Goal: Task Accomplishment & Management: Manage account settings

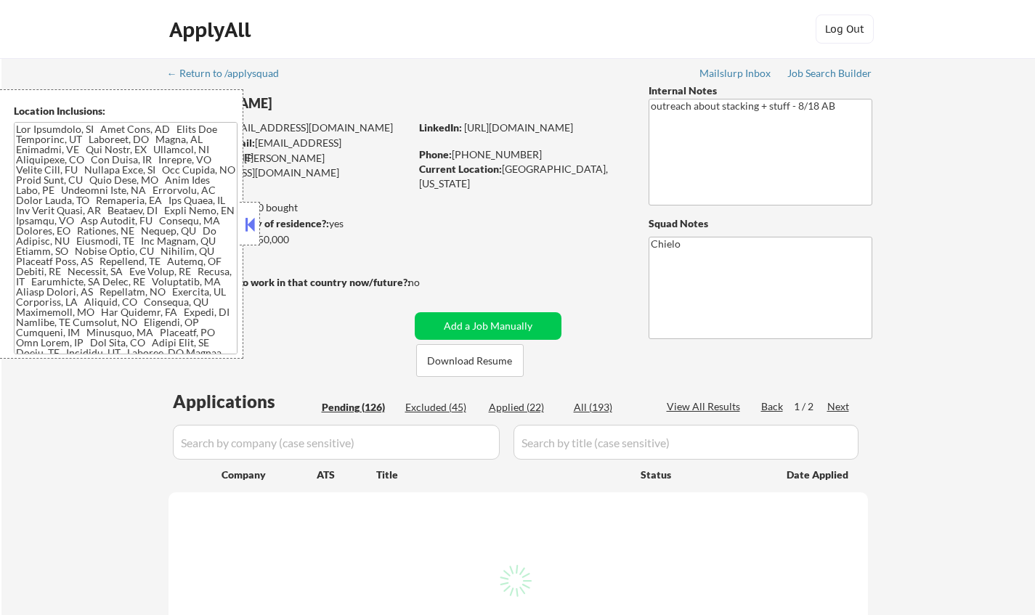
select select ""pending""
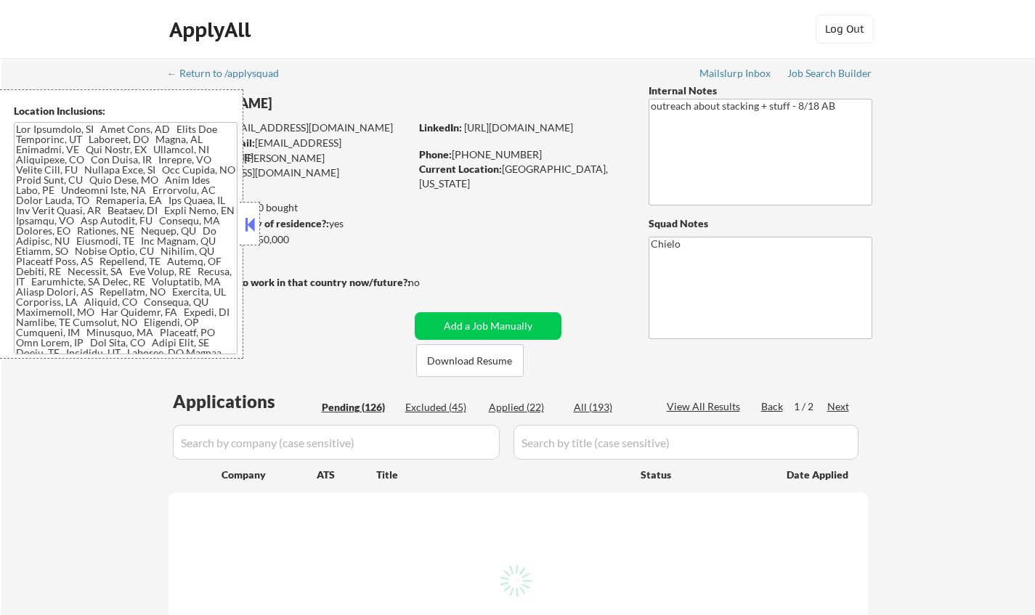
select select ""pending""
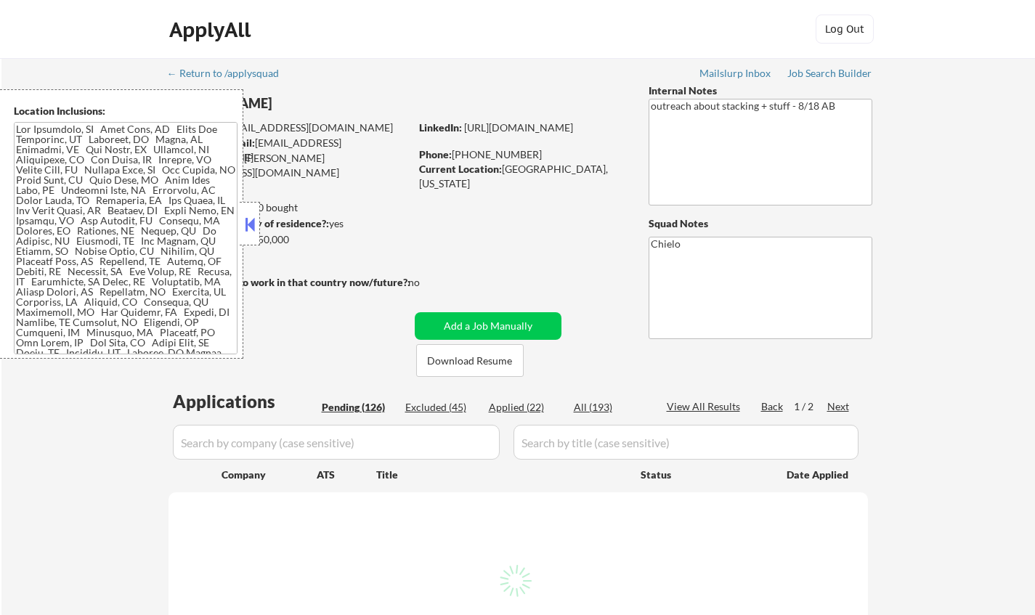
select select ""pending""
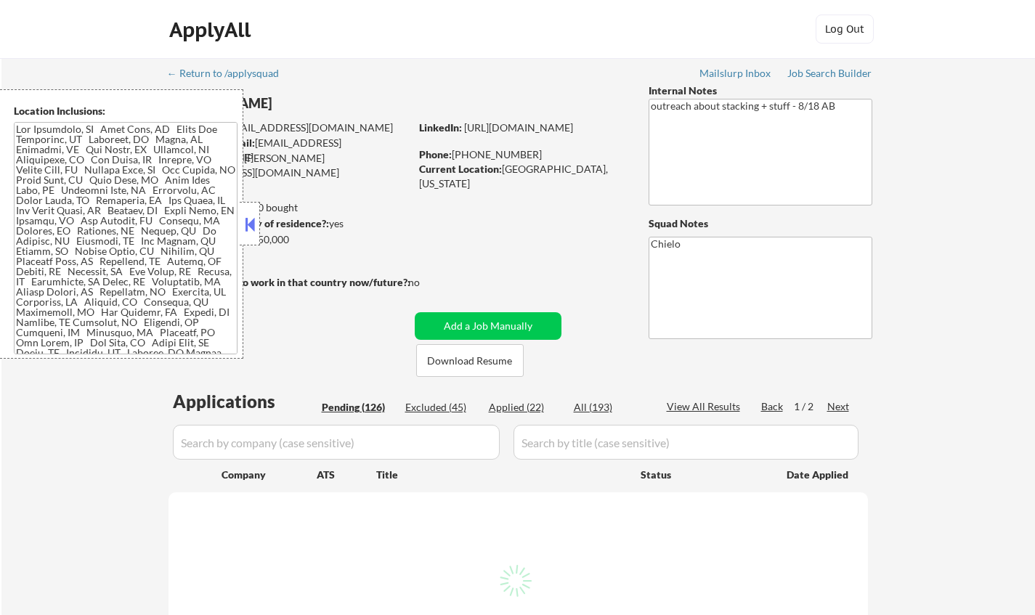
select select ""pending""
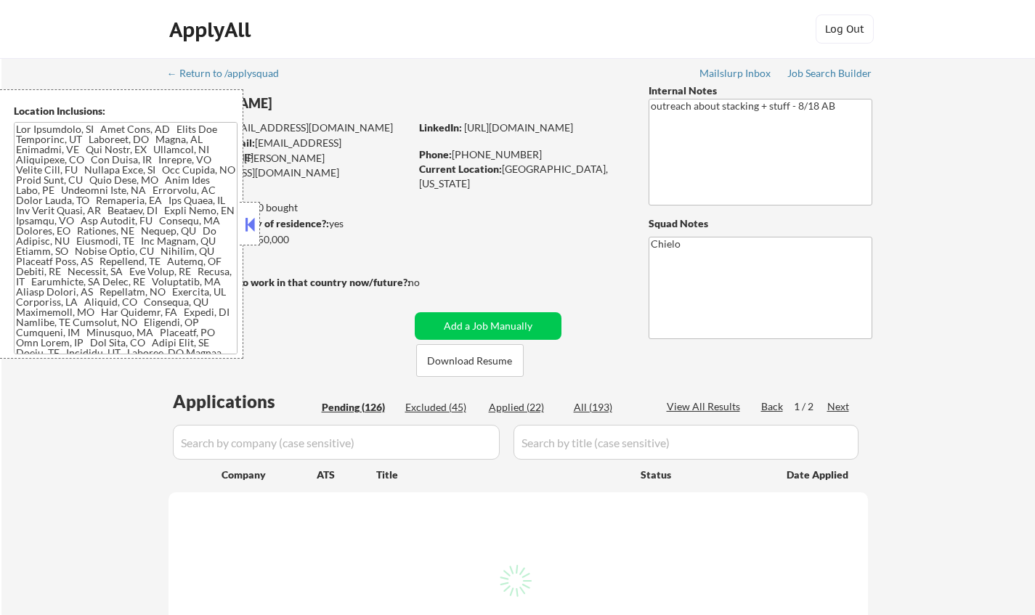
select select ""pending""
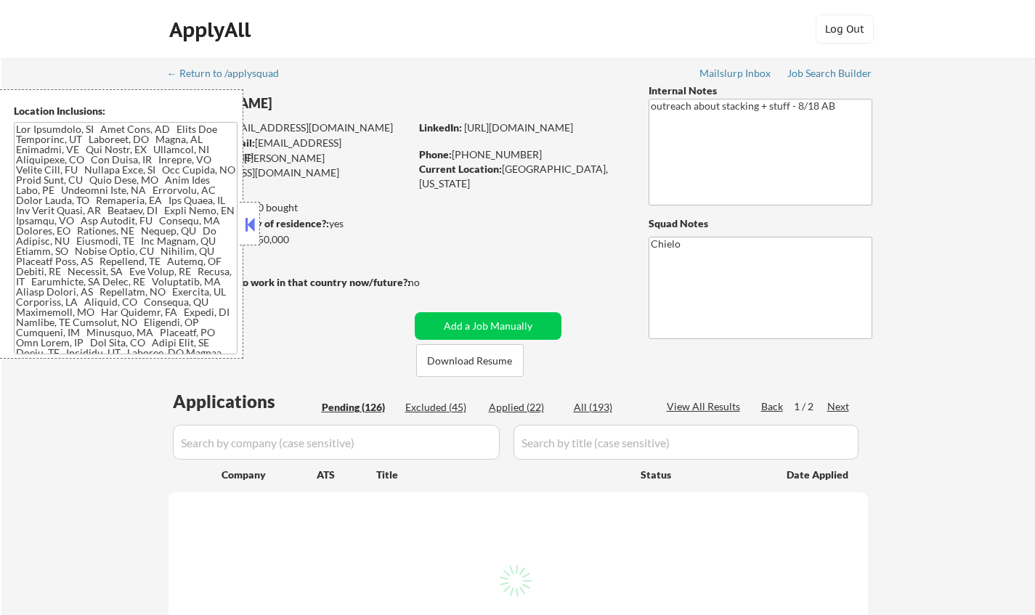
select select ""pending""
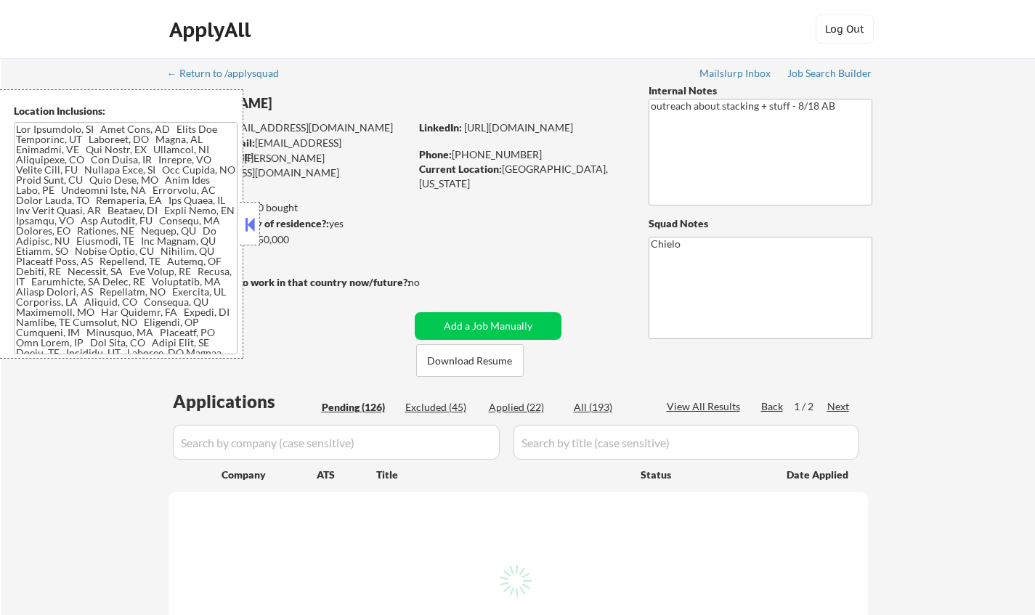
select select ""pending""
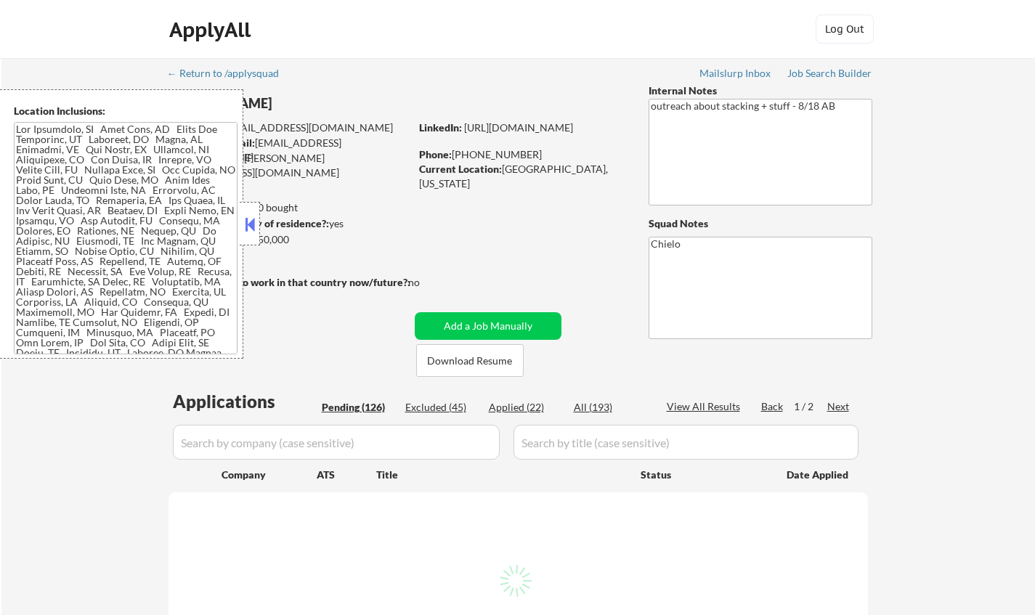
select select ""pending""
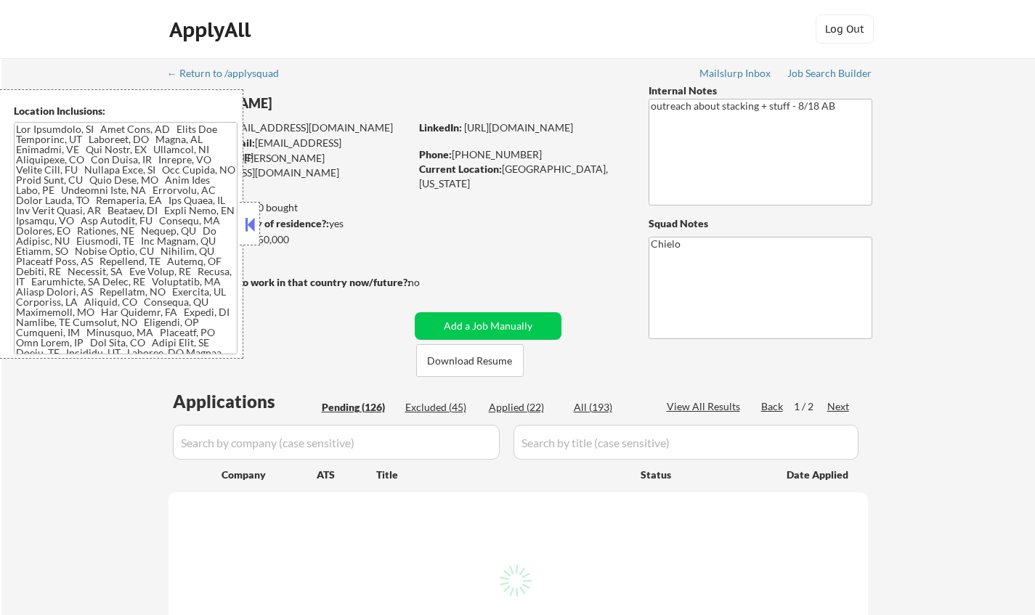
select select ""pending""
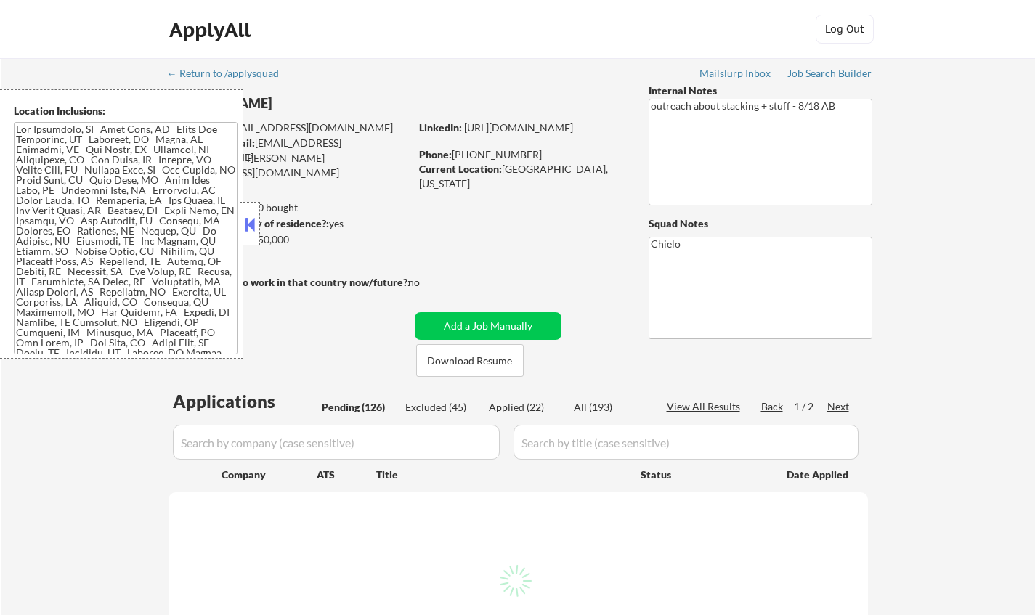
select select ""pending""
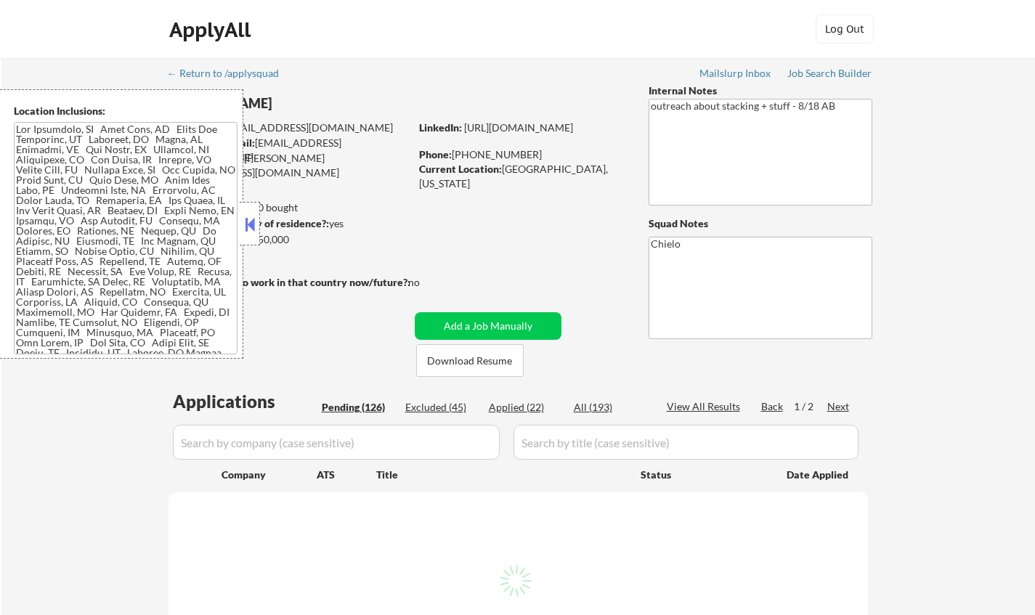
select select ""pending""
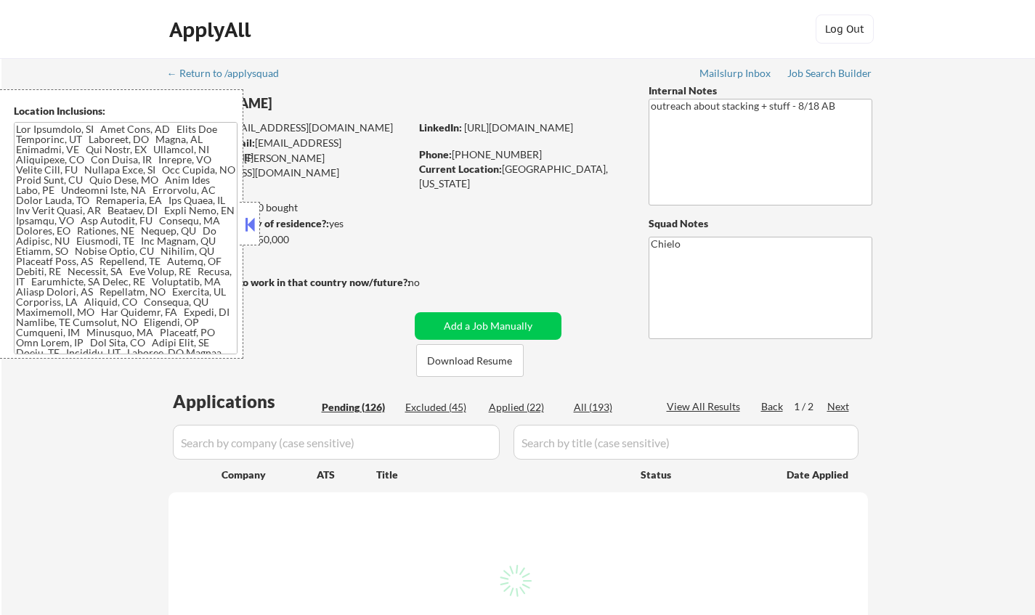
select select ""pending""
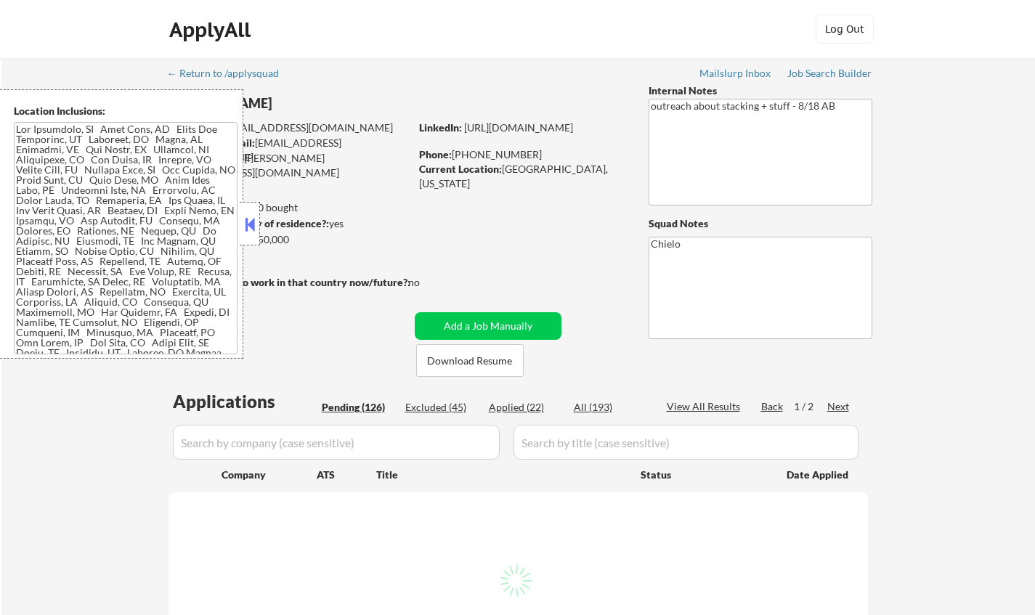
select select ""pending""
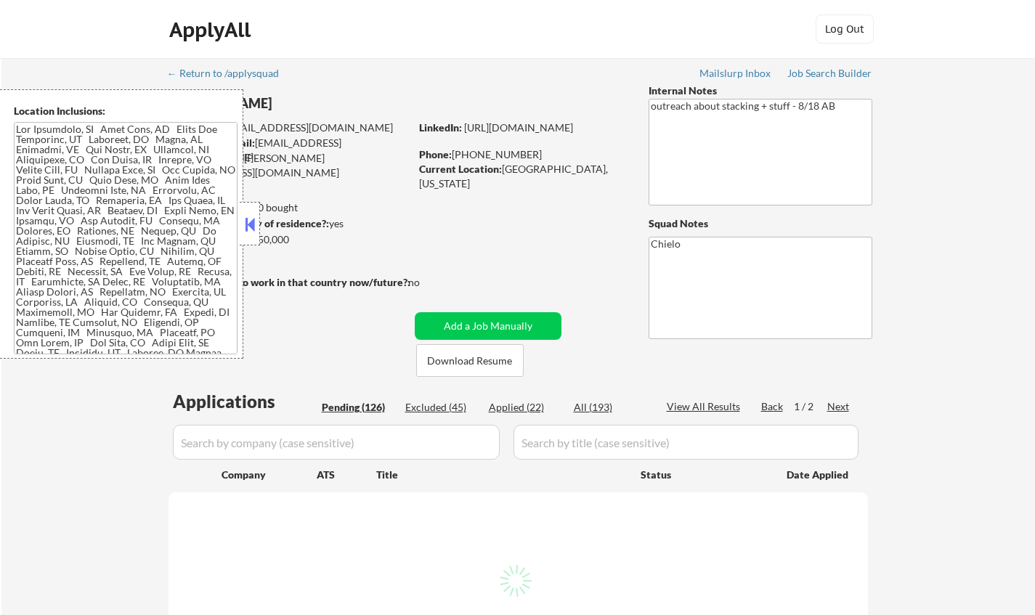
select select ""pending""
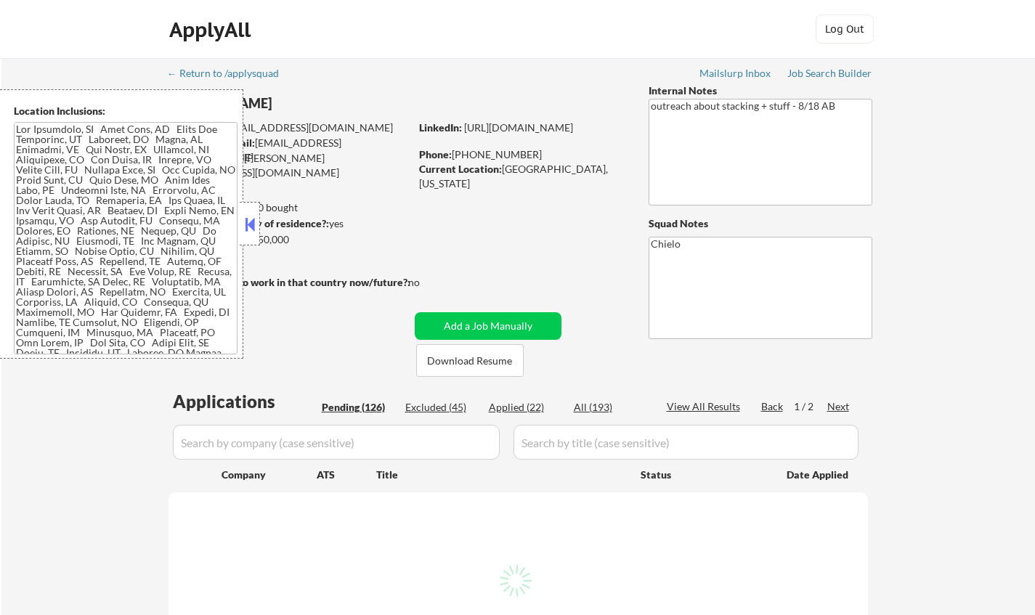
select select ""pending""
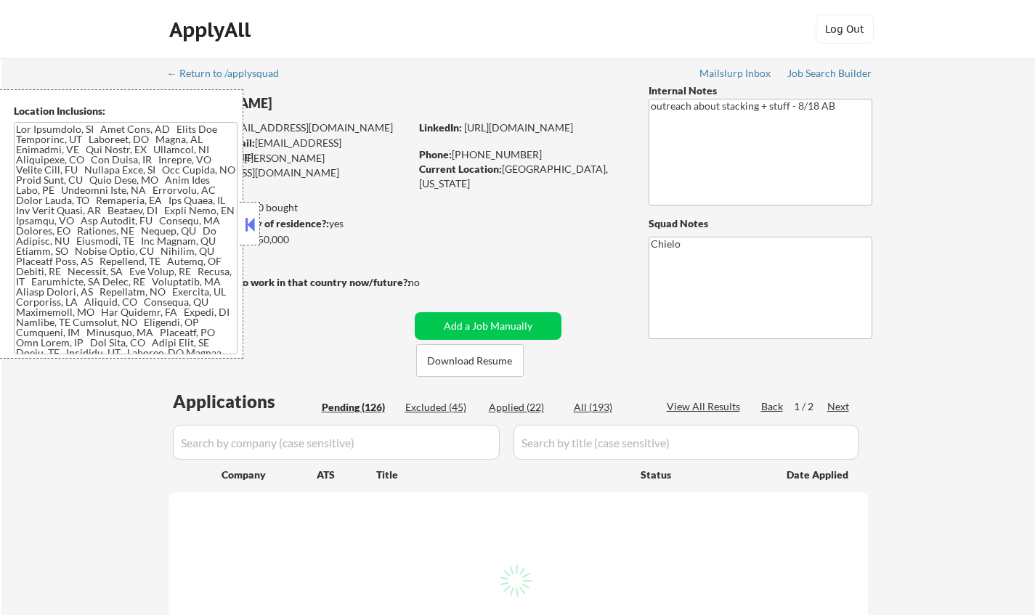
select select ""pending""
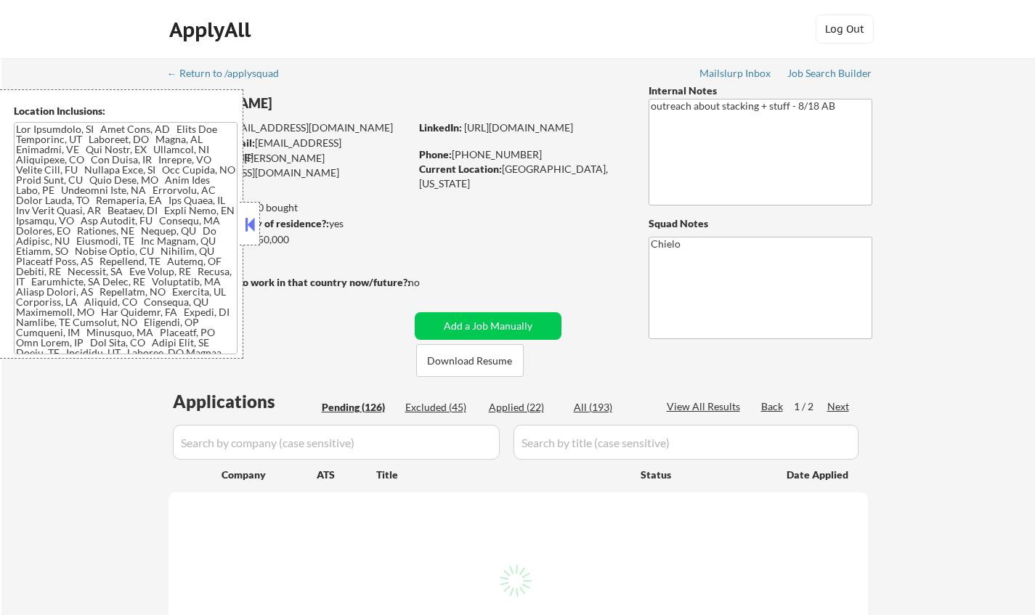
select select ""pending""
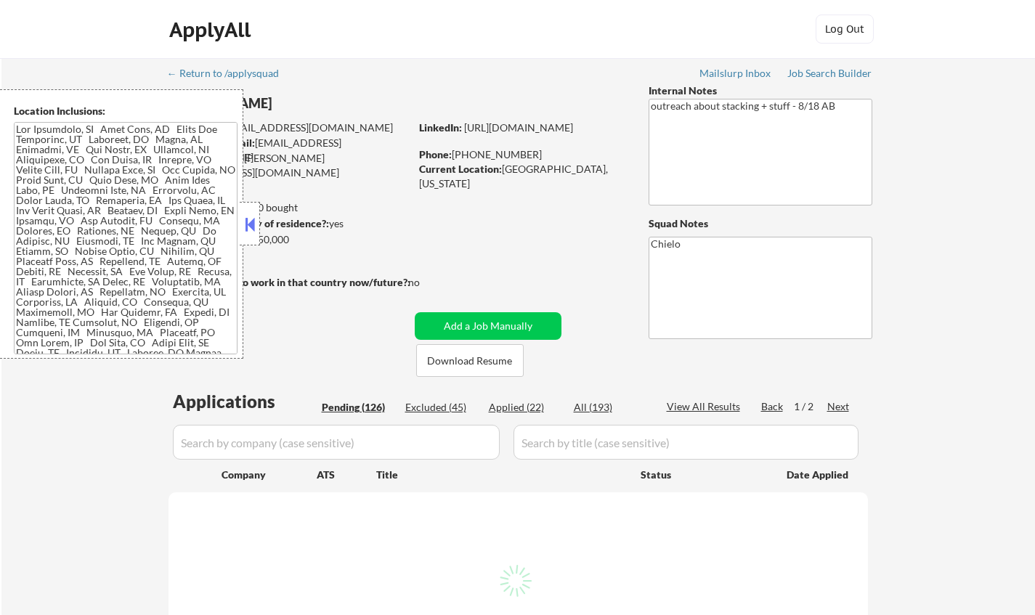
select select ""pending""
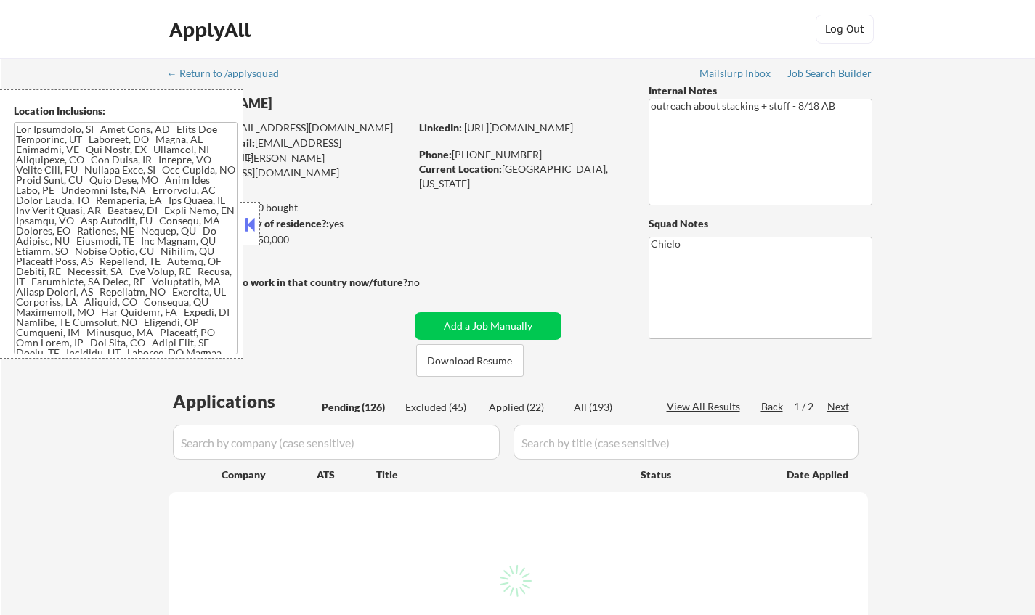
select select ""pending""
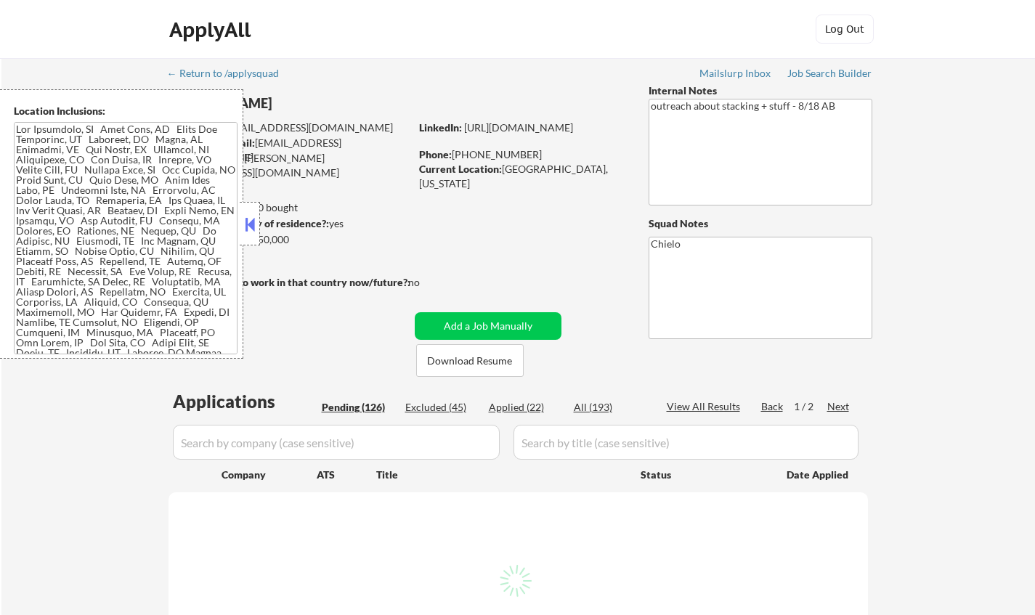
select select ""pending""
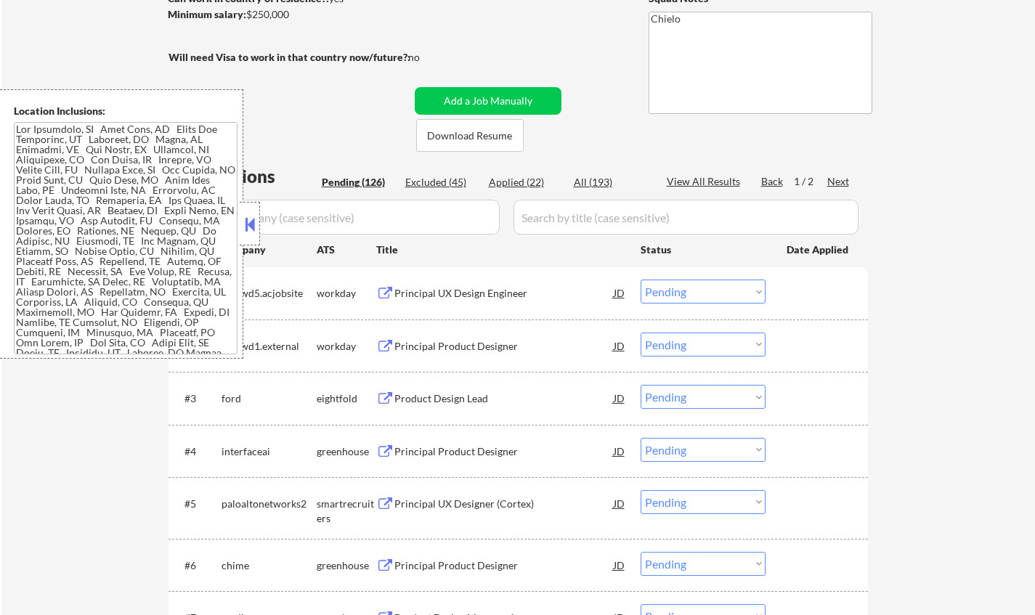
scroll to position [363, 0]
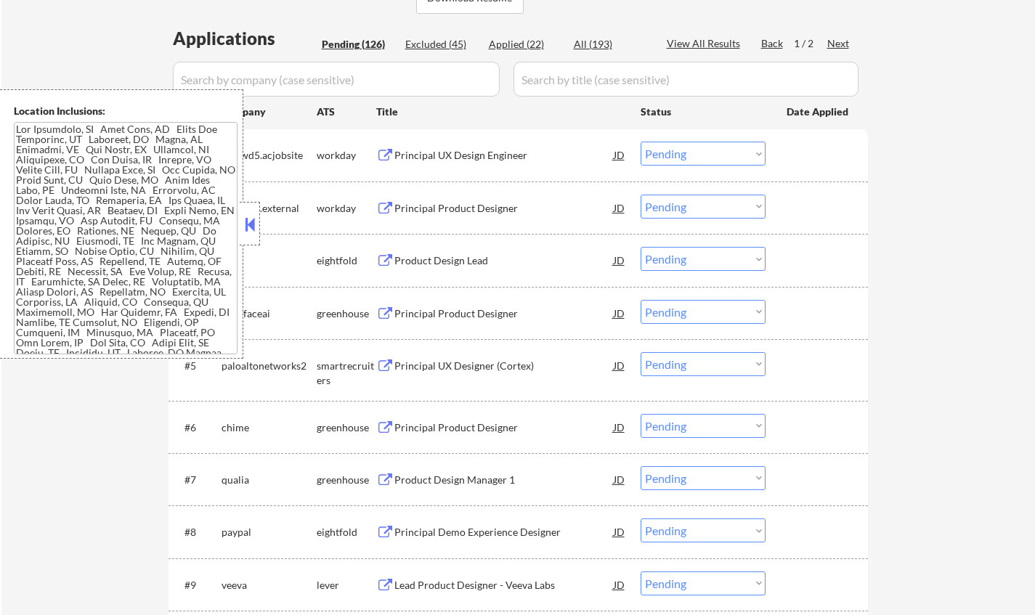
click at [254, 220] on button at bounding box center [250, 225] width 16 height 22
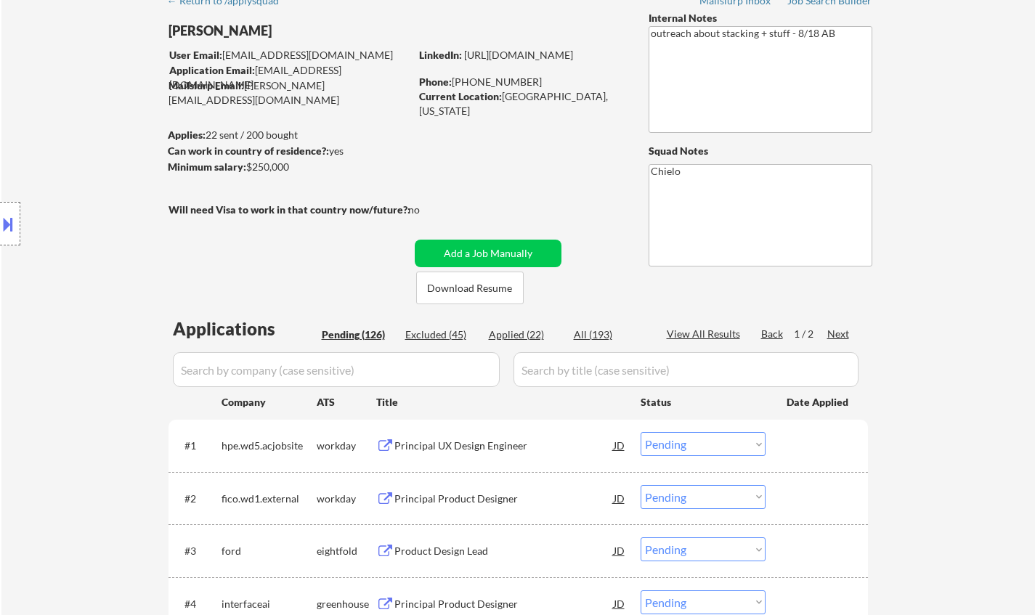
scroll to position [73, 0]
click at [517, 333] on div "Applied (22)" at bounding box center [525, 335] width 73 height 15
select select ""applied""
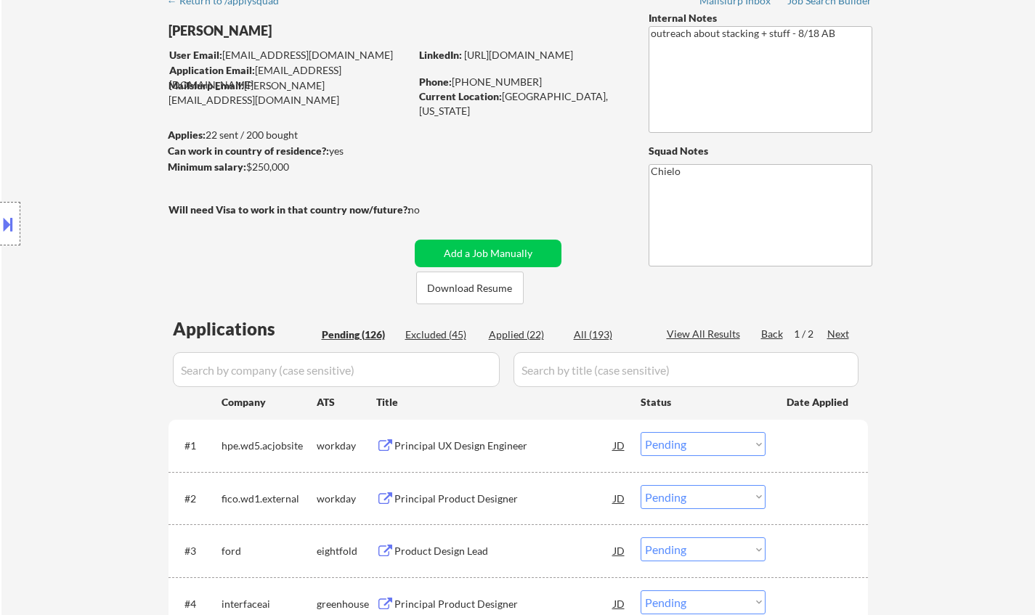
select select ""applied""
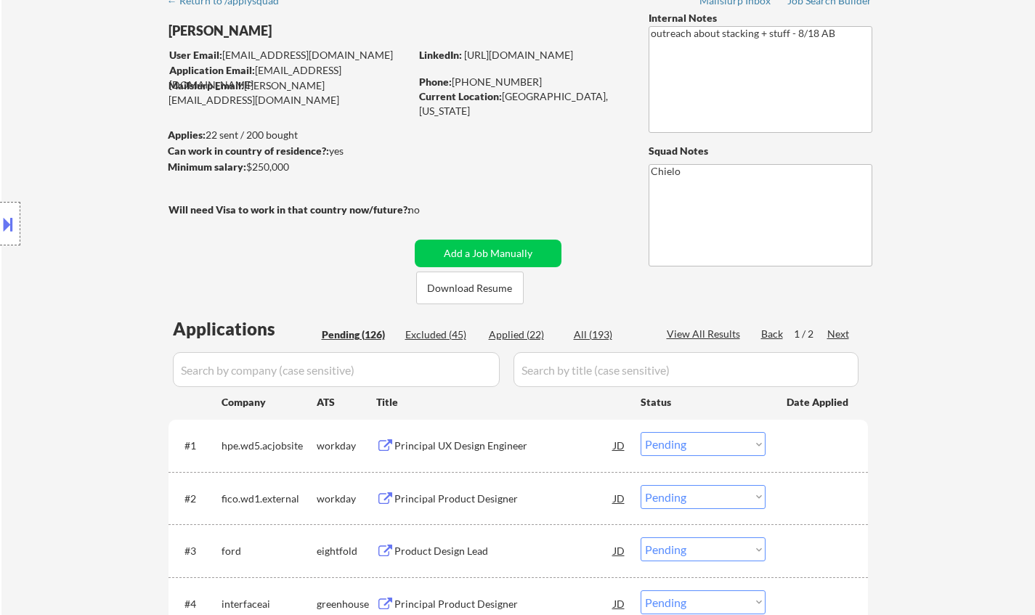
select select ""applied""
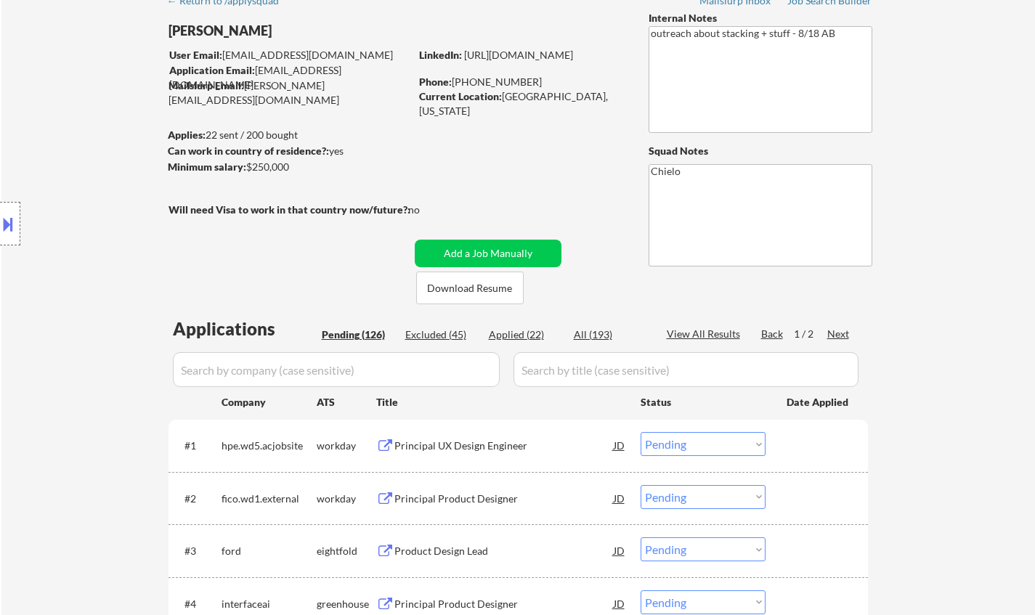
select select ""applied""
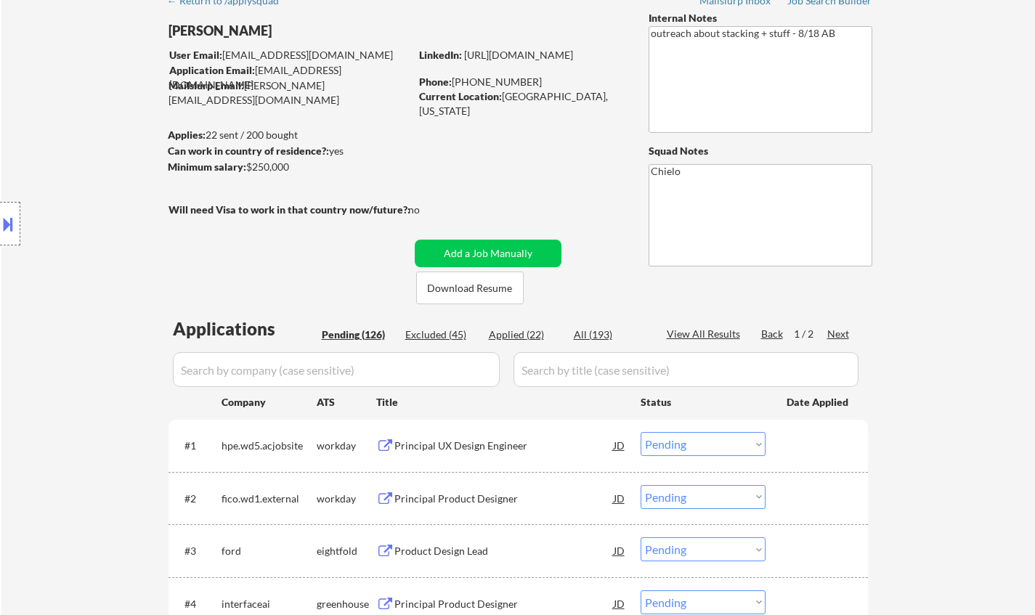
select select ""applied""
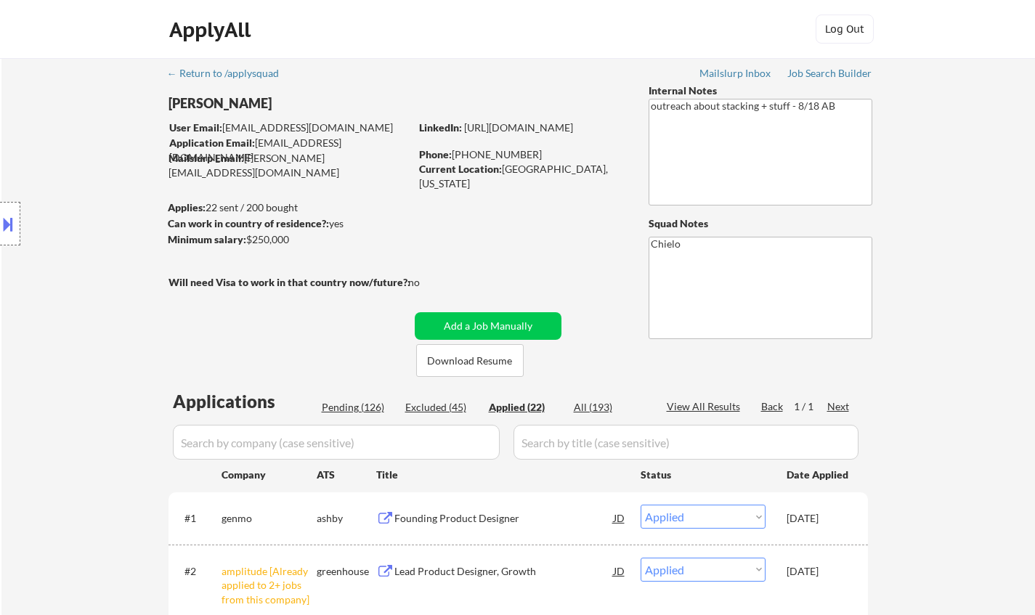
scroll to position [1125, 0]
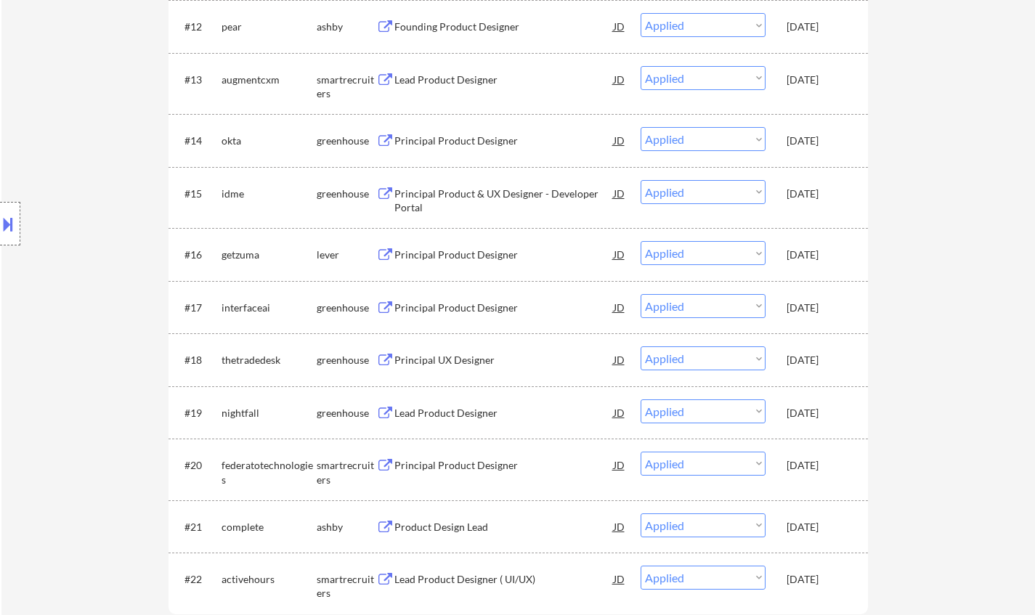
select select ""applied""
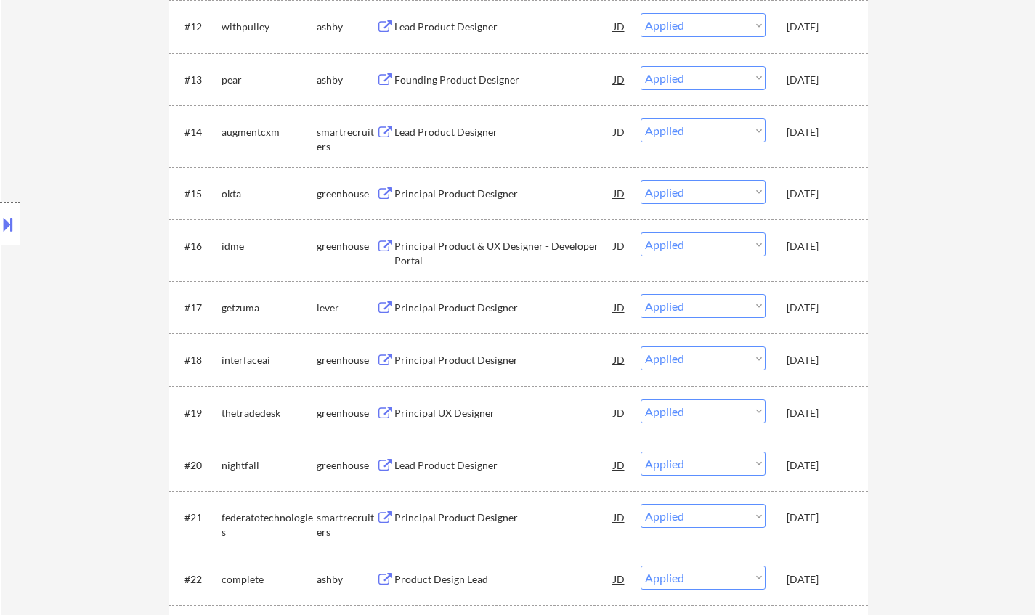
select select ""applied""
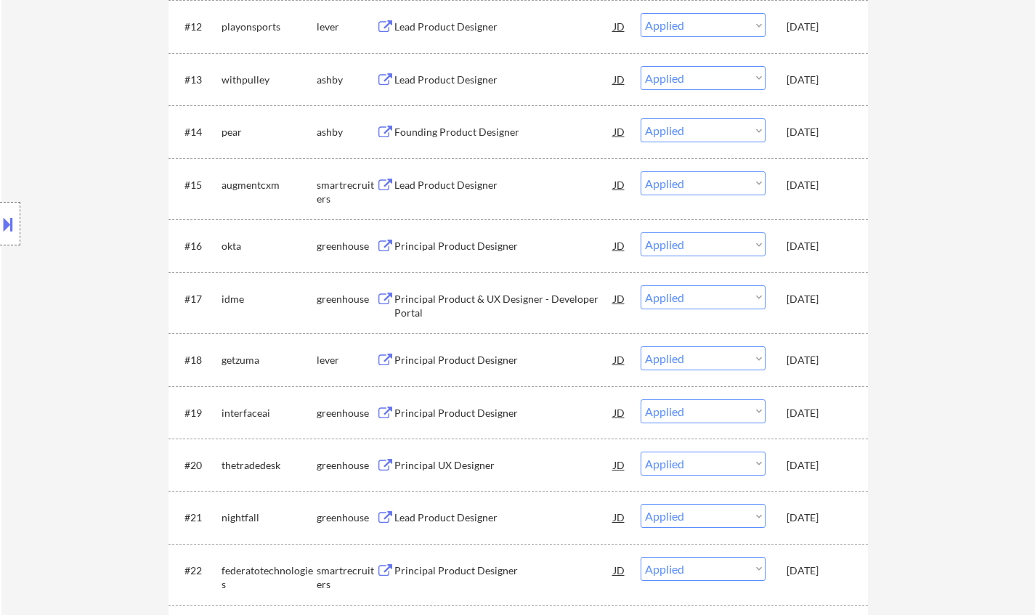
scroll to position [211, 0]
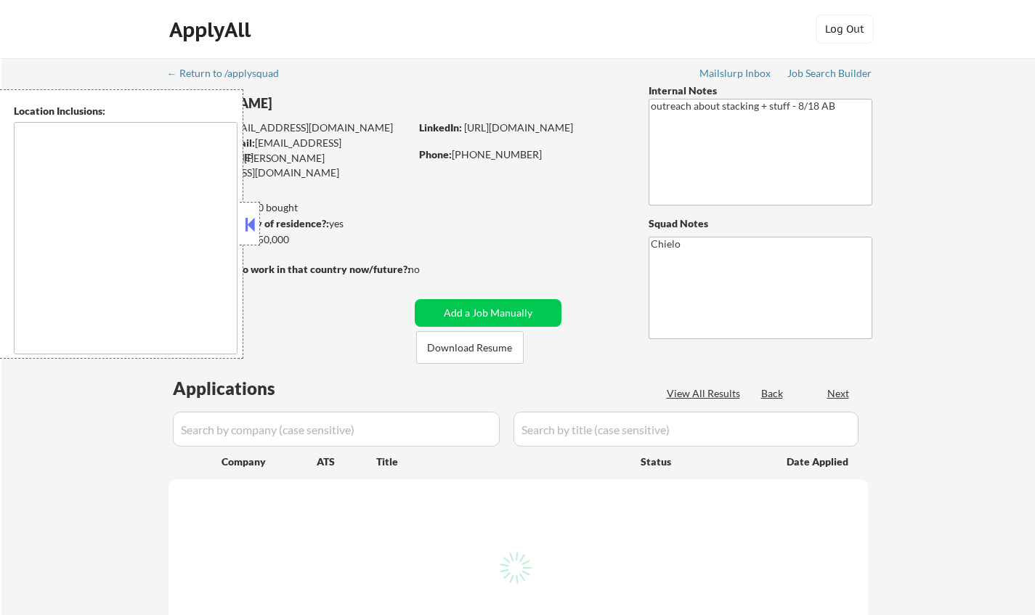
type textarea "[GEOGRAPHIC_DATA], [GEOGRAPHIC_DATA] [GEOGRAPHIC_DATA], [GEOGRAPHIC_DATA] [GEOG…"
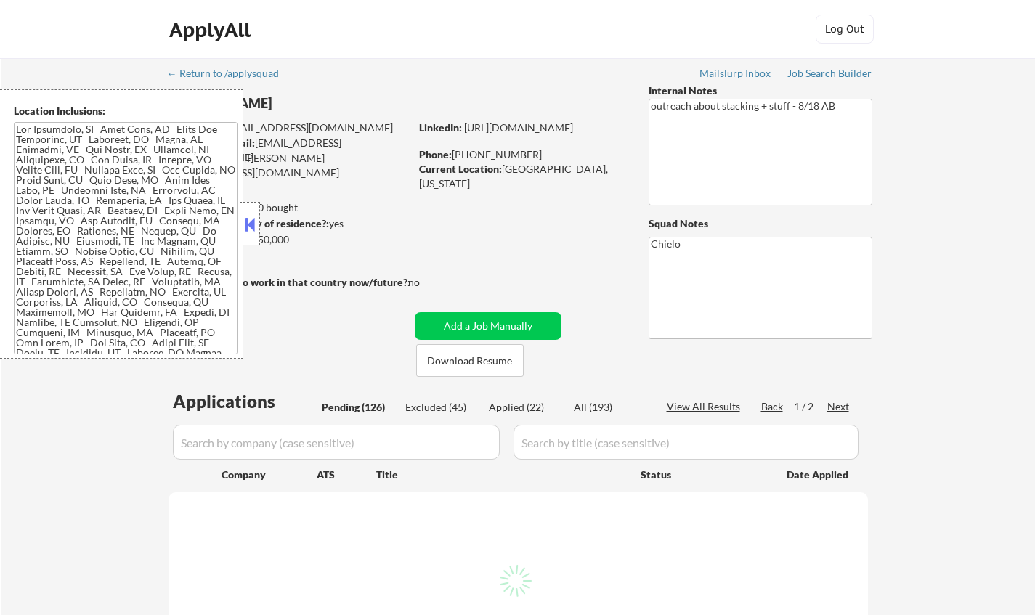
click at [254, 226] on button at bounding box center [250, 225] width 16 height 22
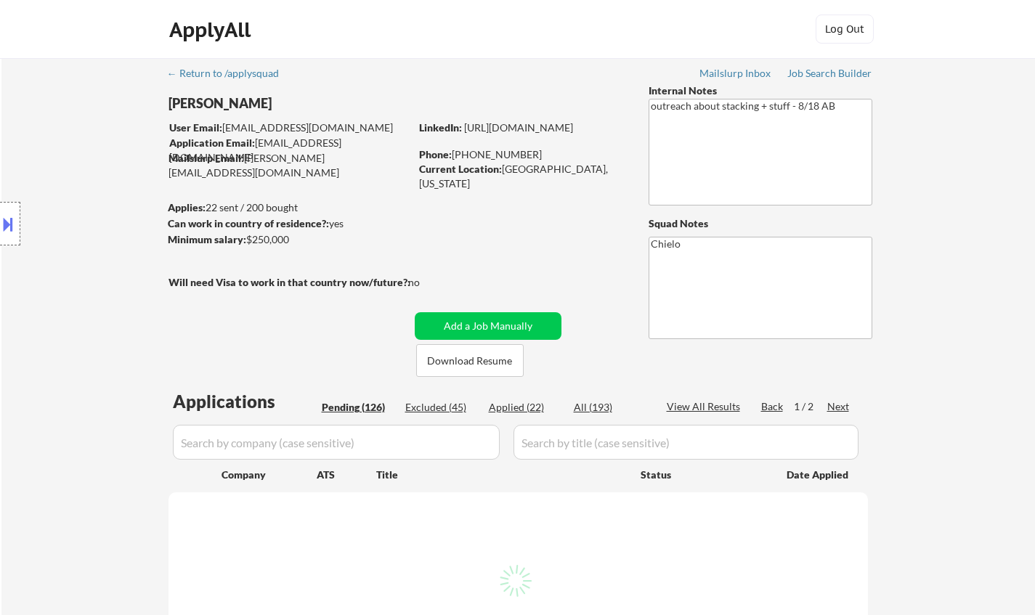
select select ""pending""
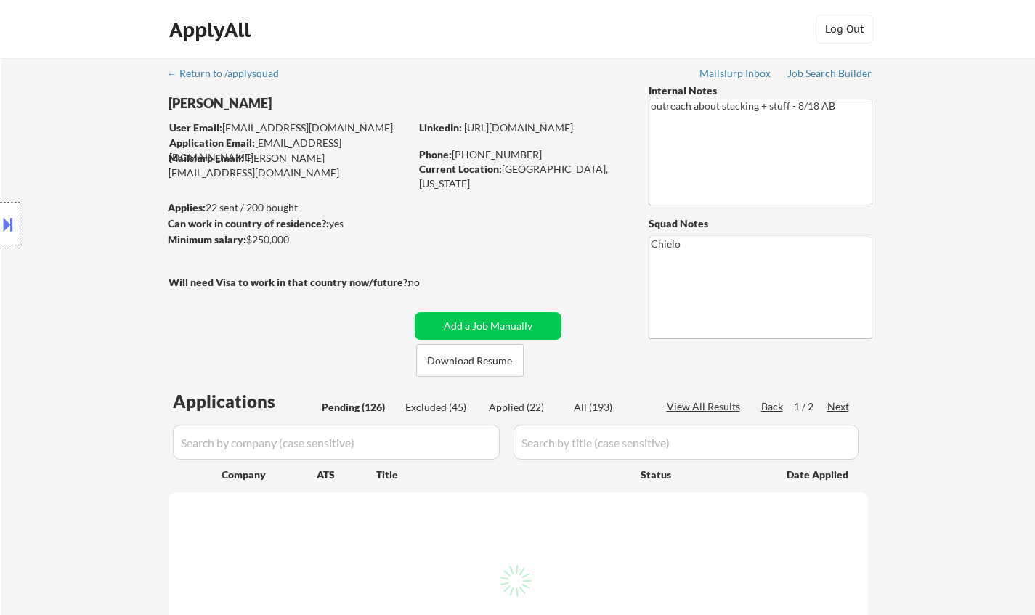
select select ""pending""
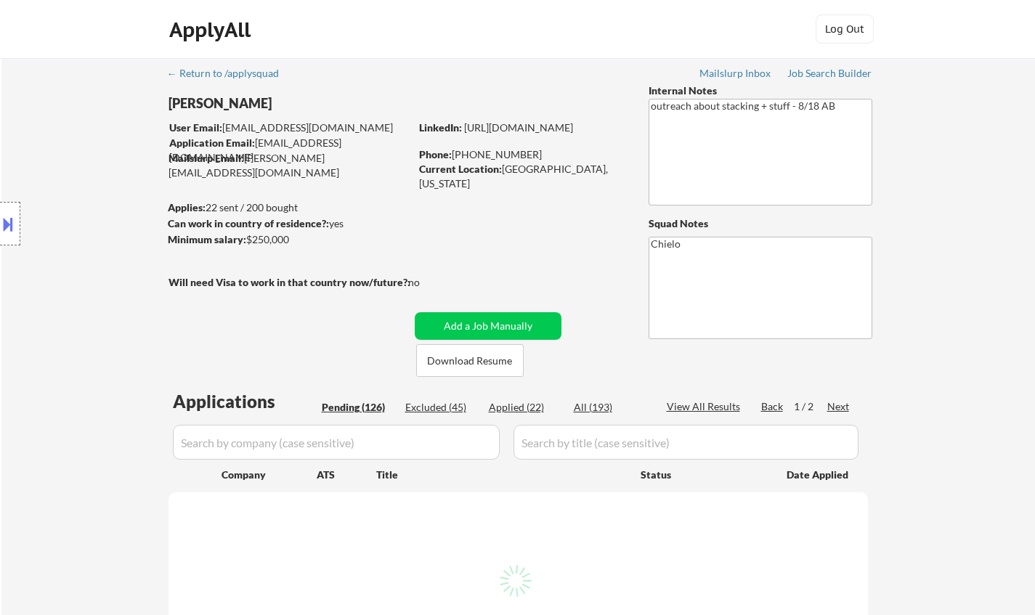
select select ""pending""
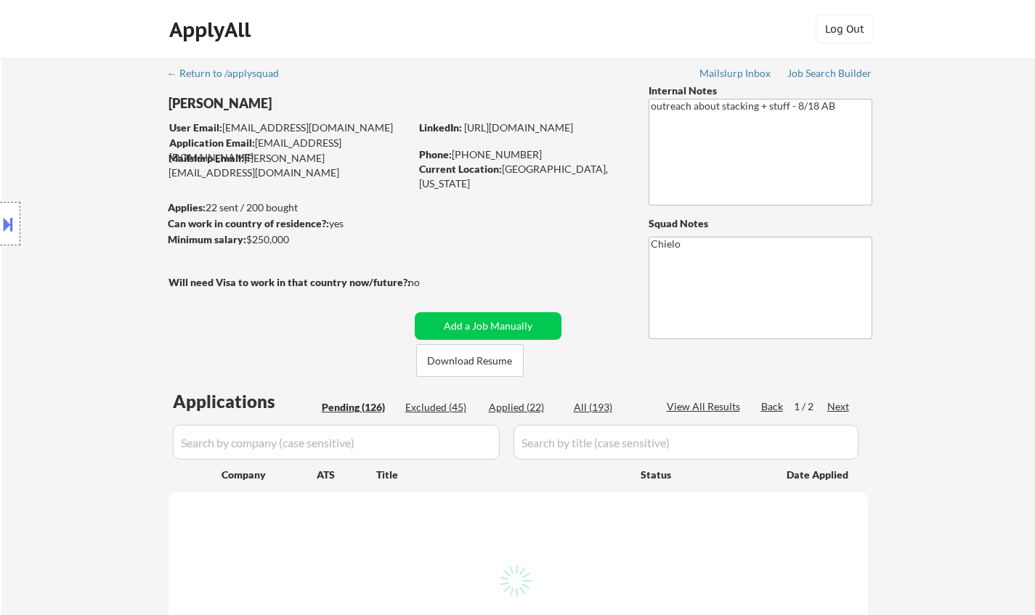
select select ""pending""
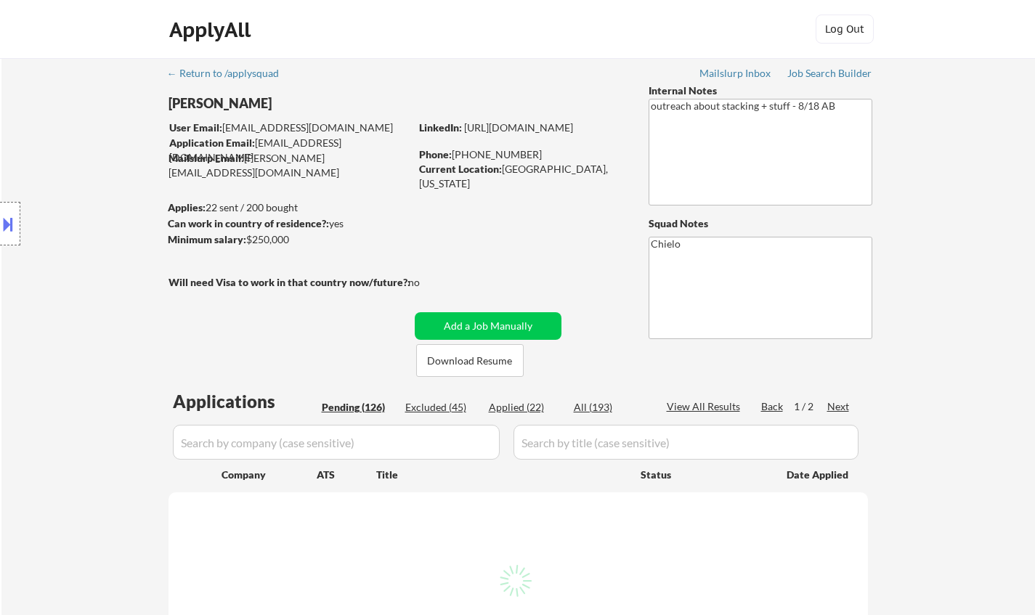
select select ""pending""
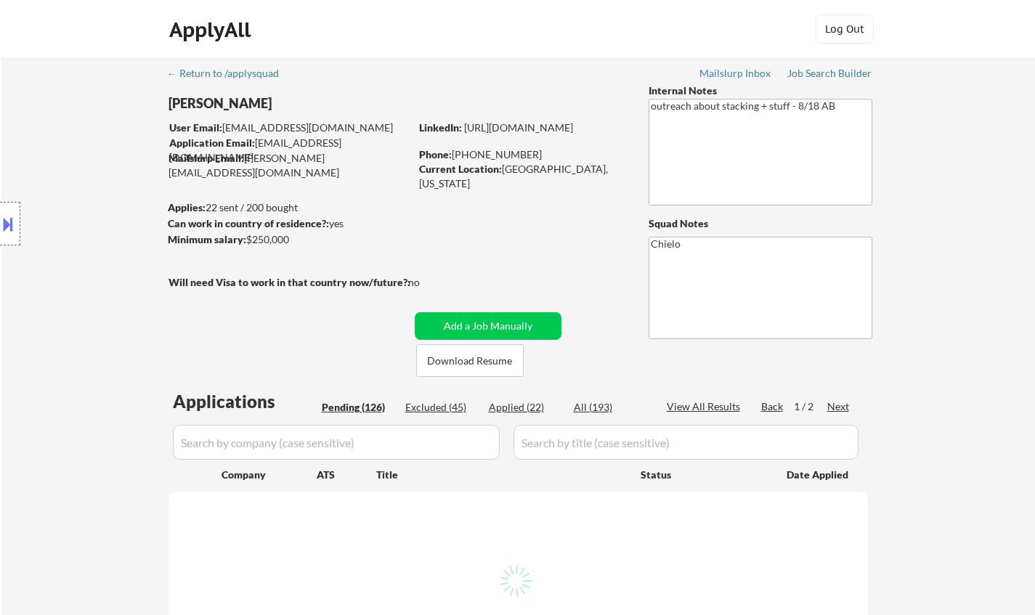
select select ""pending""
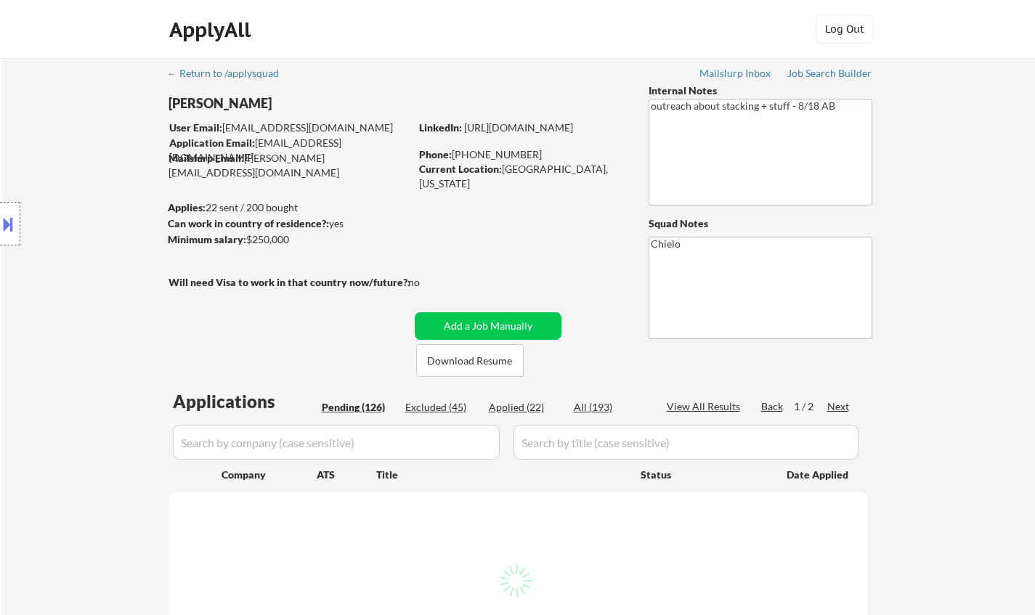
select select ""pending""
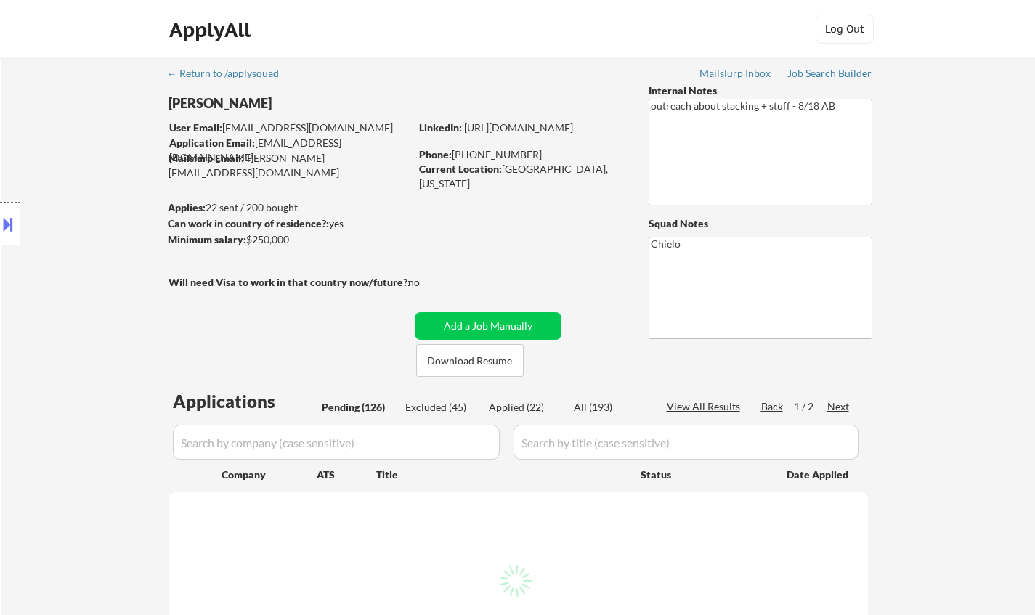
select select ""pending""
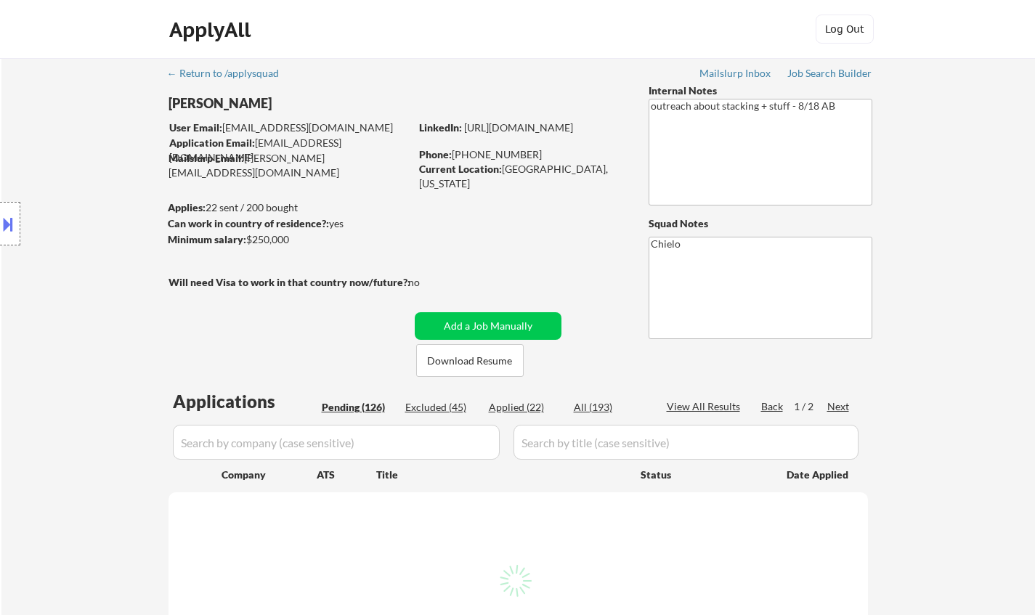
select select ""pending""
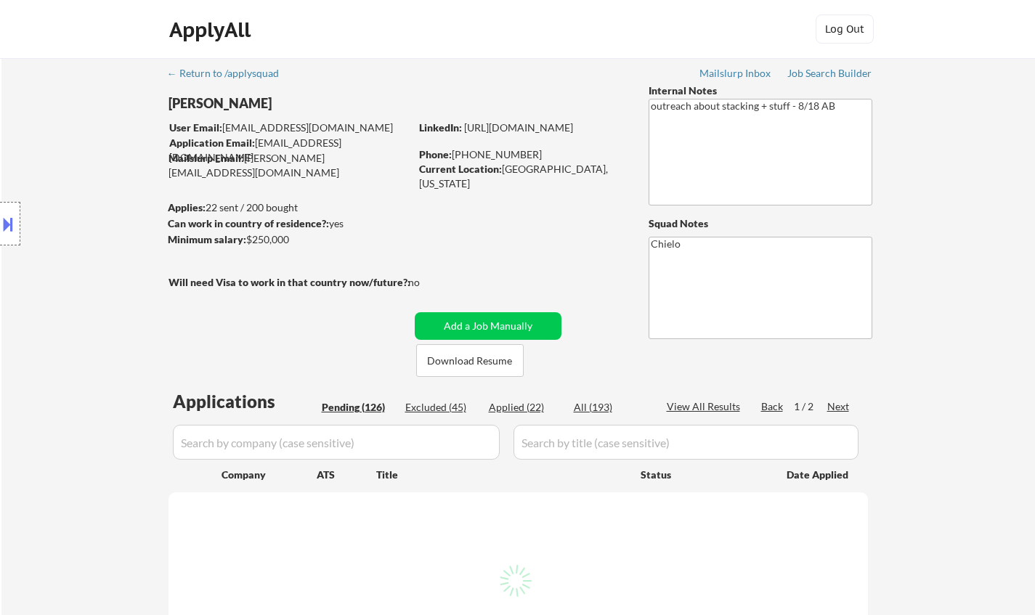
select select ""pending""
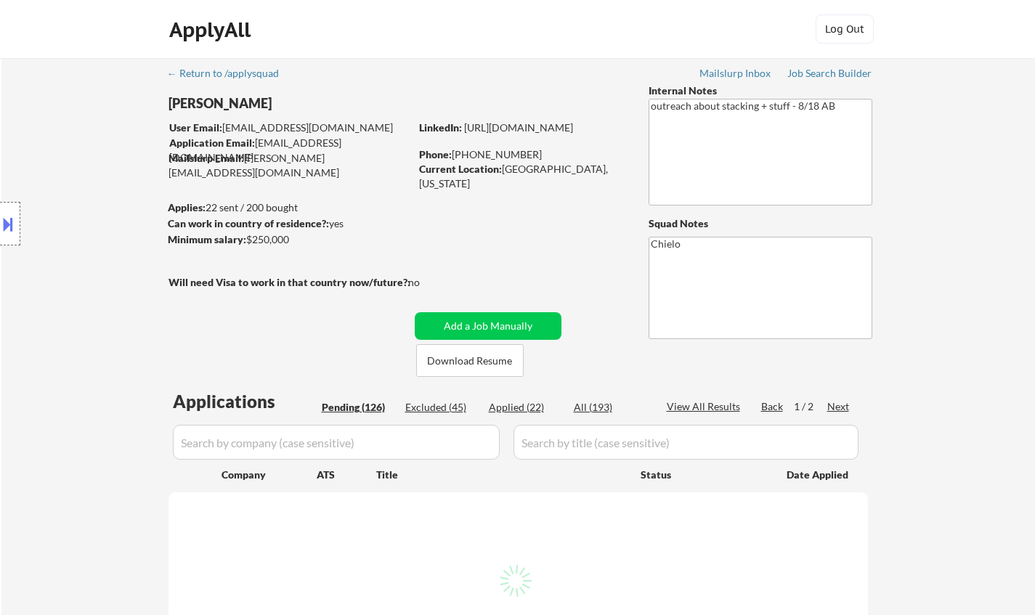
select select ""pending""
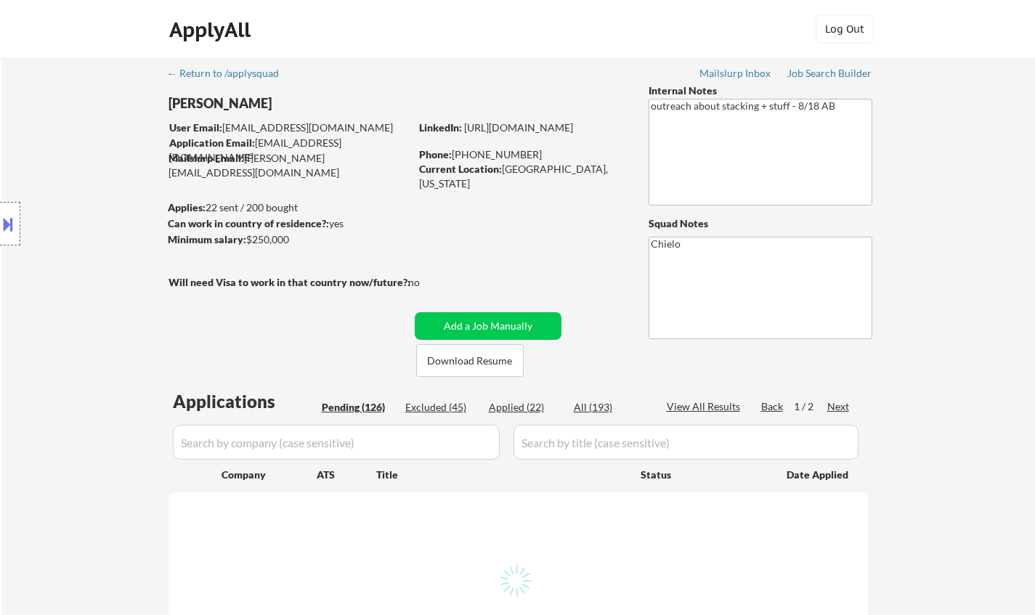
select select ""pending""
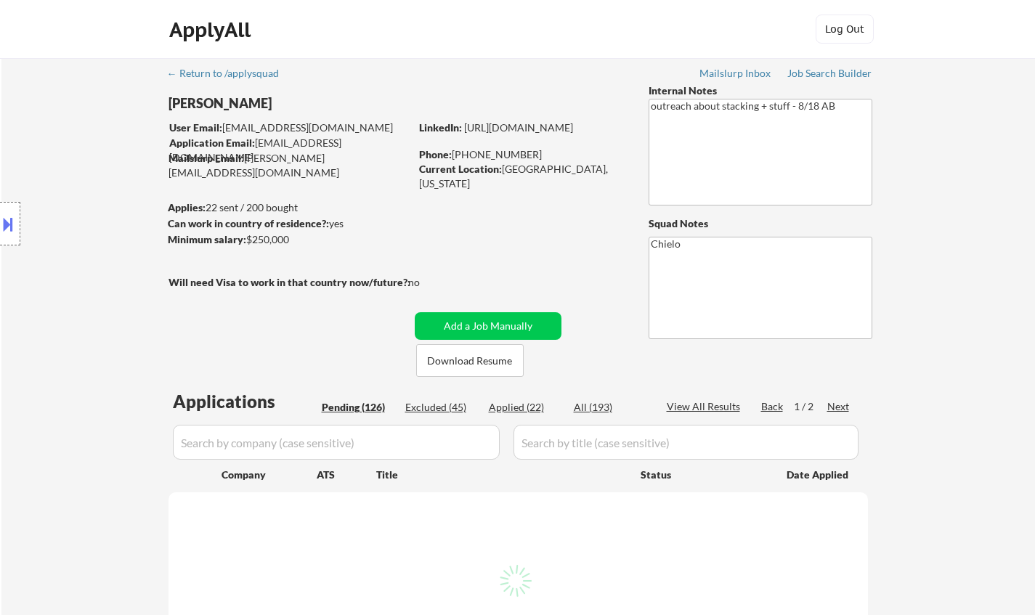
select select ""pending""
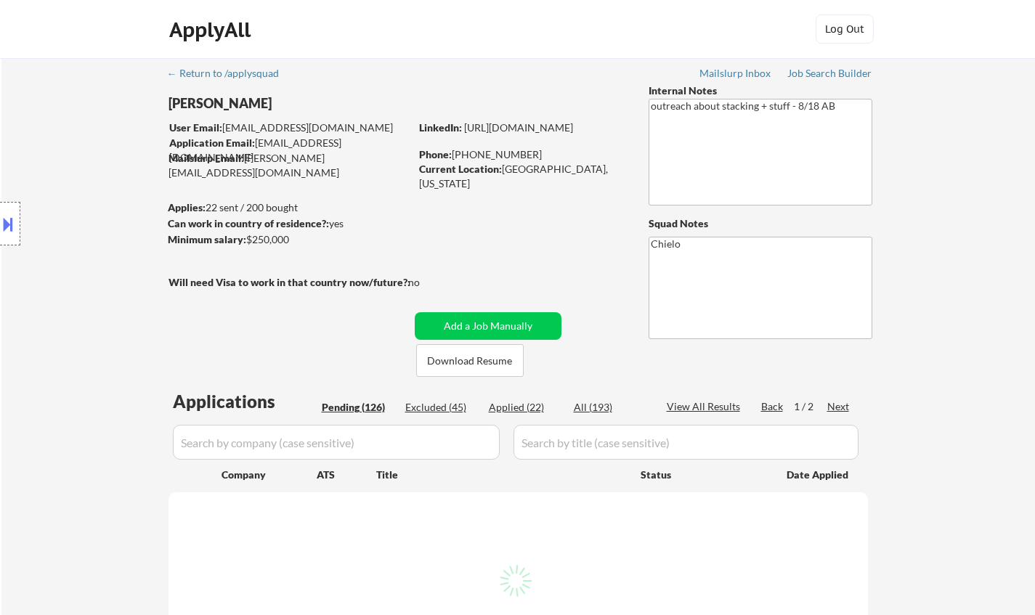
select select ""pending""
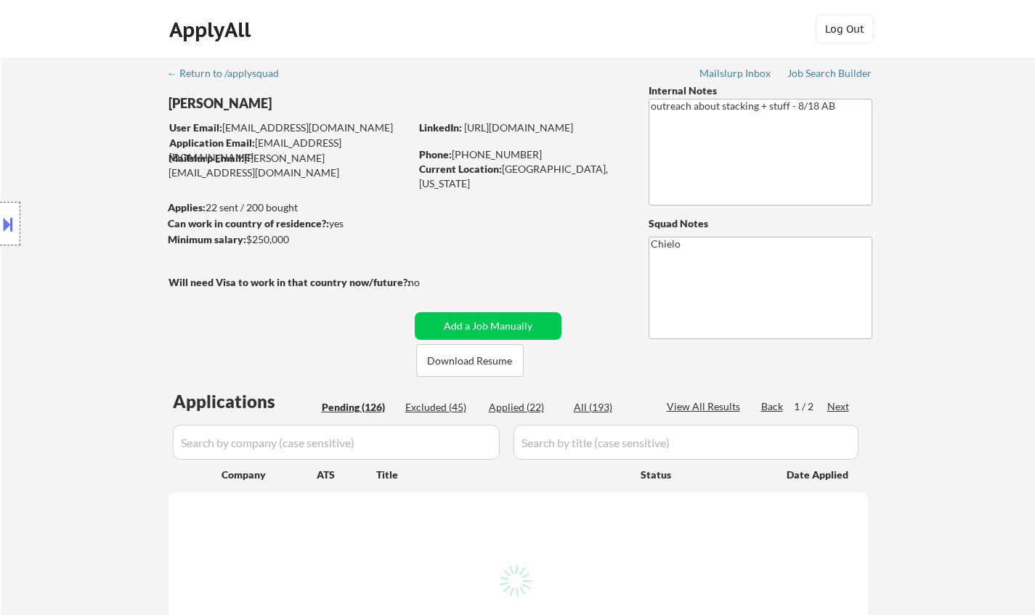
select select ""pending""
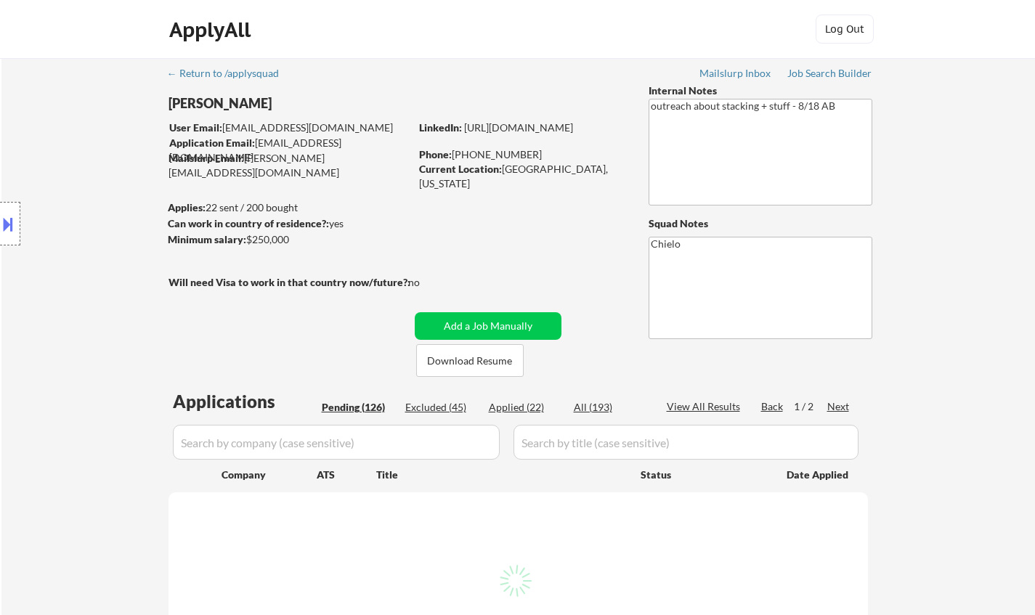
select select ""pending""
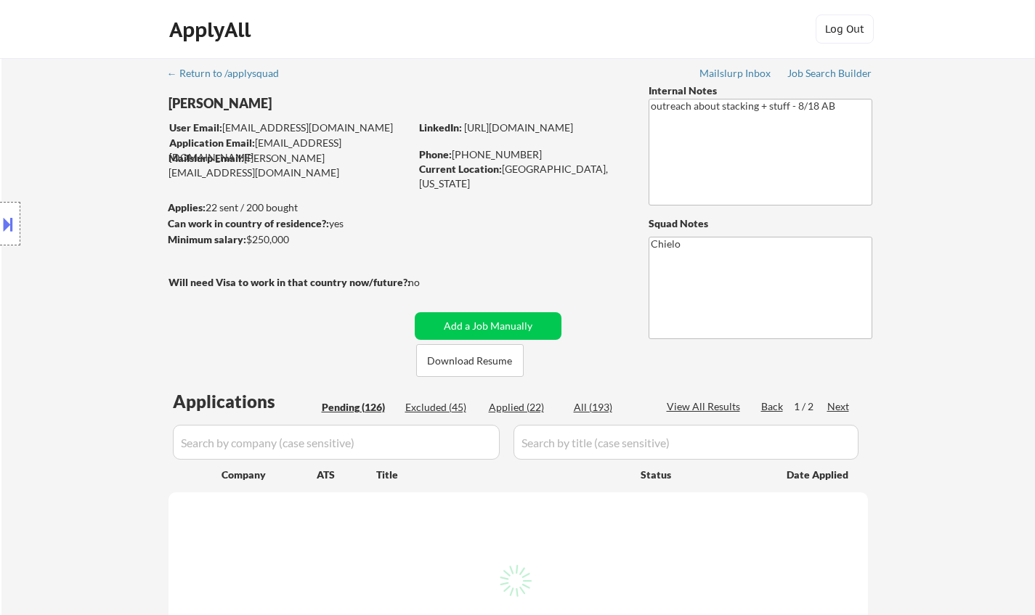
select select ""pending""
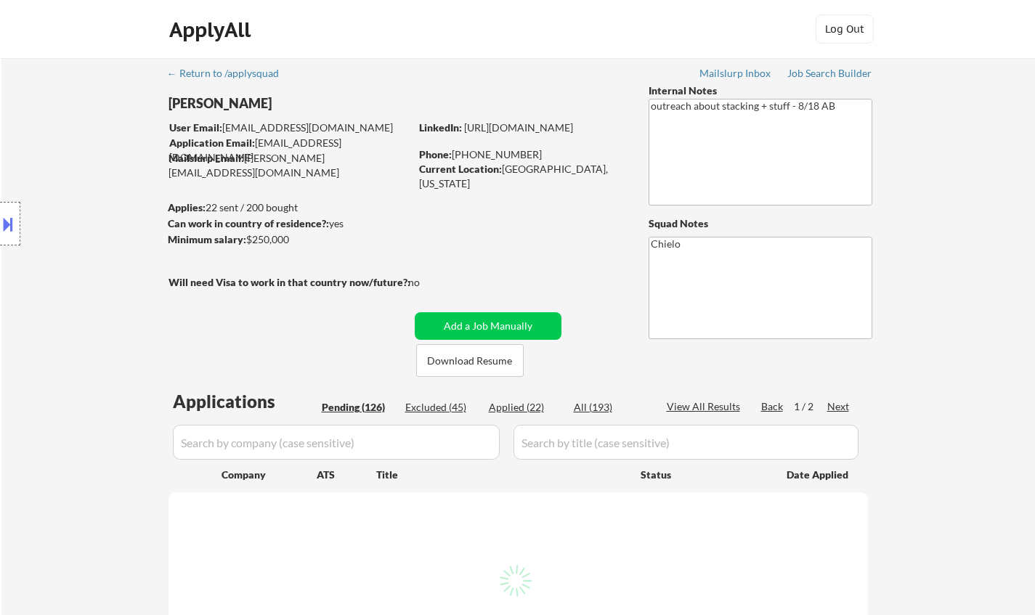
select select ""pending""
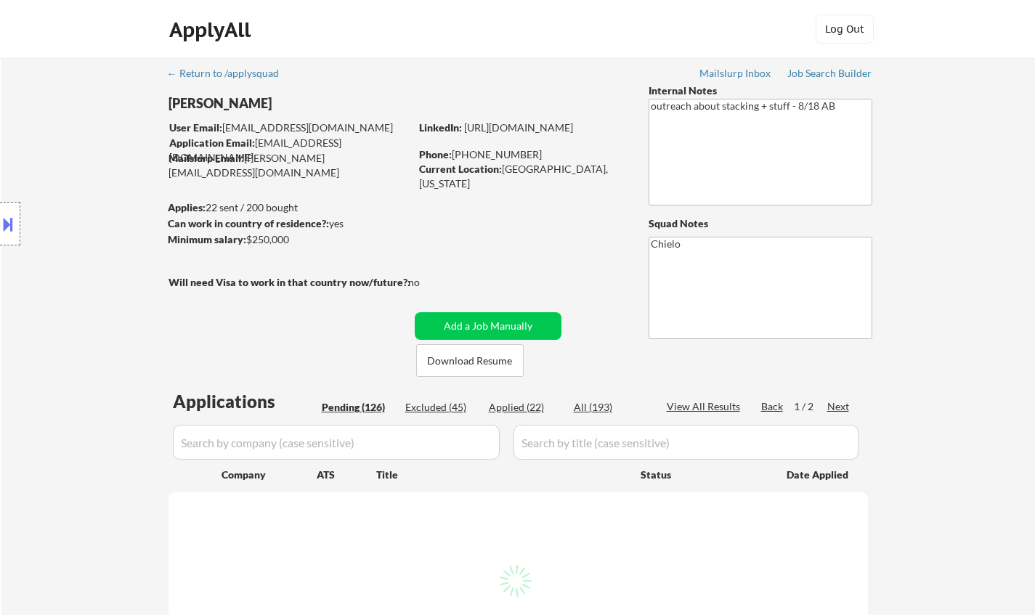
select select ""pending""
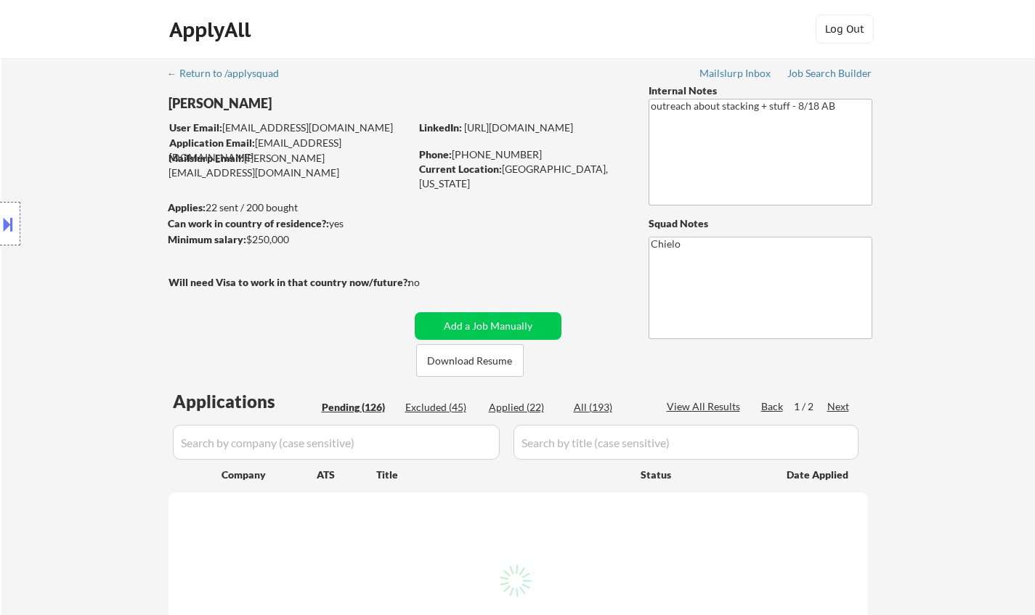
select select ""pending""
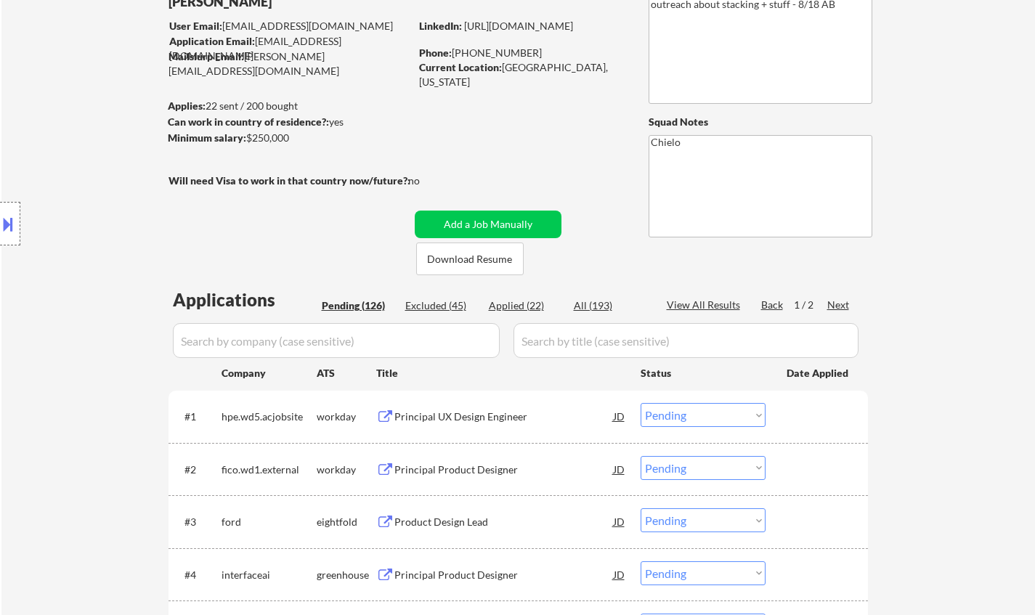
scroll to position [291, 0]
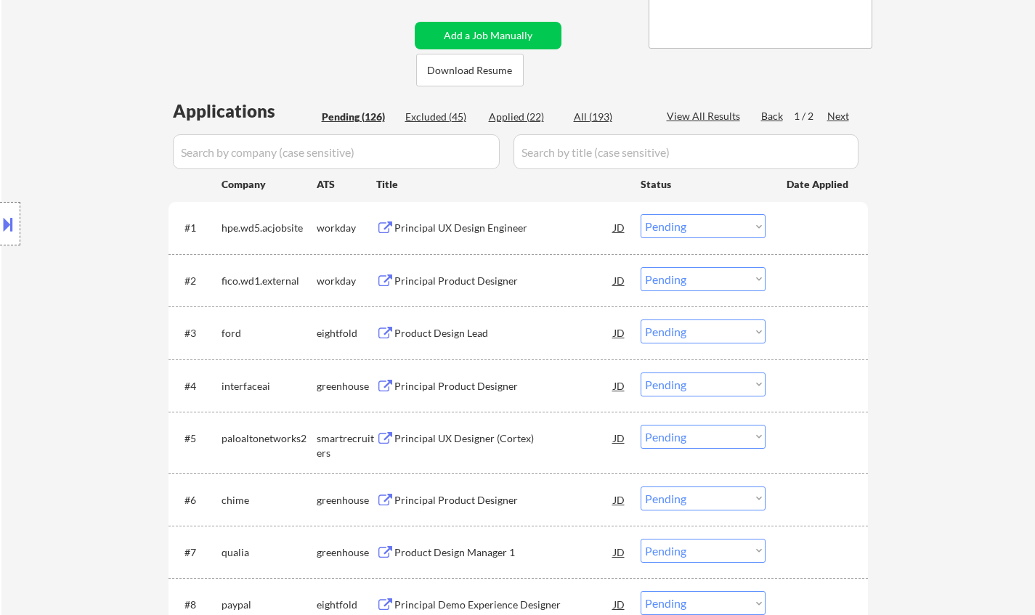
click at [687, 390] on select "Choose an option... Pending Applied Excluded (Questions) Excluded (Expired) Exc…" at bounding box center [703, 385] width 125 height 24
click at [641, 373] on select "Choose an option... Pending Applied Excluded (Questions) Excluded (Expired) Exc…" at bounding box center [703, 385] width 125 height 24
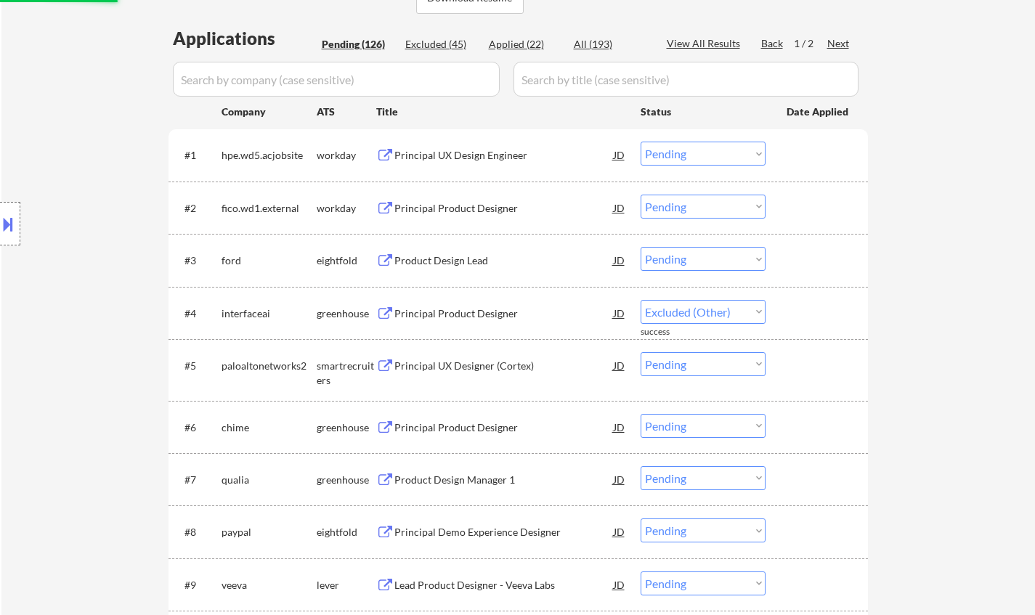
select select ""pending""
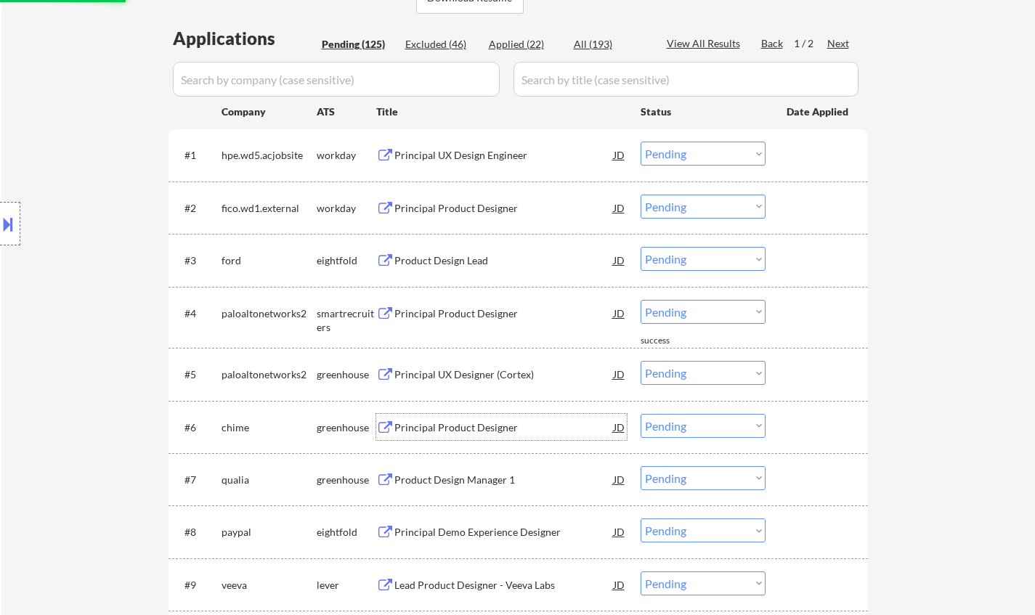
click at [442, 419] on div "Principal Product Designer" at bounding box center [503, 427] width 219 height 26
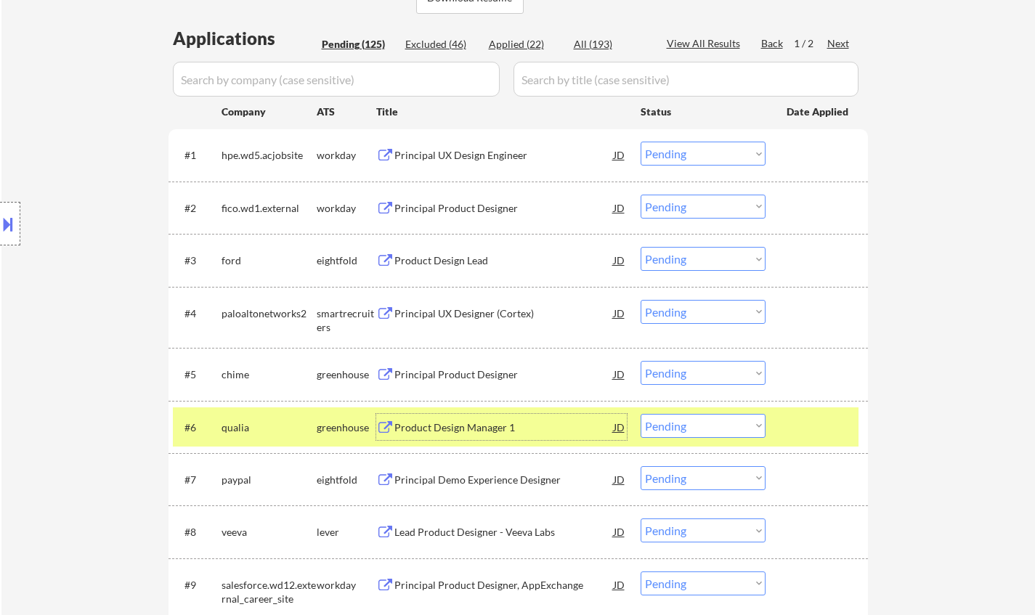
click at [710, 421] on select "Choose an option... Pending Applied Excluded (Questions) Excluded (Expired) Exc…" at bounding box center [703, 426] width 125 height 24
click at [641, 414] on select "Choose an option... Pending Applied Excluded (Questions) Excluded (Expired) Exc…" at bounding box center [703, 426] width 125 height 24
select select ""pending""
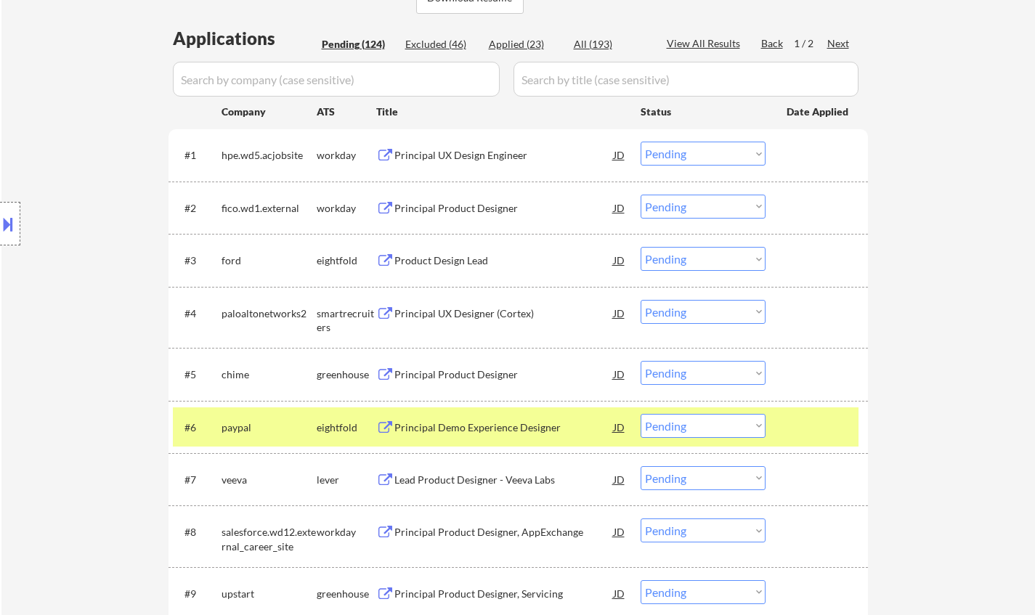
click at [474, 376] on div "Principal Product Designer" at bounding box center [503, 375] width 219 height 15
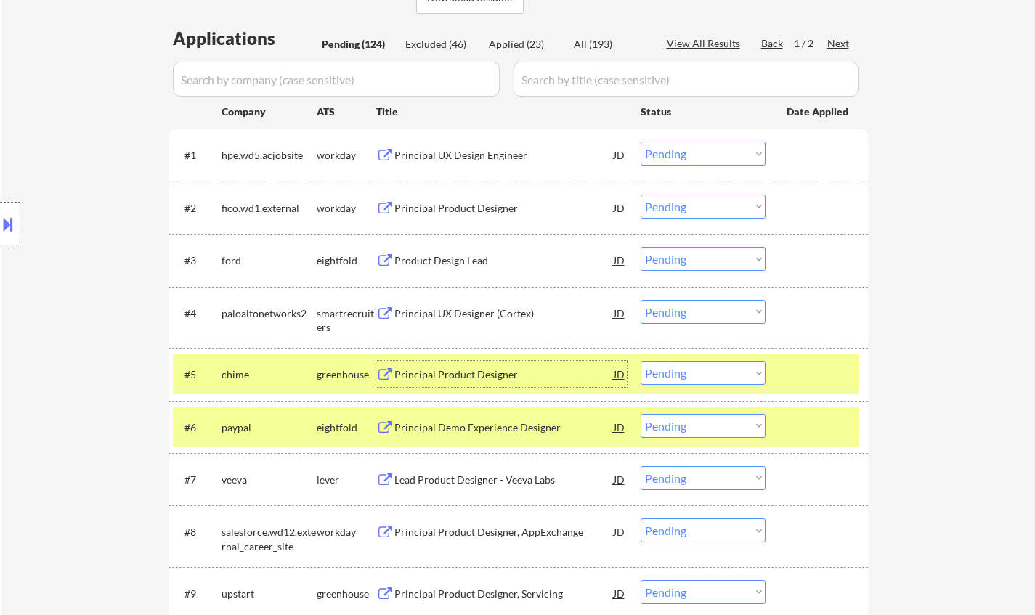
click at [690, 373] on select "Choose an option... Pending Applied Excluded (Questions) Excluded (Expired) Exc…" at bounding box center [703, 373] width 125 height 24
click at [641, 361] on select "Choose an option... Pending Applied Excluded (Questions) Excluded (Expired) Exc…" at bounding box center [703, 373] width 125 height 24
select select ""pending""
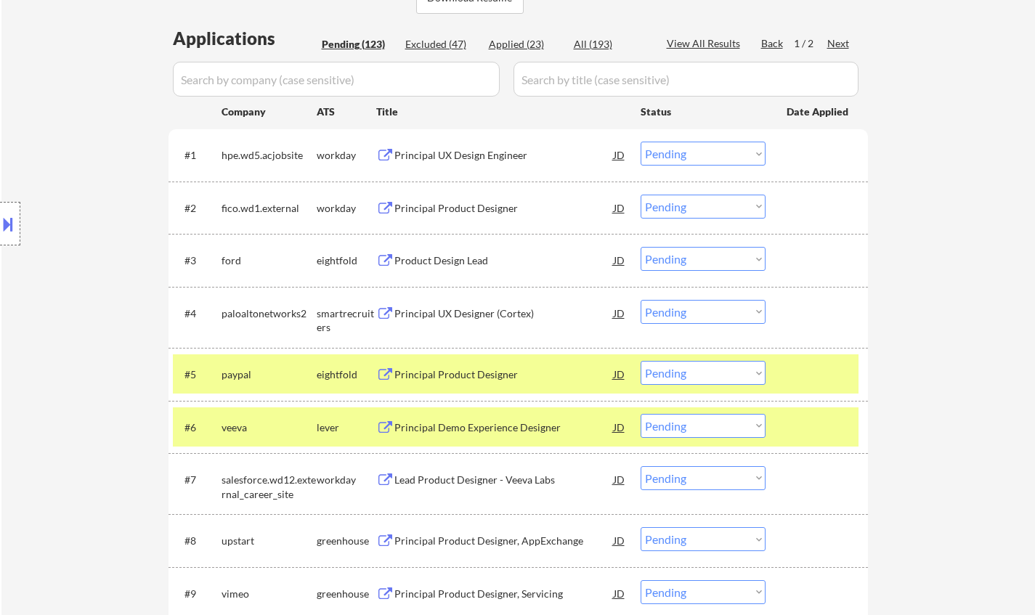
scroll to position [436, 0]
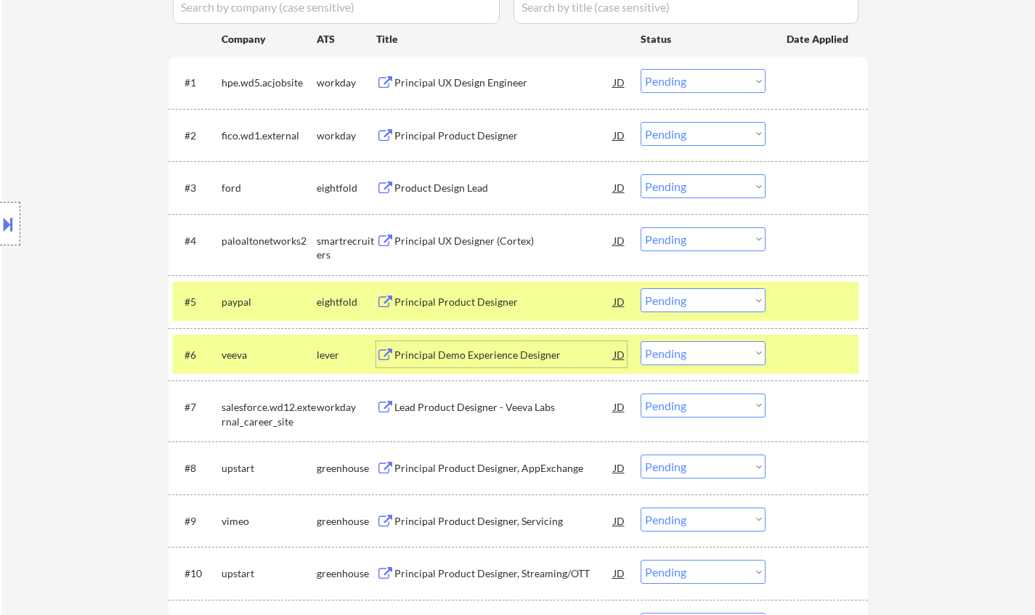
click at [493, 355] on div "Principal Demo Experience Designer" at bounding box center [503, 355] width 219 height 15
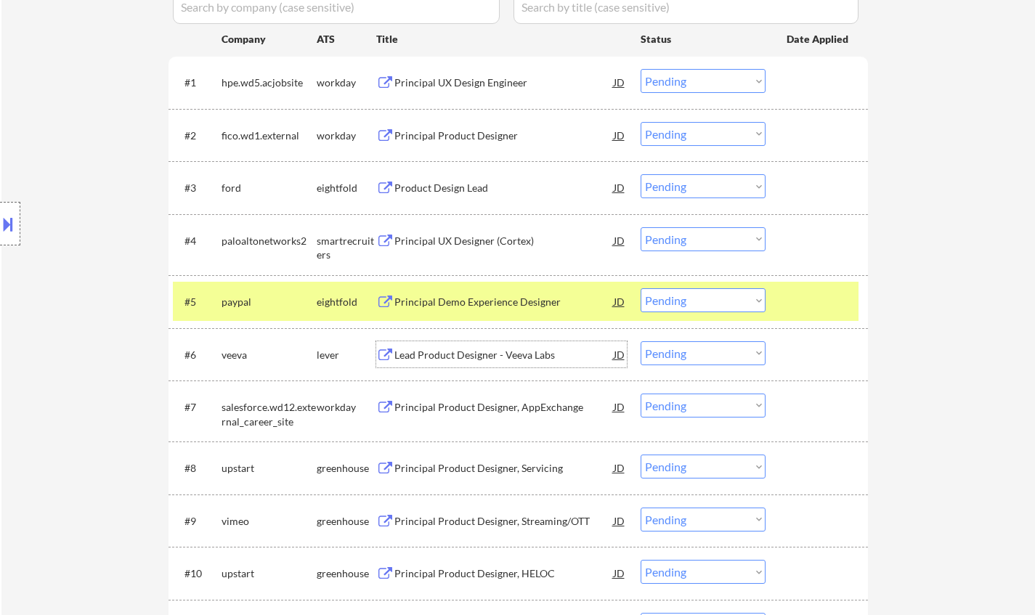
click at [713, 351] on select "Choose an option... Pending Applied Excluded (Questions) Excluded (Expired) Exc…" at bounding box center [703, 353] width 125 height 24
click at [641, 341] on select "Choose an option... Pending Applied Excluded (Questions) Excluded (Expired) Exc…" at bounding box center [703, 353] width 125 height 24
select select ""pending""
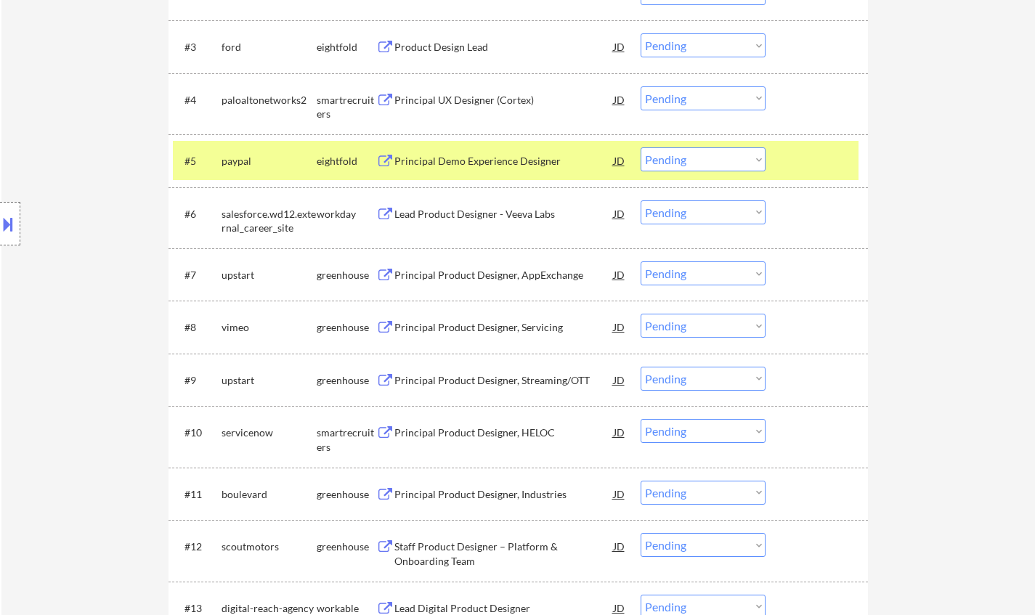
scroll to position [581, 0]
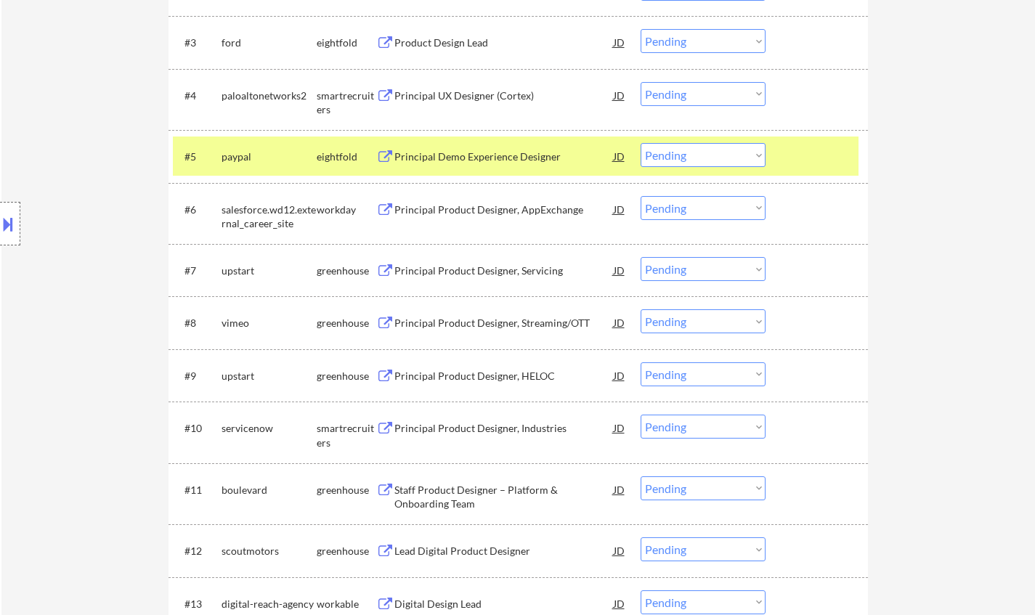
click at [471, 266] on div "Principal Product Designer, Servicing" at bounding box center [503, 271] width 219 height 15
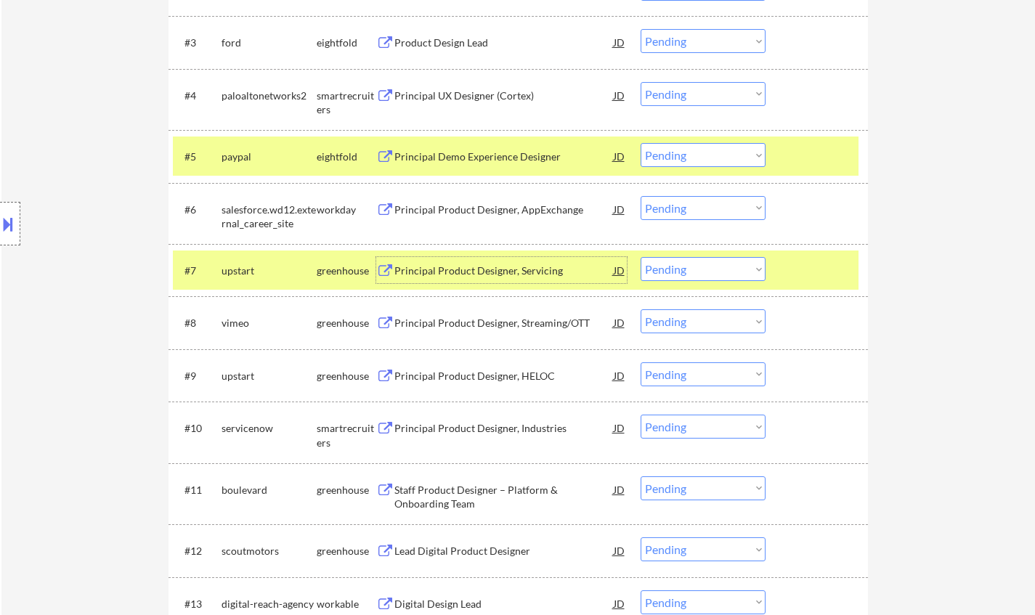
click at [670, 266] on select "Choose an option... Pending Applied Excluded (Questions) Excluded (Expired) Exc…" at bounding box center [703, 269] width 125 height 24
click at [641, 257] on select "Choose an option... Pending Applied Excluded (Questions) Excluded (Expired) Exc…" at bounding box center [703, 269] width 125 height 24
select select ""pending""
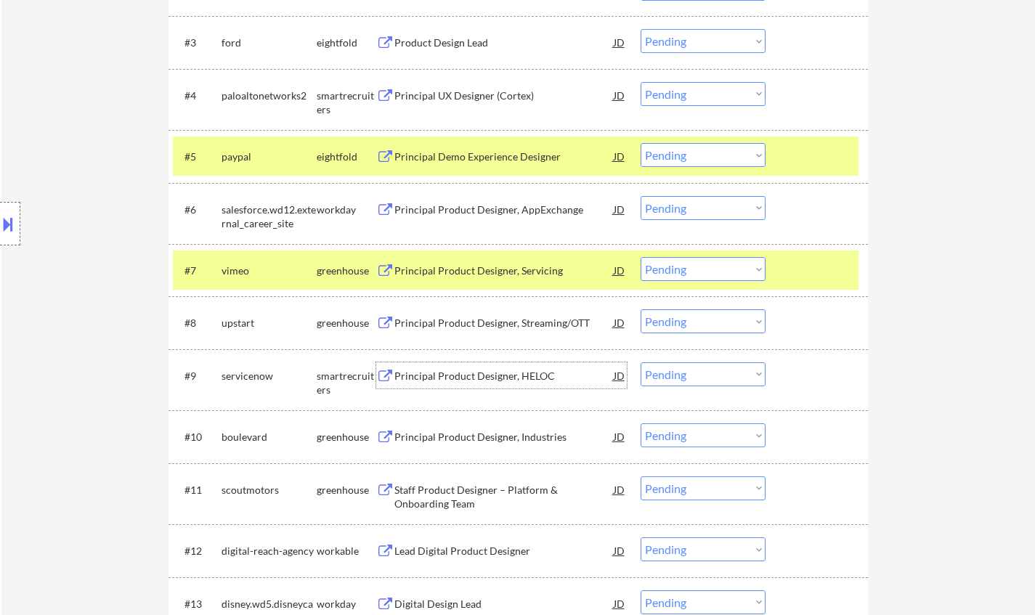
click at [479, 378] on div "Principal Product Designer, HELOC" at bounding box center [503, 376] width 219 height 15
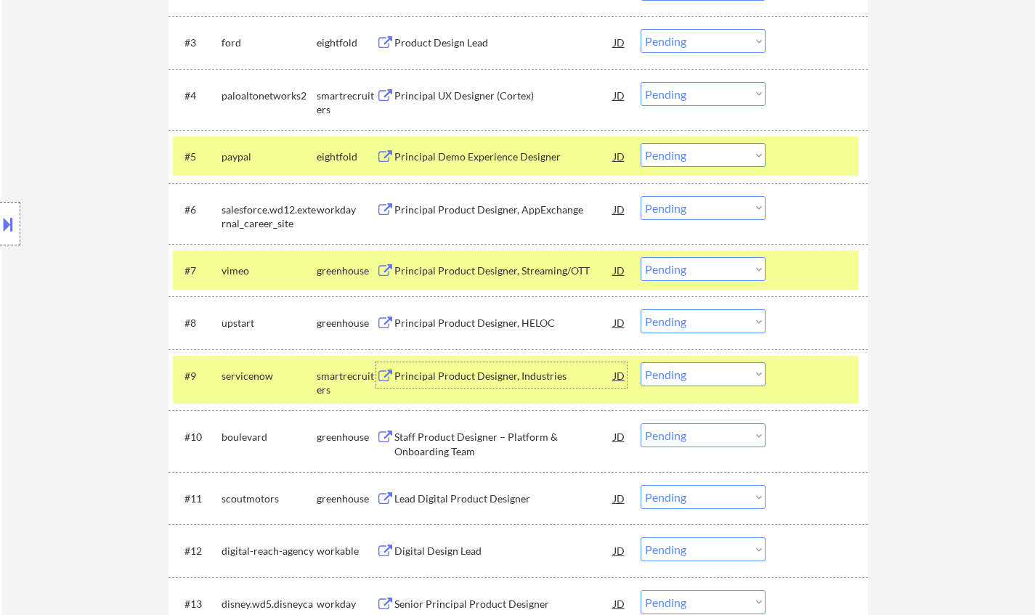
click at [718, 381] on select "Choose an option... Pending Applied Excluded (Questions) Excluded (Expired) Exc…" at bounding box center [703, 375] width 125 height 24
click at [641, 363] on select "Choose an option... Pending Applied Excluded (Questions) Excluded (Expired) Exc…" at bounding box center [703, 375] width 125 height 24
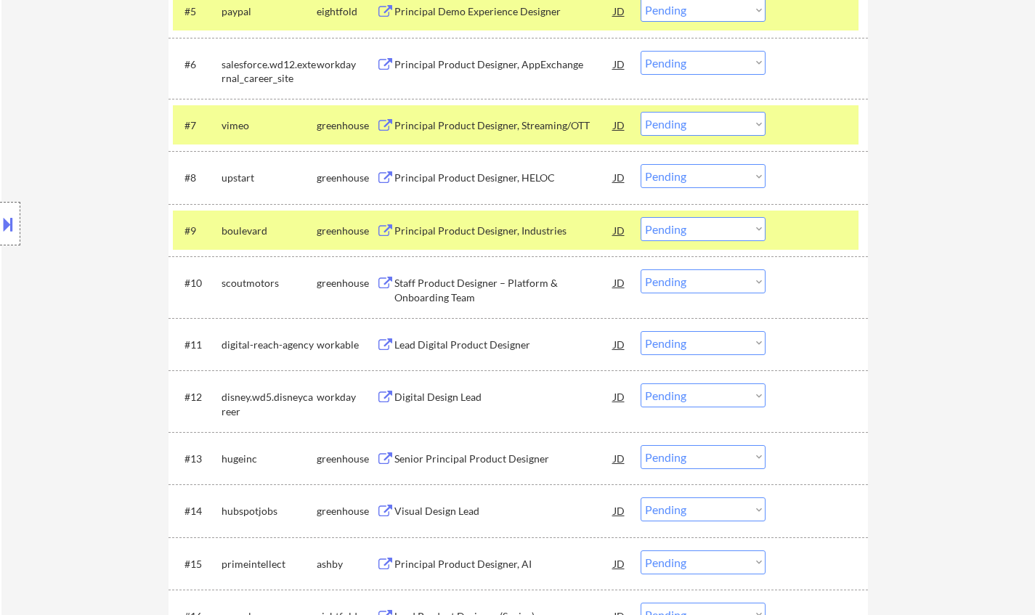
click at [482, 227] on div "Principal Product Designer, Industries" at bounding box center [503, 231] width 219 height 15
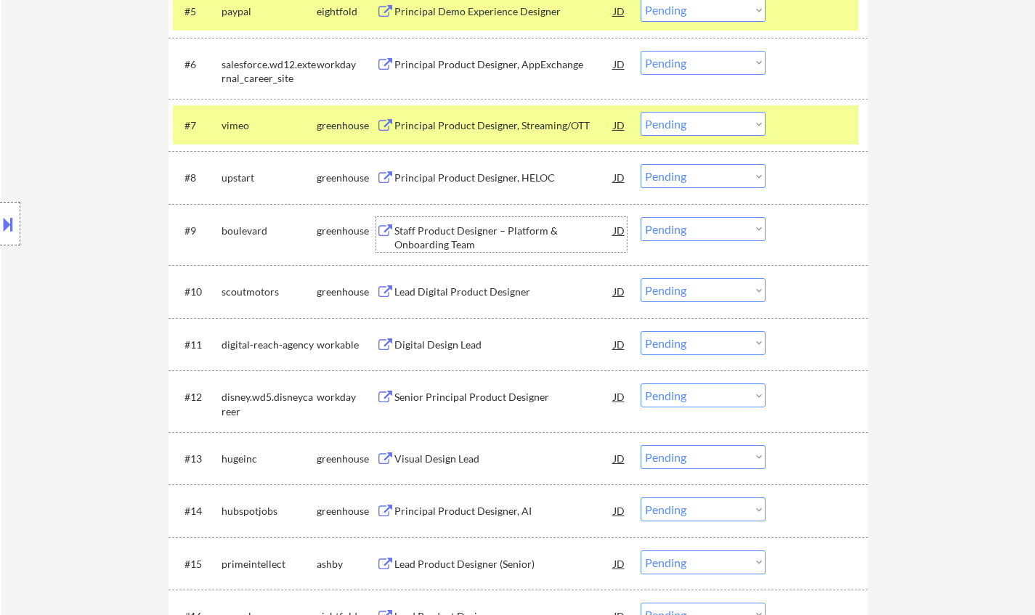
click at [696, 222] on select "Choose an option... Pending Applied Excluded (Questions) Excluded (Expired) Exc…" at bounding box center [703, 229] width 125 height 24
click at [641, 217] on select "Choose an option... Pending Applied Excluded (Questions) Excluded (Expired) Exc…" at bounding box center [703, 229] width 125 height 24
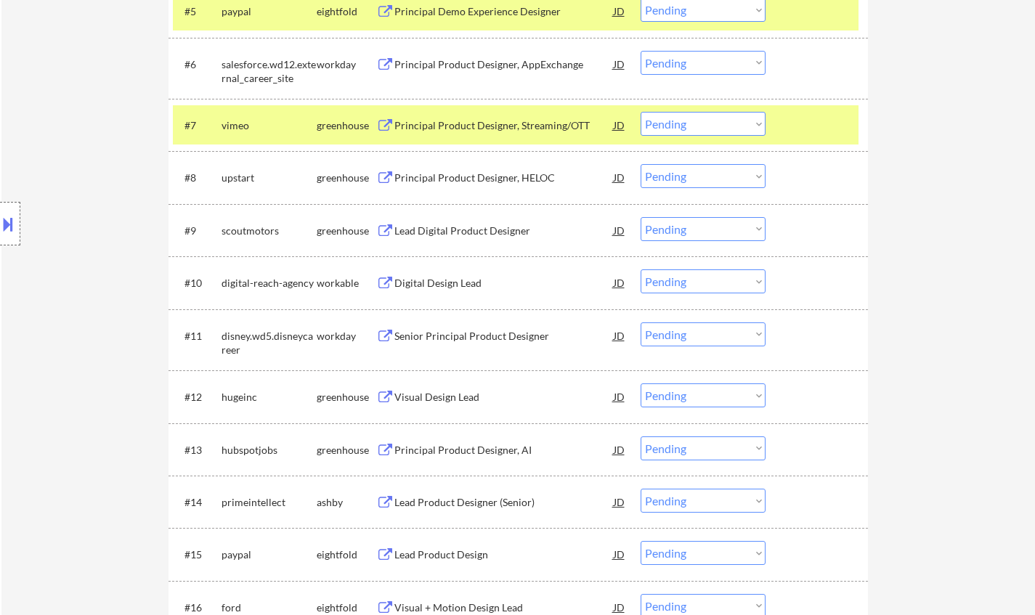
click at [441, 325] on div "Senior Principal Product Designer" at bounding box center [503, 336] width 219 height 26
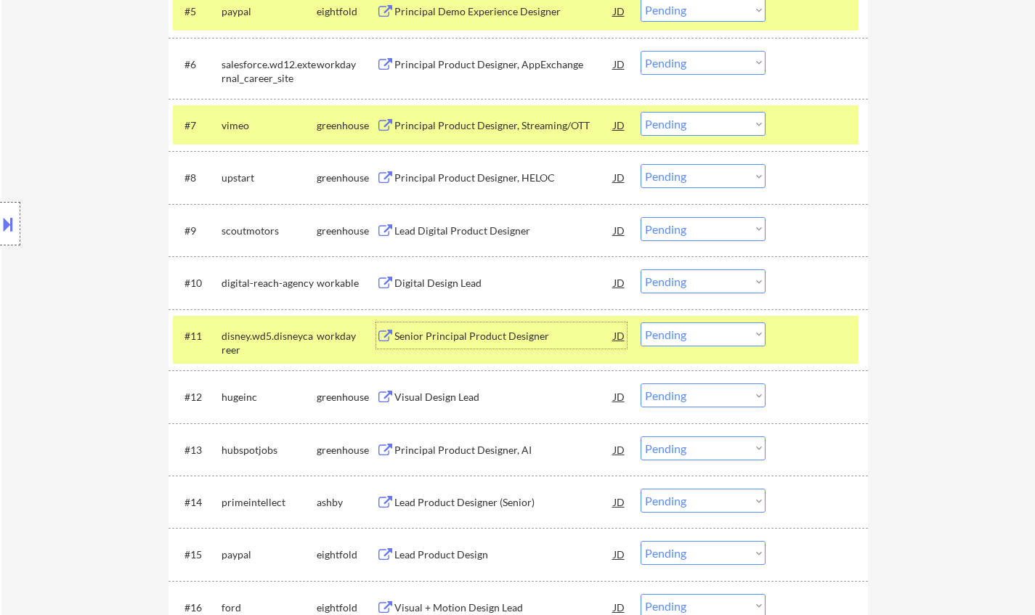
click at [446, 221] on div "Lead Digital Product Designer" at bounding box center [503, 230] width 219 height 26
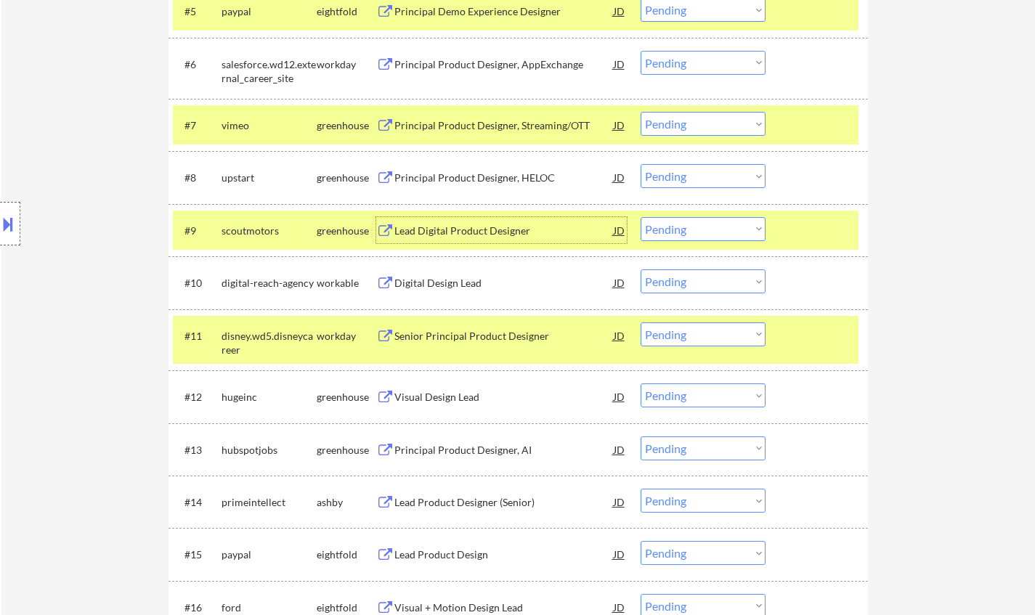
click at [704, 220] on select "Choose an option... Pending Applied Excluded (Questions) Excluded (Expired) Exc…" at bounding box center [703, 229] width 125 height 24
click at [641, 217] on select "Choose an option... Pending Applied Excluded (Questions) Excluded (Expired) Exc…" at bounding box center [703, 229] width 125 height 24
select select ""pending""
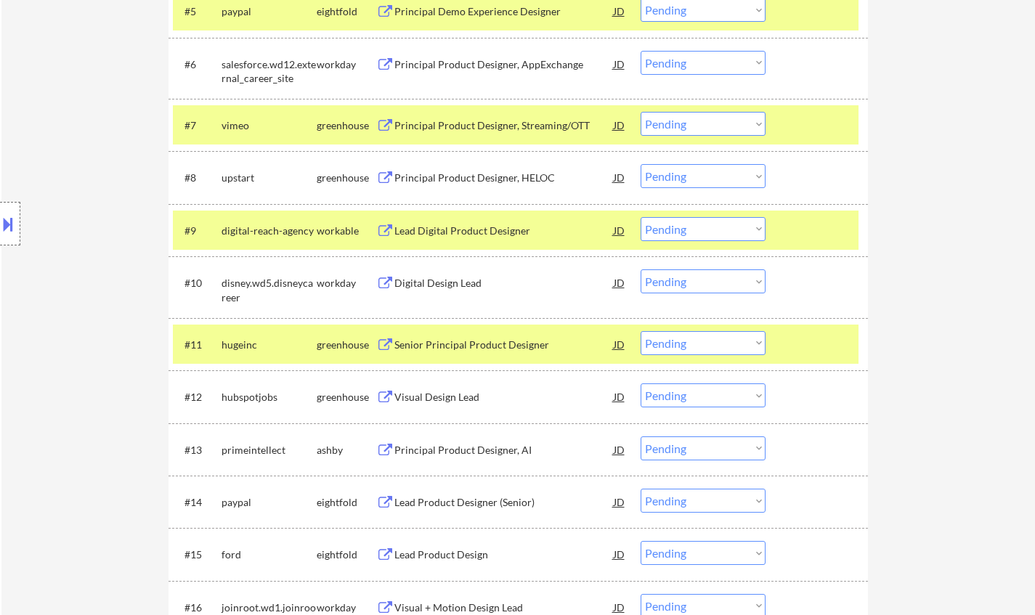
click at [478, 131] on div "Principal Product Designer, Streaming/OTT" at bounding box center [503, 125] width 219 height 15
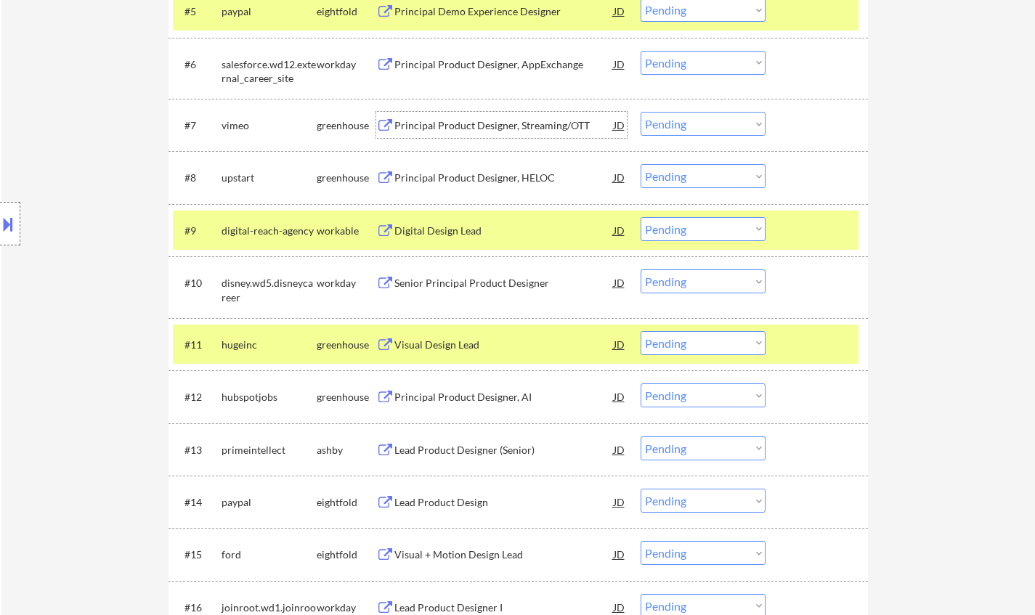
drag, startPoint x: 706, startPoint y: 124, endPoint x: 708, endPoint y: 134, distance: 11.0
click at [705, 123] on select "Choose an option... Pending Applied Excluded (Questions) Excluded (Expired) Exc…" at bounding box center [703, 124] width 125 height 24
click at [641, 112] on select "Choose an option... Pending Applied Excluded (Questions) Excluded (Expired) Exc…" at bounding box center [703, 124] width 125 height 24
select select ""pending""
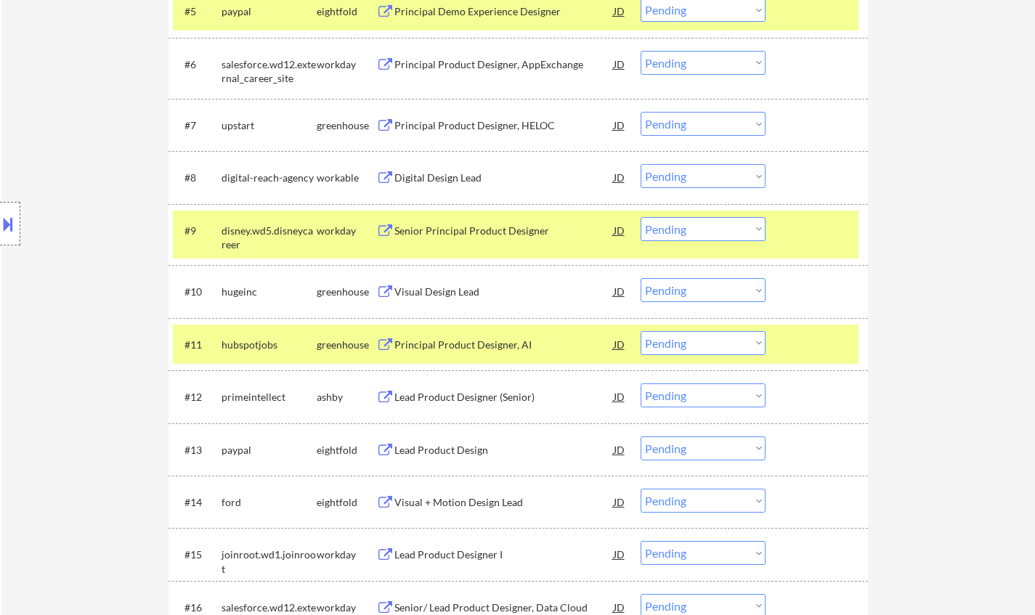
click at [452, 299] on div "Visual Design Lead" at bounding box center [503, 292] width 219 height 15
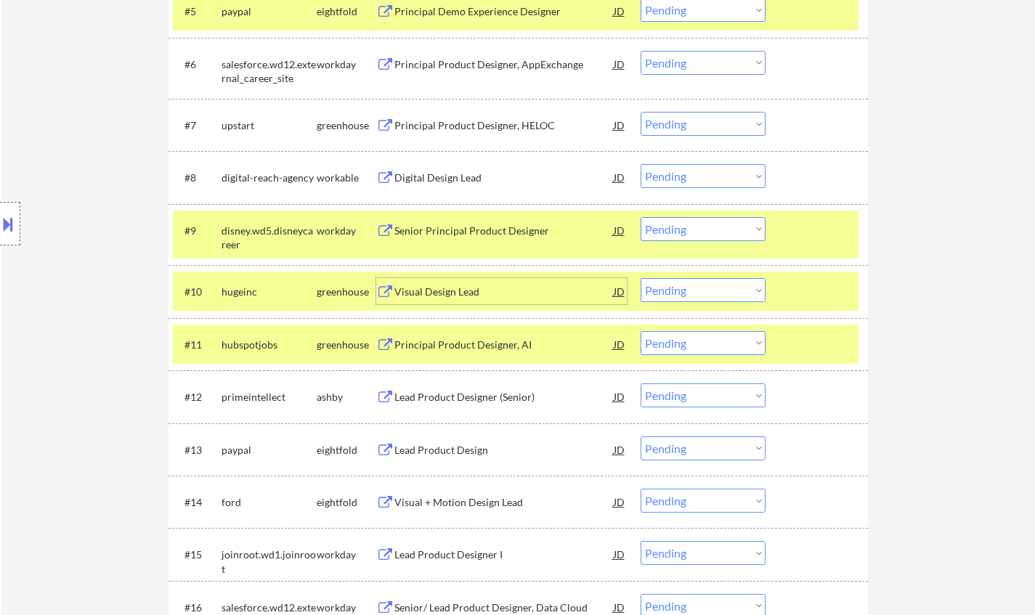
drag, startPoint x: 686, startPoint y: 292, endPoint x: 691, endPoint y: 299, distance: 8.9
click at [686, 292] on select "Choose an option... Pending Applied Excluded (Questions) Excluded (Expired) Exc…" at bounding box center [703, 290] width 125 height 24
click at [641, 278] on select "Choose an option... Pending Applied Excluded (Questions) Excluded (Expired) Exc…" at bounding box center [703, 290] width 125 height 24
select select ""pending""
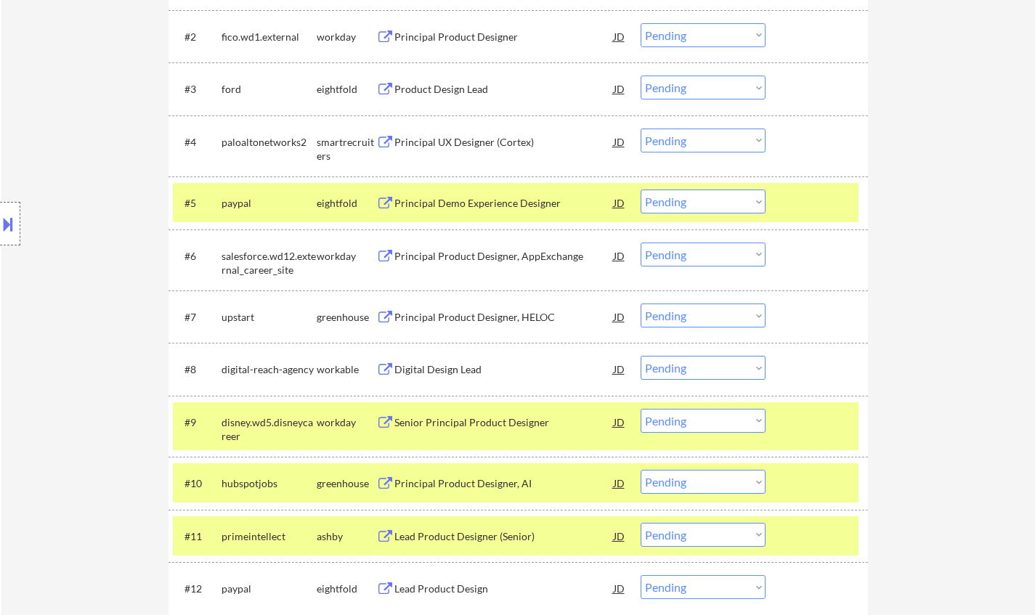
scroll to position [509, 0]
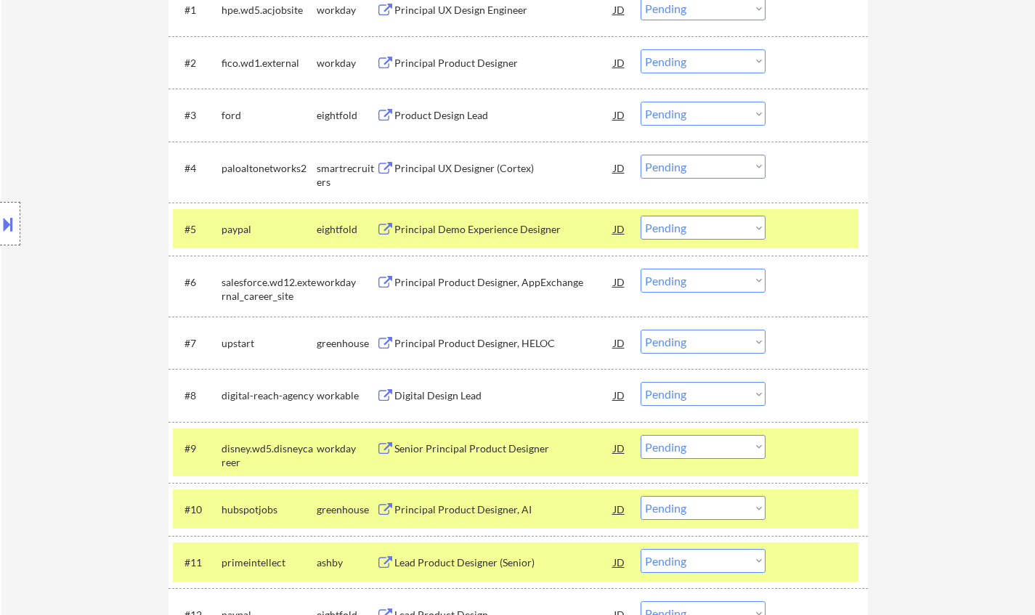
click at [471, 161] on div "Principal UX Designer (Cortex)" at bounding box center [503, 168] width 219 height 15
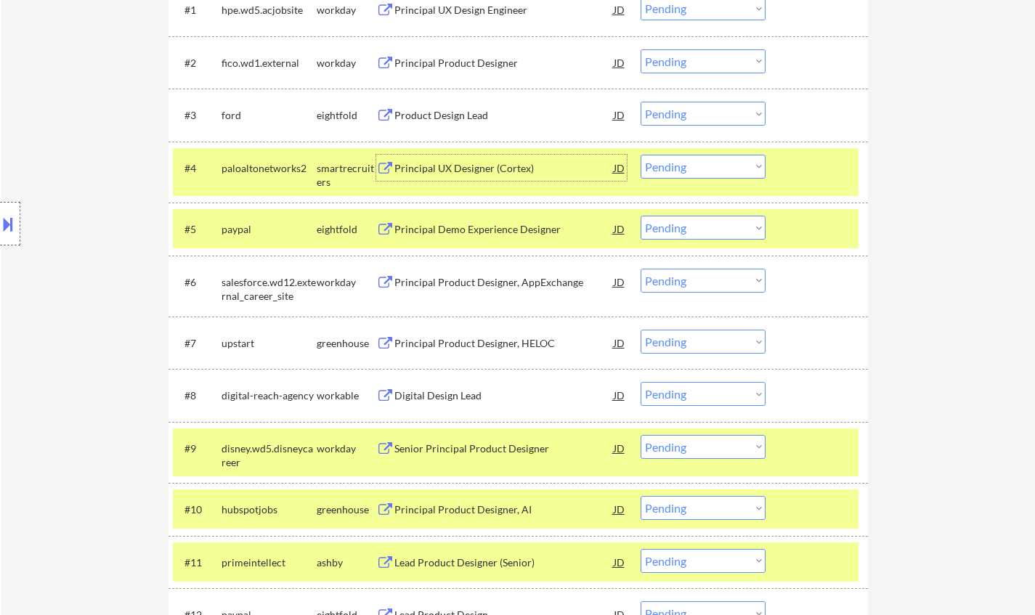
click at [727, 165] on select "Choose an option... Pending Applied Excluded (Questions) Excluded (Expired) Exc…" at bounding box center [703, 167] width 125 height 24
click at [641, 155] on select "Choose an option... Pending Applied Excluded (Questions) Excluded (Expired) Exc…" at bounding box center [703, 167] width 125 height 24
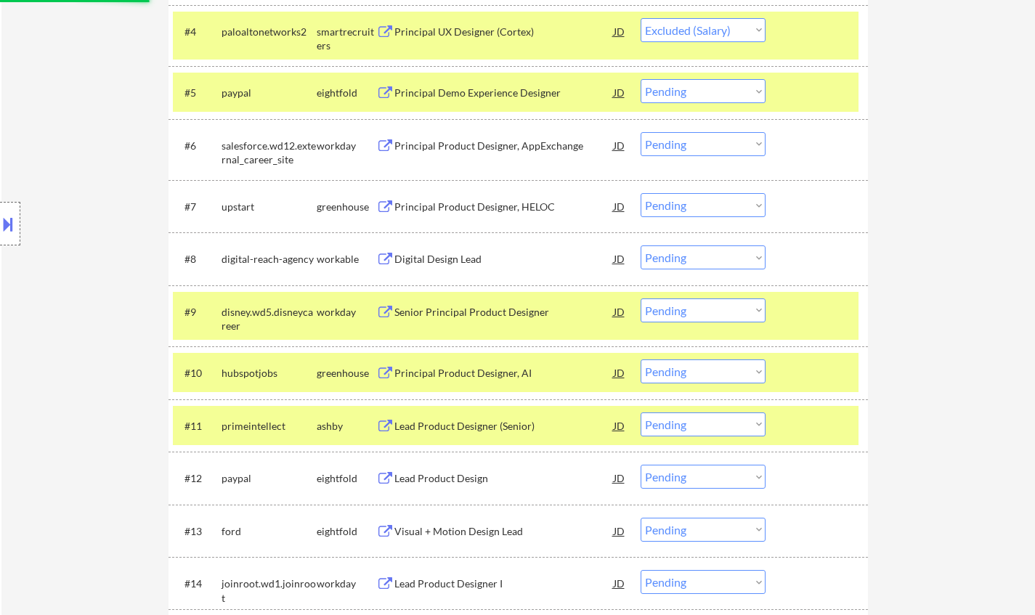
scroll to position [726, 0]
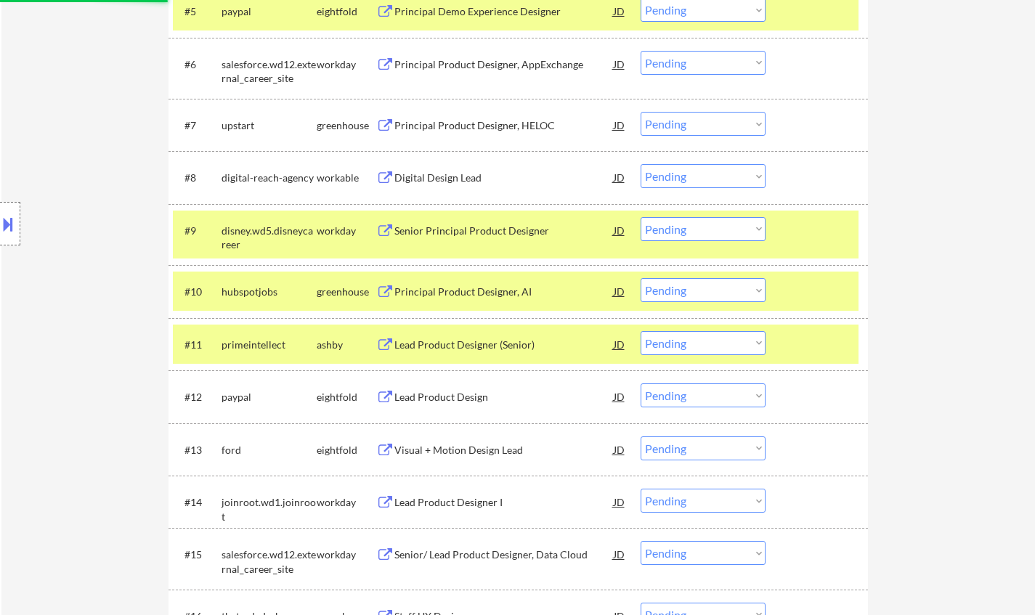
click at [462, 336] on div "Lead Product Designer (Senior)" at bounding box center [503, 344] width 219 height 26
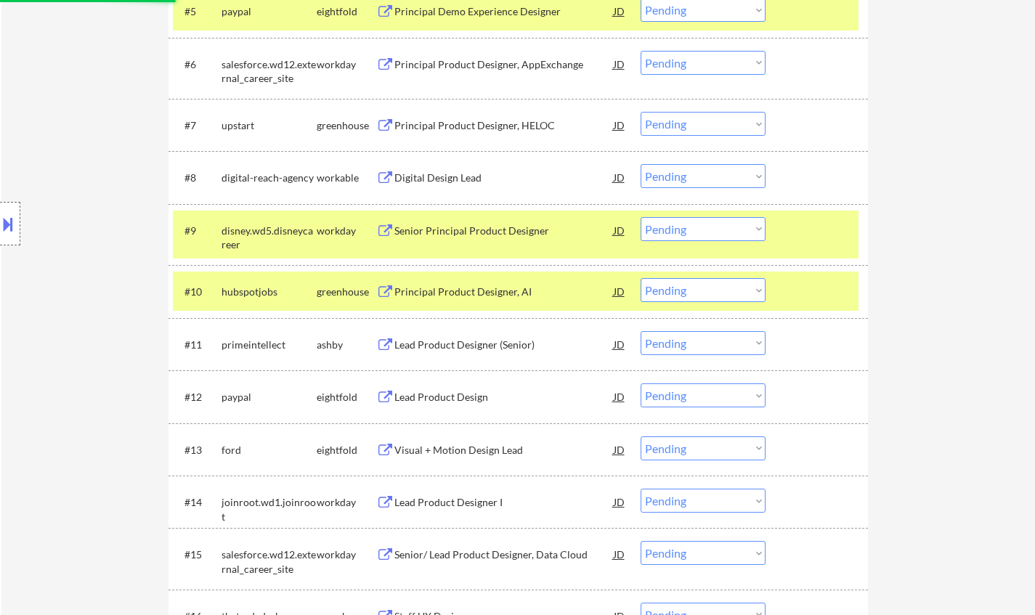
select select ""pending""
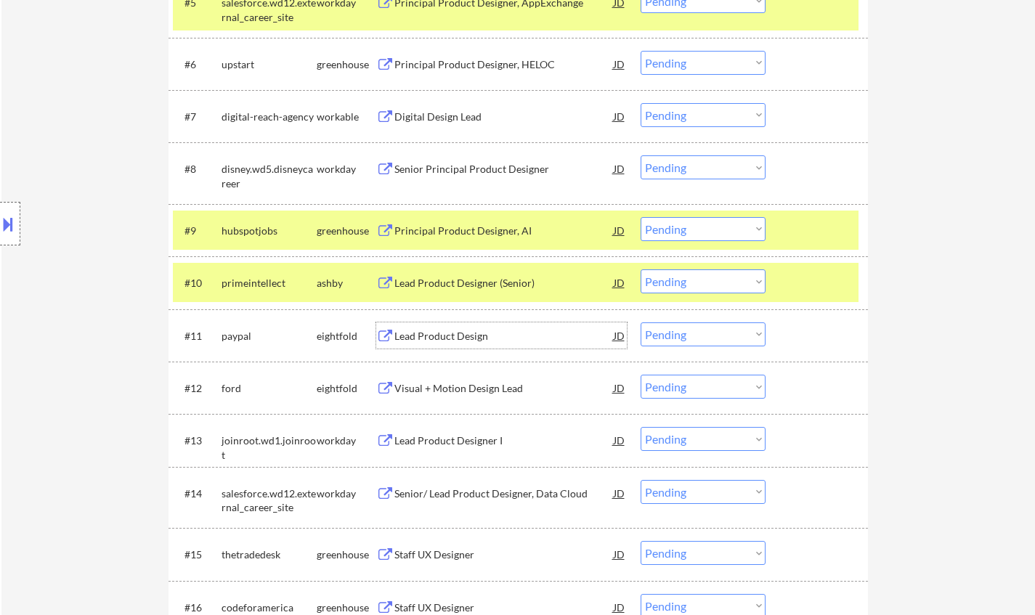
click at [692, 282] on select "Choose an option... Pending Applied Excluded (Questions) Excluded (Expired) Exc…" at bounding box center [703, 282] width 125 height 24
click at [641, 270] on select "Choose an option... Pending Applied Excluded (Questions) Excluded (Expired) Exc…" at bounding box center [703, 282] width 125 height 24
select select ""pending""
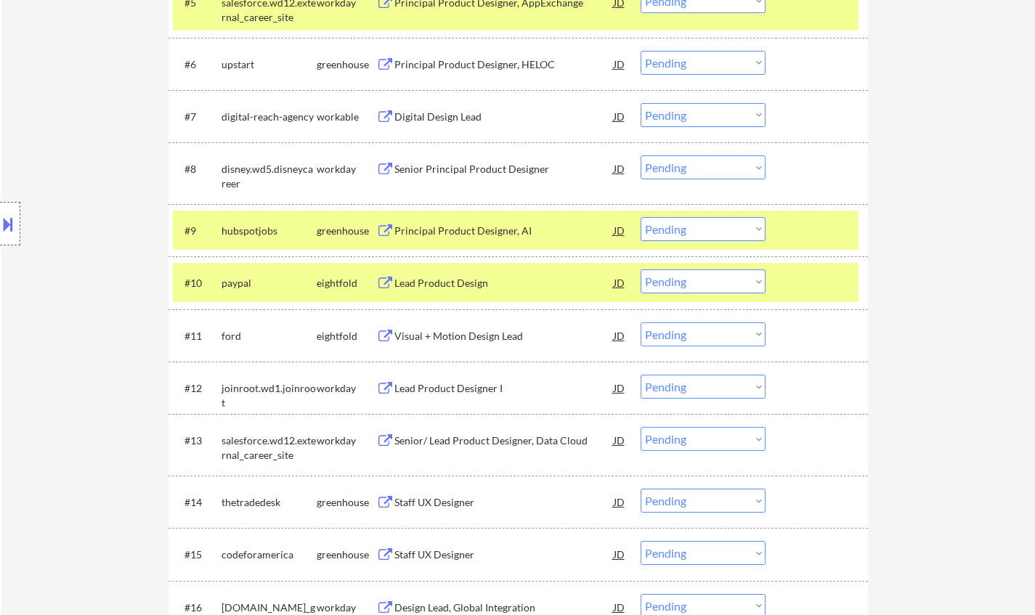
scroll to position [799, 0]
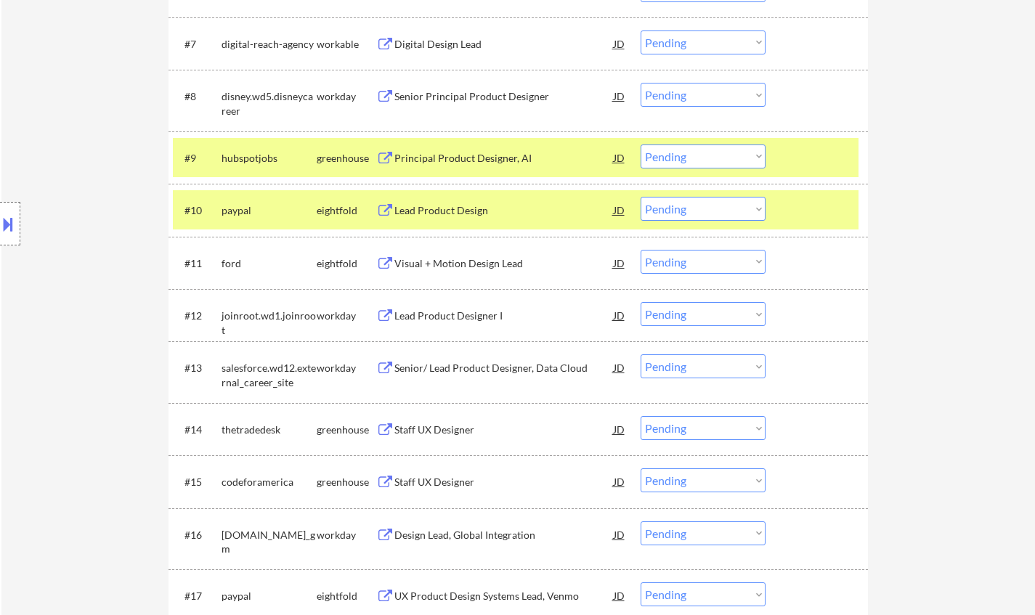
click at [434, 433] on div "Staff UX Designer" at bounding box center [503, 430] width 219 height 15
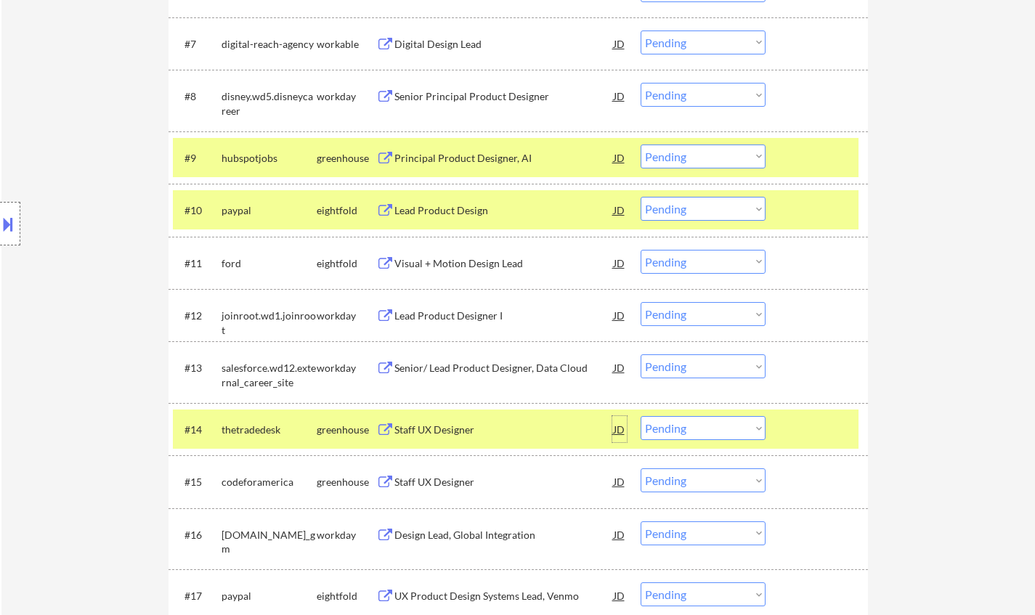
click at [626, 428] on div "JD" at bounding box center [619, 429] width 15 height 26
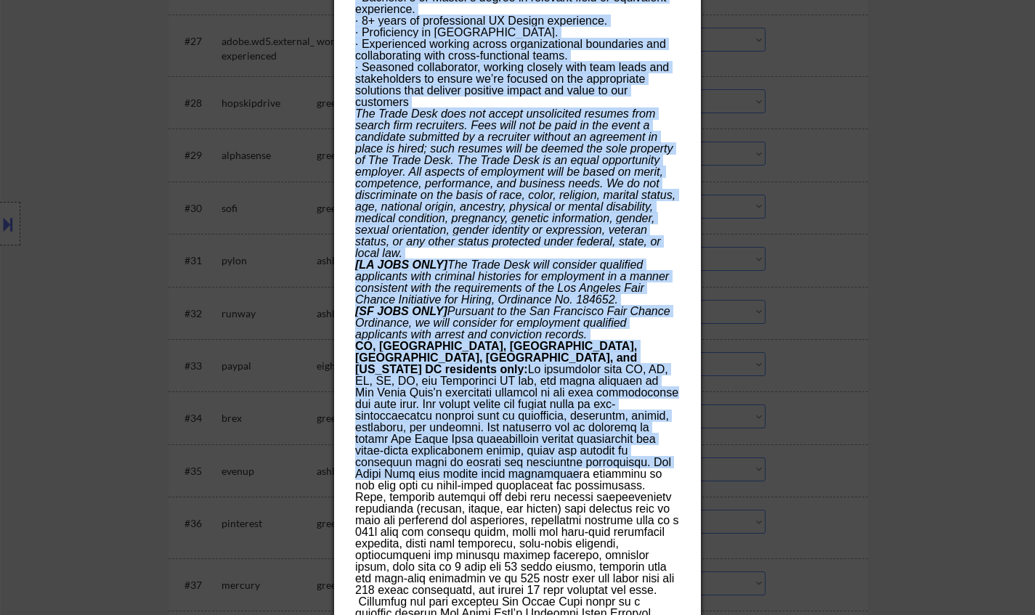
scroll to position [2179, 0]
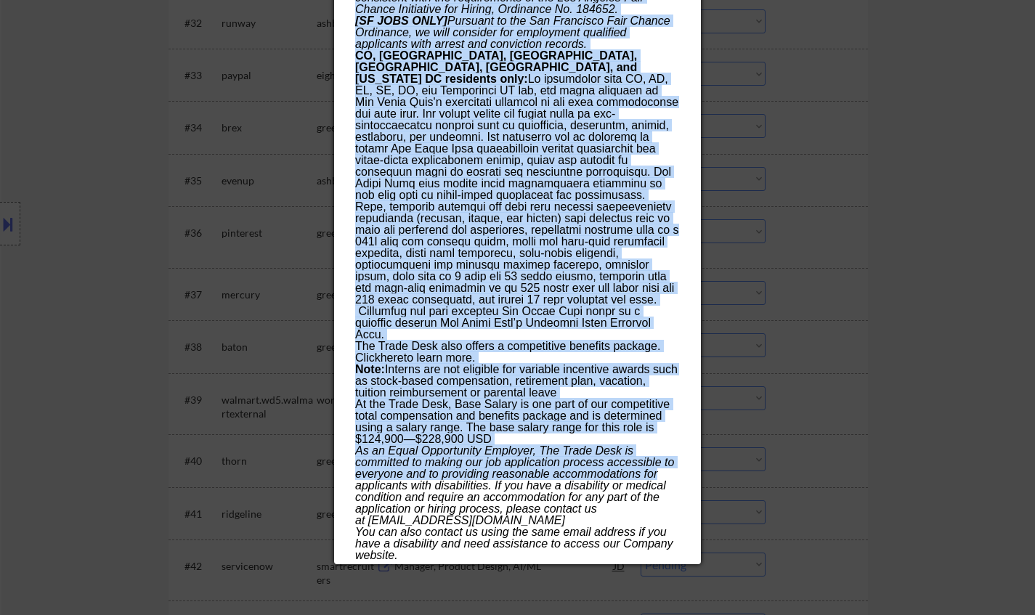
drag, startPoint x: 357, startPoint y: 62, endPoint x: 606, endPoint y: 407, distance: 425.6
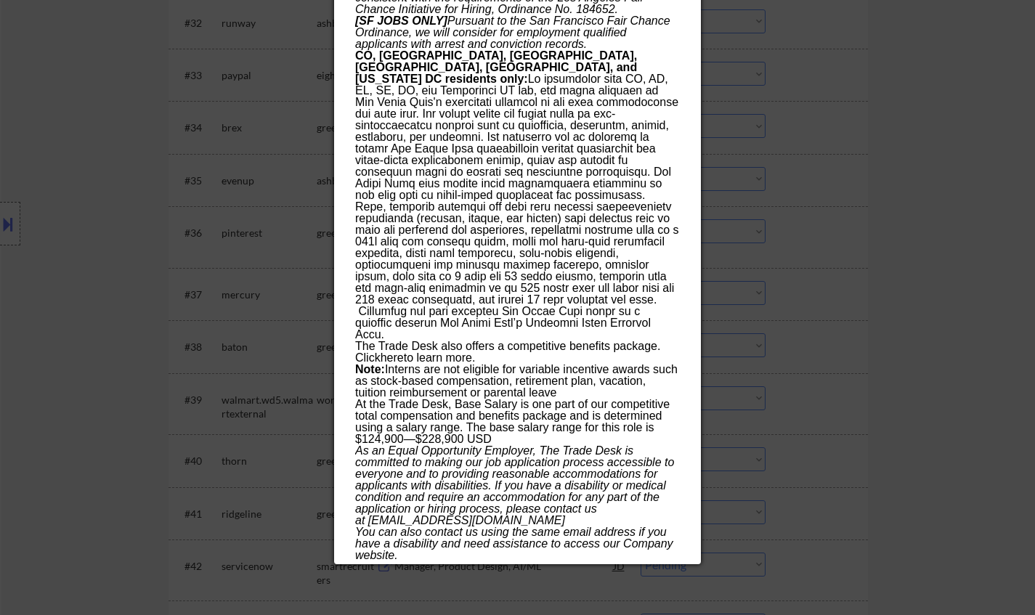
click at [850, 378] on div at bounding box center [517, 307] width 1035 height 615
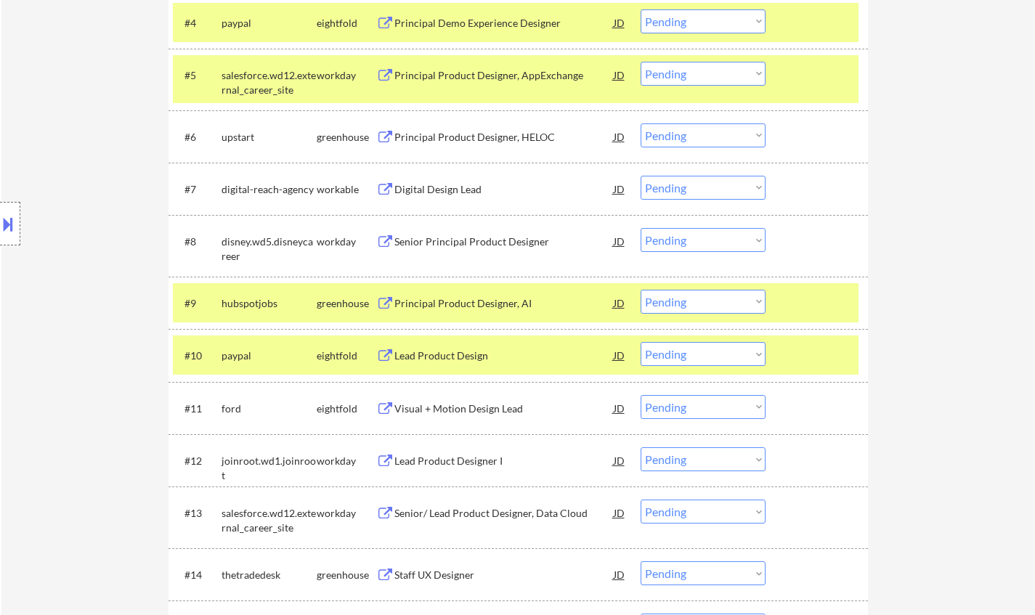
scroll to position [872, 0]
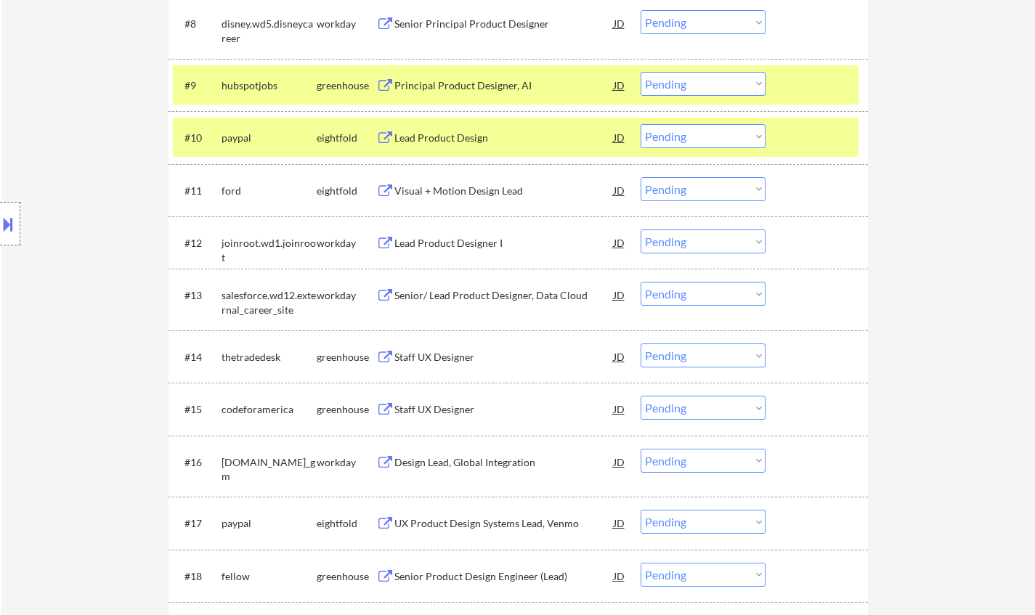
click at [692, 360] on select "Choose an option... Pending Applied Excluded (Questions) Excluded (Expired) Exc…" at bounding box center [703, 356] width 125 height 24
click at [641, 344] on select "Choose an option... Pending Applied Excluded (Questions) Excluded (Expired) Exc…" at bounding box center [703, 356] width 125 height 24
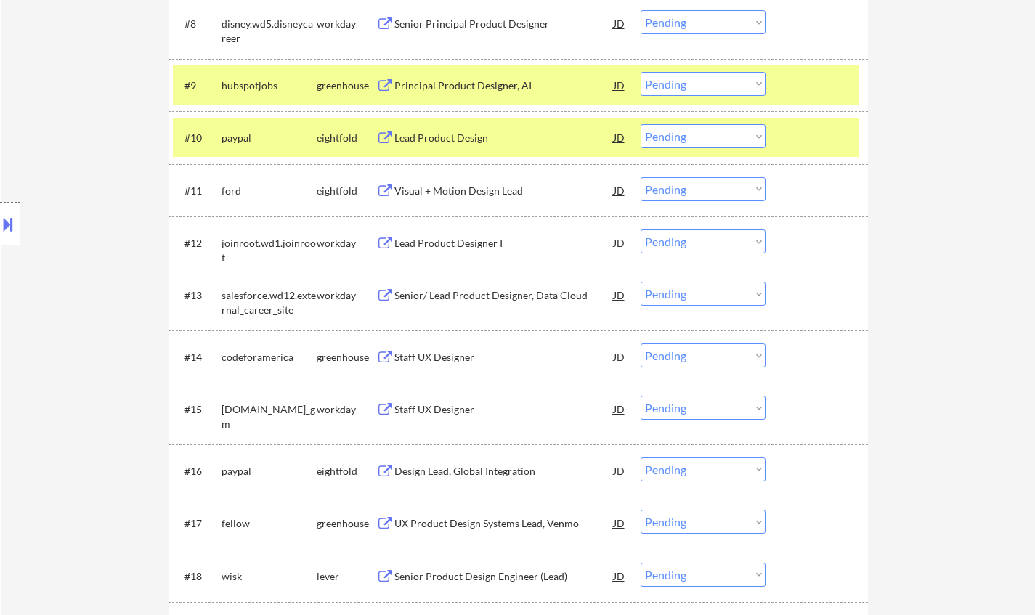
click at [441, 351] on div "Staff UX Designer" at bounding box center [503, 357] width 219 height 15
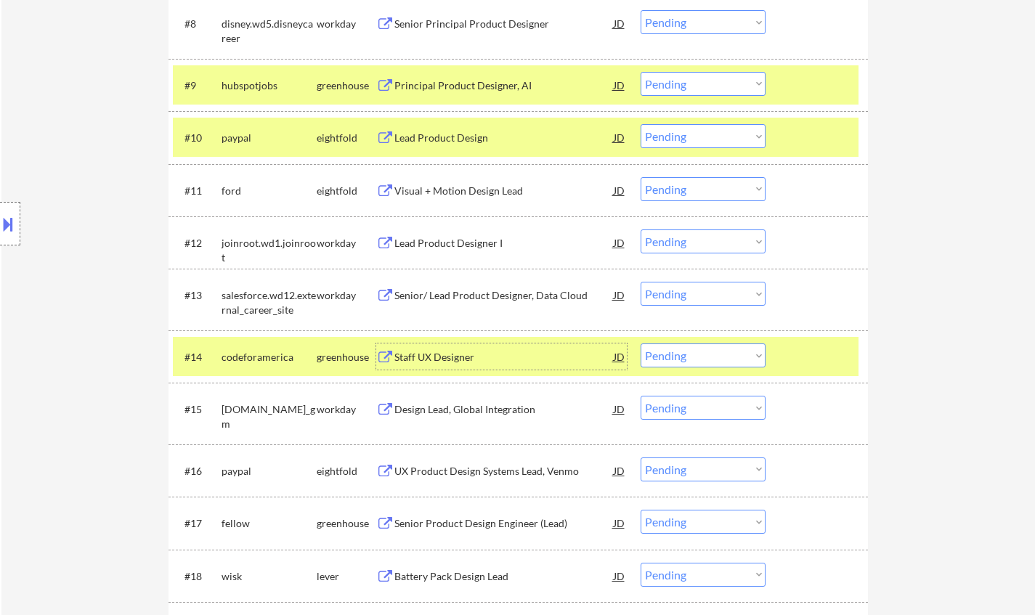
click at [729, 362] on select "Choose an option... Pending Applied Excluded (Questions) Excluded (Expired) Exc…" at bounding box center [703, 356] width 125 height 24
click at [641, 344] on select "Choose an option... Pending Applied Excluded (Questions) Excluded (Expired) Exc…" at bounding box center [703, 356] width 125 height 24
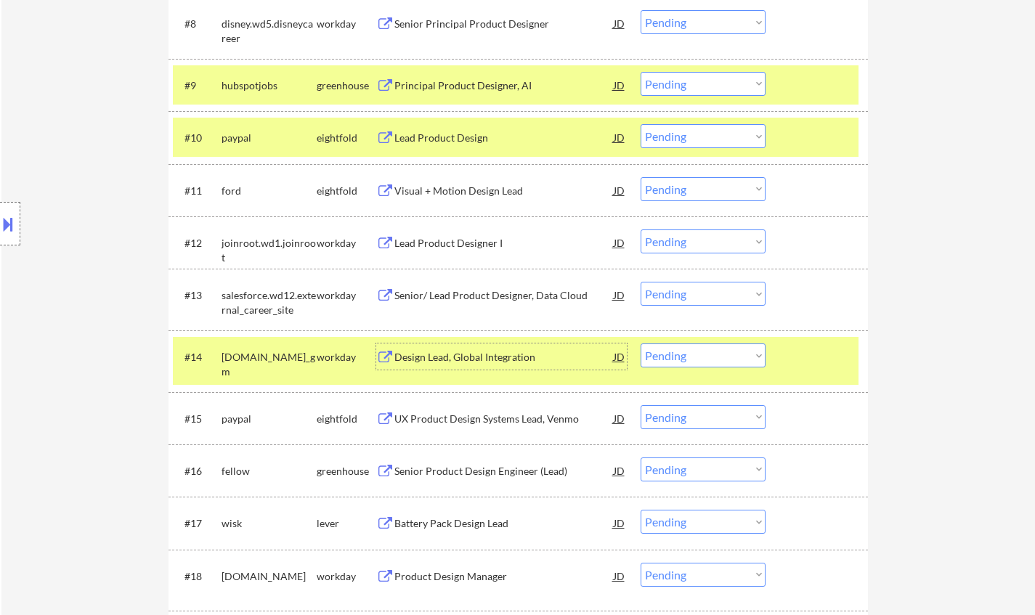
click at [452, 355] on div "Design Lead, Global Integration" at bounding box center [503, 357] width 219 height 15
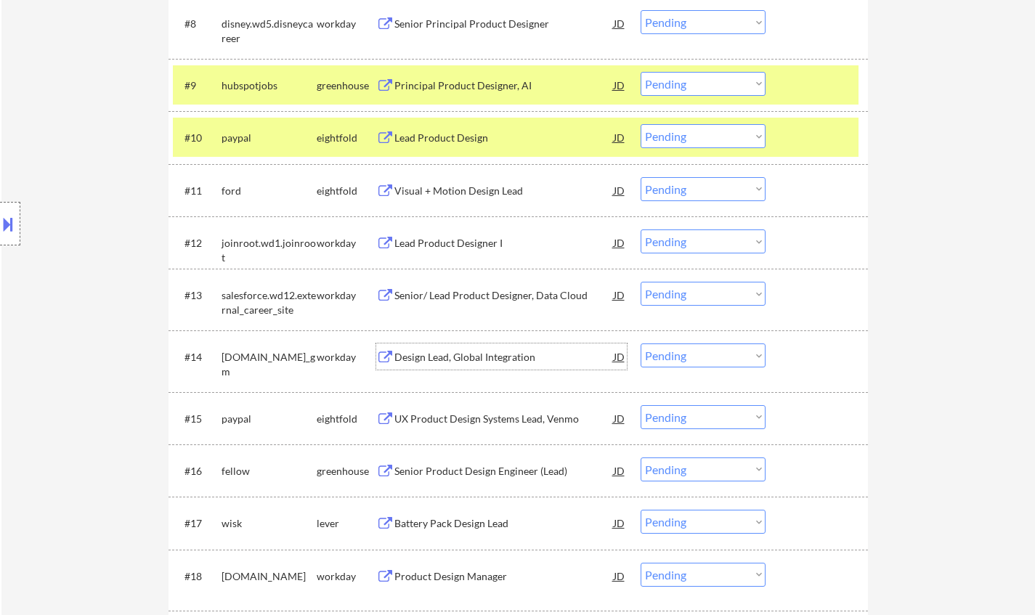
click at [692, 362] on select "Choose an option... Pending Applied Excluded (Questions) Excluded (Expired) Exc…" at bounding box center [703, 356] width 125 height 24
click at [641, 344] on select "Choose an option... Pending Applied Excluded (Questions) Excluded (Expired) Exc…" at bounding box center [703, 356] width 125 height 24
select select ""pending""
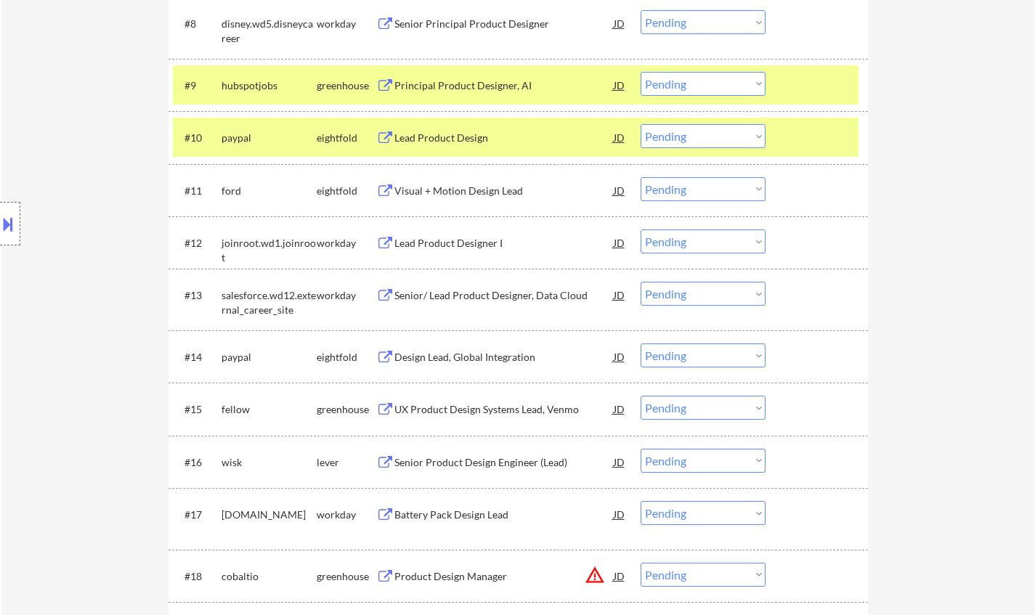
click at [492, 296] on div "Senior/ Lead Product Designer, Data Cloud" at bounding box center [503, 295] width 219 height 15
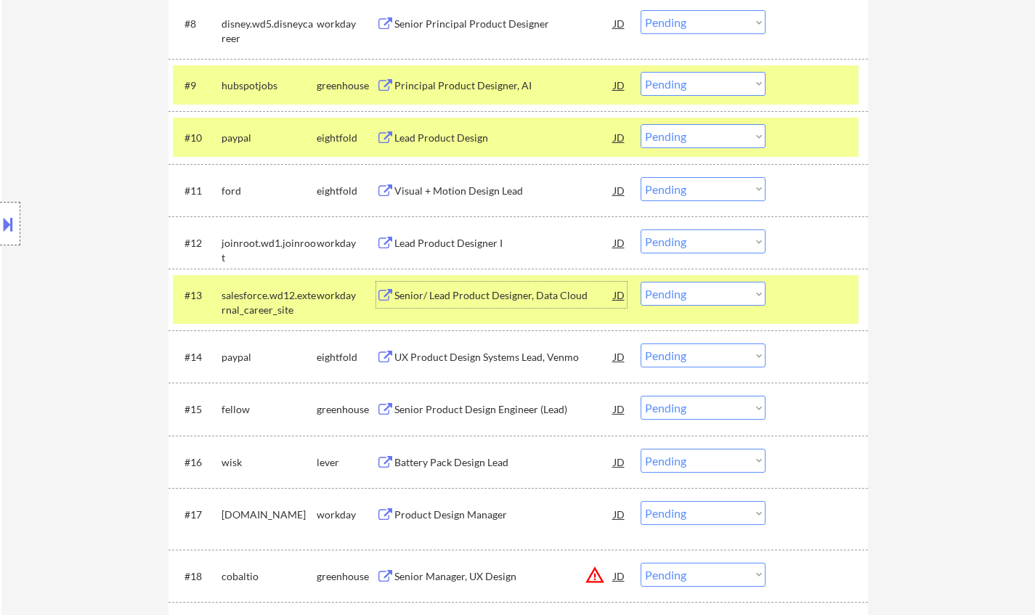
click at [716, 300] on select "Choose an option... Pending Applied Excluded (Questions) Excluded (Expired) Exc…" at bounding box center [703, 294] width 125 height 24
click at [641, 282] on select "Choose an option... Pending Applied Excluded (Questions) Excluded (Expired) Exc…" at bounding box center [703, 294] width 125 height 24
select select ""pending""
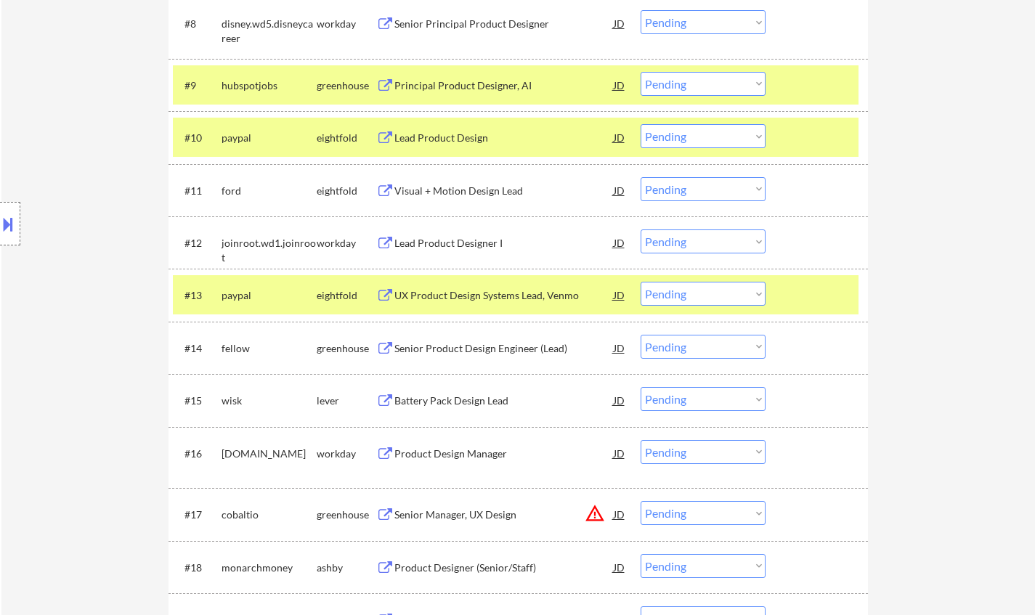
click at [435, 246] on div "Lead Product Designer I" at bounding box center [503, 243] width 219 height 15
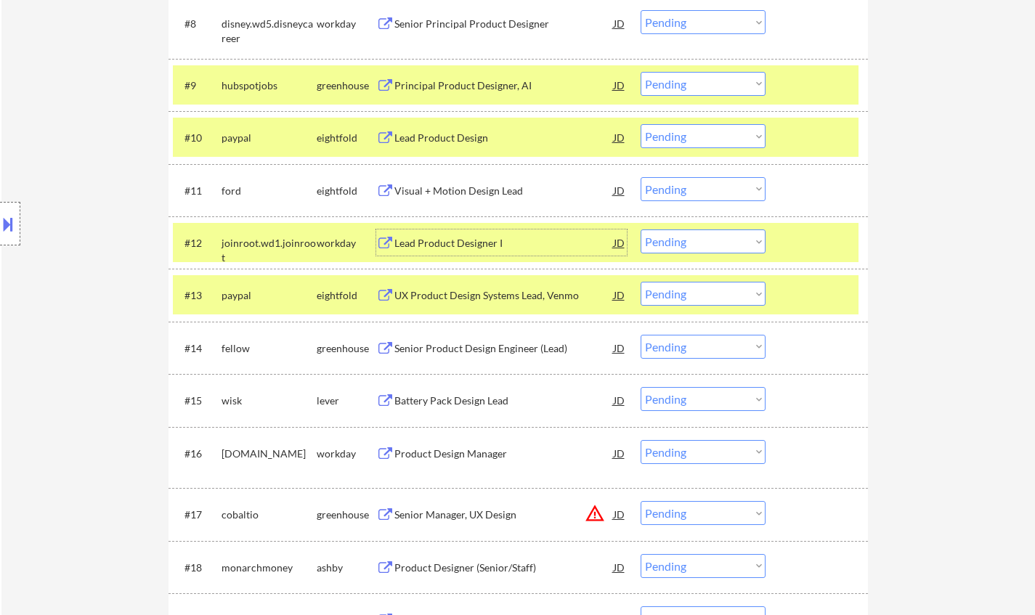
click at [718, 253] on select "Choose an option... Pending Applied Excluded (Questions) Excluded (Expired) Exc…" at bounding box center [703, 242] width 125 height 24
click at [713, 243] on select "Choose an option... Pending Applied Excluded (Questions) Excluded (Expired) Exc…" at bounding box center [703, 242] width 125 height 24
click at [706, 239] on select "Choose an option... Pending Applied Excluded (Questions) Excluded (Expired) Exc…" at bounding box center [703, 242] width 125 height 24
click at [641, 230] on select "Choose an option... Pending Applied Excluded (Questions) Excluded (Expired) Exc…" at bounding box center [703, 242] width 125 height 24
select select ""pending""
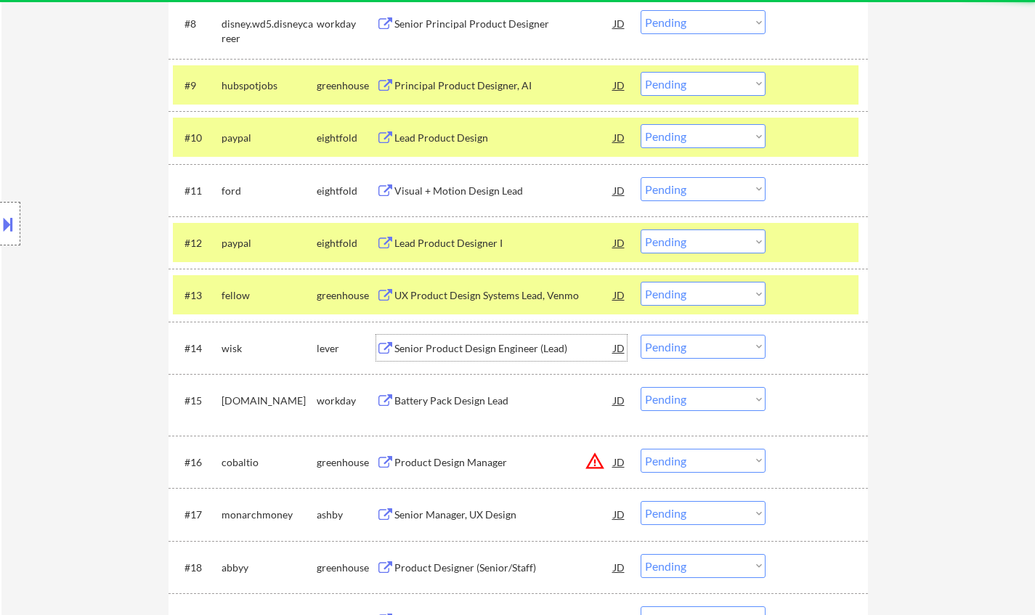
click at [456, 352] on div "Senior Product Design Engineer (Lead)" at bounding box center [503, 348] width 219 height 15
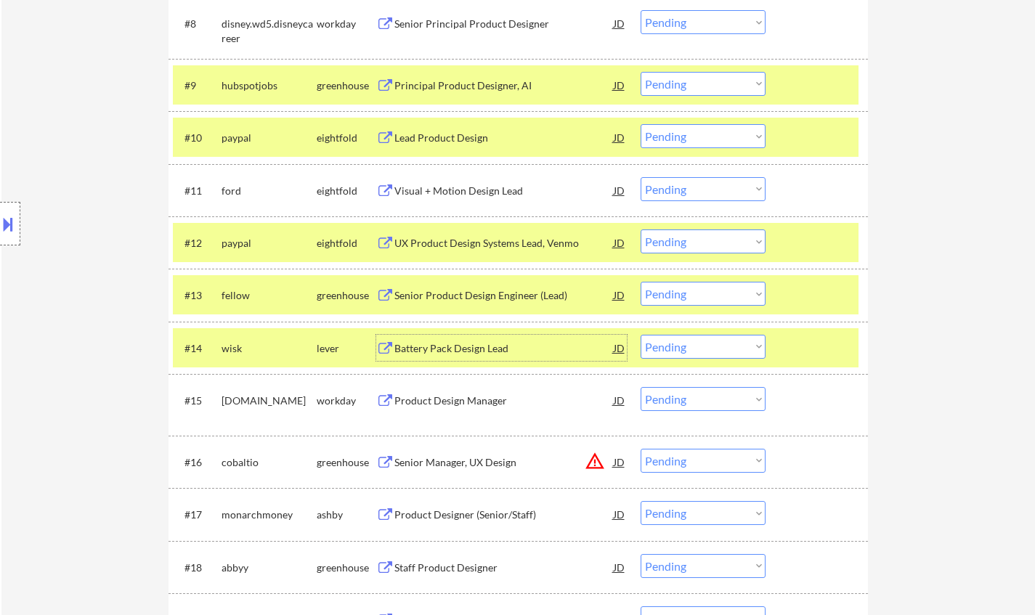
click at [697, 352] on select "Choose an option... Pending Applied Excluded (Questions) Excluded (Expired) Exc…" at bounding box center [703, 347] width 125 height 24
click at [641, 335] on select "Choose an option... Pending Applied Excluded (Questions) Excluded (Expired) Exc…" at bounding box center [703, 347] width 125 height 24
select select ""pending""
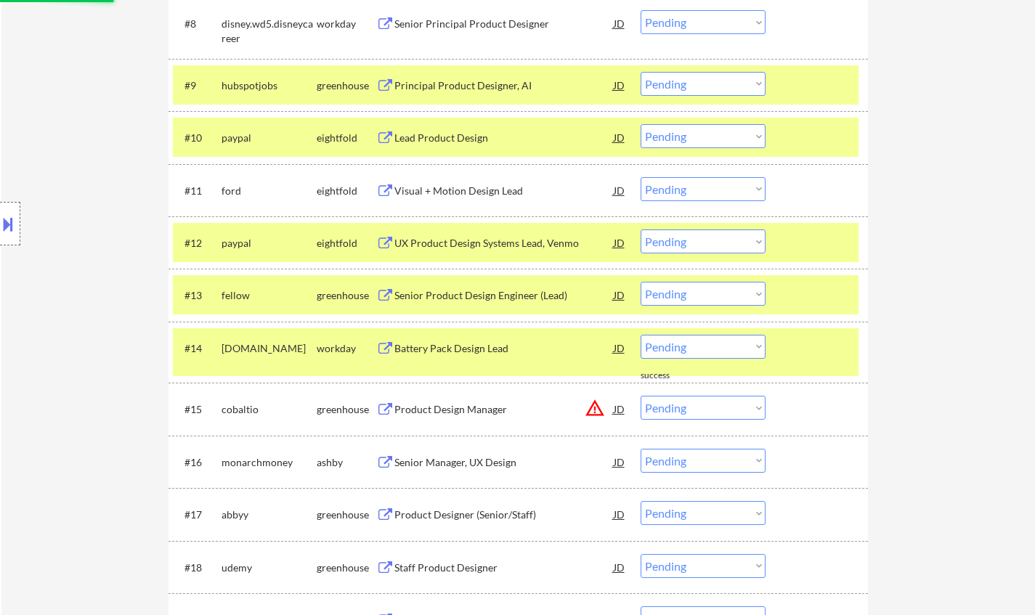
scroll to position [944, 0]
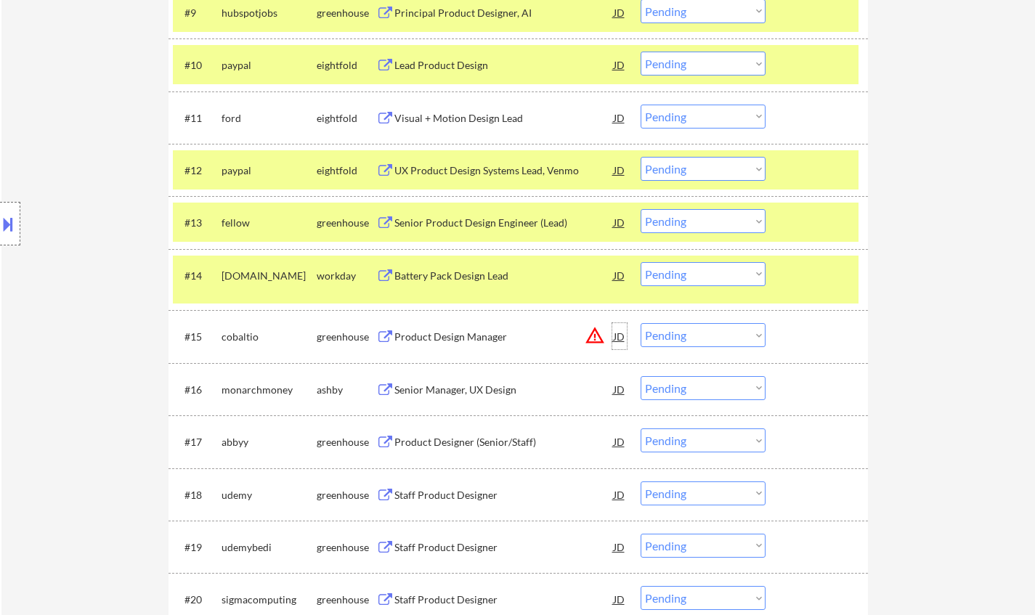
click at [621, 336] on div "JD" at bounding box center [619, 336] width 15 height 26
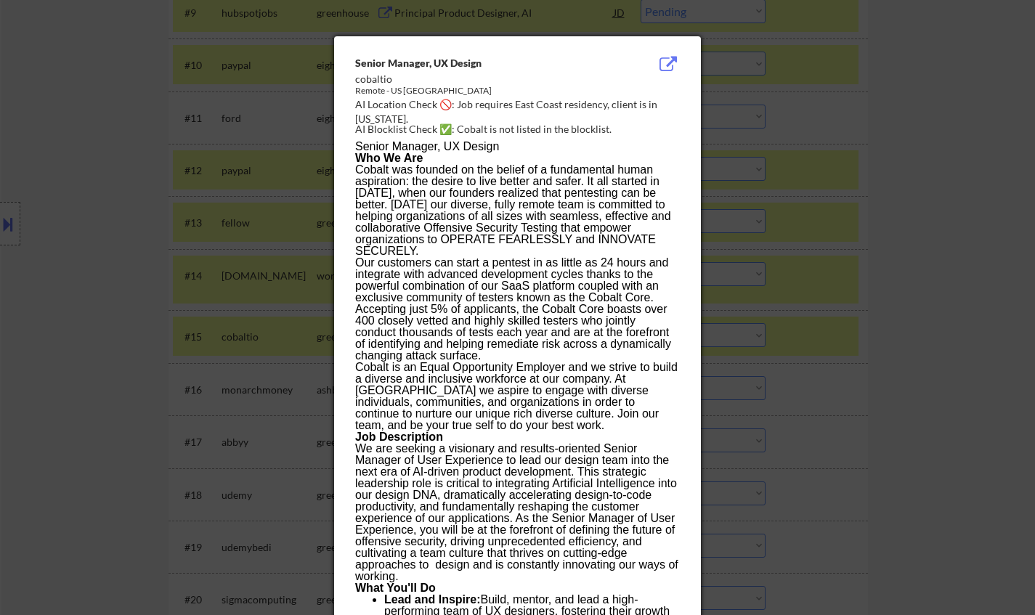
click at [869, 405] on div at bounding box center [517, 307] width 1035 height 615
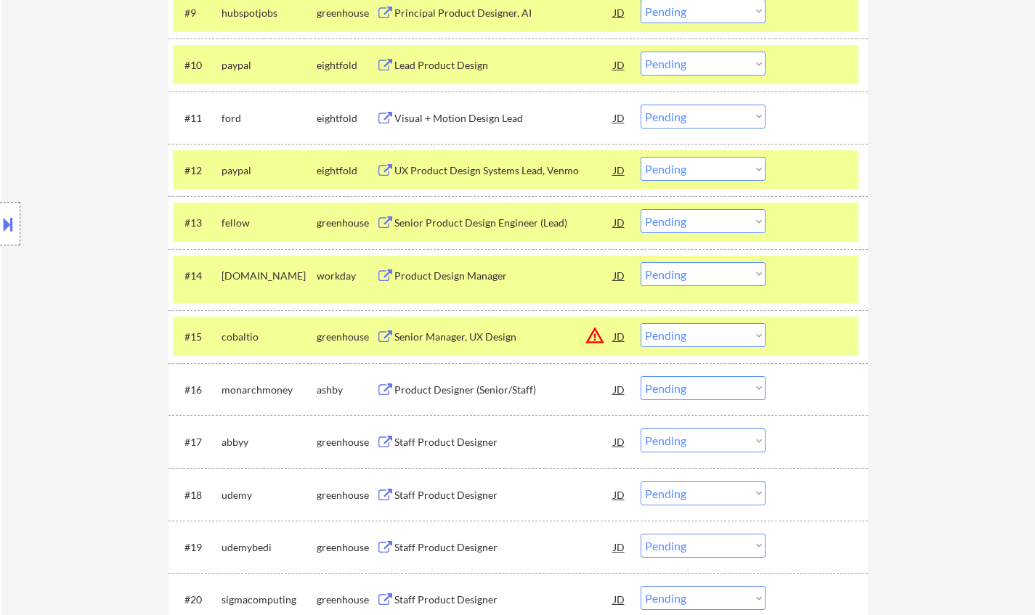
click at [12, 230] on button at bounding box center [8, 224] width 16 height 24
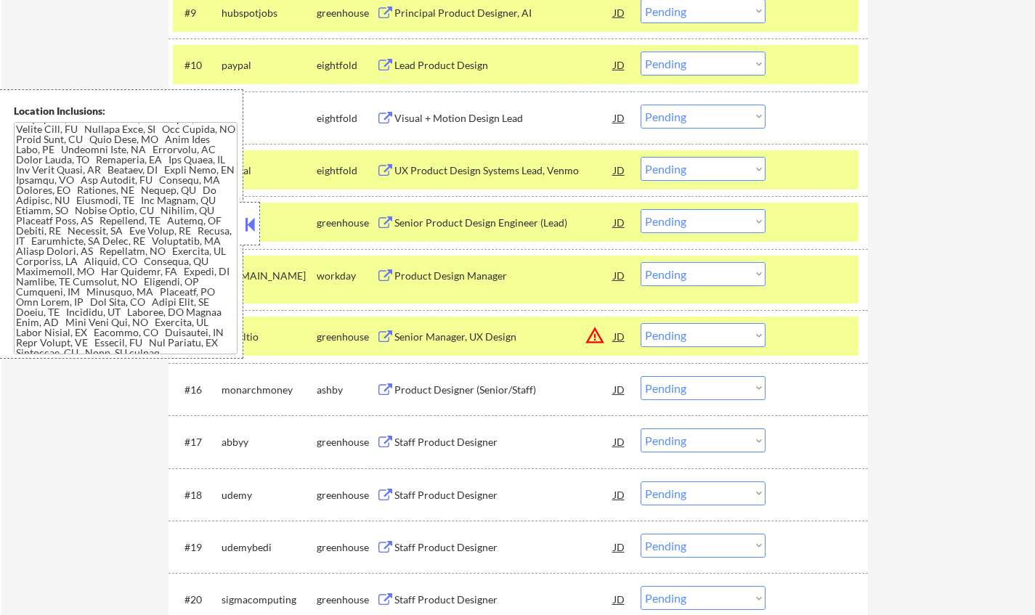
scroll to position [57, 0]
click at [247, 219] on button at bounding box center [250, 225] width 16 height 22
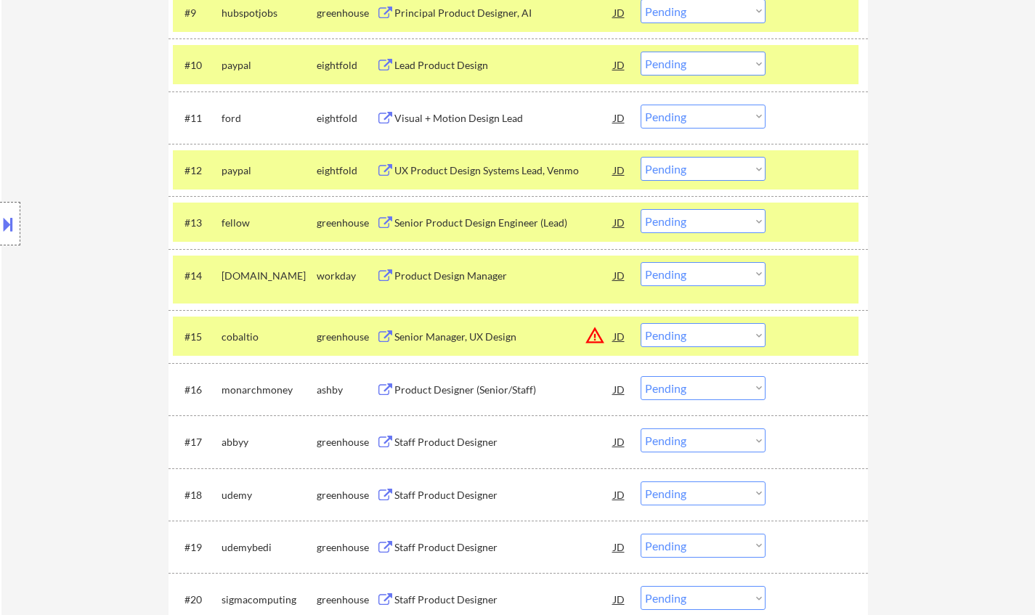
drag, startPoint x: 716, startPoint y: 331, endPoint x: 718, endPoint y: 347, distance: 16.1
click at [716, 331] on select "Choose an option... Pending Applied Excluded (Questions) Excluded (Expired) Exc…" at bounding box center [703, 335] width 125 height 24
click at [641, 323] on select "Choose an option... Pending Applied Excluded (Questions) Excluded (Expired) Exc…" at bounding box center [703, 335] width 125 height 24
click at [493, 398] on div "Product Designer (Senior/Staff)" at bounding box center [503, 389] width 219 height 26
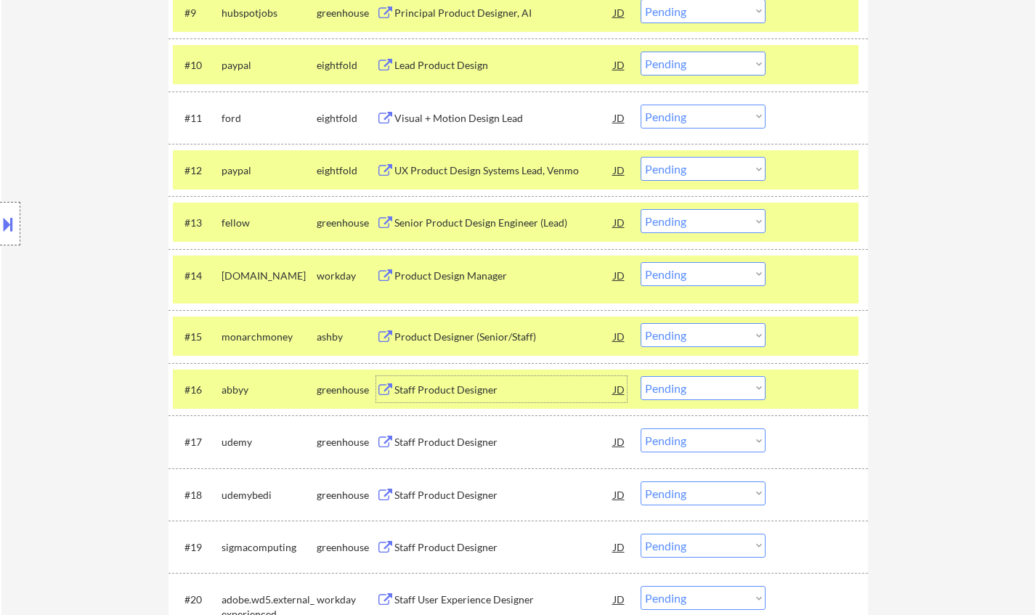
click at [707, 328] on select "Choose an option... Pending Applied Excluded (Questions) Excluded (Expired) Exc…" at bounding box center [703, 335] width 125 height 24
click at [641, 323] on select "Choose an option... Pending Applied Excluded (Questions) Excluded (Expired) Exc…" at bounding box center [703, 335] width 125 height 24
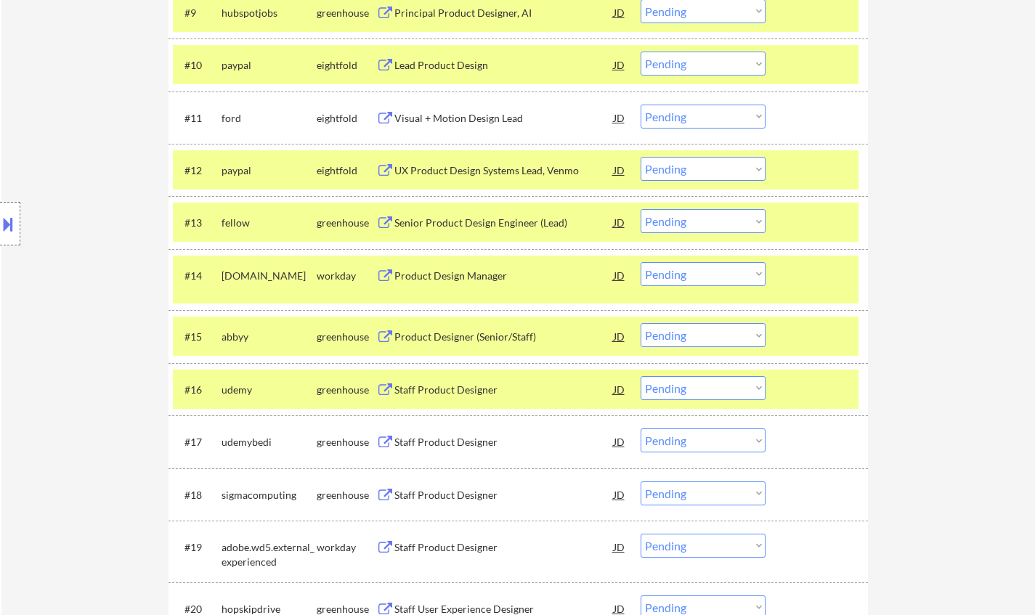
click at [470, 338] on div "Product Designer (Senior/Staff)" at bounding box center [503, 337] width 219 height 15
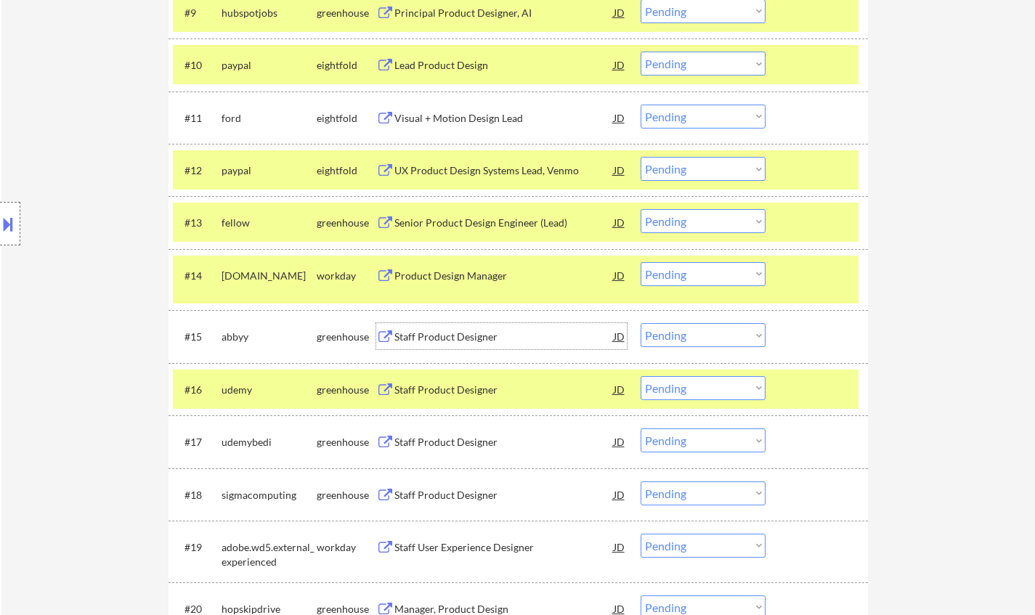
click at [698, 326] on select "Choose an option... Pending Applied Excluded (Questions) Excluded (Expired) Exc…" at bounding box center [703, 335] width 125 height 24
click at [641, 323] on select "Choose an option... Pending Applied Excluded (Questions) Excluded (Expired) Exc…" at bounding box center [703, 335] width 125 height 24
select select ""pending""
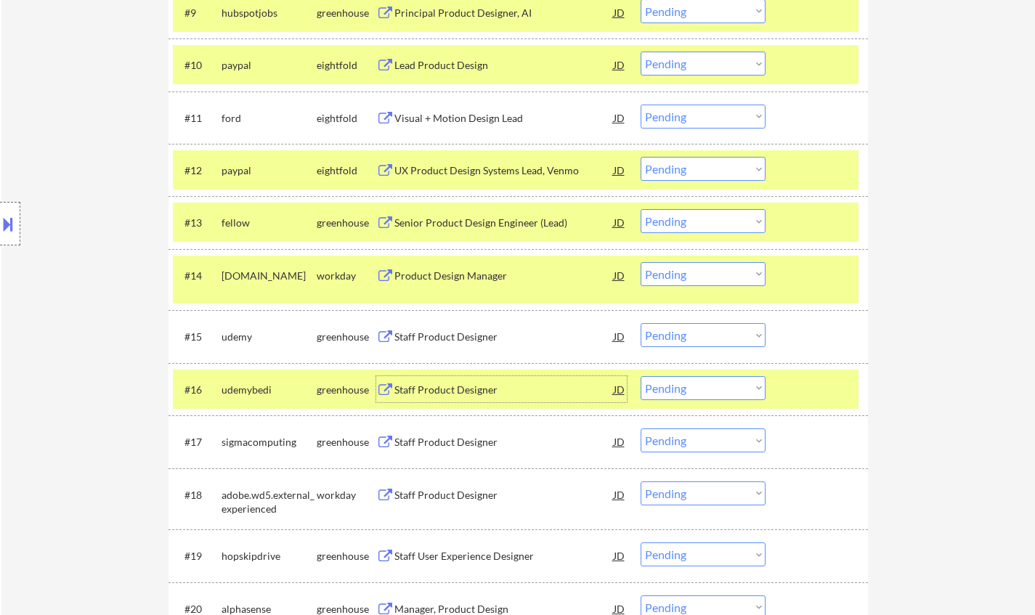
click at [458, 390] on div "Staff Product Designer" at bounding box center [503, 390] width 219 height 15
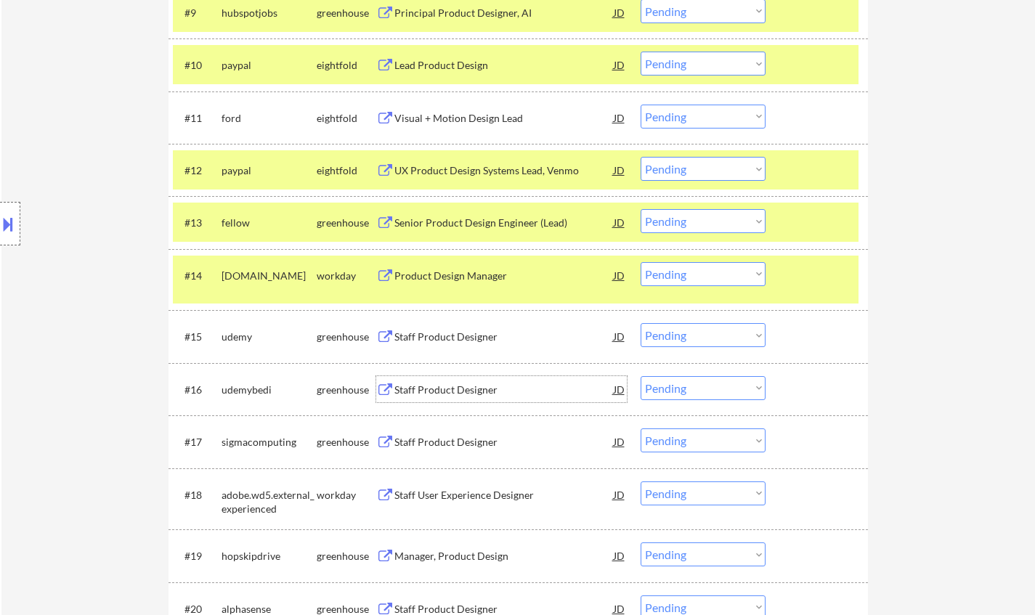
click at [705, 386] on select "Choose an option... Pending Applied Excluded (Questions) Excluded (Expired) Exc…" at bounding box center [703, 388] width 125 height 24
click at [641, 376] on select "Choose an option... Pending Applied Excluded (Questions) Excluded (Expired) Exc…" at bounding box center [703, 388] width 125 height 24
select select ""pending""
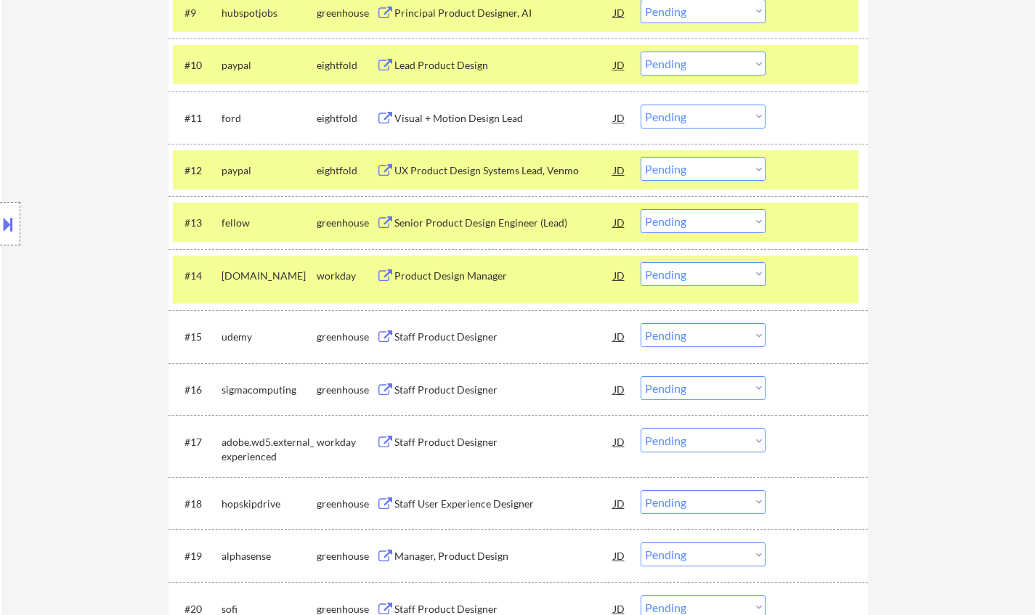
click at [439, 331] on div "Staff Product Designer" at bounding box center [503, 337] width 219 height 15
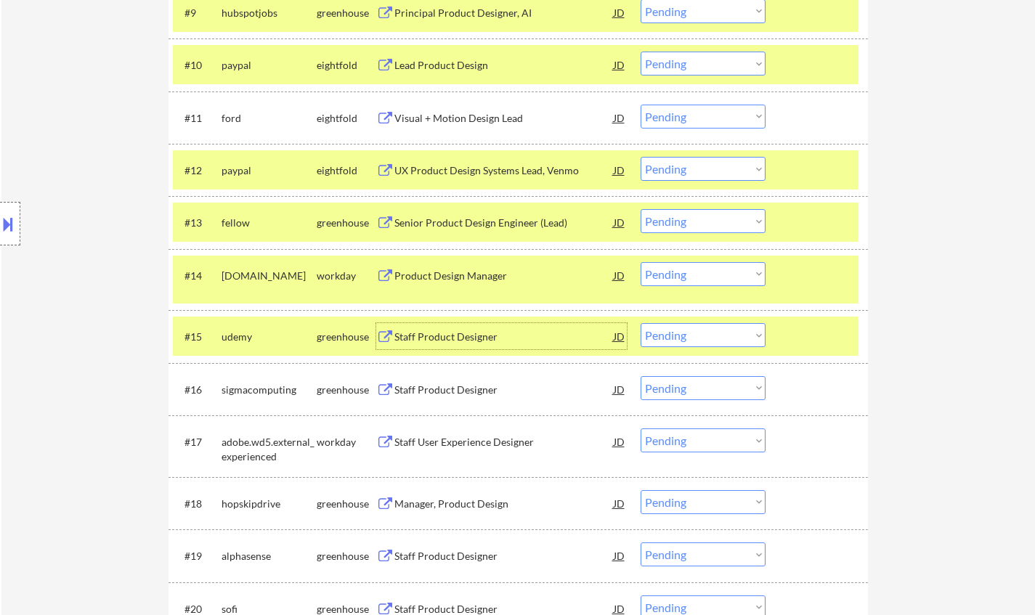
click at [731, 336] on select "Choose an option... Pending Applied Excluded (Questions) Excluded (Expired) Exc…" at bounding box center [703, 335] width 125 height 24
click at [641, 323] on select "Choose an option... Pending Applied Excluded (Questions) Excluded (Expired) Exc…" at bounding box center [703, 335] width 125 height 24
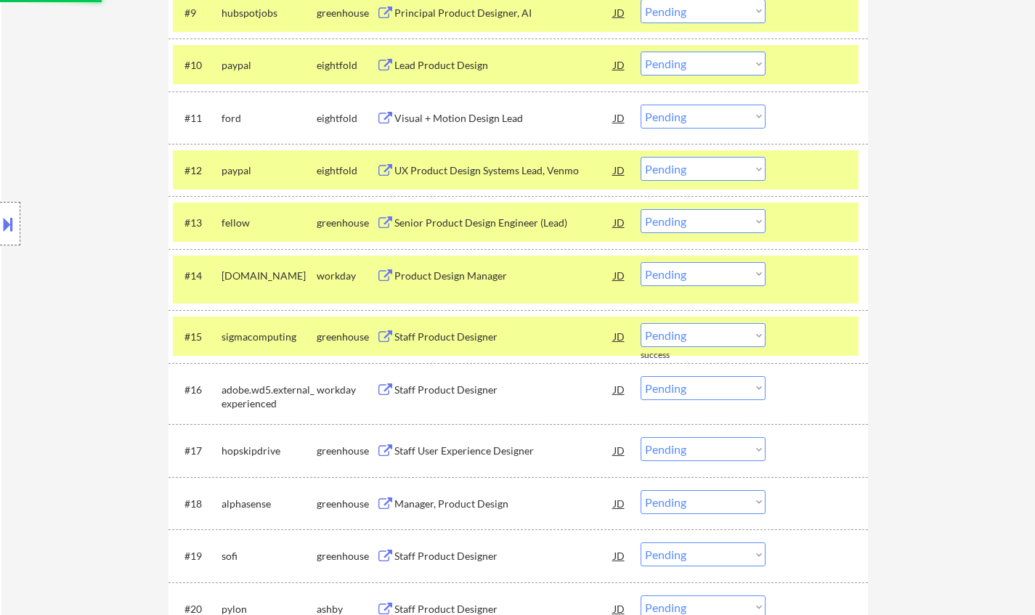
click at [461, 333] on div "Staff Product Designer" at bounding box center [503, 337] width 219 height 15
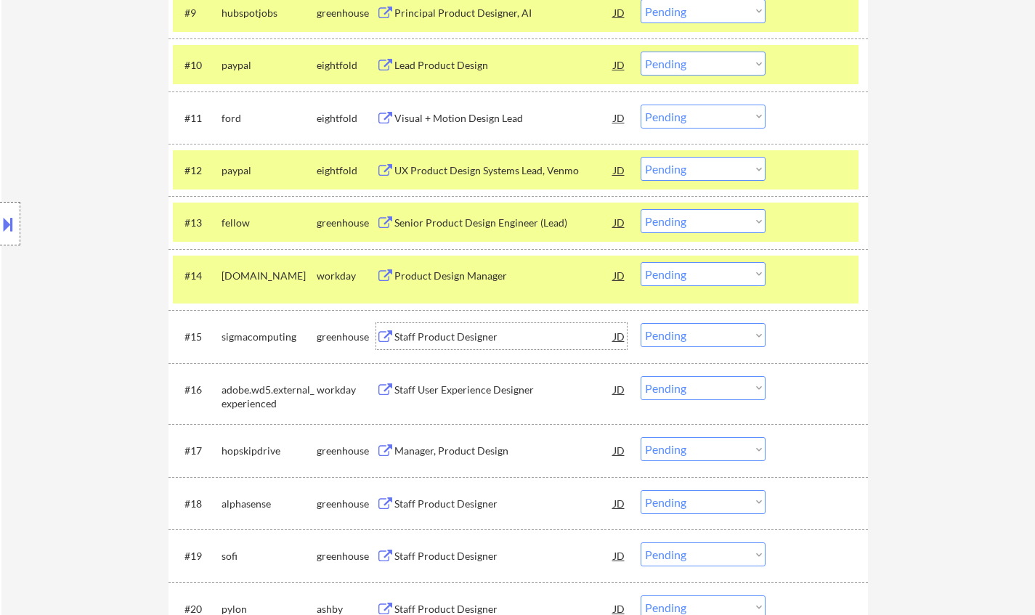
click at [697, 341] on select "Choose an option... Pending Applied Excluded (Questions) Excluded (Expired) Exc…" at bounding box center [703, 335] width 125 height 24
click at [641, 323] on select "Choose an option... Pending Applied Excluded (Questions) Excluded (Expired) Exc…" at bounding box center [703, 335] width 125 height 24
select select ""pending""
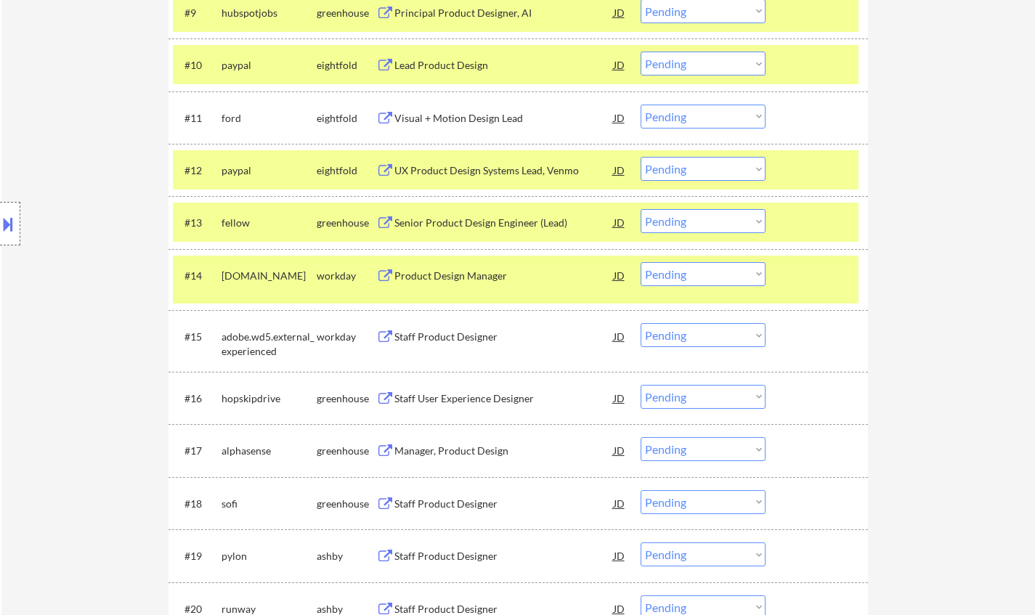
click at [493, 402] on div "Staff User Experience Designer" at bounding box center [503, 399] width 219 height 15
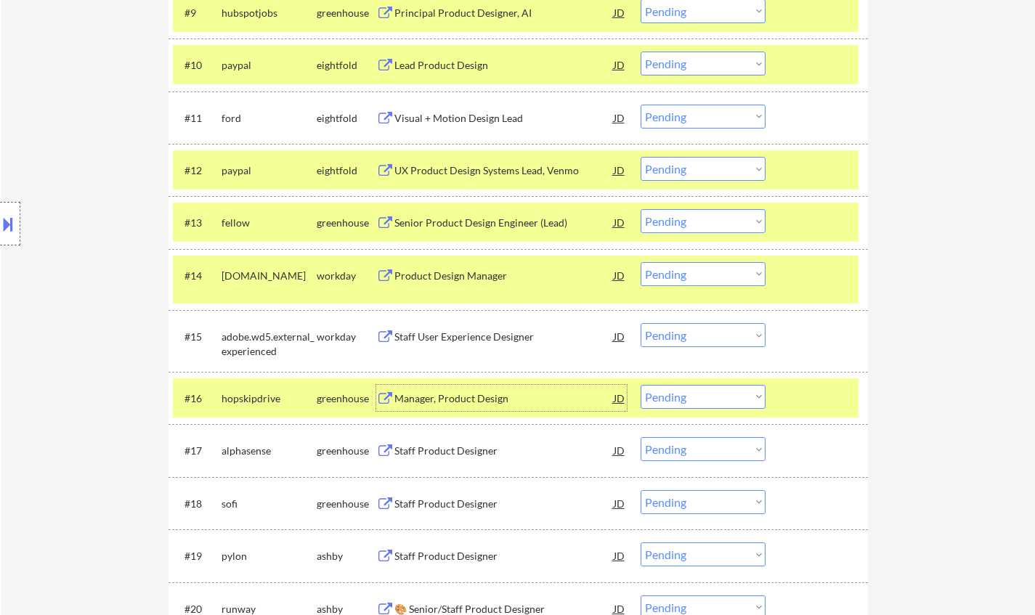
click at [711, 398] on select "Choose an option... Pending Applied Excluded (Questions) Excluded (Expired) Exc…" at bounding box center [703, 397] width 125 height 24
click at [641, 385] on select "Choose an option... Pending Applied Excluded (Questions) Excluded (Expired) Exc…" at bounding box center [703, 397] width 125 height 24
click at [475, 402] on div "Manager, Product Design" at bounding box center [503, 399] width 219 height 15
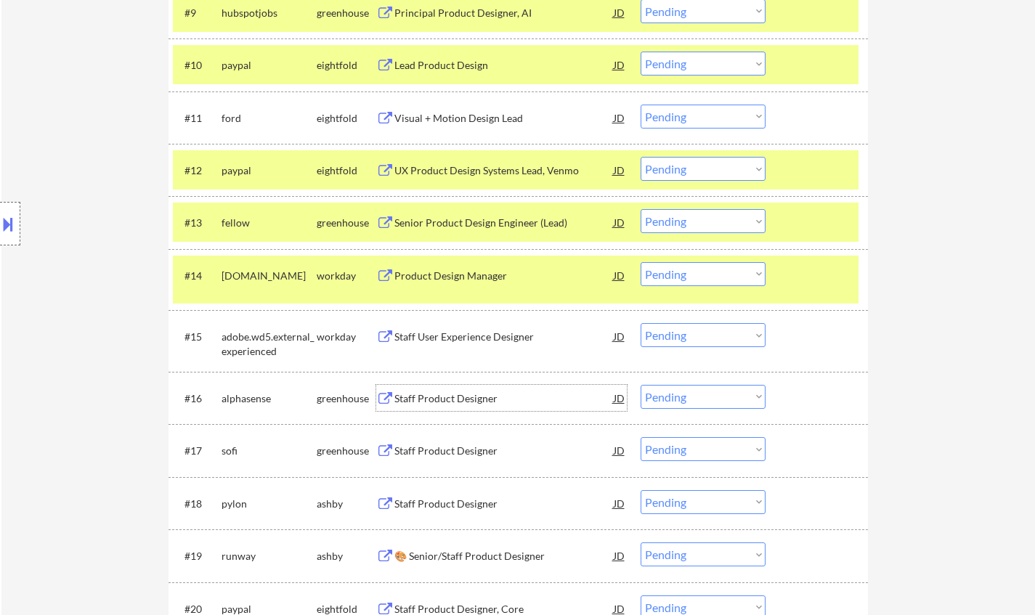
click at [702, 396] on select "Choose an option... Pending Applied Excluded (Questions) Excluded (Expired) Exc…" at bounding box center [703, 397] width 125 height 24
click at [641, 385] on select "Choose an option... Pending Applied Excluded (Questions) Excluded (Expired) Exc…" at bounding box center [703, 397] width 125 height 24
click at [452, 402] on div "Staff Product Designer" at bounding box center [503, 399] width 219 height 15
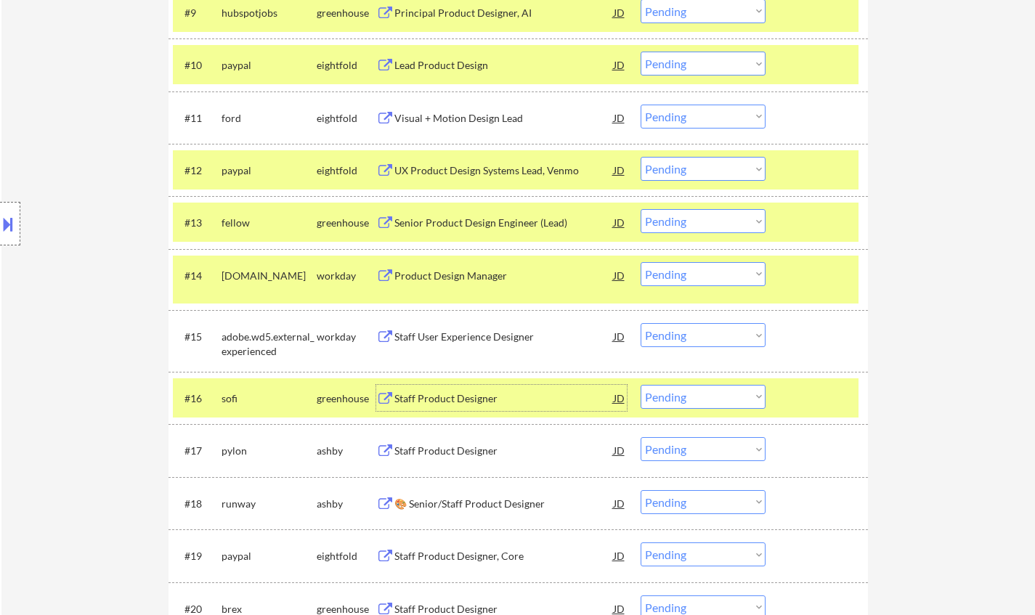
drag, startPoint x: 724, startPoint y: 392, endPoint x: 726, endPoint y: 405, distance: 13.3
click at [722, 392] on select "Choose an option... Pending Applied Excluded (Questions) Excluded (Expired) Exc…" at bounding box center [703, 397] width 125 height 24
click at [641, 385] on select "Choose an option... Pending Applied Excluded (Questions) Excluded (Expired) Exc…" at bounding box center [703, 397] width 125 height 24
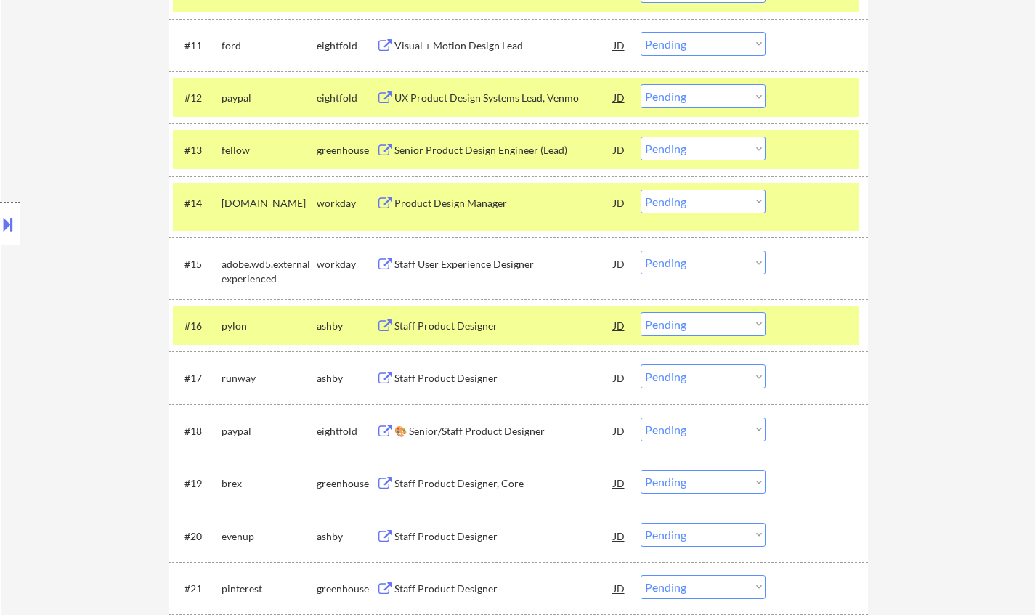
click at [449, 326] on div "Staff Product Designer" at bounding box center [503, 326] width 219 height 15
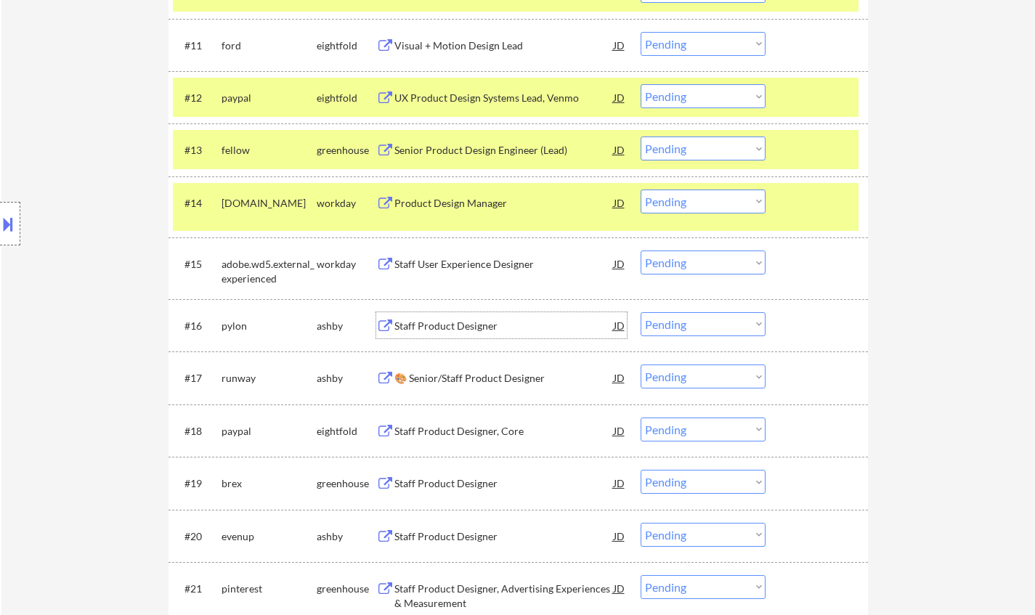
click at [0, 238] on div at bounding box center [10, 224] width 20 height 44
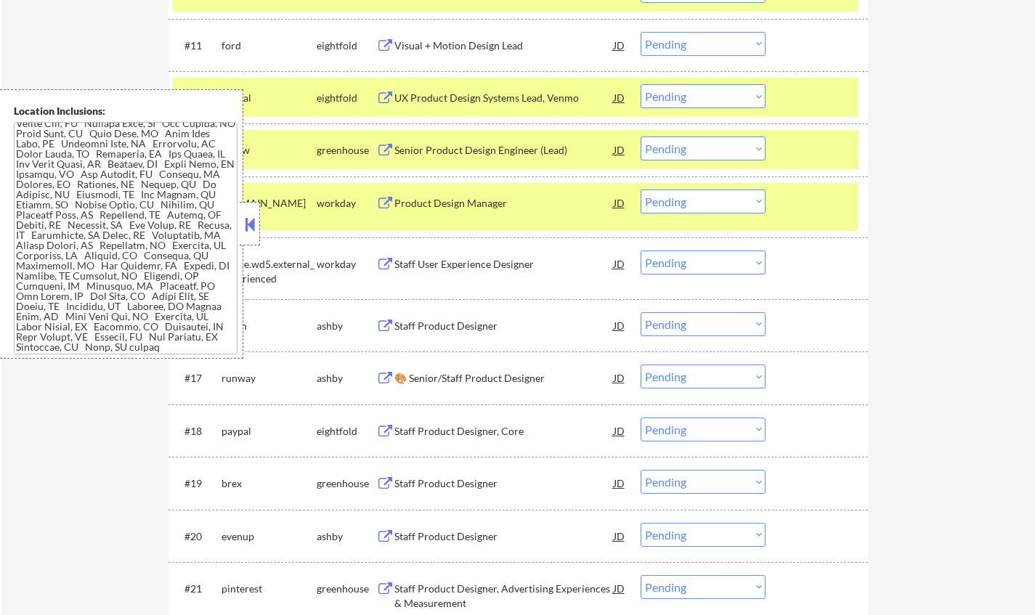
scroll to position [51, 0]
click at [248, 209] on div at bounding box center [250, 224] width 20 height 44
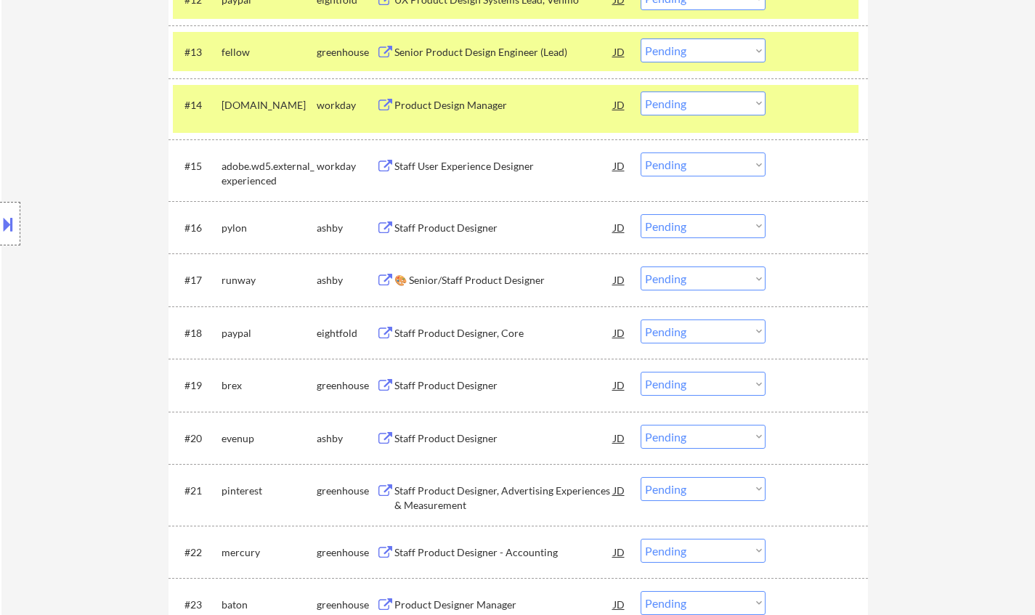
scroll to position [1090, 0]
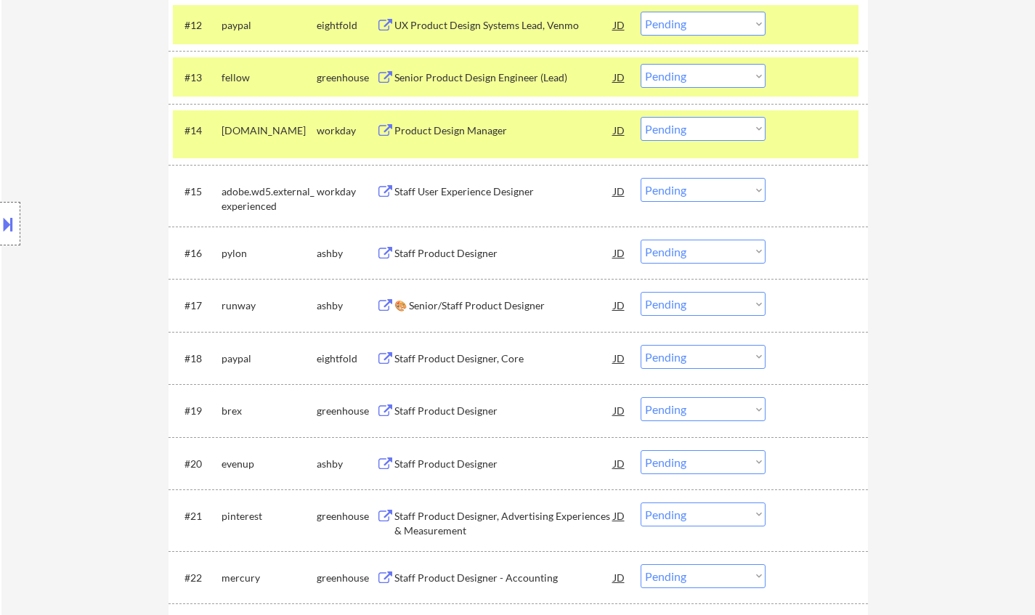
click at [711, 247] on select "Choose an option... Pending Applied Excluded (Questions) Excluded (Expired) Exc…" at bounding box center [703, 252] width 125 height 24
click at [641, 240] on select "Choose an option... Pending Applied Excluded (Questions) Excluded (Expired) Exc…" at bounding box center [703, 252] width 125 height 24
click at [463, 256] on div "Staff Product Designer" at bounding box center [503, 253] width 219 height 15
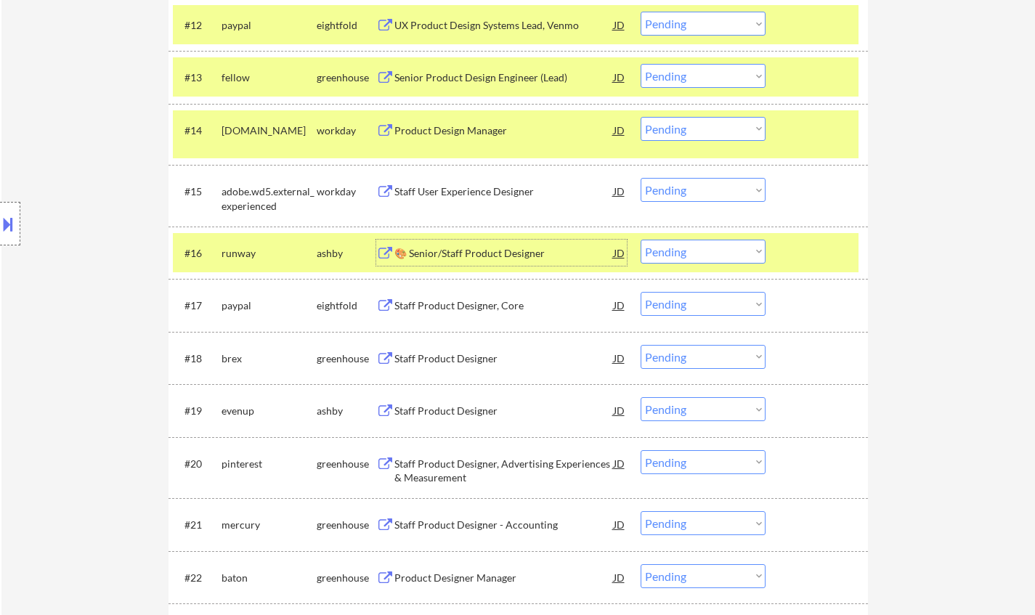
click at [689, 256] on select "Choose an option... Pending Applied Excluded (Questions) Excluded (Expired) Exc…" at bounding box center [703, 252] width 125 height 24
click at [641, 240] on select "Choose an option... Pending Applied Excluded (Questions) Excluded (Expired) Exc…" at bounding box center [703, 252] width 125 height 24
select select ""pending""
click at [482, 299] on div "Staff Product Designer, Core" at bounding box center [503, 306] width 219 height 15
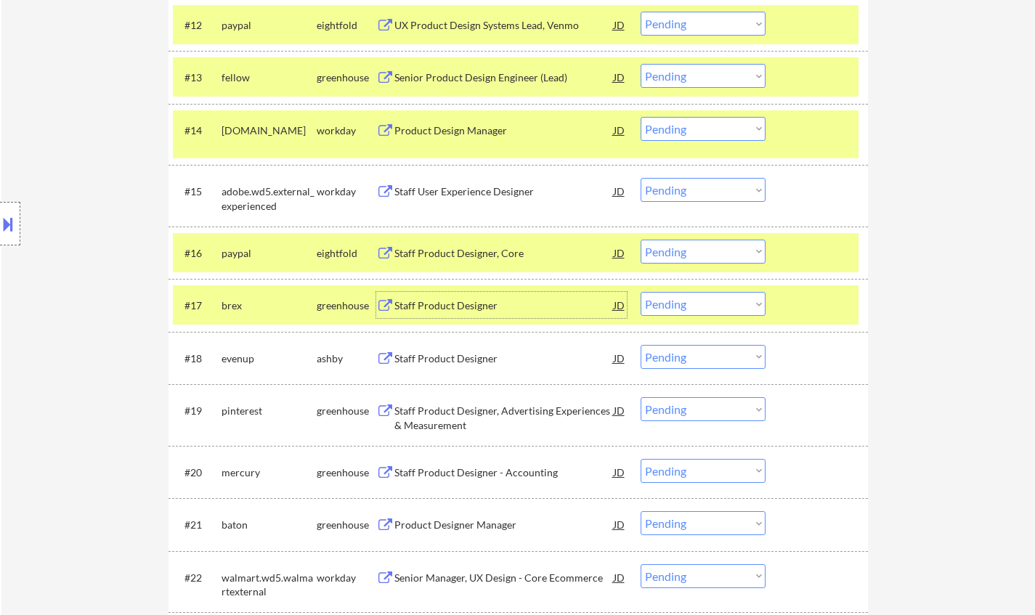
click at [706, 300] on select "Choose an option... Pending Applied Excluded (Questions) Excluded (Expired) Exc…" at bounding box center [703, 304] width 125 height 24
click at [641, 292] on select "Choose an option... Pending Applied Excluded (Questions) Excluded (Expired) Exc…" at bounding box center [703, 304] width 125 height 24
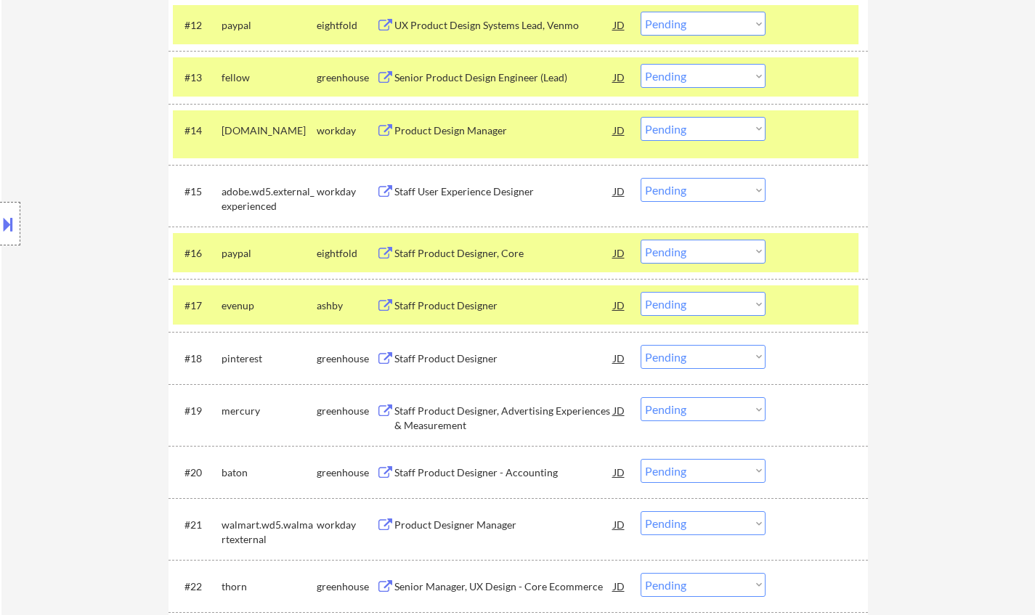
click at [450, 312] on div "Staff Product Designer" at bounding box center [503, 306] width 219 height 15
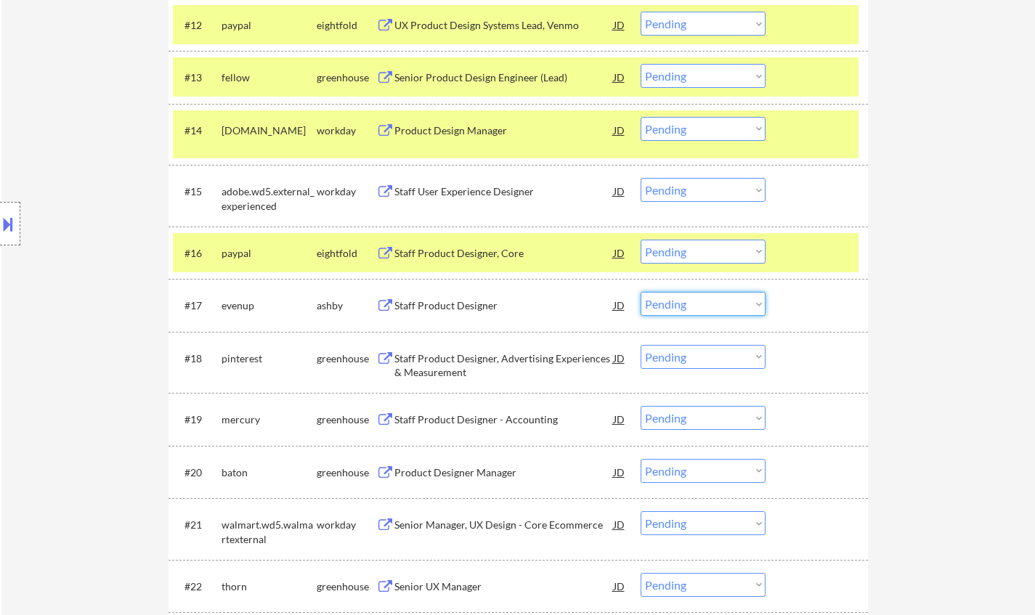
click at [681, 307] on select "Choose an option... Pending Applied Excluded (Questions) Excluded (Expired) Exc…" at bounding box center [703, 304] width 125 height 24
click at [641, 292] on select "Choose an option... Pending Applied Excluded (Questions) Excluded (Expired) Exc…" at bounding box center [703, 304] width 125 height 24
select select ""pending""
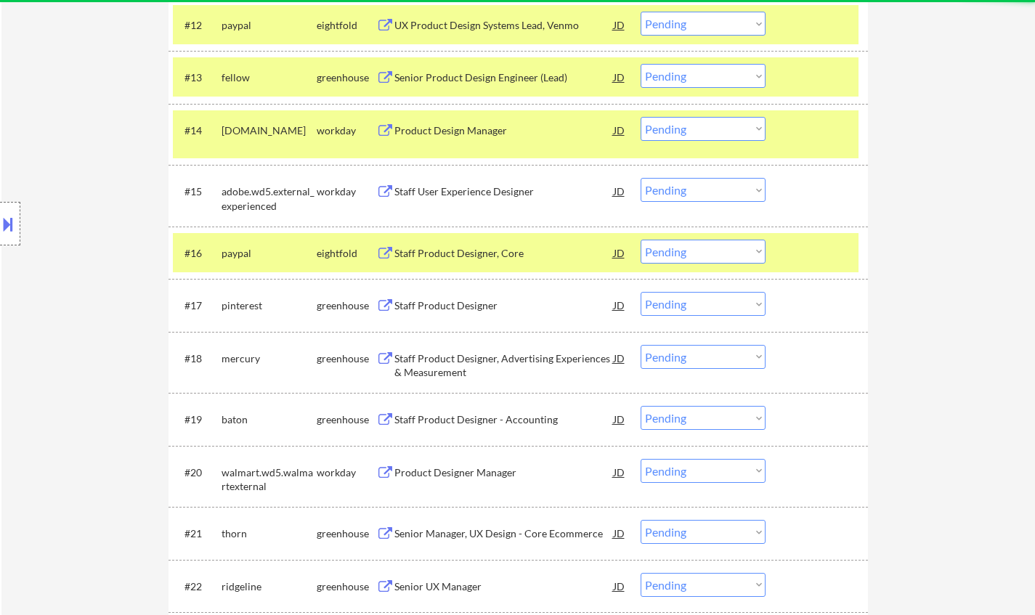
click at [535, 361] on div "Staff Product Designer, Advertising Experiences & Measurement" at bounding box center [503, 366] width 219 height 28
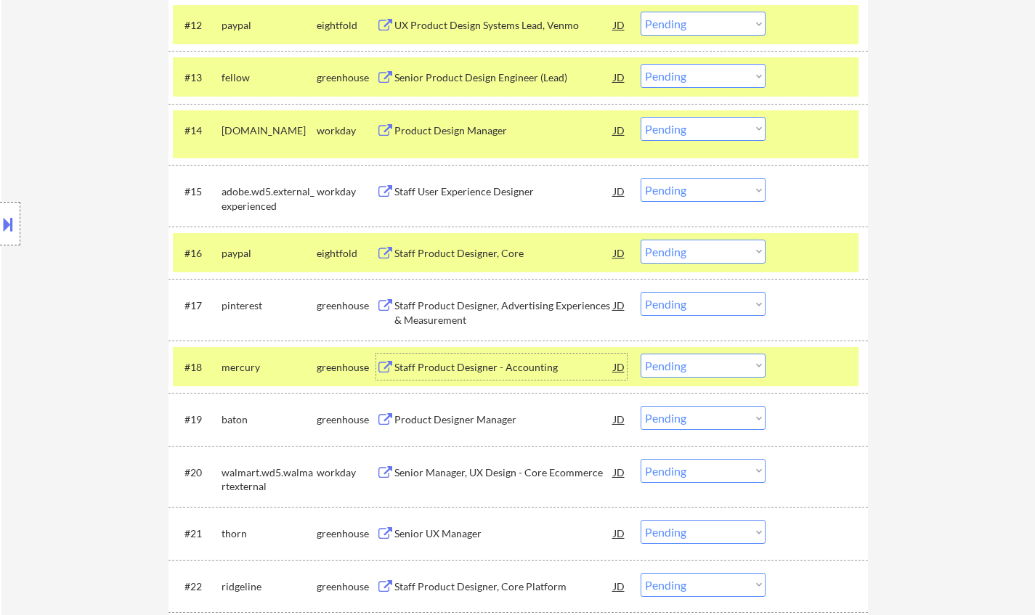
click at [705, 366] on select "Choose an option... Pending Applied Excluded (Questions) Excluded (Expired) Exc…" at bounding box center [703, 366] width 125 height 24
click at [641, 354] on select "Choose an option... Pending Applied Excluded (Questions) Excluded (Expired) Exc…" at bounding box center [703, 366] width 125 height 24
select select ""pending""
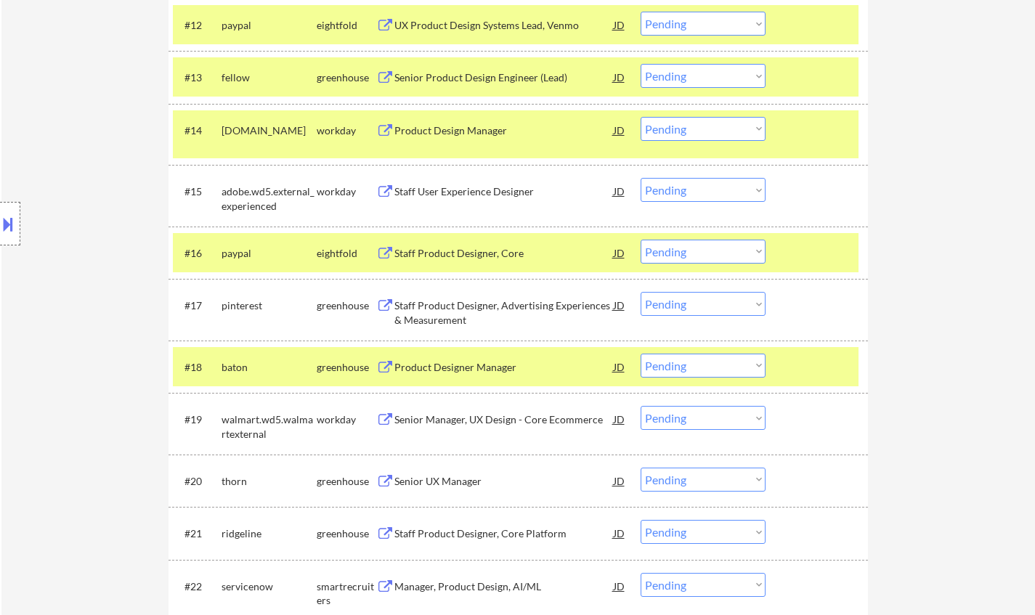
click at [457, 483] on div "Senior UX Manager" at bounding box center [503, 481] width 219 height 15
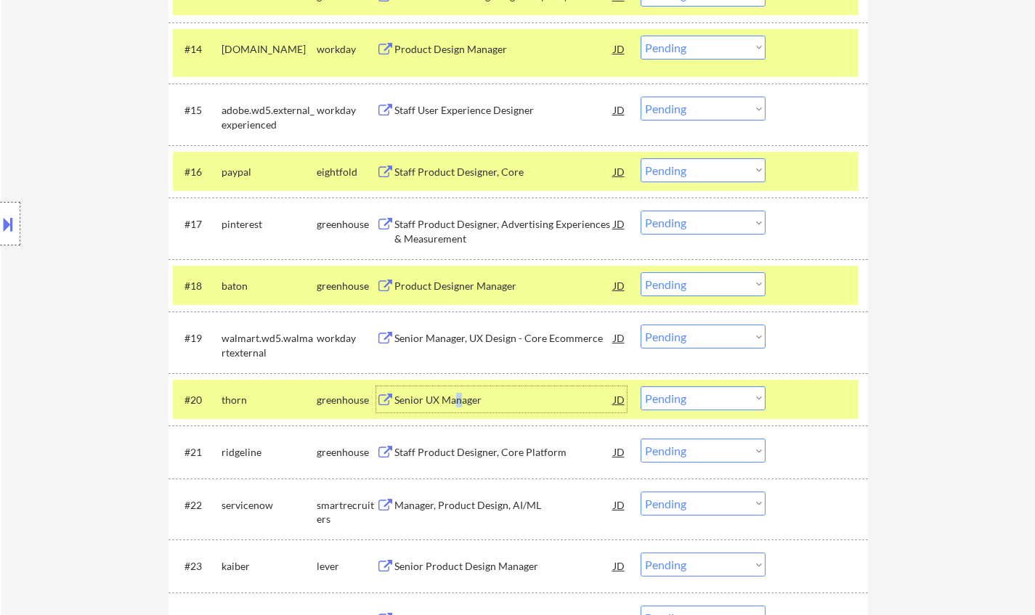
scroll to position [1235, 0]
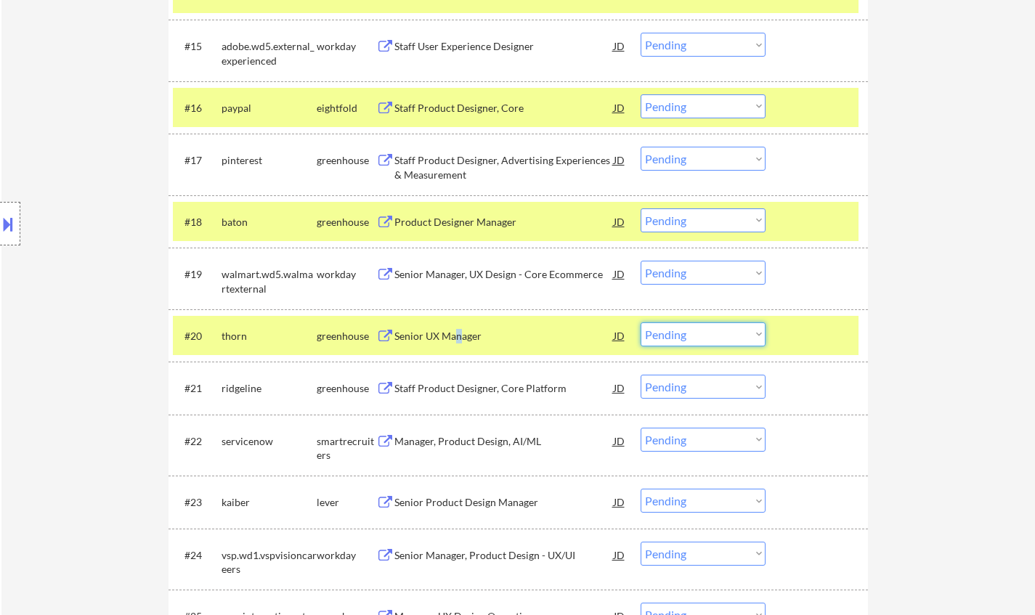
click at [706, 332] on select "Choose an option... Pending Applied Excluded (Questions) Excluded (Expired) Exc…" at bounding box center [703, 335] width 125 height 24
click at [641, 323] on select "Choose an option... Pending Applied Excluded (Questions) Excluded (Expired) Exc…" at bounding box center [703, 335] width 125 height 24
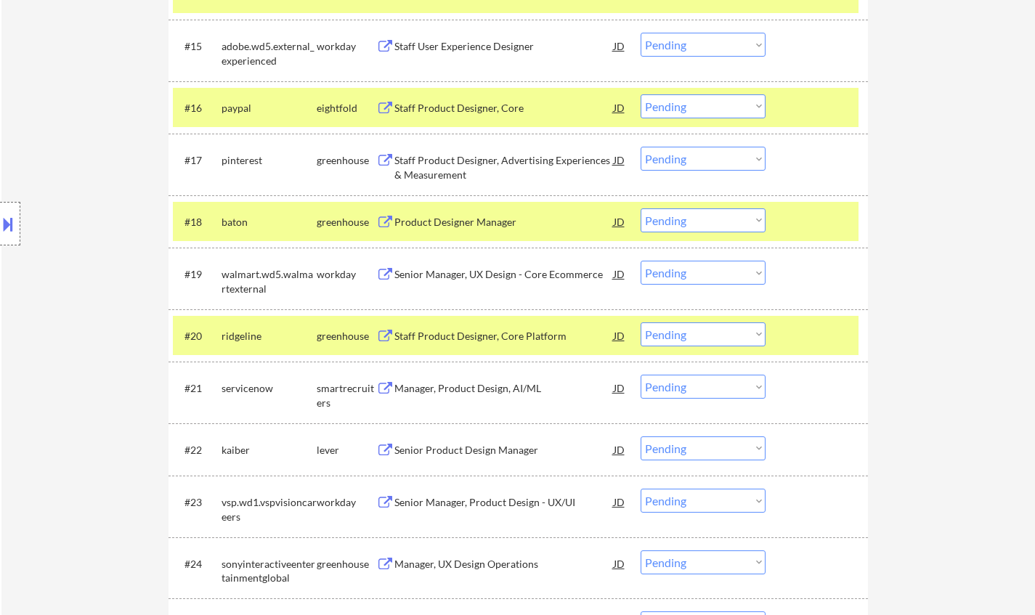
click at [485, 344] on div "Staff Product Designer, Core Platform" at bounding box center [503, 336] width 219 height 26
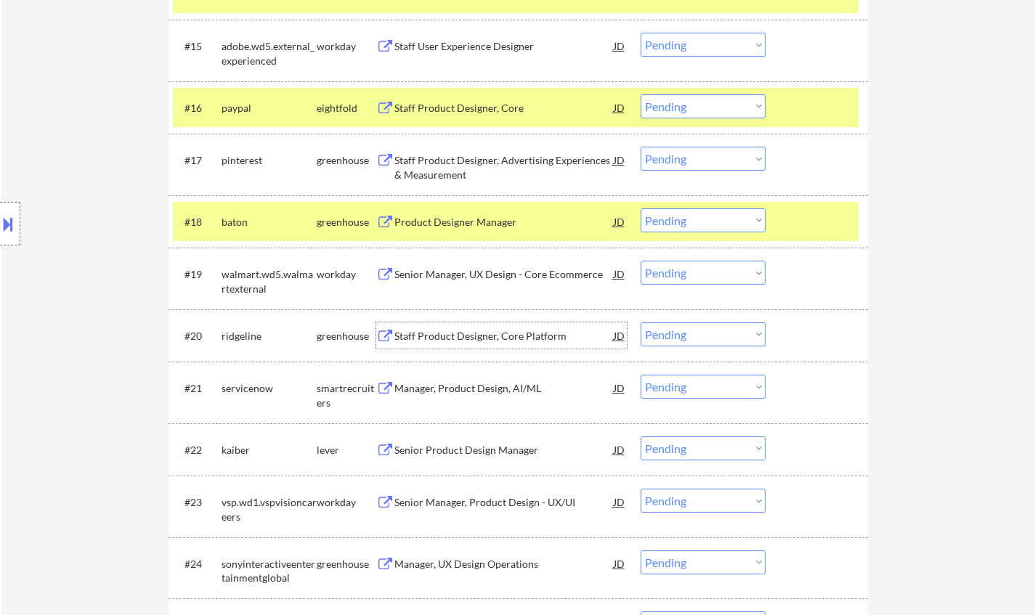
click at [710, 335] on select "Choose an option... Pending Applied Excluded (Questions) Excluded (Expired) Exc…" at bounding box center [703, 335] width 125 height 24
click at [641, 323] on select "Choose an option... Pending Applied Excluded (Questions) Excluded (Expired) Exc…" at bounding box center [703, 335] width 125 height 24
select select ""pending""
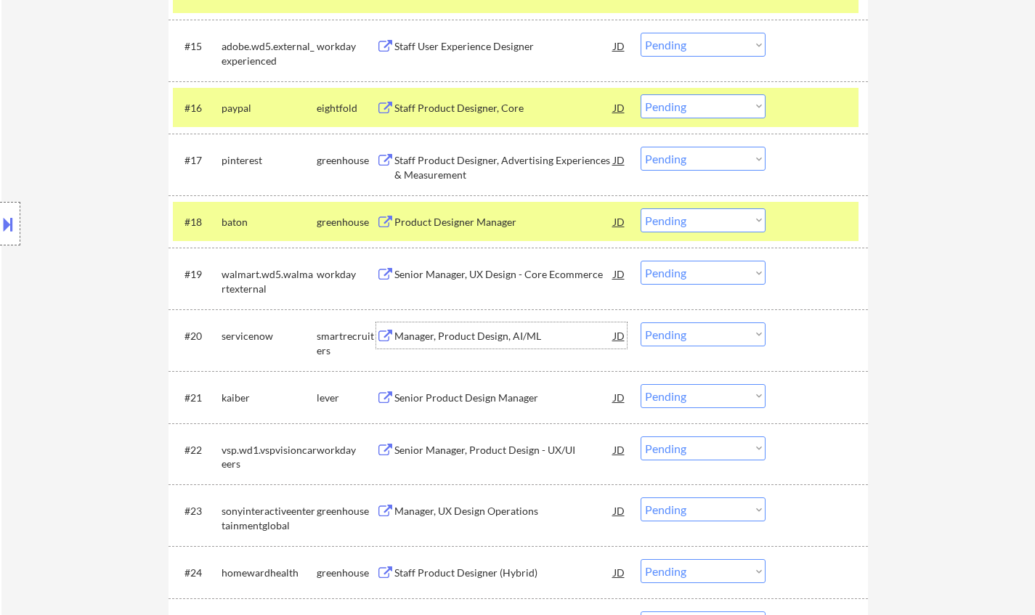
click at [460, 336] on div "Manager, Product Design, AI/ML" at bounding box center [503, 336] width 219 height 15
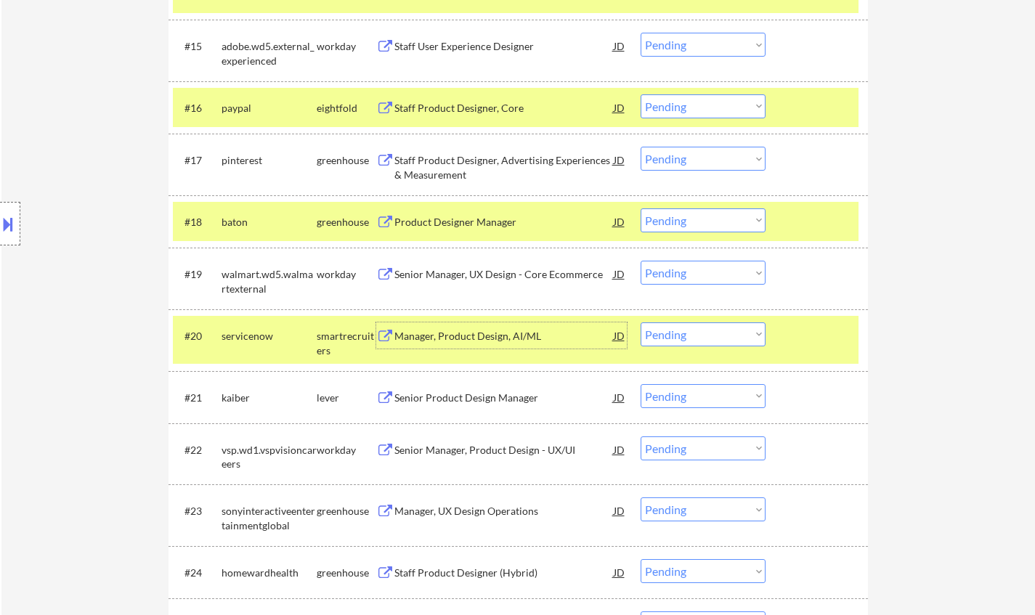
click at [466, 394] on div "Senior Product Design Manager" at bounding box center [503, 398] width 219 height 15
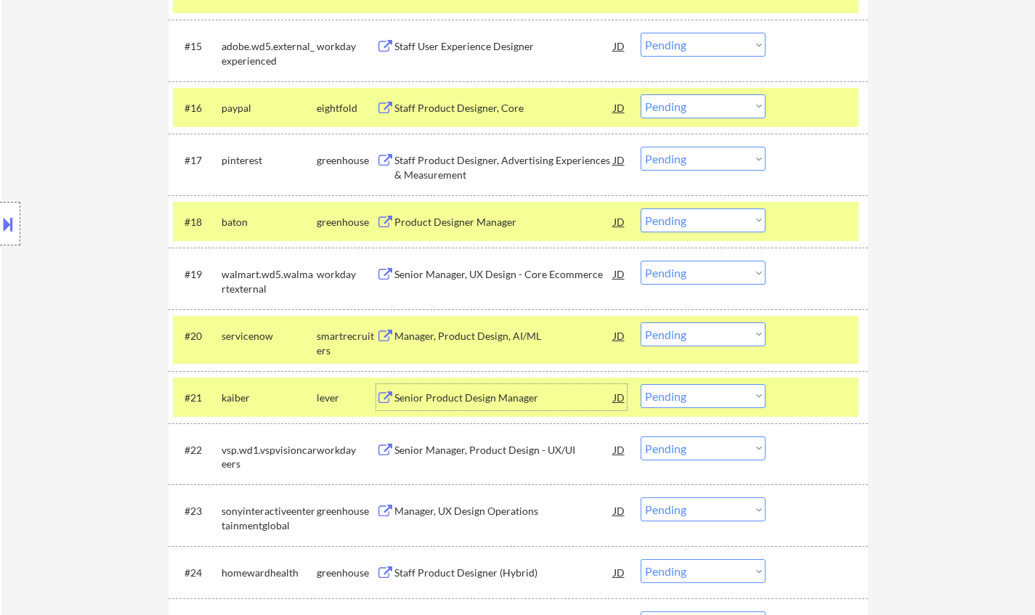
click at [736, 405] on select "Choose an option... Pending Applied Excluded (Questions) Excluded (Expired) Exc…" at bounding box center [703, 396] width 125 height 24
click at [641, 384] on select "Choose an option... Pending Applied Excluded (Questions) Excluded (Expired) Exc…" at bounding box center [703, 396] width 125 height 24
select select ""pending""
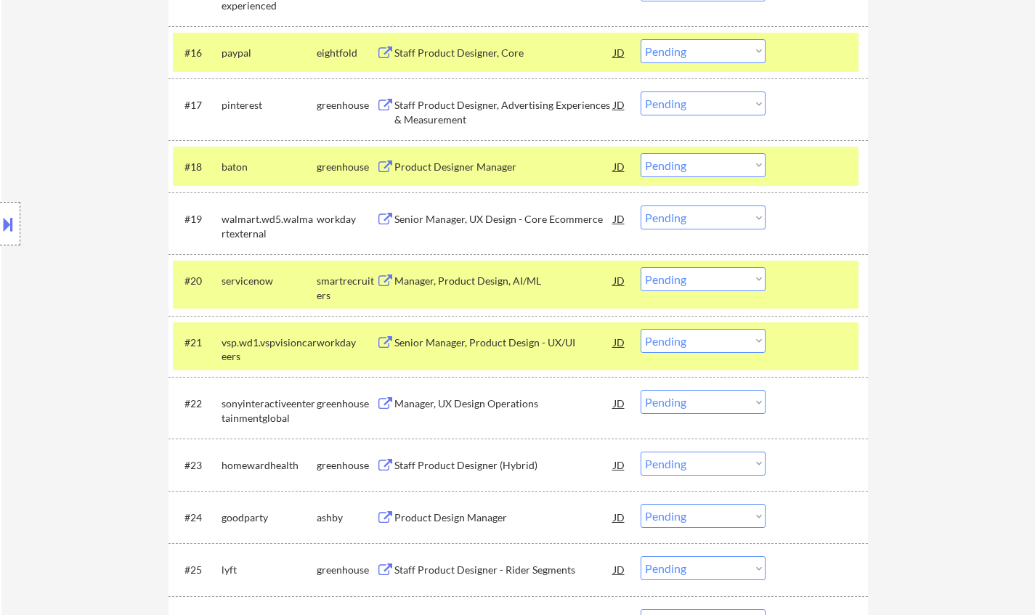
scroll to position [1308, 0]
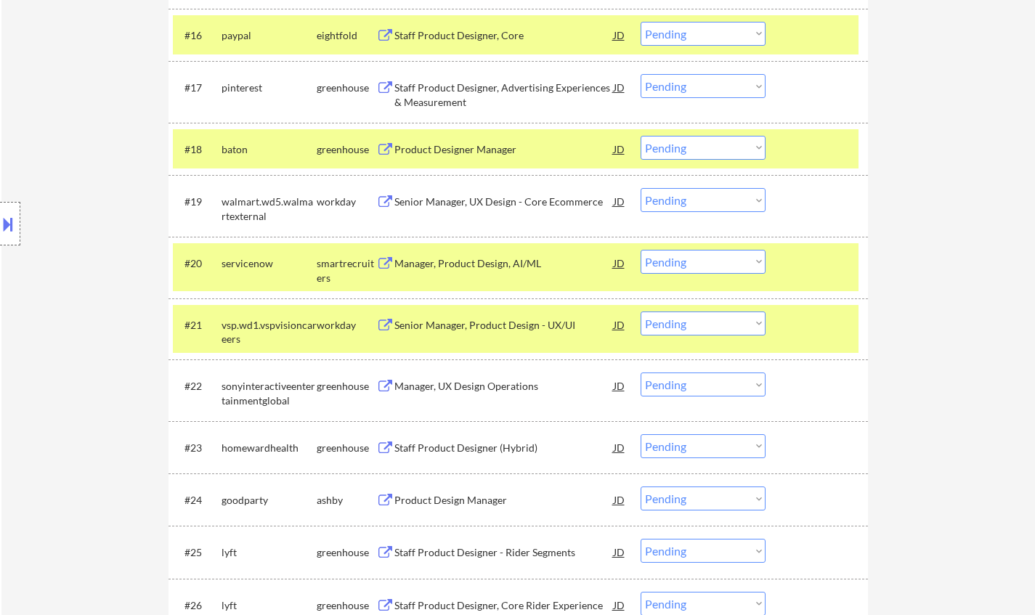
click at [478, 444] on div "Staff Product Designer (Hybrid)" at bounding box center [503, 448] width 219 height 15
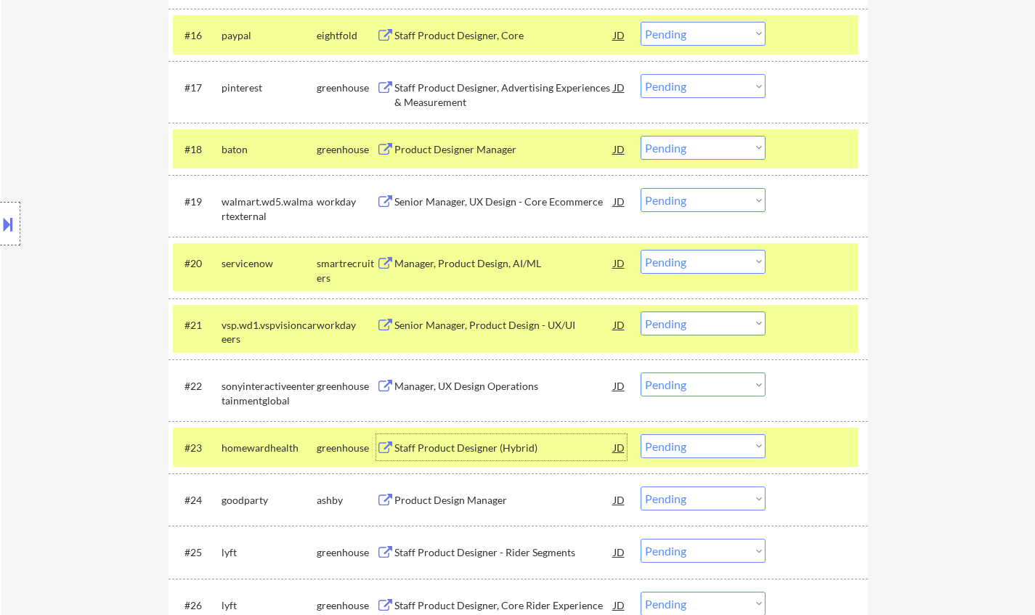
drag, startPoint x: 713, startPoint y: 442, endPoint x: 721, endPoint y: 448, distance: 9.5
click at [713, 442] on select "Choose an option... Pending Applied Excluded (Questions) Excluded (Expired) Exc…" at bounding box center [703, 446] width 125 height 24
click at [641, 434] on select "Choose an option... Pending Applied Excluded (Questions) Excluded (Expired) Exc…" at bounding box center [703, 446] width 125 height 24
click at [442, 461] on div "#23 goodparty [PERSON_NAME] Product Design Manager JD warning_amber Choose an o…" at bounding box center [516, 447] width 686 height 39
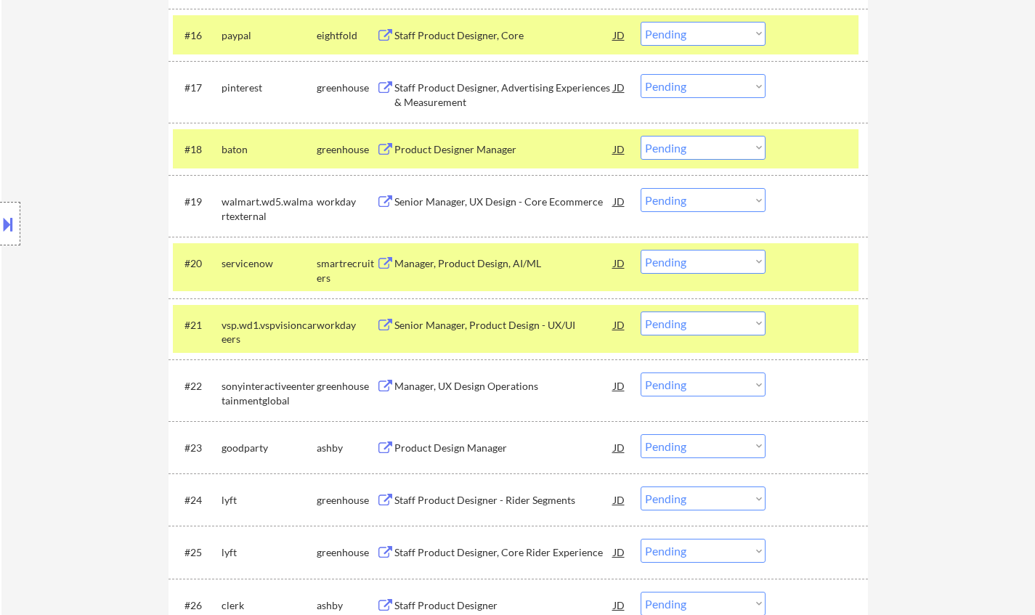
click at [464, 443] on div "Product Design Manager" at bounding box center [503, 448] width 219 height 15
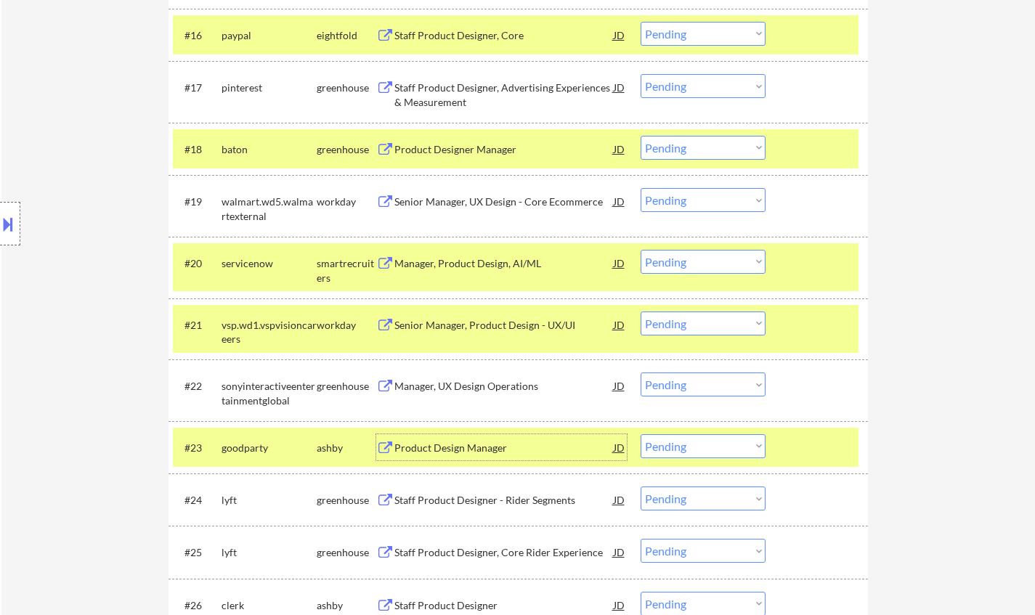
click at [719, 443] on select "Choose an option... Pending Applied Excluded (Questions) Excluded (Expired) Exc…" at bounding box center [703, 446] width 125 height 24
click at [641, 434] on select "Choose an option... Pending Applied Excluded (Questions) Excluded (Expired) Exc…" at bounding box center [703, 446] width 125 height 24
click at [496, 450] on div "Staff Product Designer - Rider Segments" at bounding box center [503, 448] width 219 height 15
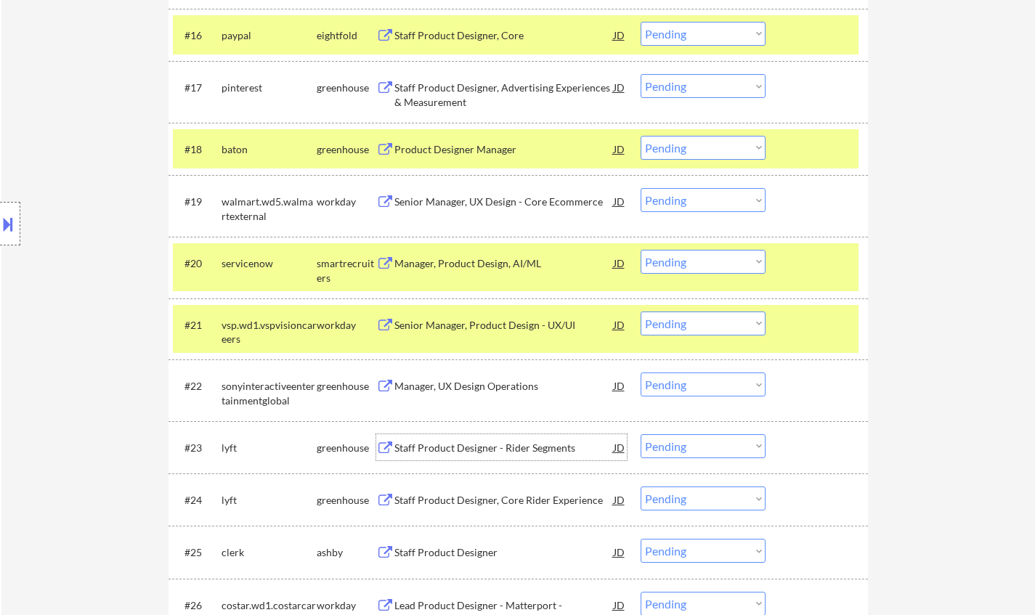
click at [697, 440] on select "Choose an option... Pending Applied Excluded (Questions) Excluded (Expired) Exc…" at bounding box center [703, 446] width 125 height 24
click at [641, 434] on select "Choose an option... Pending Applied Excluded (Questions) Excluded (Expired) Exc…" at bounding box center [703, 446] width 125 height 24
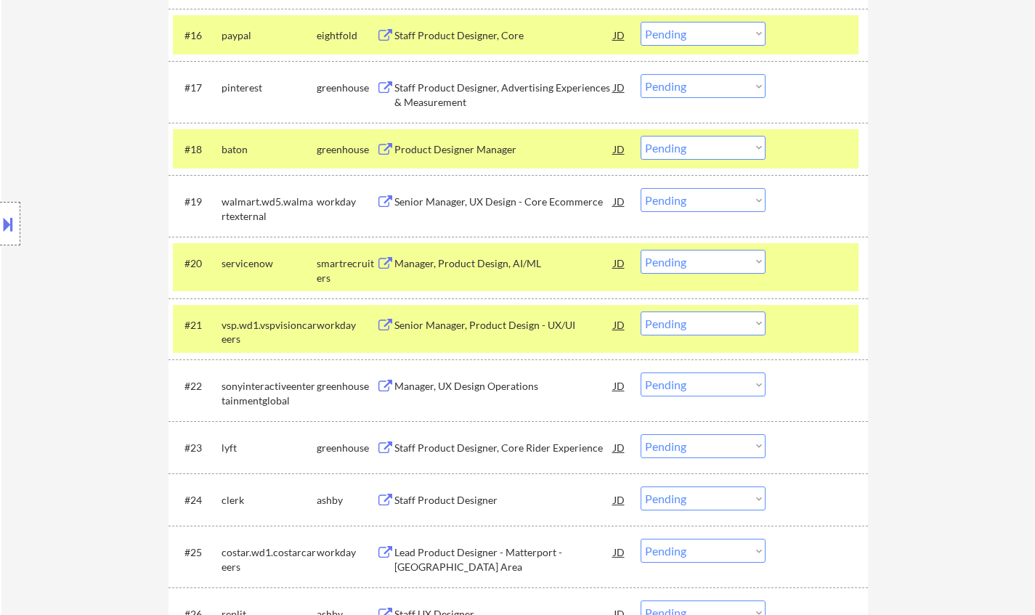
click at [456, 450] on div "Staff Product Designer, Core Rider Experience" at bounding box center [503, 448] width 219 height 15
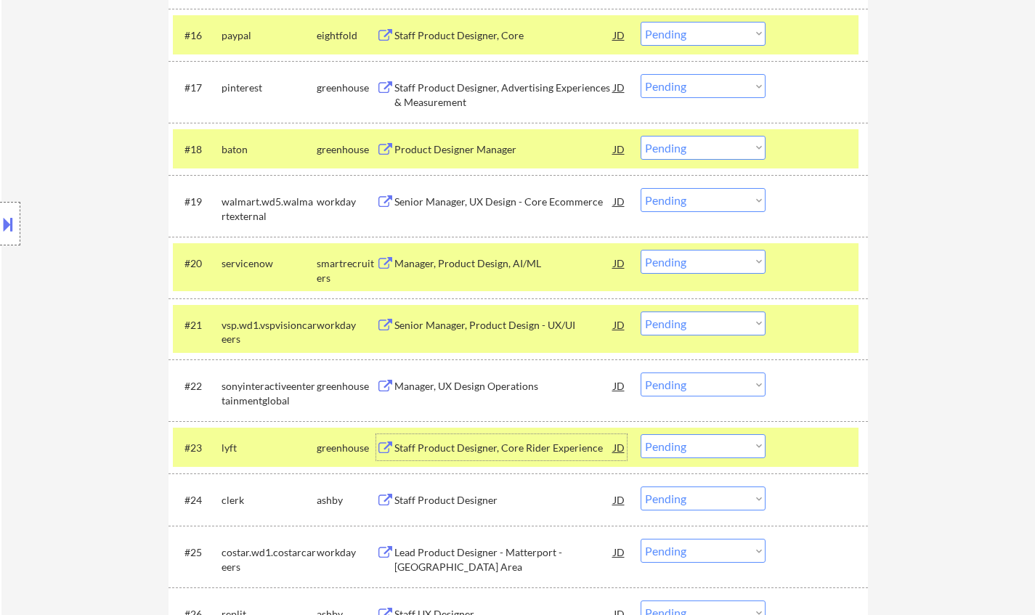
click at [719, 453] on select "Choose an option... Pending Applied Excluded (Questions) Excluded (Expired) Exc…" at bounding box center [703, 446] width 125 height 24
click at [641, 434] on select "Choose an option... Pending Applied Excluded (Questions) Excluded (Expired) Exc…" at bounding box center [703, 446] width 125 height 24
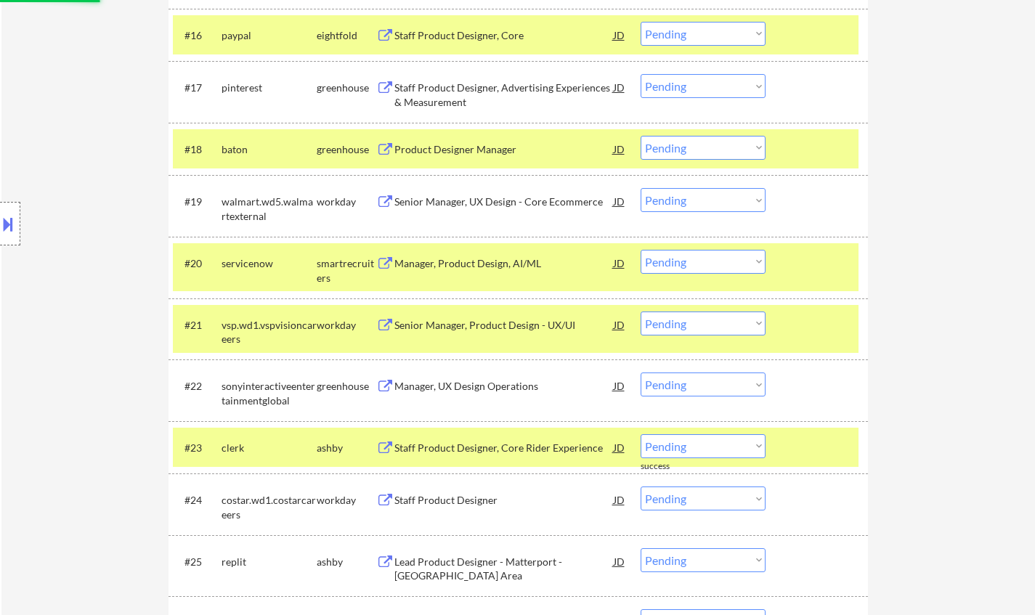
scroll to position [1526, 0]
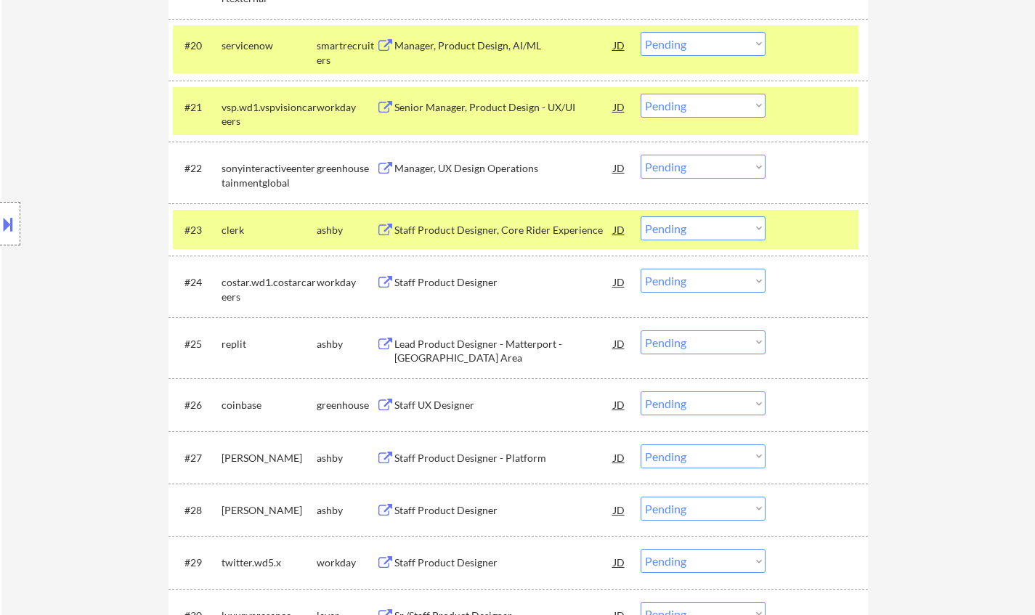
click at [467, 225] on div "Staff Product Designer, Core Rider Experience" at bounding box center [503, 230] width 219 height 15
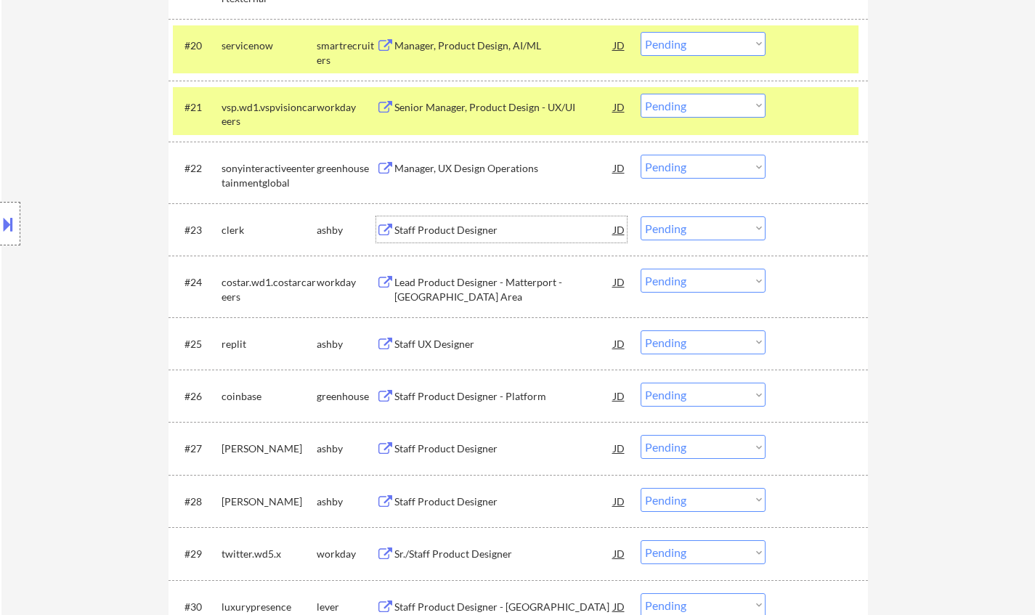
click at [708, 230] on select "Choose an option... Pending Applied Excluded (Questions) Excluded (Expired) Exc…" at bounding box center [703, 228] width 125 height 24
click at [641, 216] on select "Choose an option... Pending Applied Excluded (Questions) Excluded (Expired) Exc…" at bounding box center [703, 228] width 125 height 24
select select ""pending""
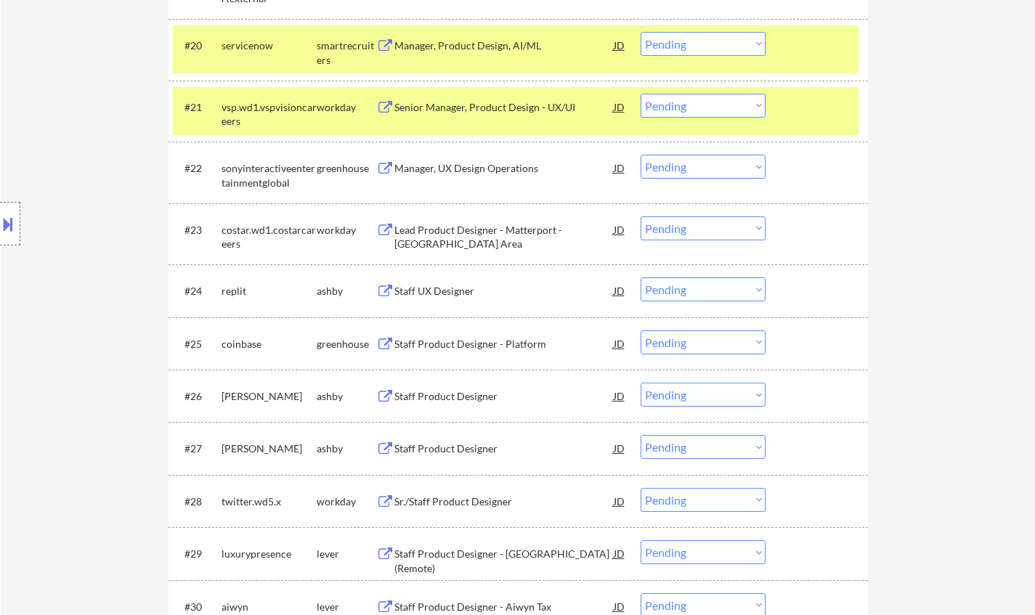
click at [450, 291] on div "Staff UX Designer" at bounding box center [503, 291] width 219 height 15
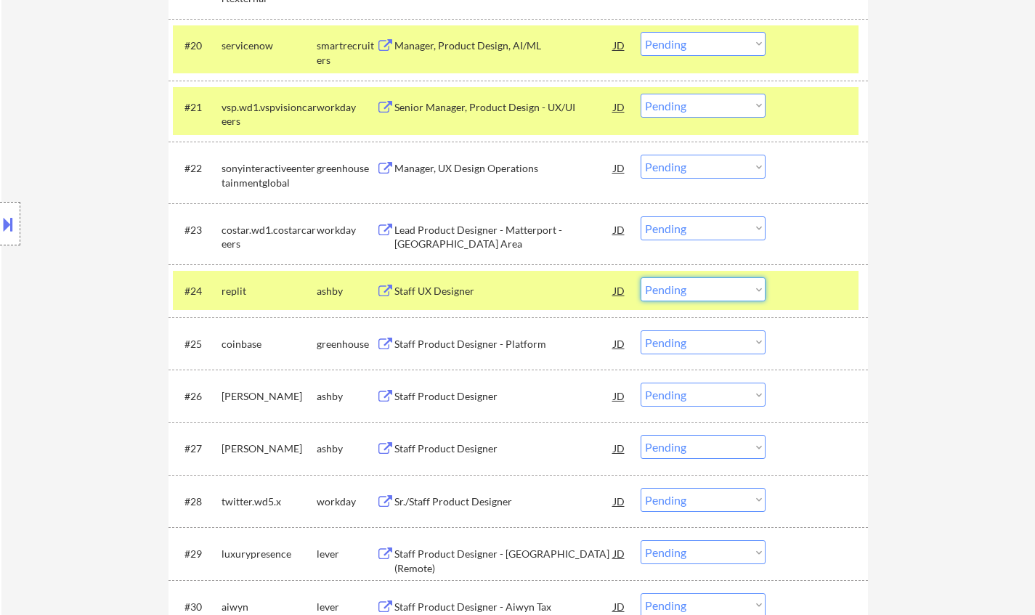
click at [708, 291] on select "Choose an option... Pending Applied Excluded (Questions) Excluded (Expired) Exc…" at bounding box center [703, 290] width 125 height 24
click at [641, 278] on select "Choose an option... Pending Applied Excluded (Questions) Excluded (Expired) Exc…" at bounding box center [703, 290] width 125 height 24
select select ""pending""
click at [492, 343] on div "Staff Product Designer - Platform" at bounding box center [503, 344] width 219 height 15
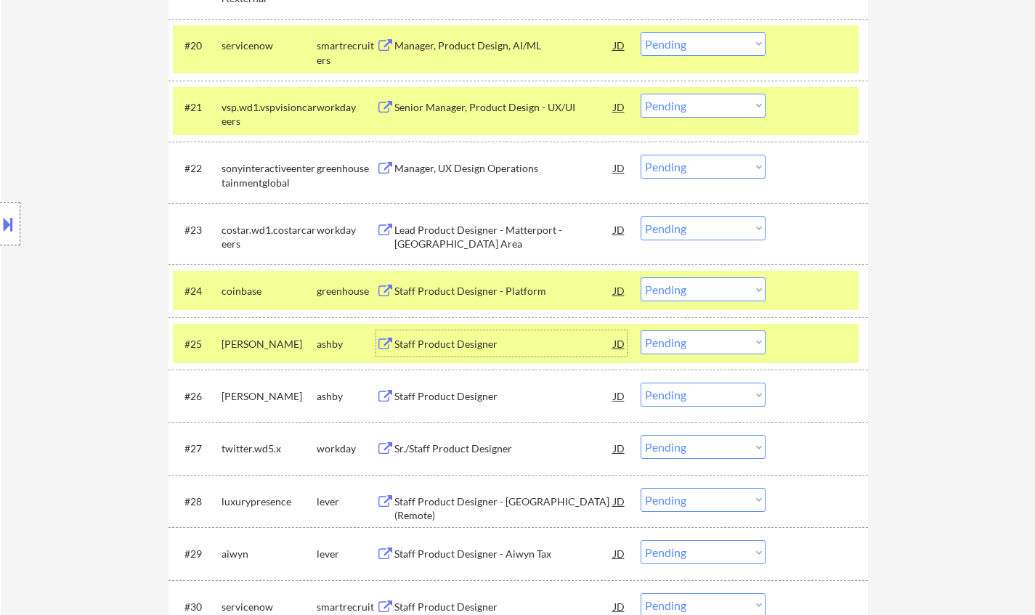
click at [737, 349] on select "Choose an option... Pending Applied Excluded (Questions) Excluded (Expired) Exc…" at bounding box center [703, 343] width 125 height 24
click at [641, 331] on select "Choose an option... Pending Applied Excluded (Questions) Excluded (Expired) Exc…" at bounding box center [703, 343] width 125 height 24
click at [466, 344] on div "Staff Product Designer" at bounding box center [503, 344] width 219 height 15
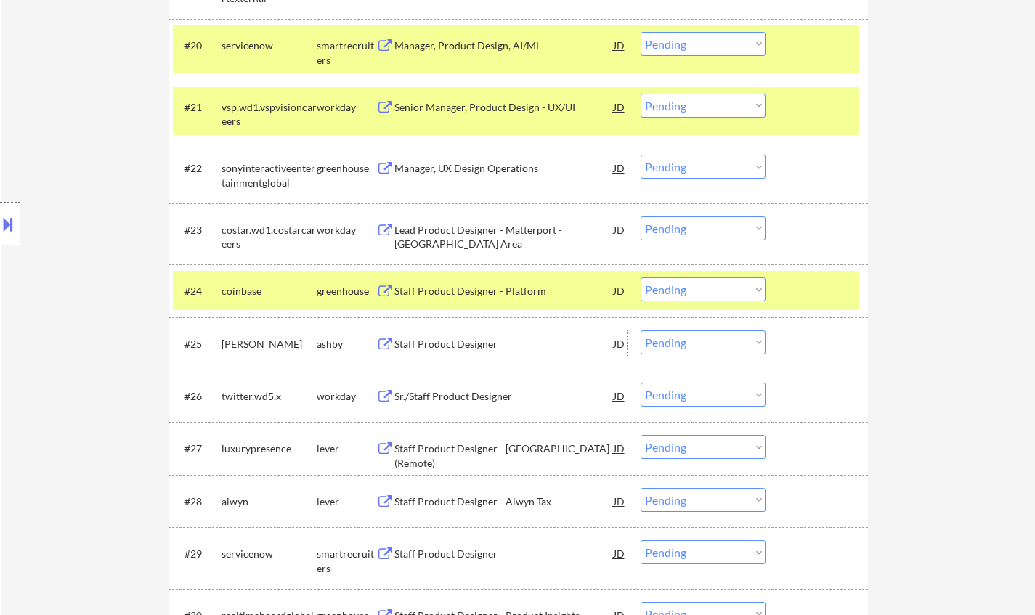
click at [693, 341] on select "Choose an option... Pending Applied Excluded (Questions) Excluded (Expired) Exc…" at bounding box center [703, 343] width 125 height 24
click at [641, 331] on select "Choose an option... Pending Applied Excluded (Questions) Excluded (Expired) Exc…" at bounding box center [703, 343] width 125 height 24
select select ""pending""
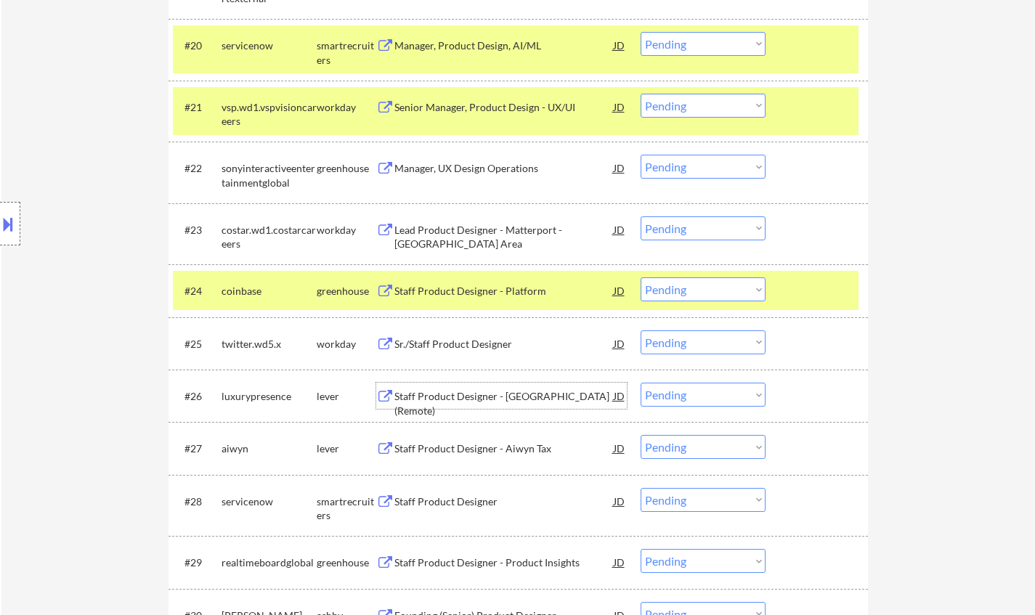
click at [482, 394] on div "Staff Product Designer - [GEOGRAPHIC_DATA] (Remote)" at bounding box center [503, 403] width 219 height 28
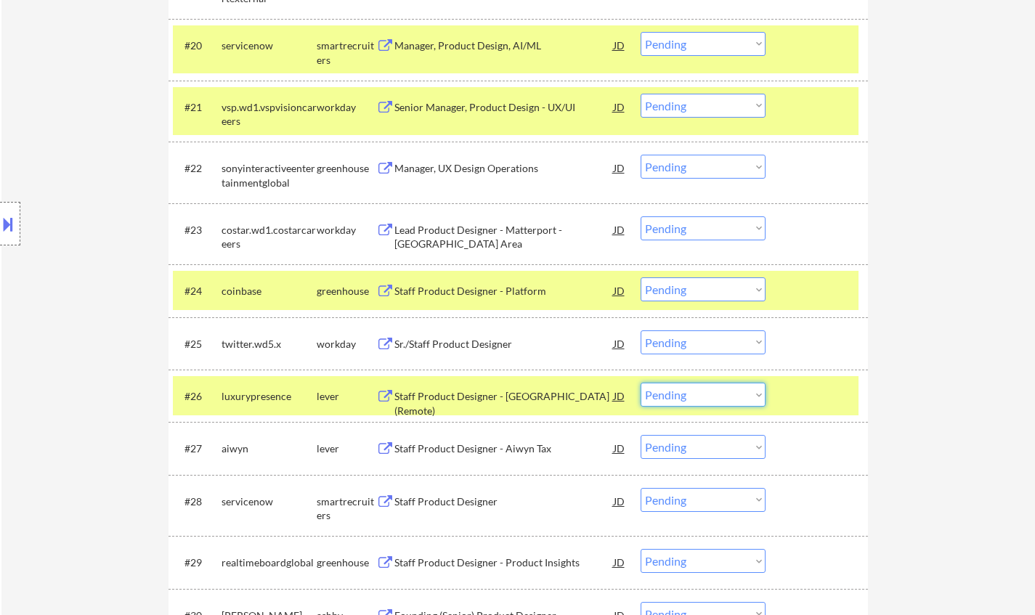
click at [716, 394] on select "Choose an option... Pending Applied Excluded (Questions) Excluded (Expired) Exc…" at bounding box center [703, 395] width 125 height 24
click at [641, 383] on select "Choose an option... Pending Applied Excluded (Questions) Excluded (Expired) Exc…" at bounding box center [703, 395] width 125 height 24
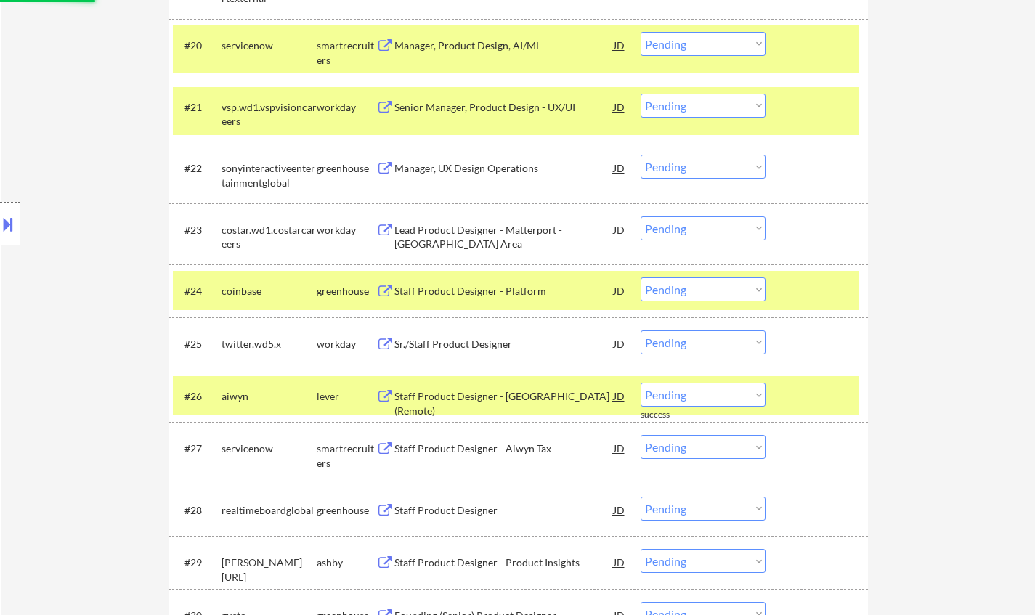
scroll to position [1598, 0]
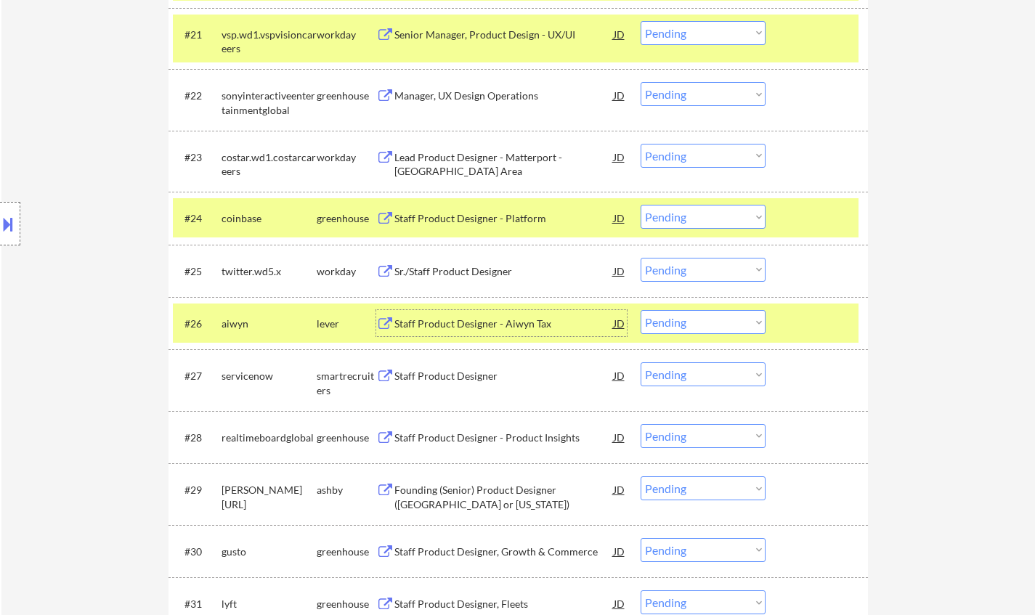
click at [470, 319] on div "Staff Product Designer - Aiwyn Tax" at bounding box center [503, 324] width 219 height 15
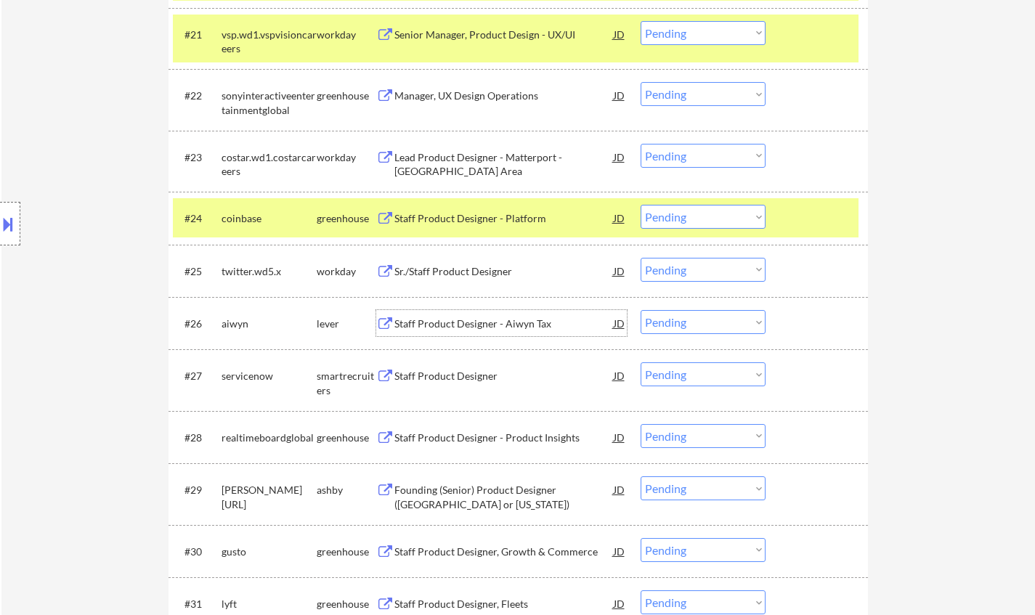
click at [705, 325] on select "Choose an option... Pending Applied Excluded (Questions) Excluded (Expired) Exc…" at bounding box center [703, 322] width 125 height 24
click at [641, 310] on select "Choose an option... Pending Applied Excluded (Questions) Excluded (Expired) Exc…" at bounding box center [703, 322] width 125 height 24
select select ""pending""
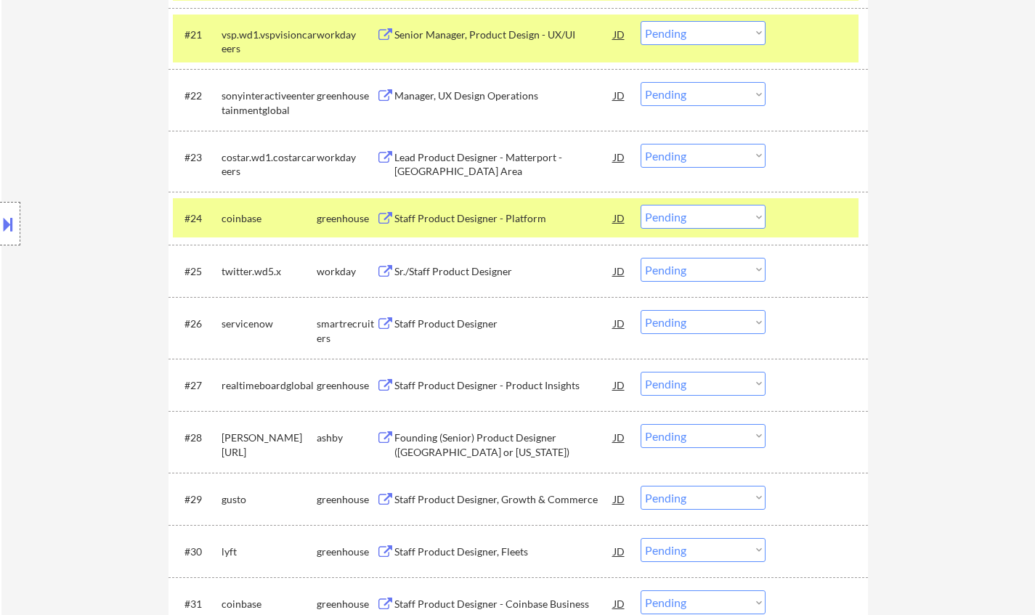
scroll to position [1671, 0]
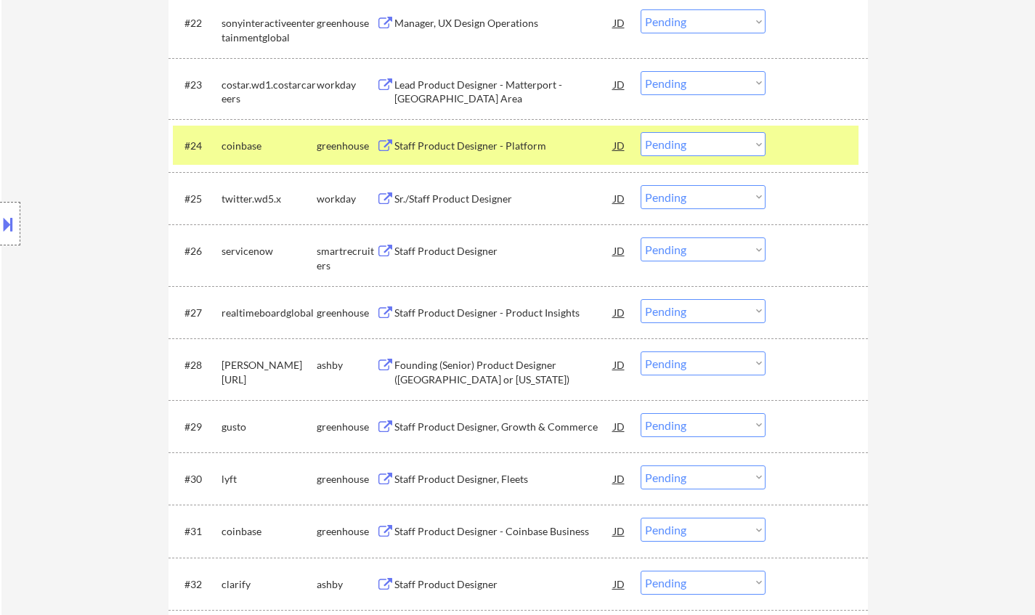
click at [468, 369] on div "Founding (Senior) Product Designer ([GEOGRAPHIC_DATA] or [US_STATE])" at bounding box center [503, 372] width 219 height 28
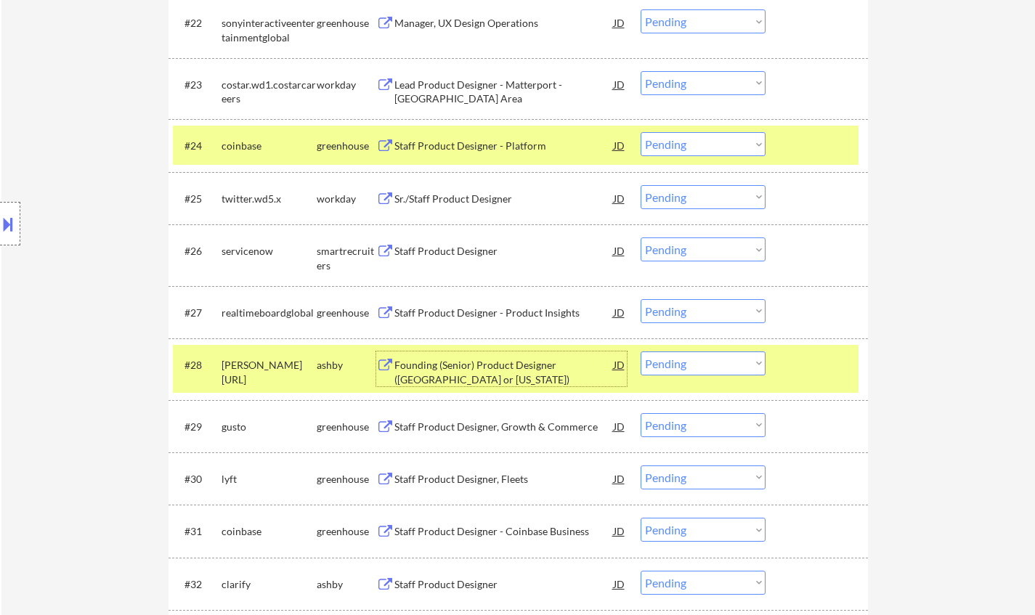
click at [713, 367] on select "Choose an option... Pending Applied Excluded (Questions) Excluded (Expired) Exc…" at bounding box center [703, 364] width 125 height 24
click at [641, 352] on select "Choose an option... Pending Applied Excluded (Questions) Excluded (Expired) Exc…" at bounding box center [703, 364] width 125 height 24
select select ""pending""
click at [499, 423] on div "Staff Product Designer, Growth & Commerce" at bounding box center [503, 427] width 219 height 15
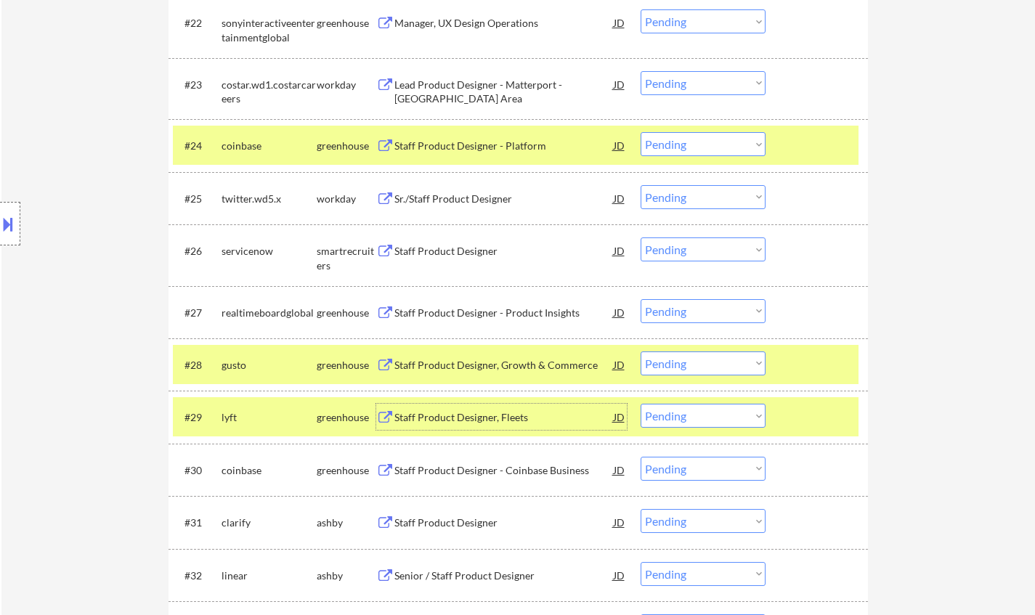
click at [672, 422] on select "Choose an option... Pending Applied Excluded (Questions) Excluded (Expired) Exc…" at bounding box center [703, 416] width 125 height 24
drag, startPoint x: 697, startPoint y: 414, endPoint x: 708, endPoint y: 428, distance: 17.6
click at [697, 414] on select "Choose an option... Pending Applied Excluded (Questions) Excluded (Expired) Exc…" at bounding box center [703, 416] width 125 height 24
click at [641, 404] on select "Choose an option... Pending Applied Excluded (Questions) Excluded (Expired) Exc…" at bounding box center [703, 416] width 125 height 24
select select ""pending""
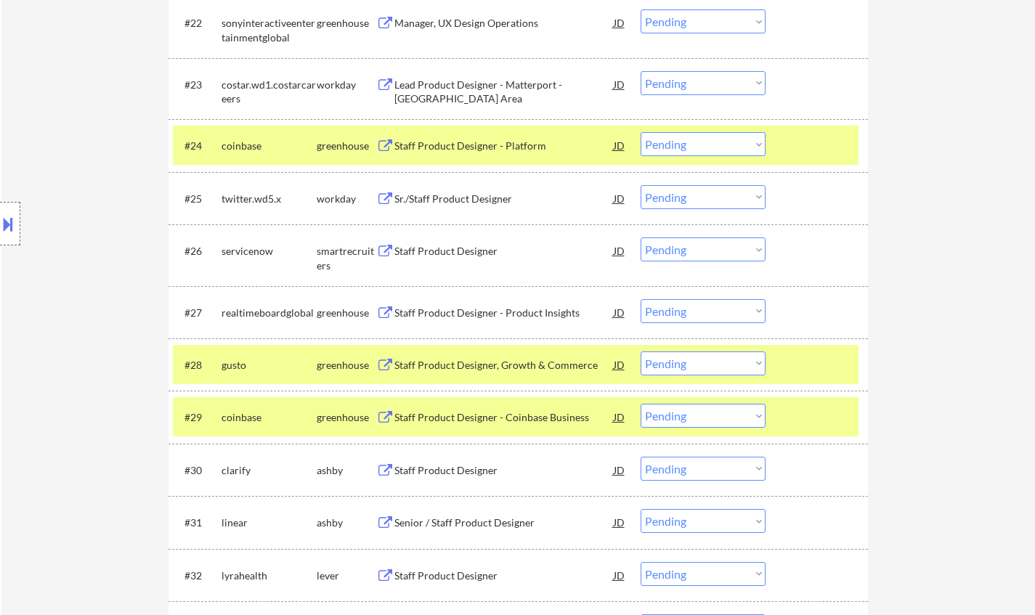
click at [509, 472] on div "Staff Product Designer" at bounding box center [503, 470] width 219 height 15
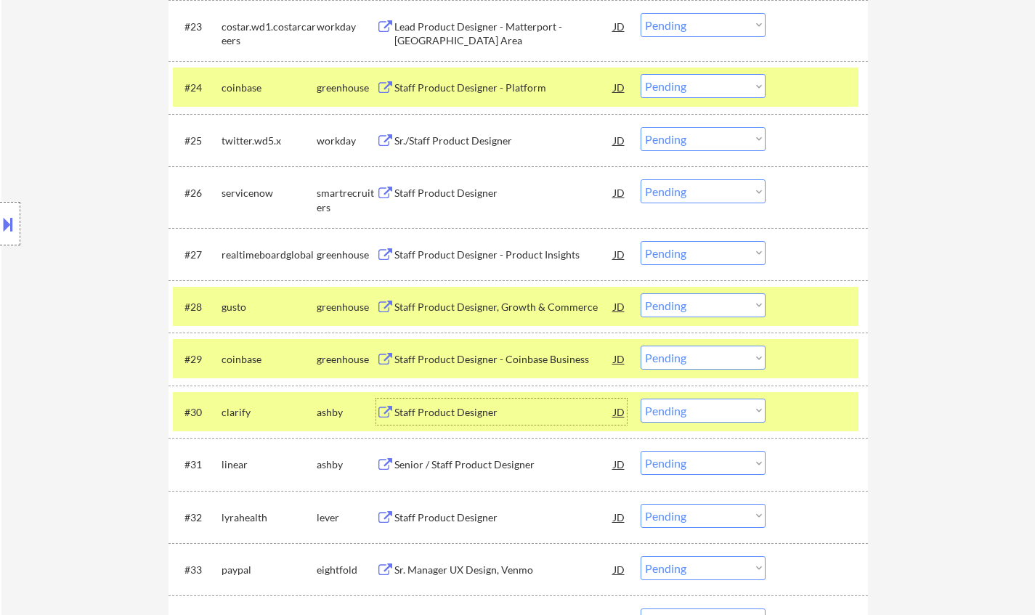
scroll to position [1744, 0]
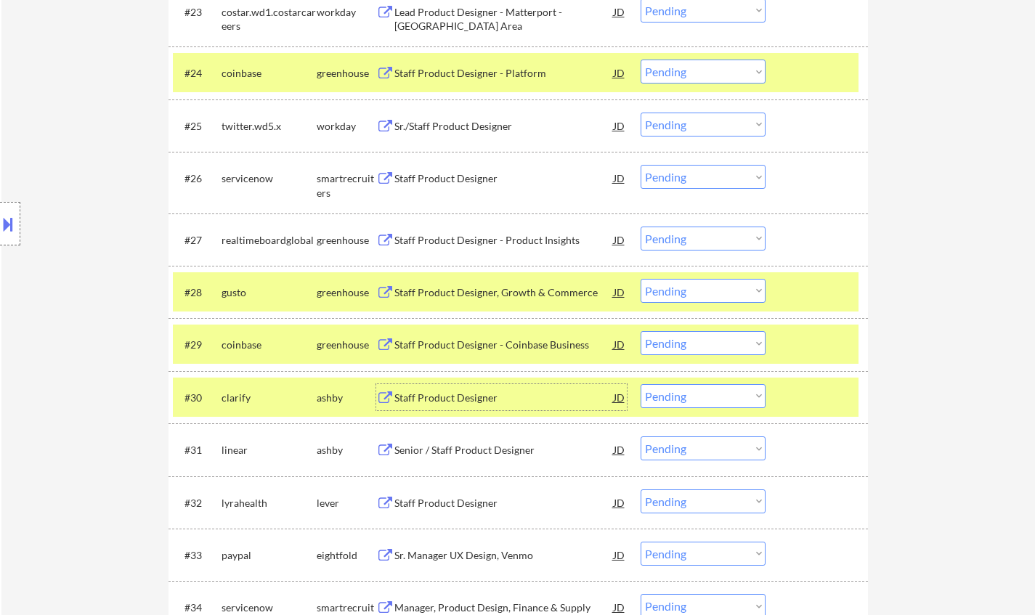
click at [676, 395] on select "Choose an option... Pending Applied Excluded (Questions) Excluded (Expired) Exc…" at bounding box center [703, 396] width 125 height 24
click at [641, 384] on select "Choose an option... Pending Applied Excluded (Questions) Excluded (Expired) Exc…" at bounding box center [703, 396] width 125 height 24
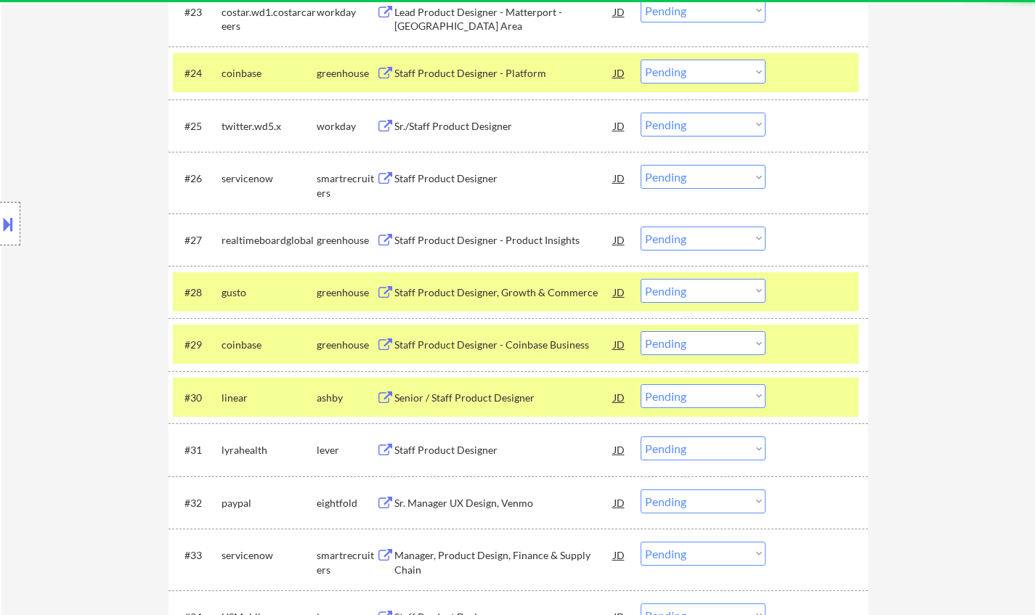
click at [451, 400] on div "Senior / Staff Product Designer" at bounding box center [503, 398] width 219 height 15
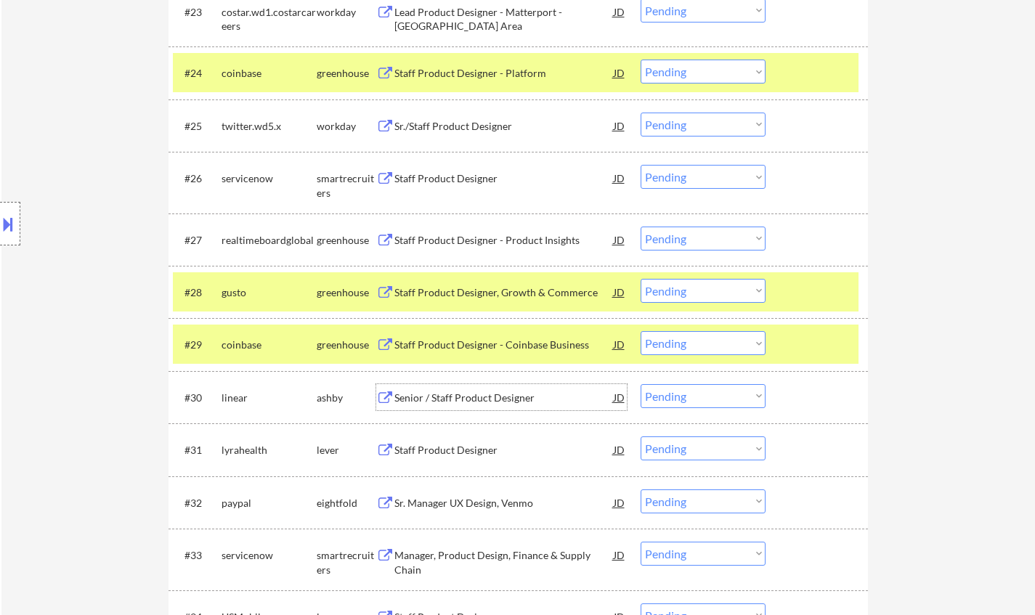
click at [702, 397] on select "Choose an option... Pending Applied Excluded (Questions) Excluded (Expired) Exc…" at bounding box center [703, 396] width 125 height 24
click at [641, 384] on select "Choose an option... Pending Applied Excluded (Questions) Excluded (Expired) Exc…" at bounding box center [703, 396] width 125 height 24
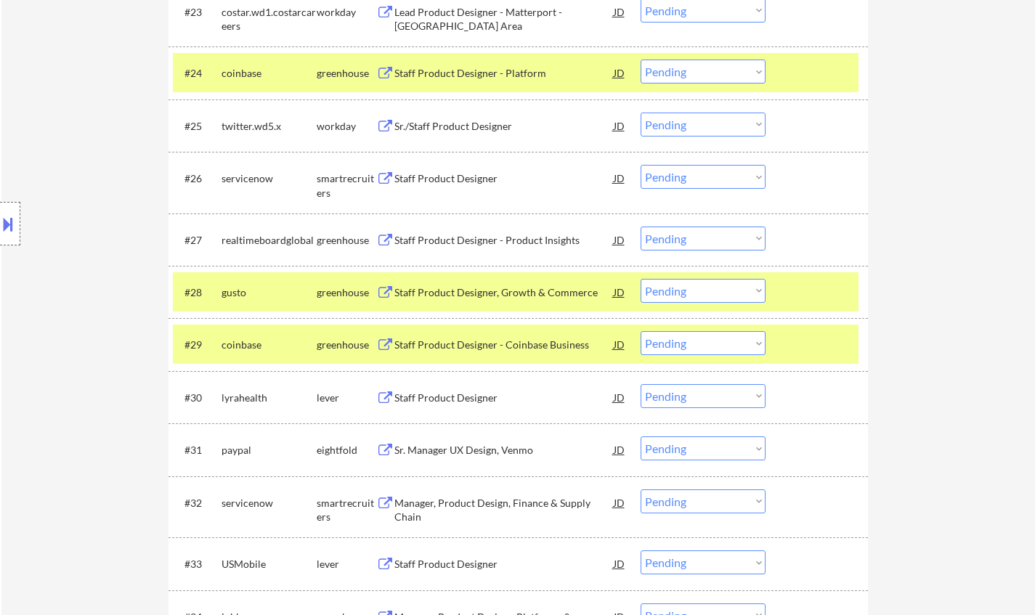
click at [456, 396] on div "Staff Product Designer" at bounding box center [503, 398] width 219 height 15
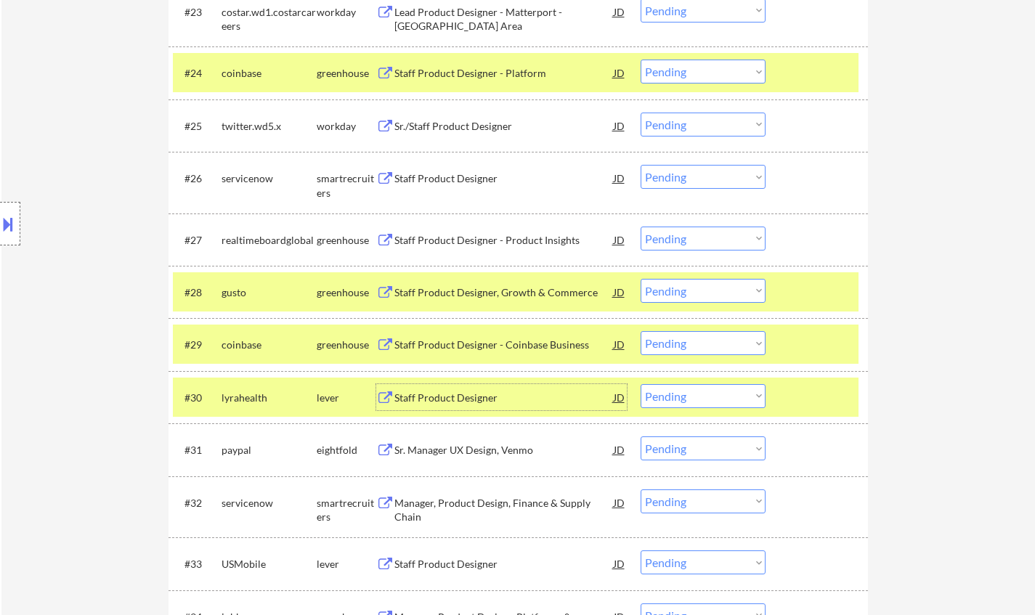
drag, startPoint x: 673, startPoint y: 395, endPoint x: 693, endPoint y: 398, distance: 19.8
click at [673, 395] on select "Choose an option... Pending Applied Excluded (Questions) Excluded (Expired) Exc…" at bounding box center [703, 396] width 125 height 24
click at [641, 384] on select "Choose an option... Pending Applied Excluded (Questions) Excluded (Expired) Exc…" at bounding box center [703, 396] width 125 height 24
select select ""pending""
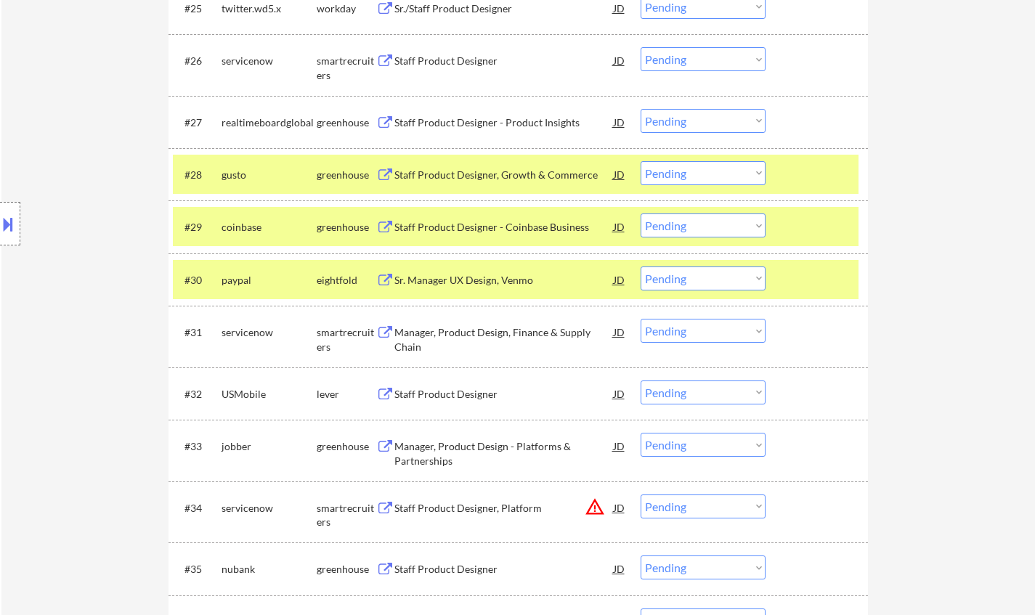
scroll to position [1889, 0]
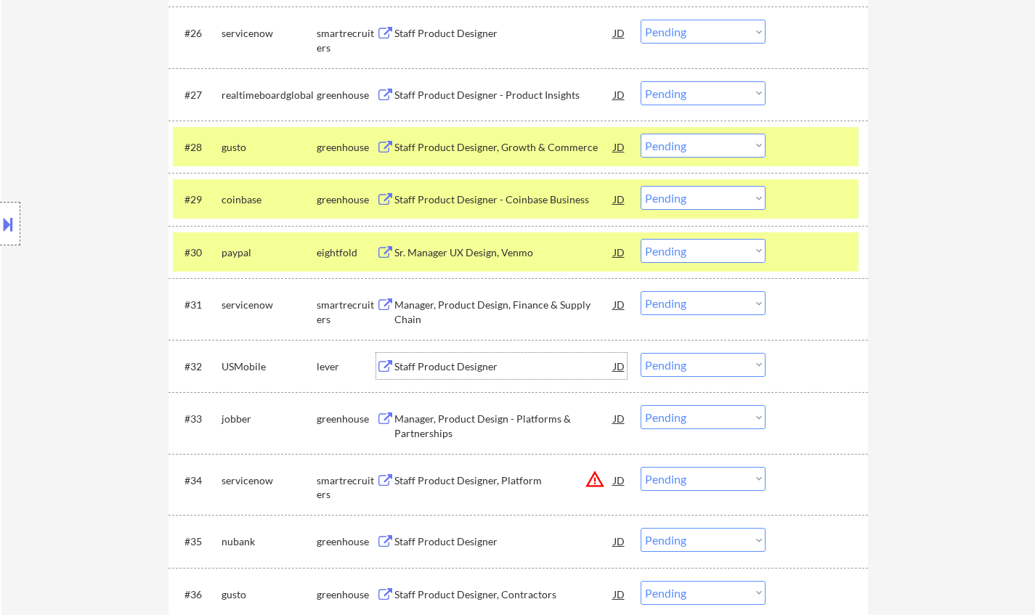
click at [466, 358] on div "Staff Product Designer" at bounding box center [503, 366] width 219 height 26
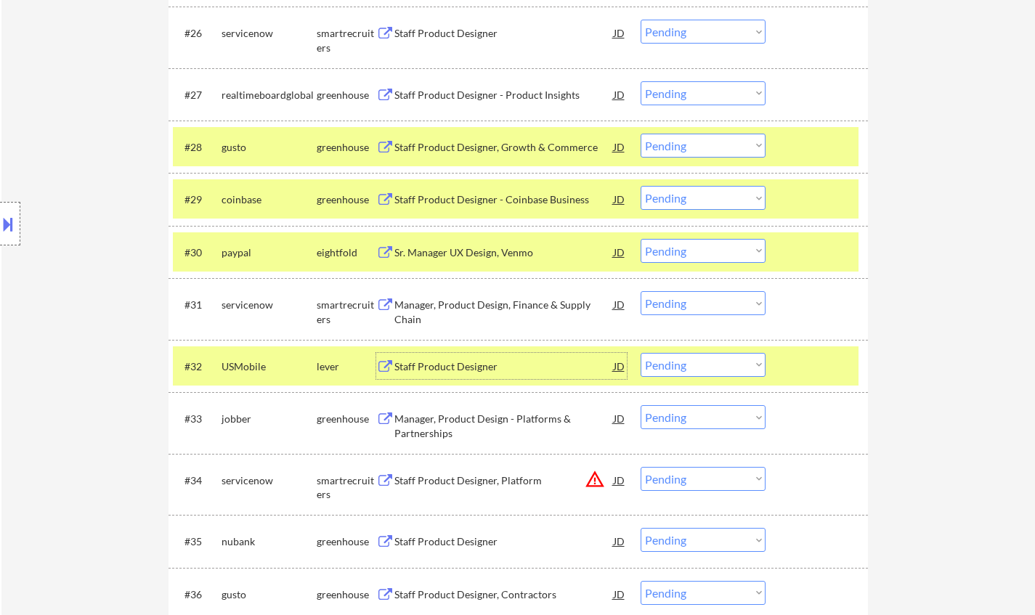
click at [732, 368] on select "Choose an option... Pending Applied Excluded (Questions) Excluded (Expired) Exc…" at bounding box center [703, 365] width 125 height 24
click at [641, 353] on select "Choose an option... Pending Applied Excluded (Questions) Excluded (Expired) Exc…" at bounding box center [703, 365] width 125 height 24
select select ""pending""
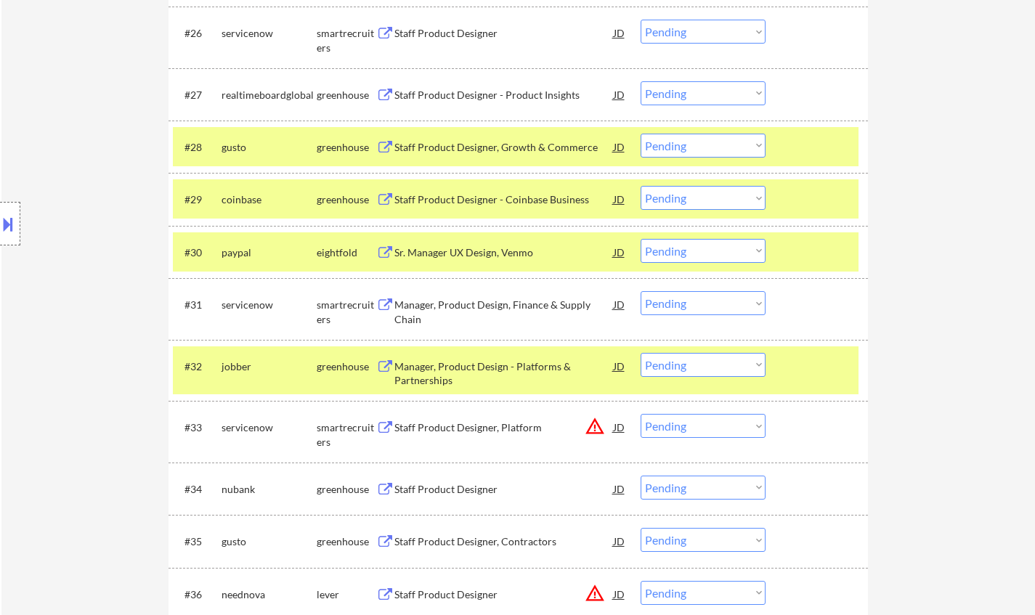
click at [490, 495] on div "Staff Product Designer" at bounding box center [503, 489] width 219 height 15
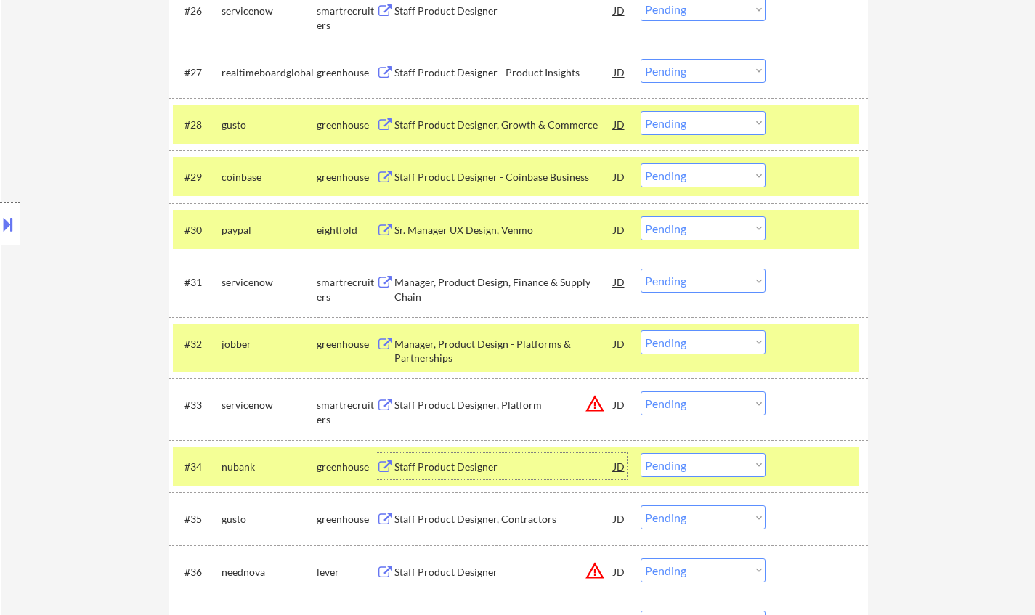
scroll to position [2034, 0]
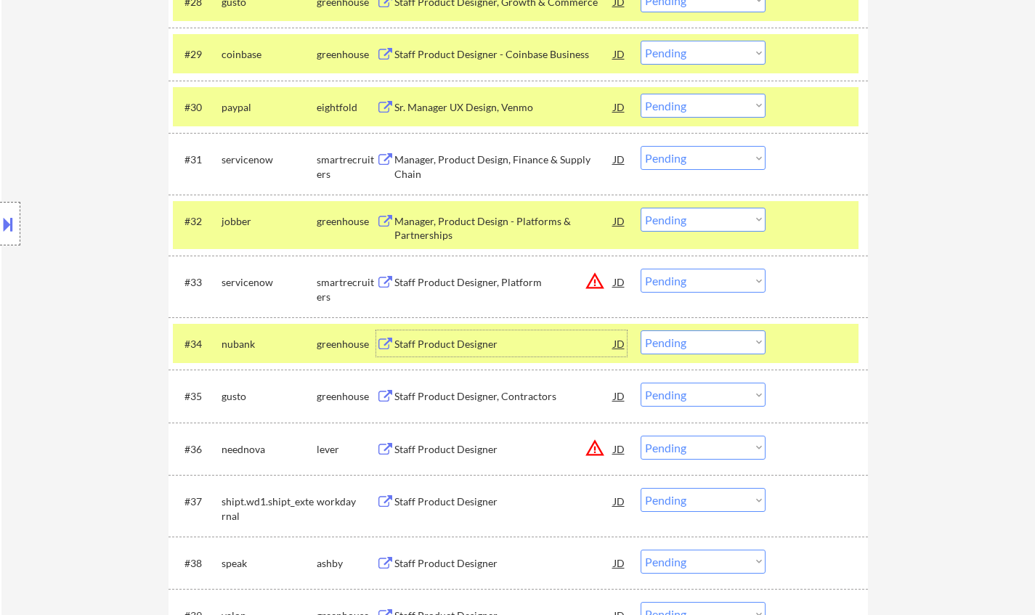
click at [705, 339] on select "Choose an option... Pending Applied Excluded (Questions) Excluded (Expired) Exc…" at bounding box center [703, 343] width 125 height 24
click at [641, 331] on select "Choose an option... Pending Applied Excluded (Questions) Excluded (Expired) Exc…" at bounding box center [703, 343] width 125 height 24
select select ""pending""
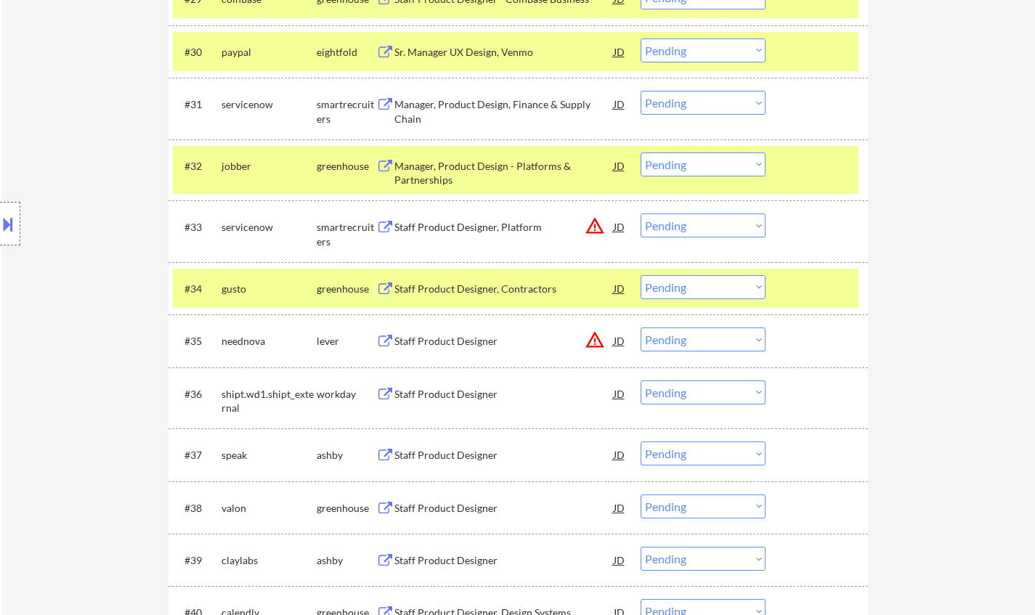
scroll to position [2107, 0]
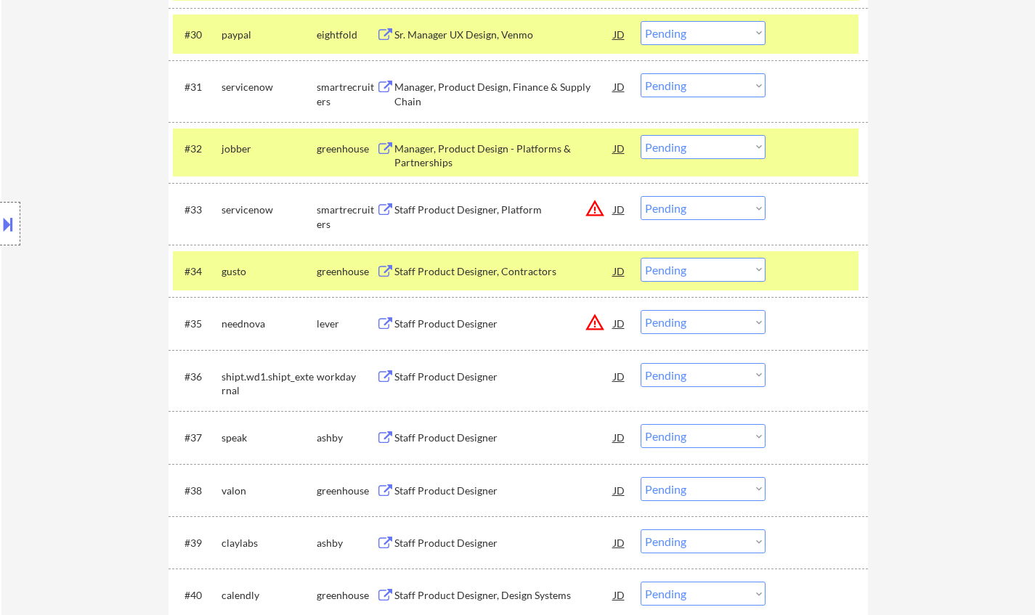
click at [458, 440] on div "Staff Product Designer" at bounding box center [503, 438] width 219 height 15
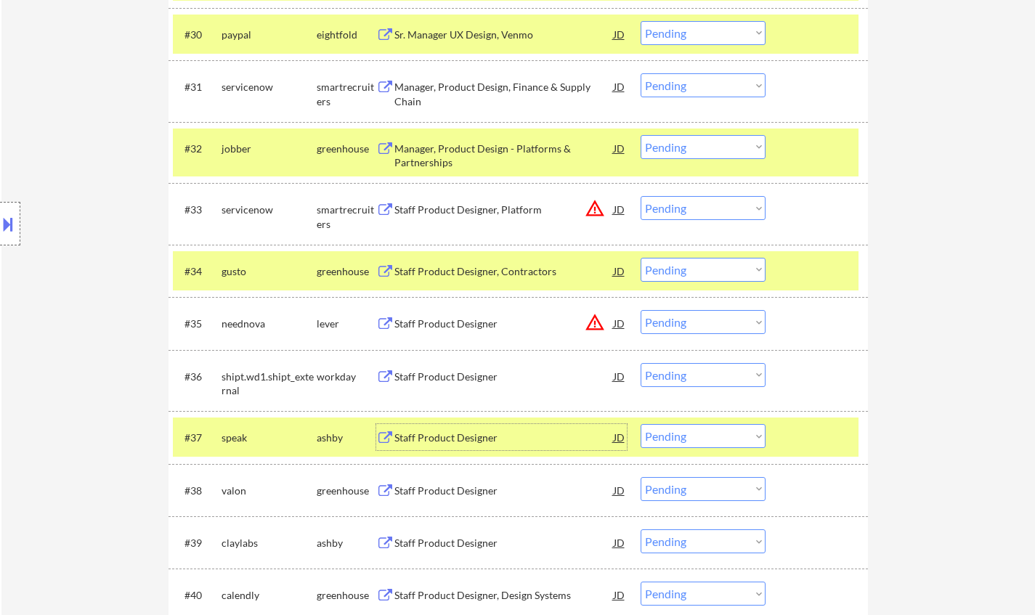
click at [700, 435] on select "Choose an option... Pending Applied Excluded (Questions) Excluded (Expired) Exc…" at bounding box center [703, 436] width 125 height 24
click at [641, 424] on select "Choose an option... Pending Applied Excluded (Questions) Excluded (Expired) Exc…" at bounding box center [703, 436] width 125 height 24
click at [448, 447] on div "Staff Product Designer" at bounding box center [503, 437] width 219 height 26
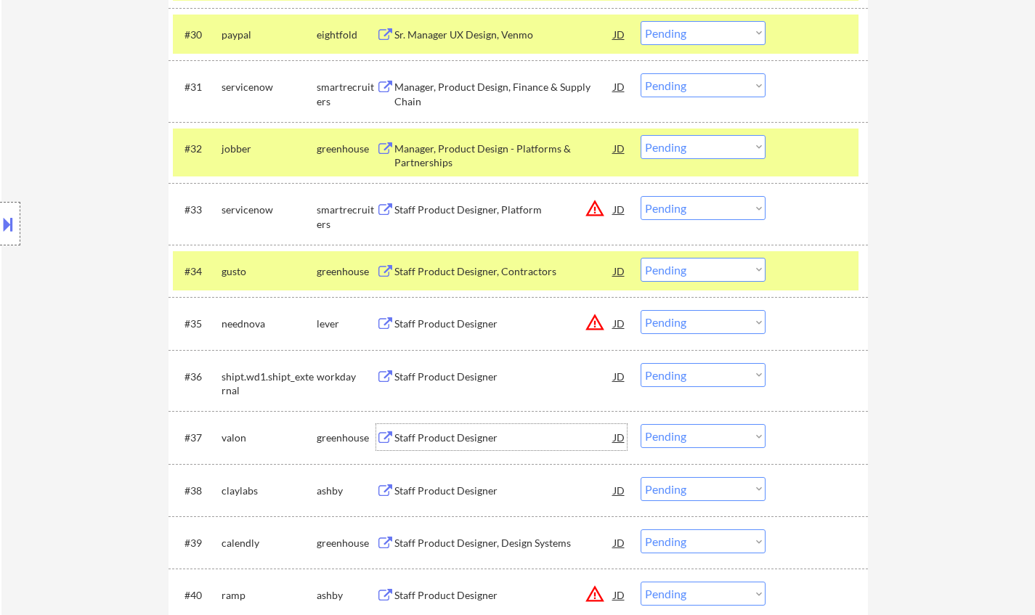
click at [721, 436] on select "Choose an option... Pending Applied Excluded (Questions) Excluded (Expired) Exc…" at bounding box center [703, 436] width 125 height 24
click at [641, 424] on select "Choose an option... Pending Applied Excluded (Questions) Excluded (Expired) Exc…" at bounding box center [703, 436] width 125 height 24
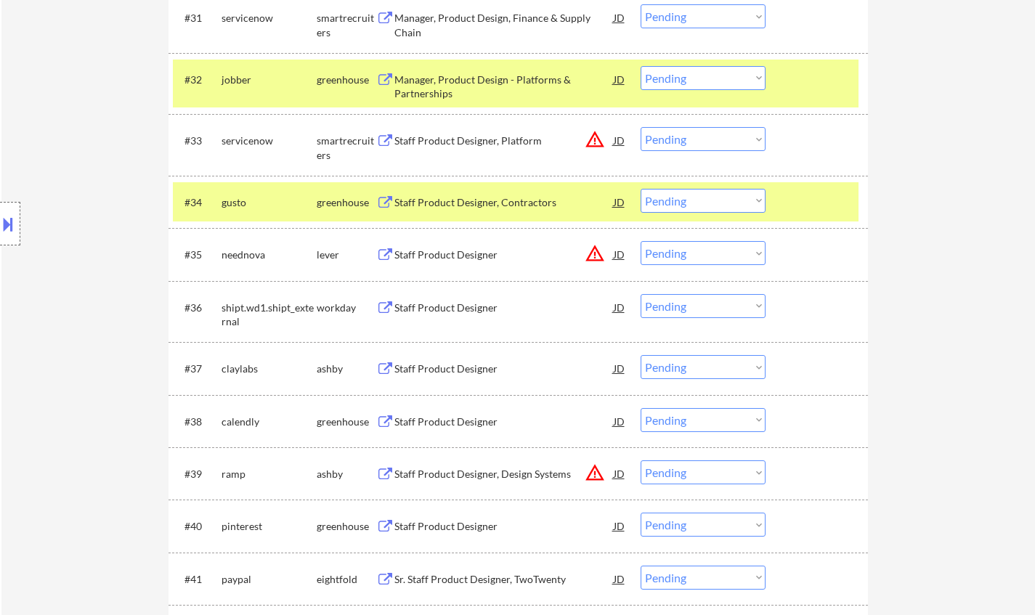
scroll to position [2179, 0]
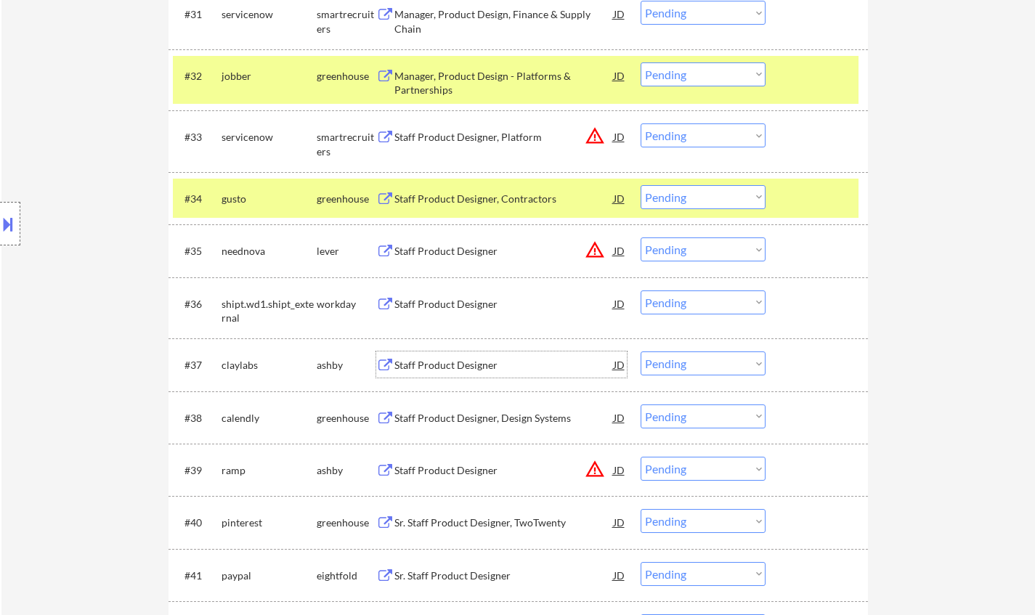
click at [450, 369] on div "Staff Product Designer" at bounding box center [503, 365] width 219 height 15
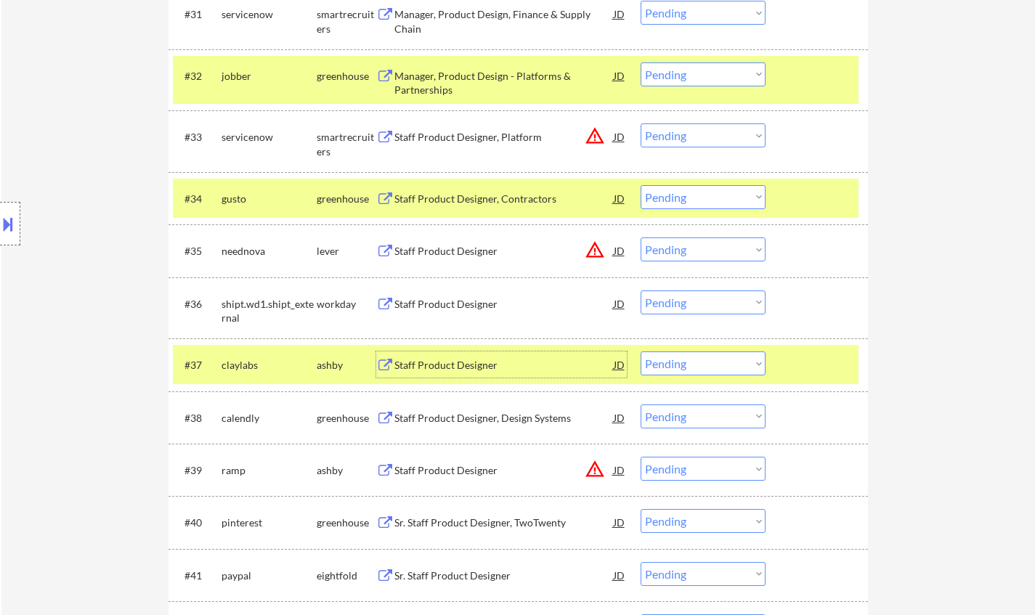
click at [708, 360] on select "Choose an option... Pending Applied Excluded (Questions) Excluded (Expired) Exc…" at bounding box center [703, 364] width 125 height 24
select select ""excluded__salary_""
click at [641, 352] on select "Choose an option... Pending Applied Excluded (Questions) Excluded (Expired) Exc…" at bounding box center [703, 364] width 125 height 24
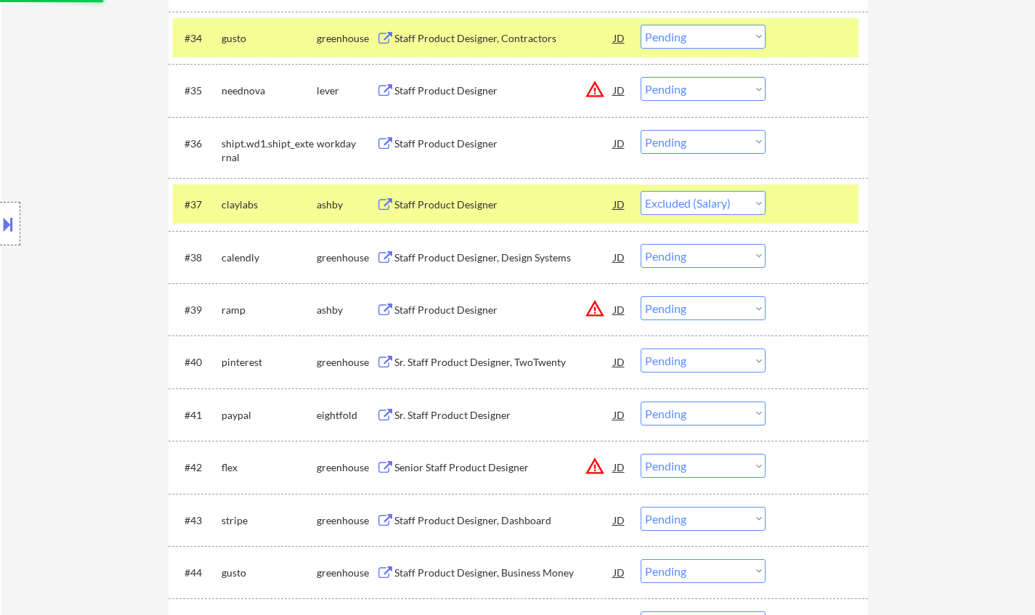
scroll to position [2397, 0]
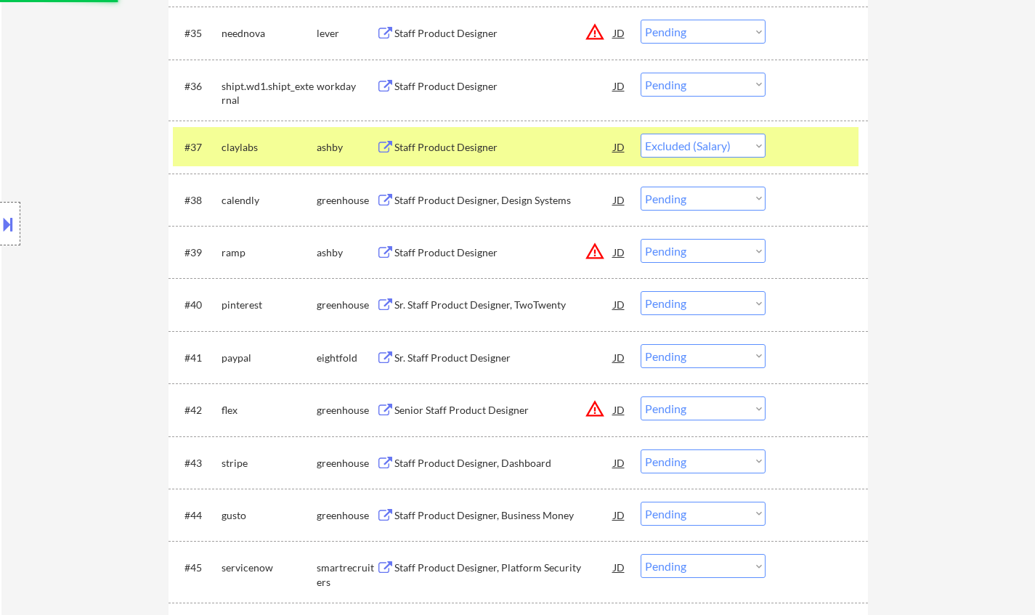
click at [439, 196] on div "Staff Product Designer, Design Systems" at bounding box center [503, 200] width 219 height 15
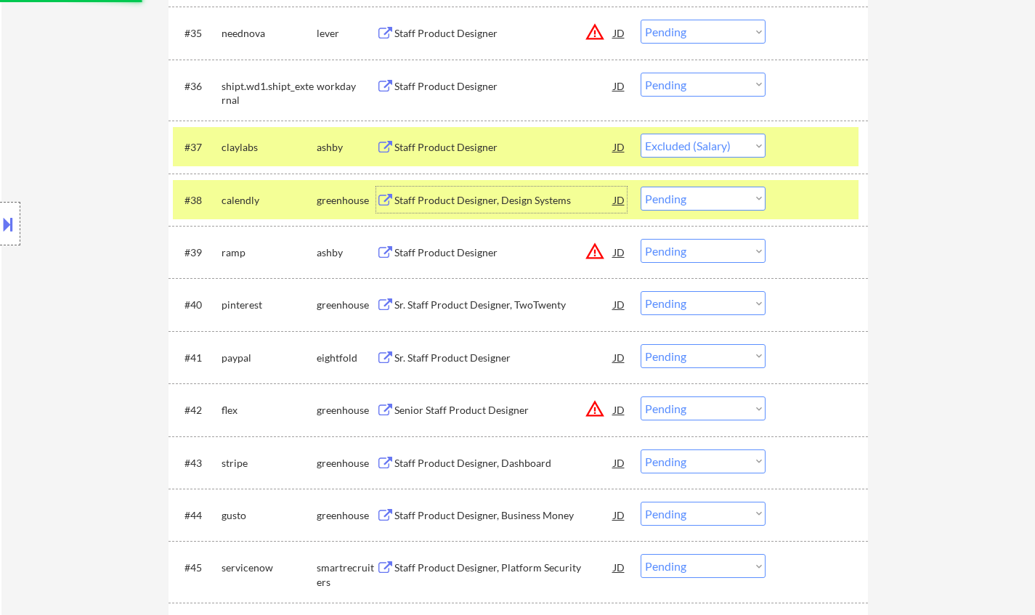
drag, startPoint x: 679, startPoint y: 194, endPoint x: 703, endPoint y: 210, distance: 28.2
click at [679, 194] on select "Choose an option... Pending Applied Excluded (Questions) Excluded (Expired) Exc…" at bounding box center [703, 199] width 125 height 24
select select ""excluded__expired_""
click at [641, 187] on select "Choose an option... Pending Applied Excluded (Questions) Excluded (Expired) Exc…" at bounding box center [703, 199] width 125 height 24
click at [622, 250] on div "JD" at bounding box center [619, 252] width 15 height 26
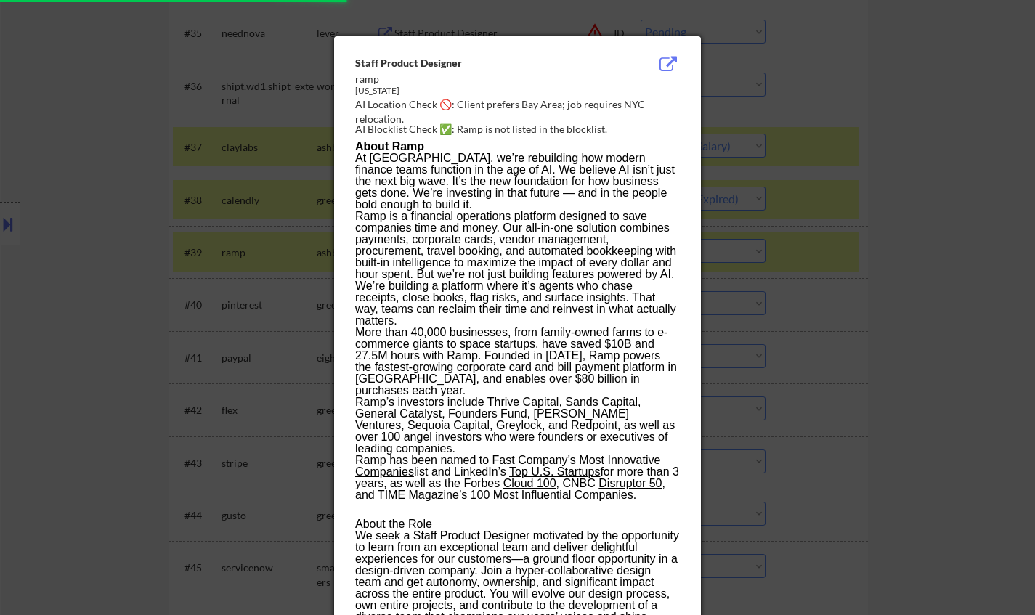
select select ""pending""
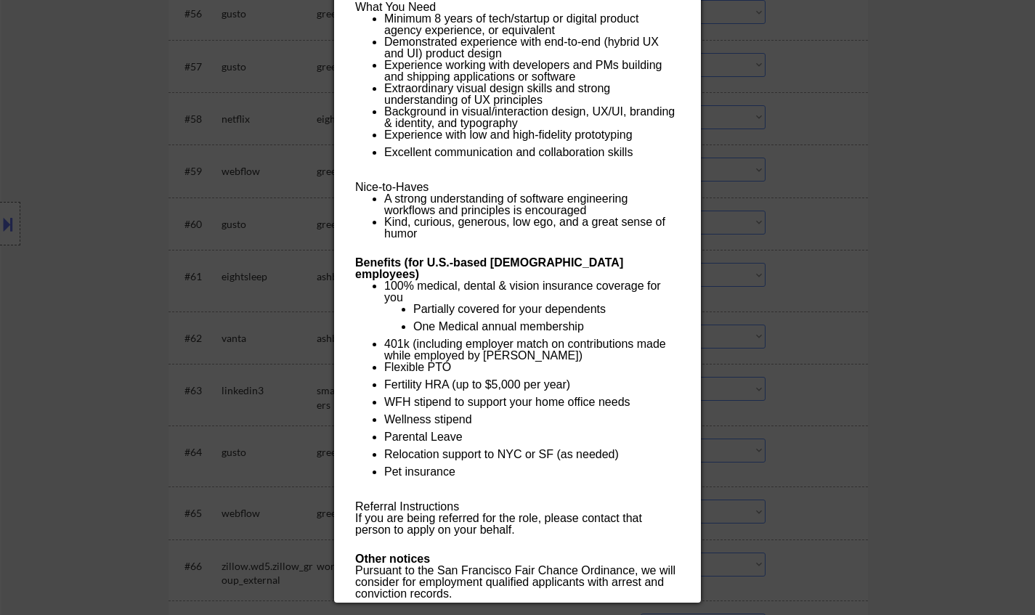
scroll to position [3778, 0]
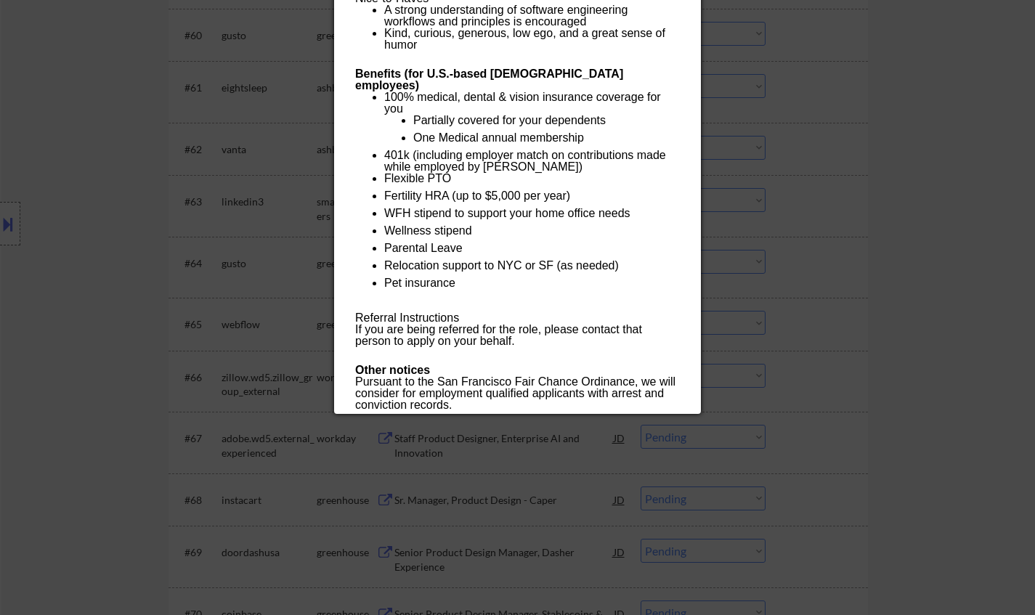
click at [890, 317] on div at bounding box center [517, 307] width 1035 height 615
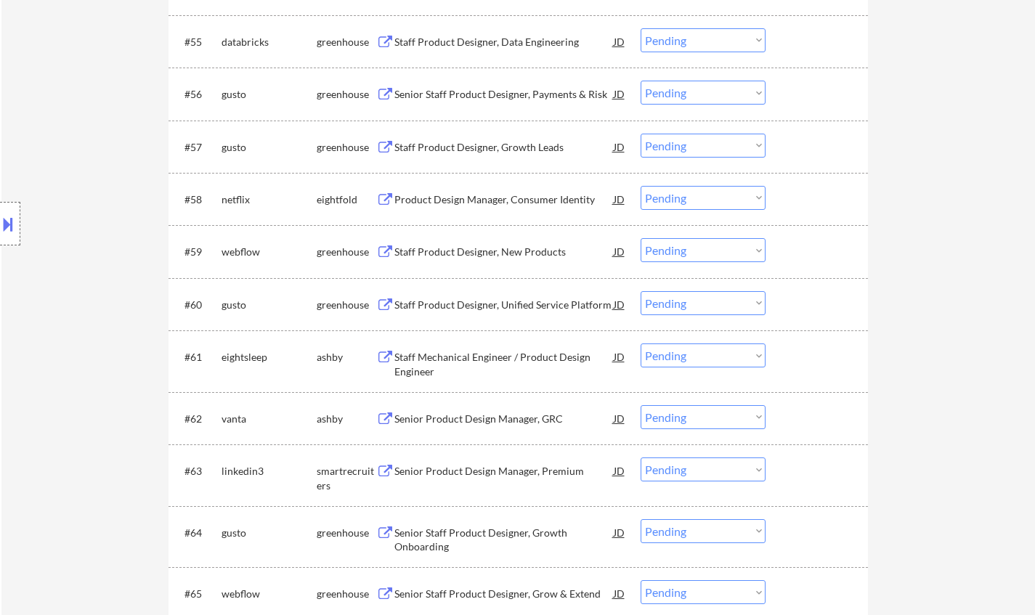
scroll to position [3560, 0]
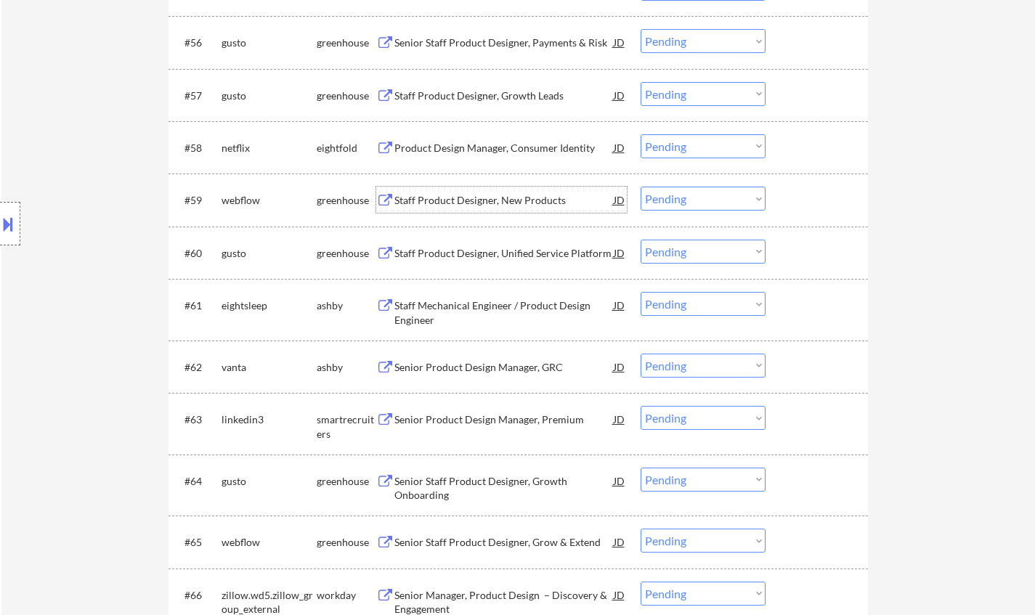
click at [473, 198] on div "Staff Product Designer, New Products" at bounding box center [503, 200] width 219 height 15
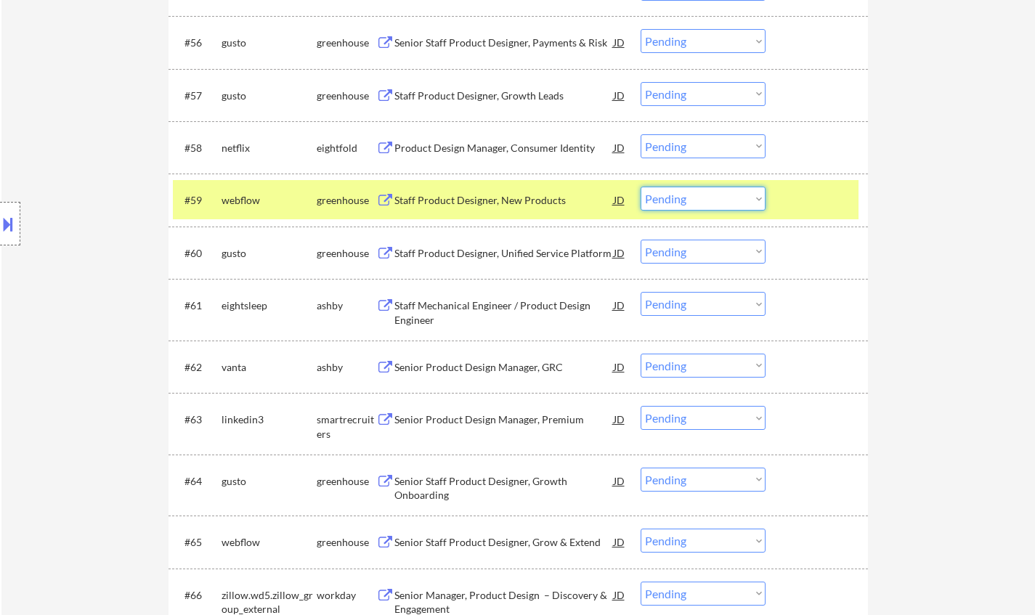
click at [670, 197] on select "Choose an option... Pending Applied Excluded (Questions) Excluded (Expired) Exc…" at bounding box center [703, 199] width 125 height 24
click at [641, 187] on select "Choose an option... Pending Applied Excluded (Questions) Excluded (Expired) Exc…" at bounding box center [703, 199] width 125 height 24
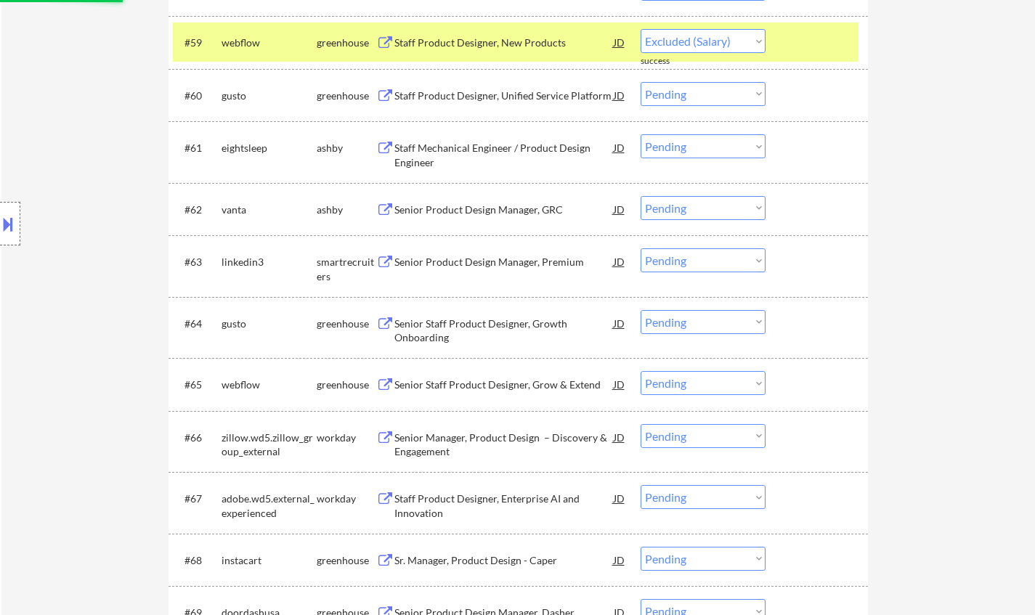
scroll to position [3850, 0]
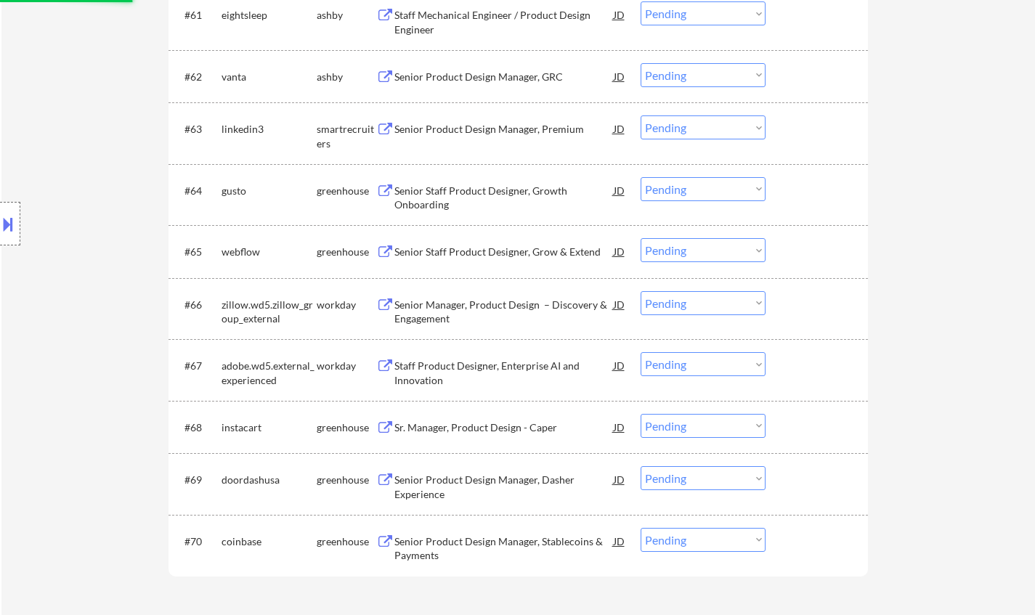
select select ""pending""
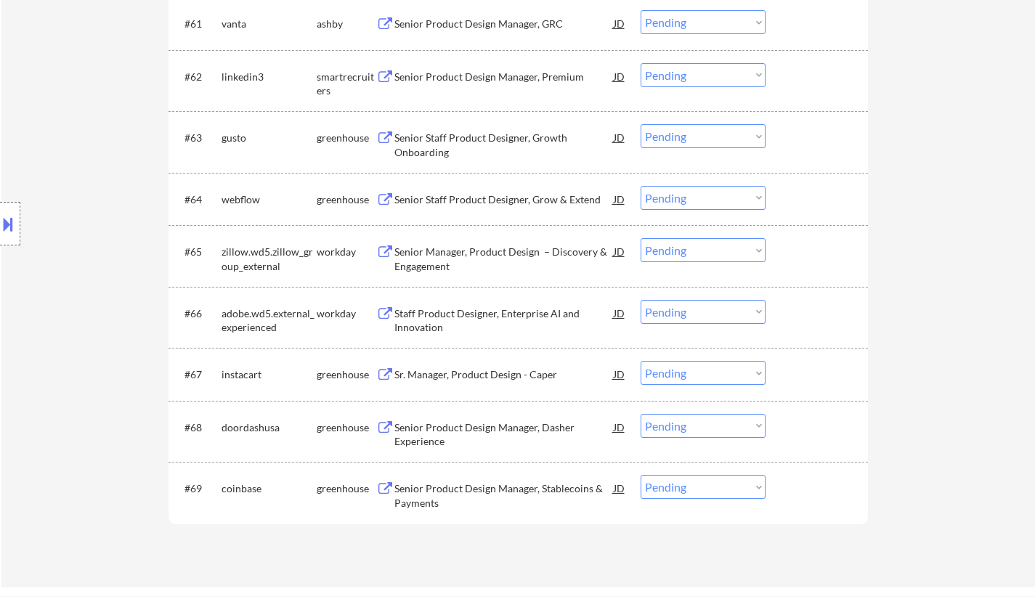
click at [447, 71] on div "Senior Product Design Manager, Premium" at bounding box center [503, 77] width 219 height 15
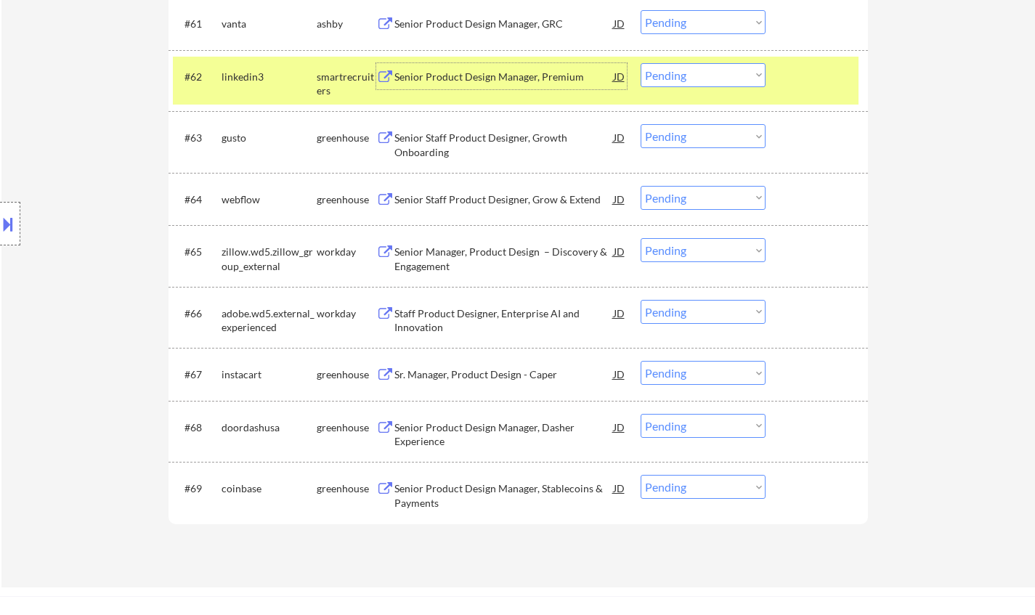
click at [0, 226] on button at bounding box center [8, 224] width 16 height 24
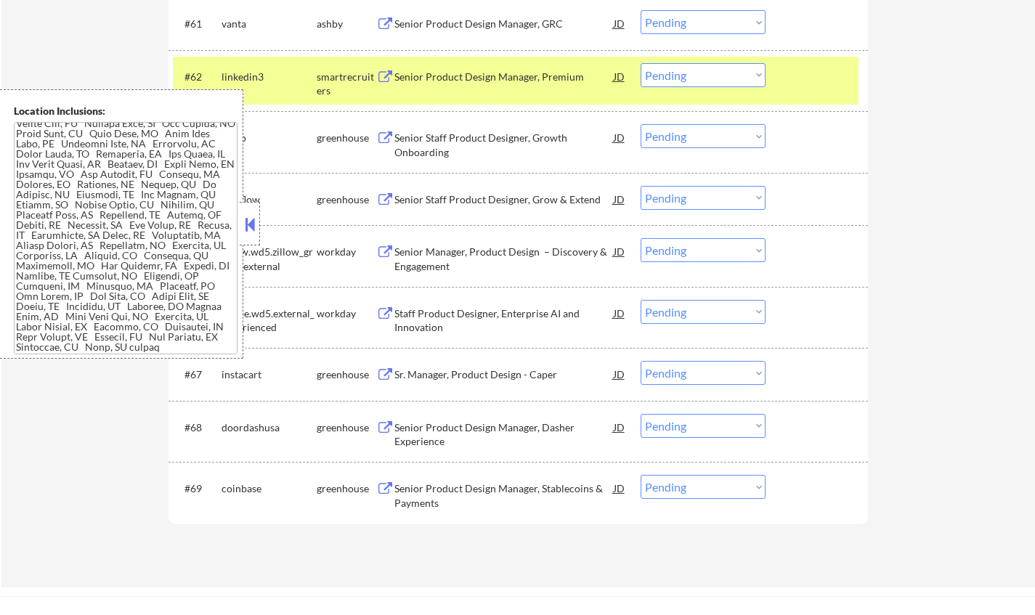
click at [254, 225] on button at bounding box center [250, 225] width 16 height 22
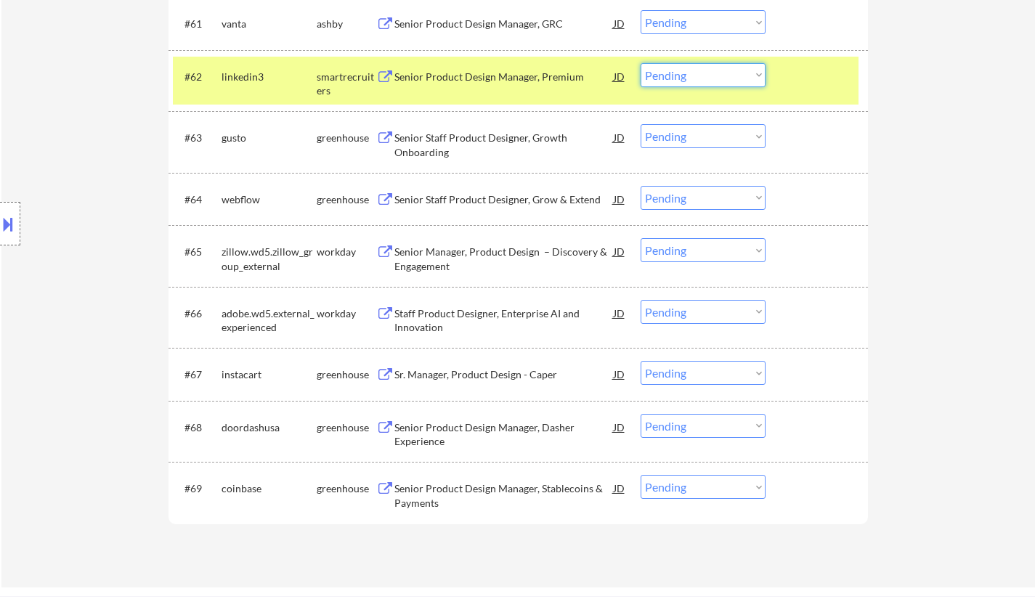
click at [666, 75] on select "Choose an option... Pending Applied Excluded (Questions) Excluded (Expired) Exc…" at bounding box center [703, 75] width 125 height 24
click at [641, 63] on select "Choose an option... Pending Applied Excluded (Questions) Excluded (Expired) Exc…" at bounding box center [703, 75] width 125 height 24
select select ""pending""
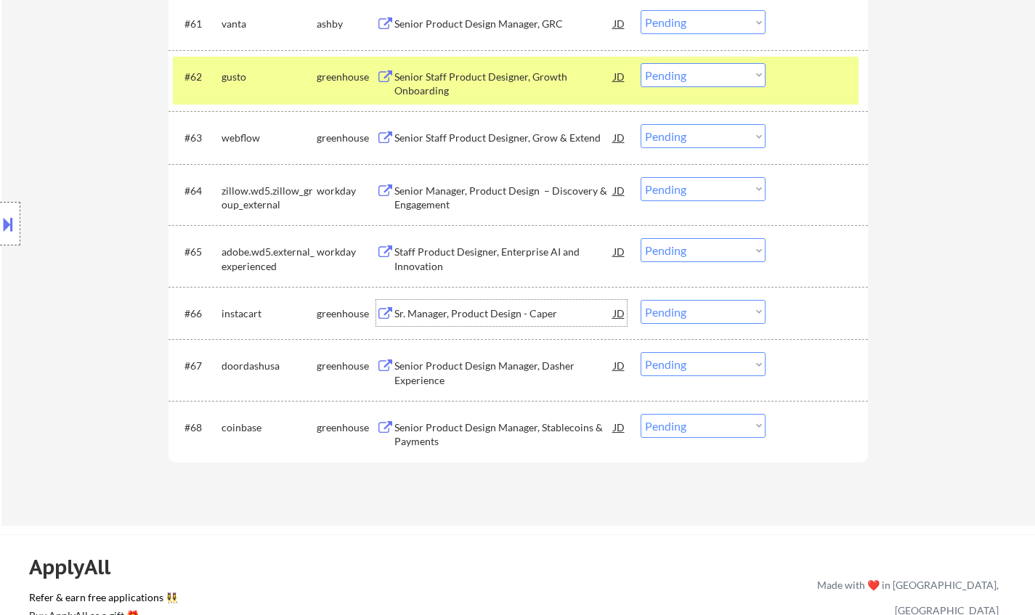
click at [511, 317] on div "Sr. Manager, Product Design - Caper" at bounding box center [503, 314] width 219 height 15
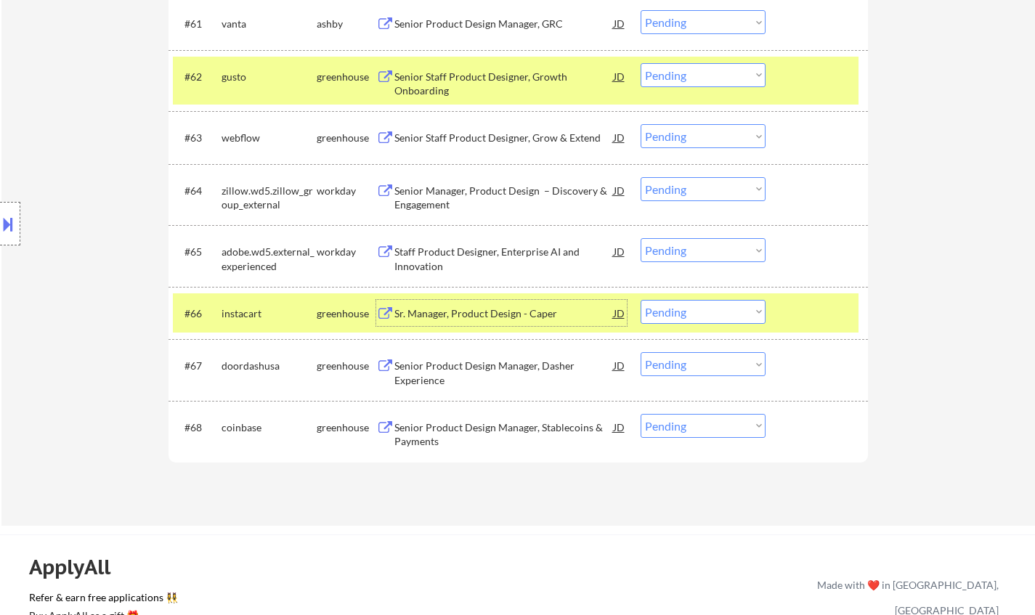
click at [744, 304] on select "Choose an option... Pending Applied Excluded (Questions) Excluded (Expired) Exc…" at bounding box center [703, 312] width 125 height 24
click at [641, 300] on select "Choose an option... Pending Applied Excluded (Questions) Excluded (Expired) Exc…" at bounding box center [703, 312] width 125 height 24
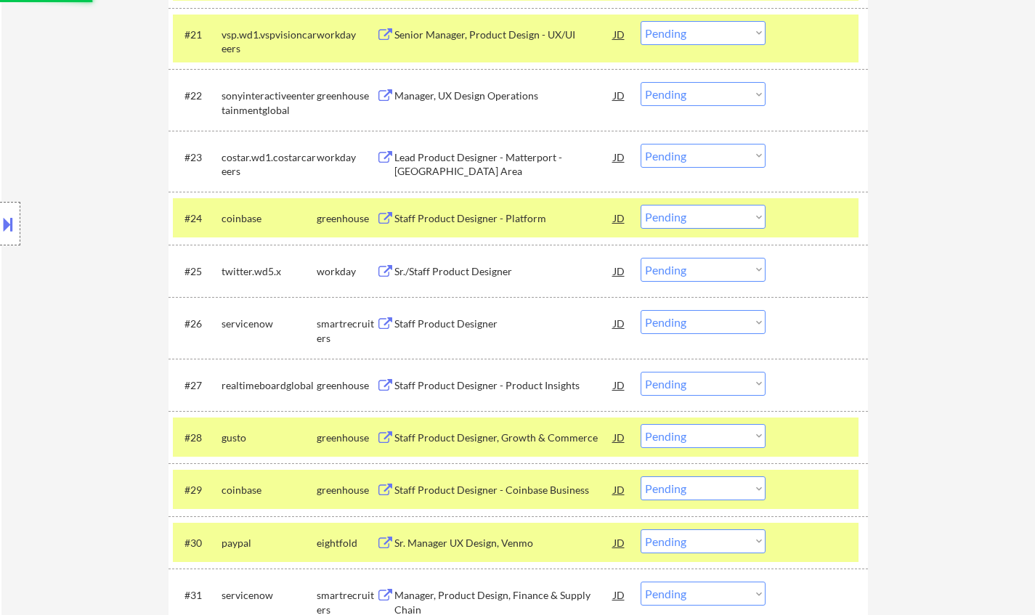
select select ""pending""
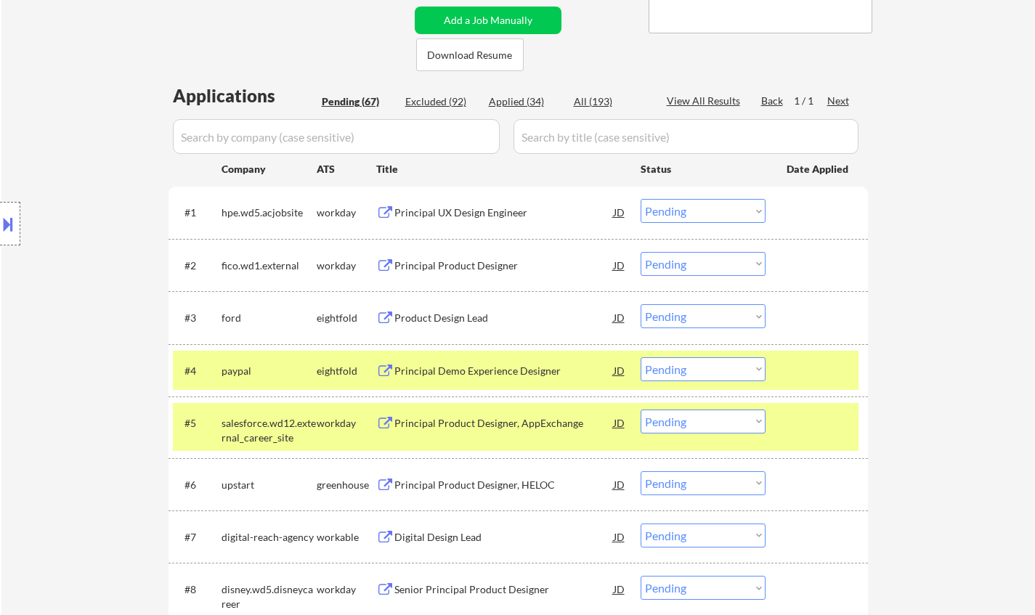
scroll to position [363, 0]
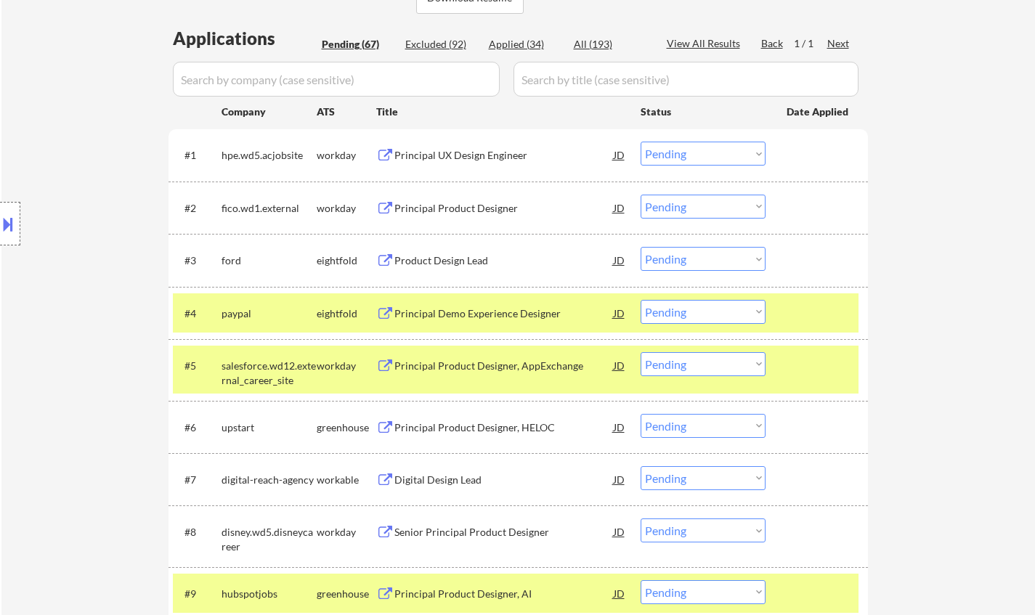
click at [467, 152] on div "Principal UX Design Engineer" at bounding box center [503, 155] width 219 height 15
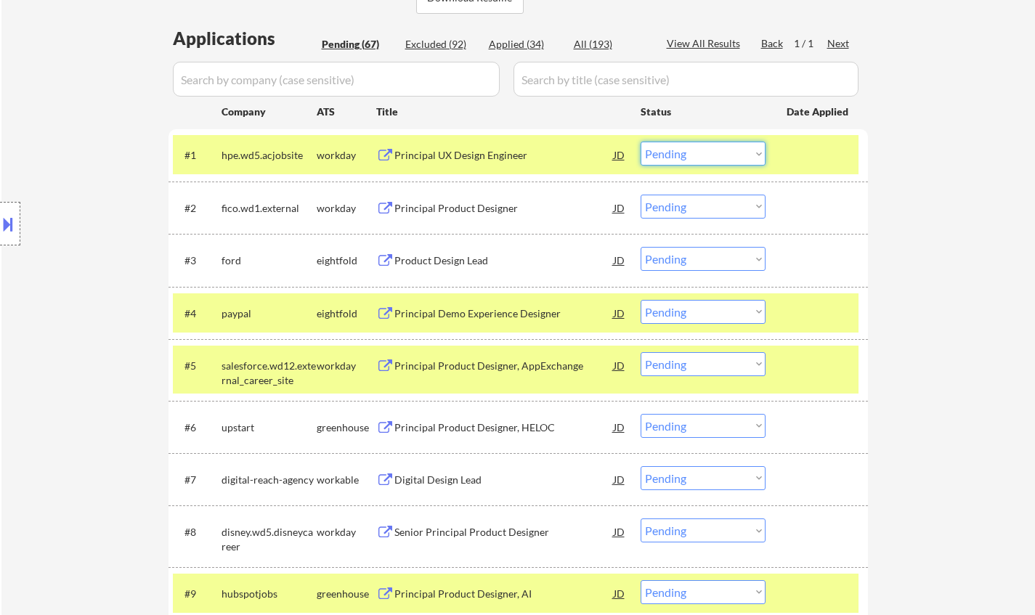
click at [748, 156] on select "Choose an option... Pending Applied Excluded (Questions) Excluded (Expired) Exc…" at bounding box center [703, 154] width 125 height 24
click at [641, 142] on select "Choose an option... Pending Applied Excluded (Questions) Excluded (Expired) Exc…" at bounding box center [703, 154] width 125 height 24
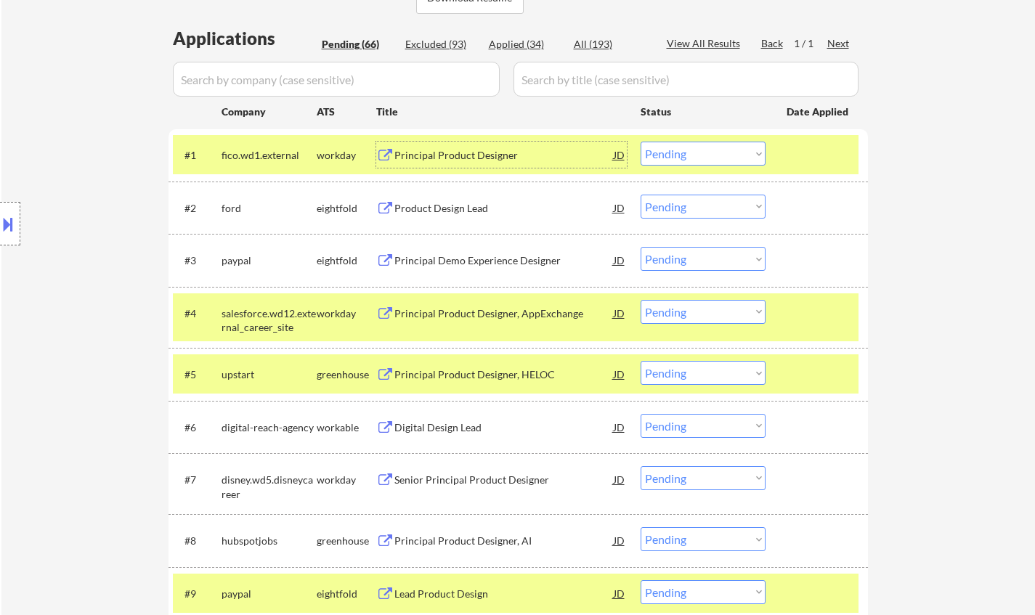
click at [476, 153] on div "Principal Product Designer" at bounding box center [503, 155] width 219 height 15
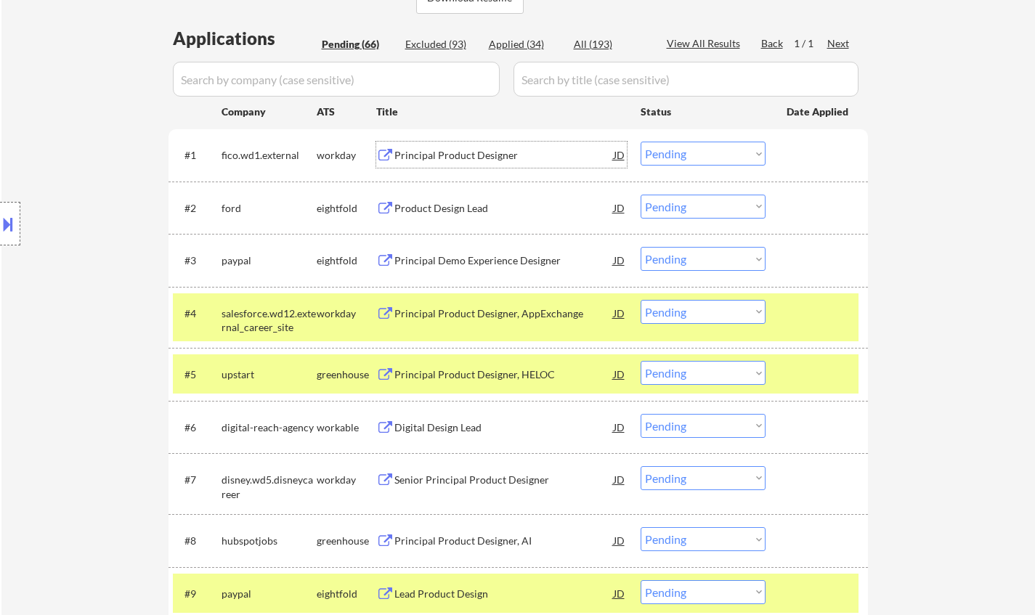
click at [677, 145] on select "Choose an option... Pending Applied Excluded (Questions) Excluded (Expired) Exc…" at bounding box center [703, 154] width 125 height 24
click at [641, 142] on select "Choose an option... Pending Applied Excluded (Questions) Excluded (Expired) Exc…" at bounding box center [703, 154] width 125 height 24
select select ""pending""
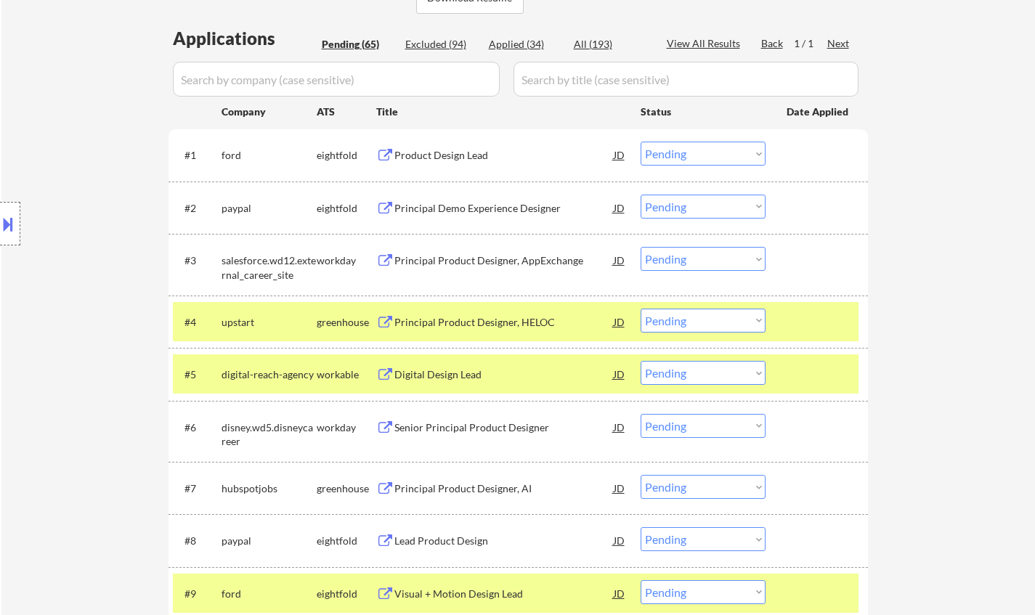
scroll to position [436, 0]
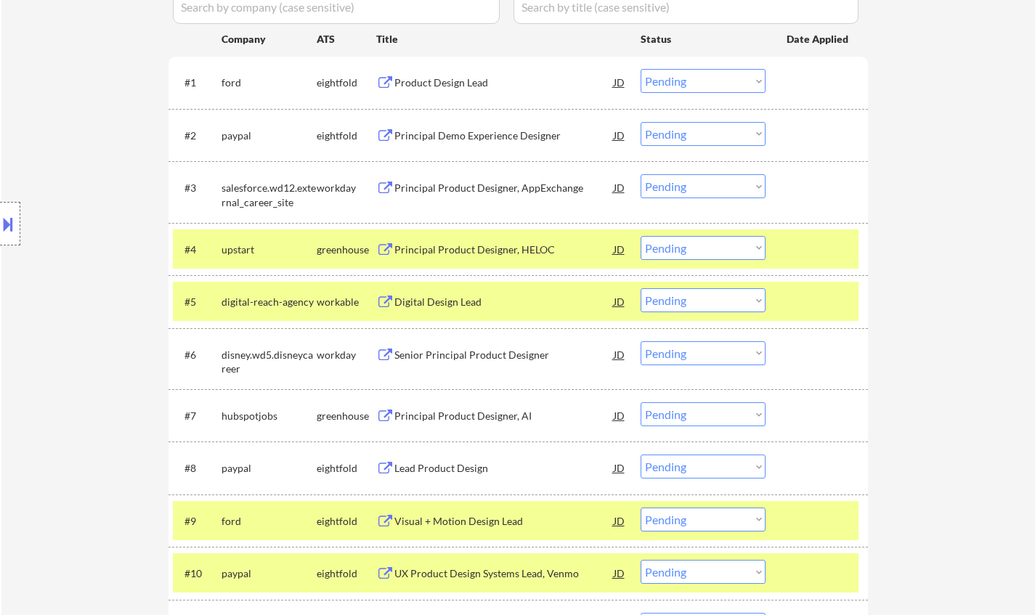
click at [477, 421] on div "Principal Product Designer, AI" at bounding box center [503, 416] width 219 height 15
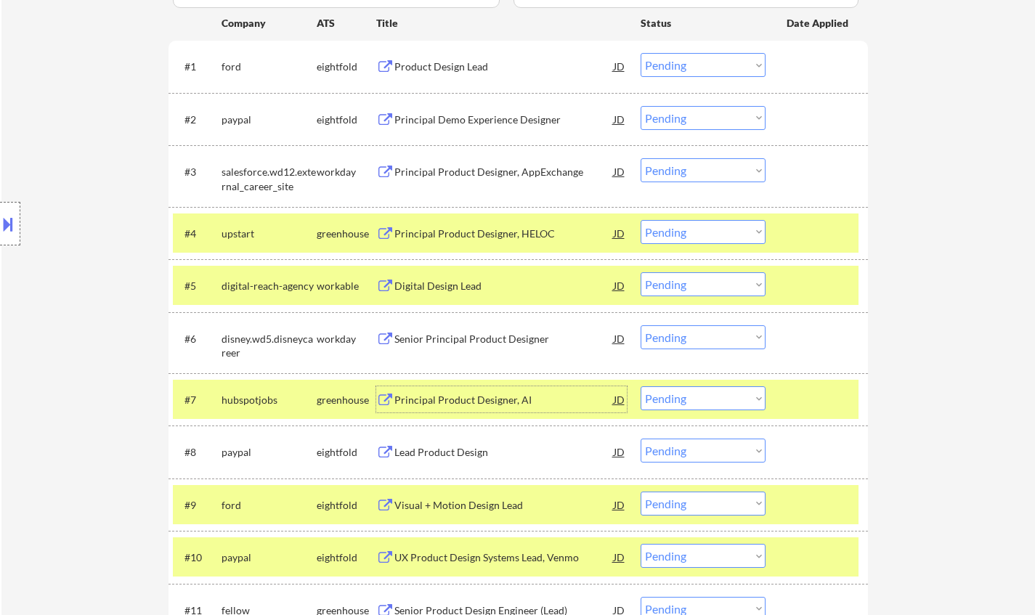
scroll to position [581, 0]
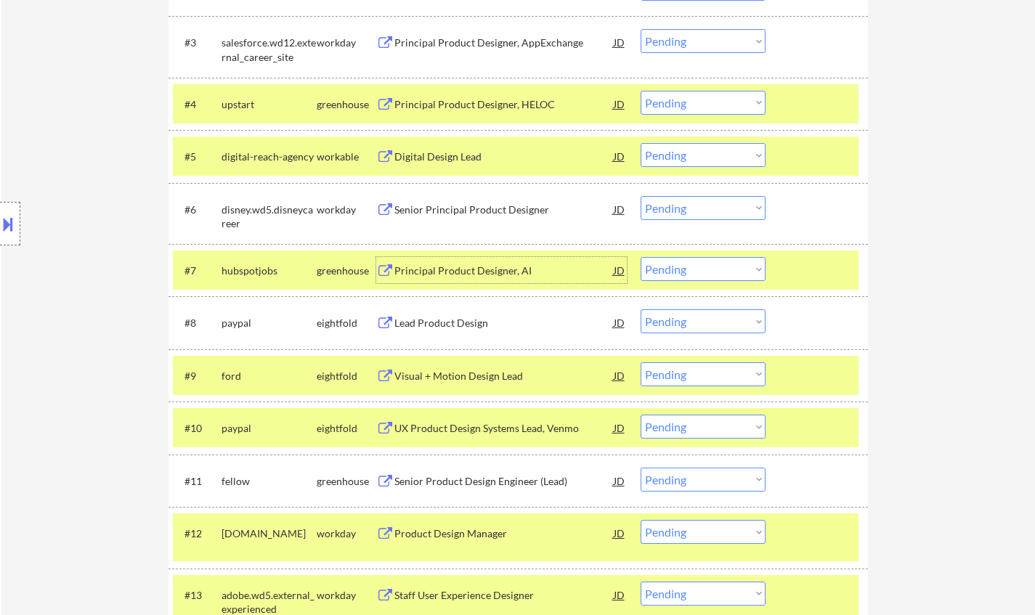
click at [684, 267] on select "Choose an option... Pending Applied Excluded (Questions) Excluded (Expired) Exc…" at bounding box center [703, 269] width 125 height 24
click at [641, 257] on select "Choose an option... Pending Applied Excluded (Questions) Excluded (Expired) Exc…" at bounding box center [703, 269] width 125 height 24
select select ""pending""
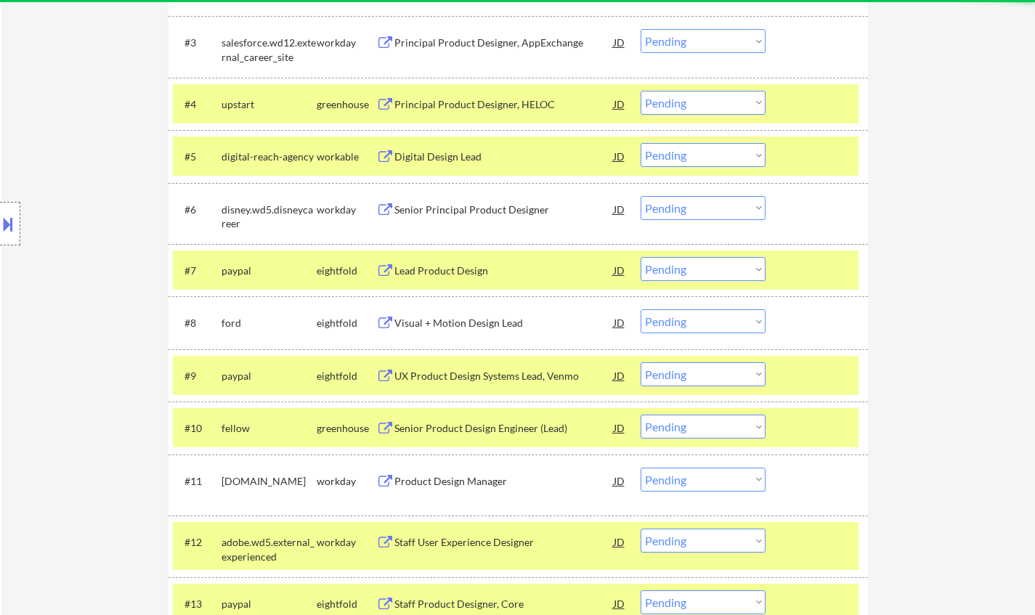
scroll to position [726, 0]
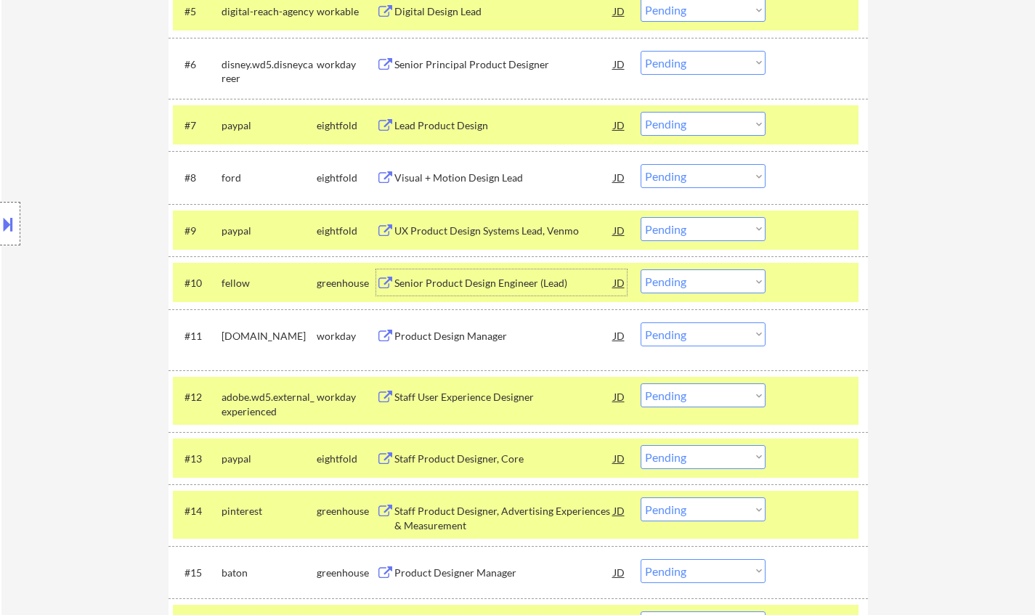
click at [495, 289] on div "Senior Product Design Engineer (Lead)" at bounding box center [503, 283] width 219 height 15
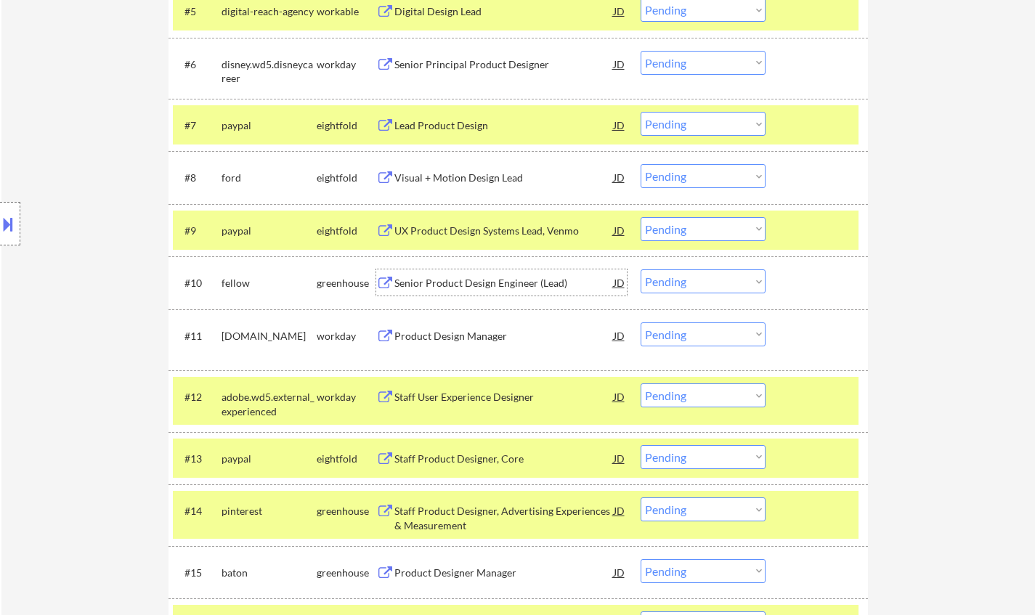
click at [699, 277] on select "Choose an option... Pending Applied Excluded (Questions) Excluded (Expired) Exc…" at bounding box center [703, 282] width 125 height 24
click at [641, 270] on select "Choose an option... Pending Applied Excluded (Questions) Excluded (Expired) Exc…" at bounding box center [703, 282] width 125 height 24
select select ""pending""
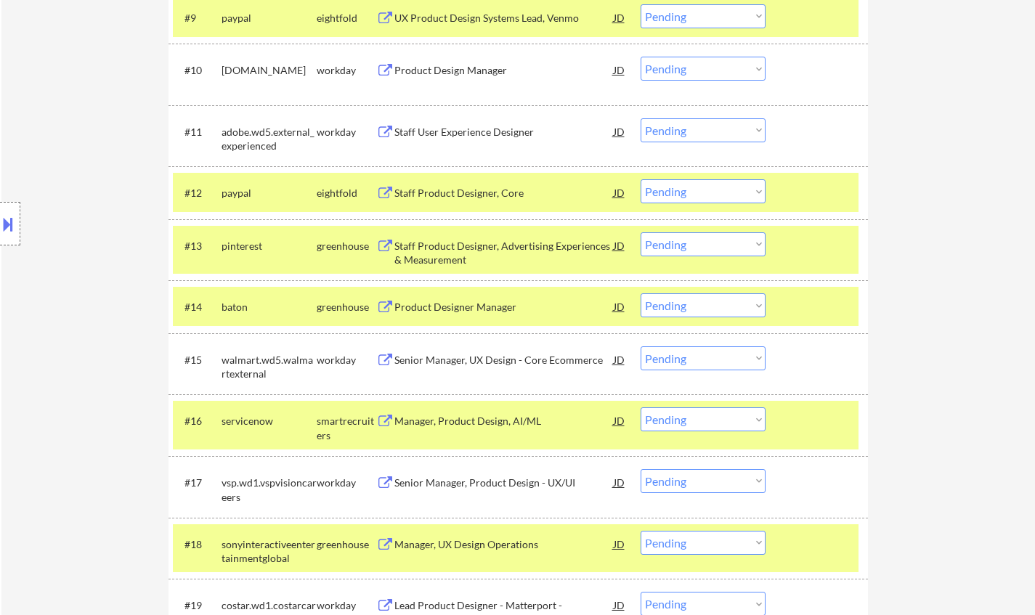
scroll to position [944, 0]
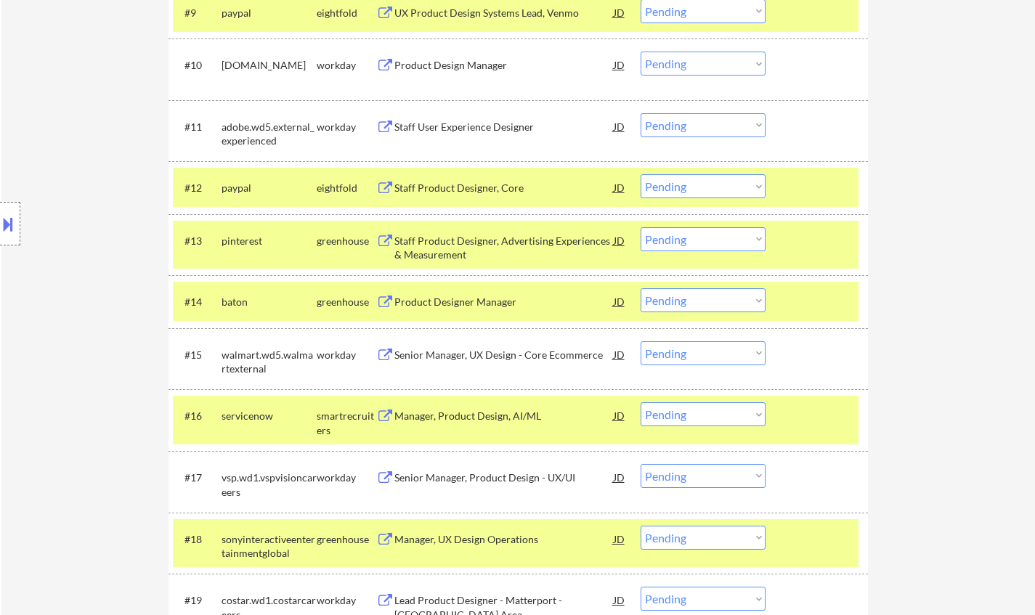
click at [454, 296] on div "Product Designer Manager" at bounding box center [503, 302] width 219 height 15
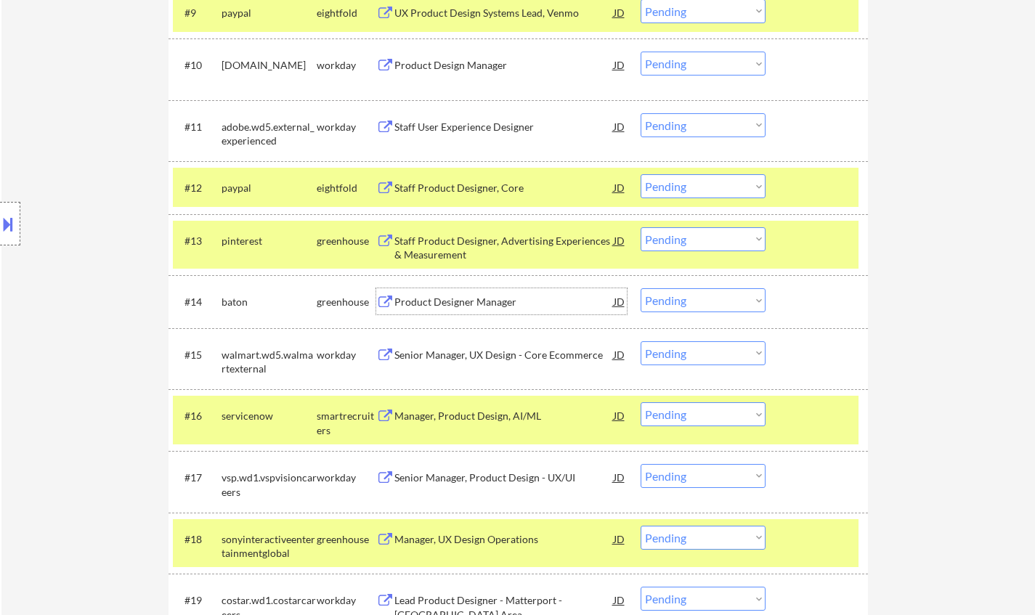
click at [719, 304] on select "Choose an option... Pending Applied Excluded (Questions) Excluded (Expired) Exc…" at bounding box center [703, 300] width 125 height 24
click at [641, 288] on select "Choose an option... Pending Applied Excluded (Questions) Excluded (Expired) Exc…" at bounding box center [703, 300] width 125 height 24
select select ""pending""
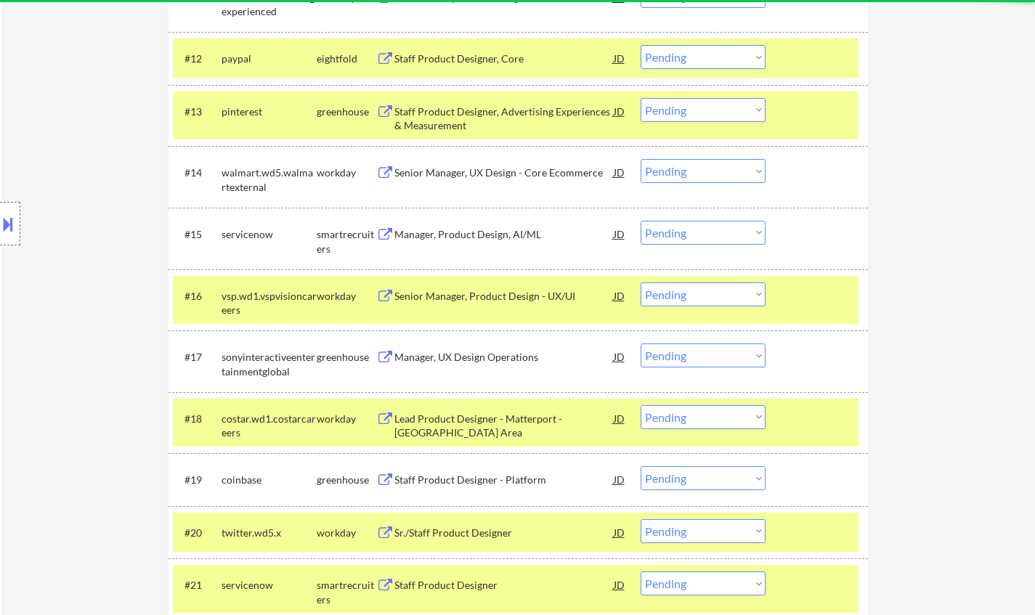
scroll to position [1090, 0]
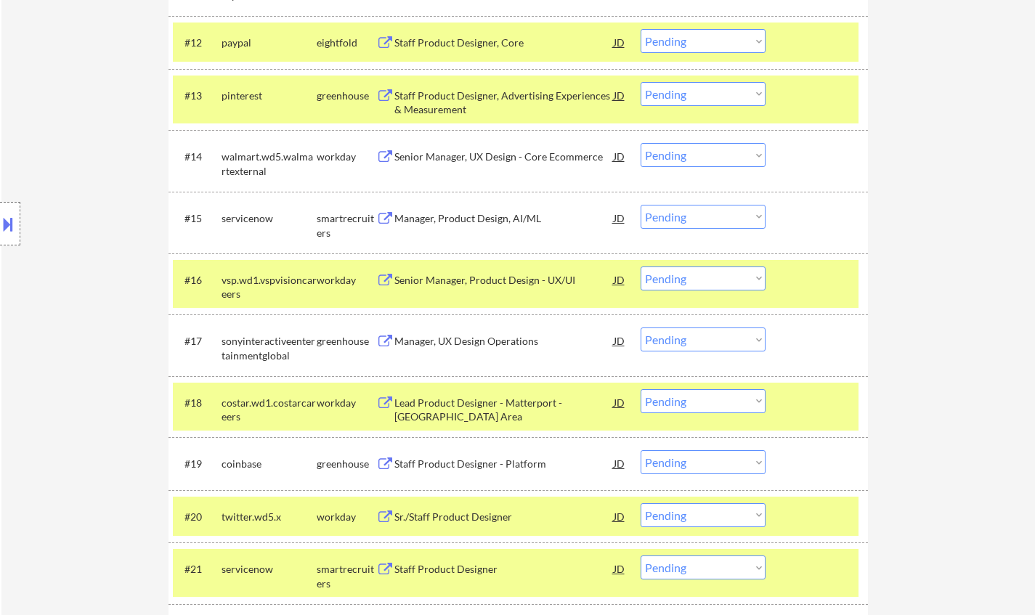
click at [471, 275] on div "Senior Manager, Product Design - UX/UI" at bounding box center [503, 280] width 219 height 15
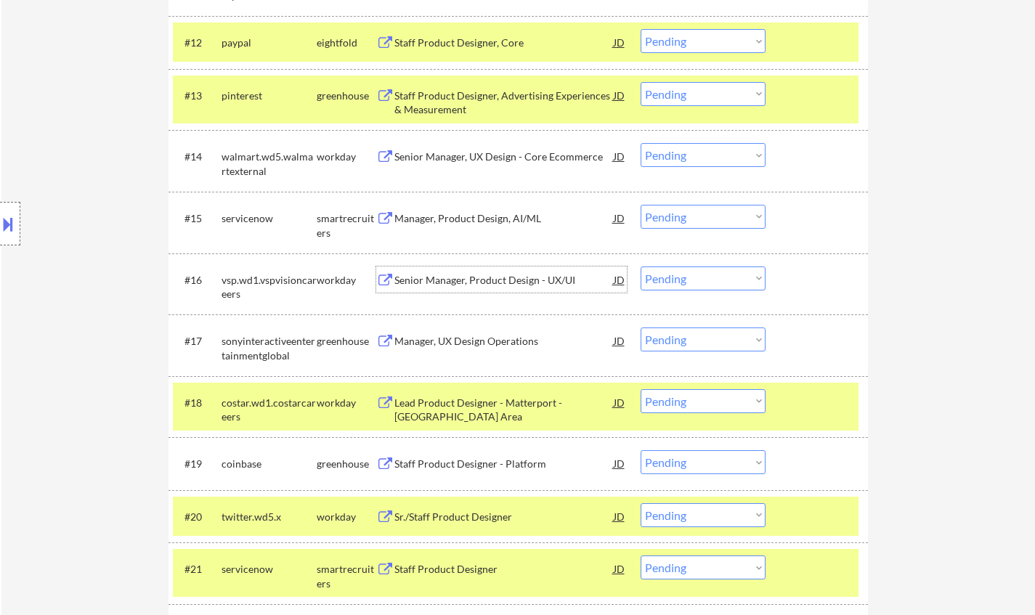
drag, startPoint x: 710, startPoint y: 278, endPoint x: 714, endPoint y: 286, distance: 8.8
click at [710, 278] on select "Choose an option... Pending Applied Excluded (Questions) Excluded (Expired) Exc…" at bounding box center [703, 279] width 125 height 24
click at [641, 267] on select "Choose an option... Pending Applied Excluded (Questions) Excluded (Expired) Exc…" at bounding box center [703, 279] width 125 height 24
select select ""pending""
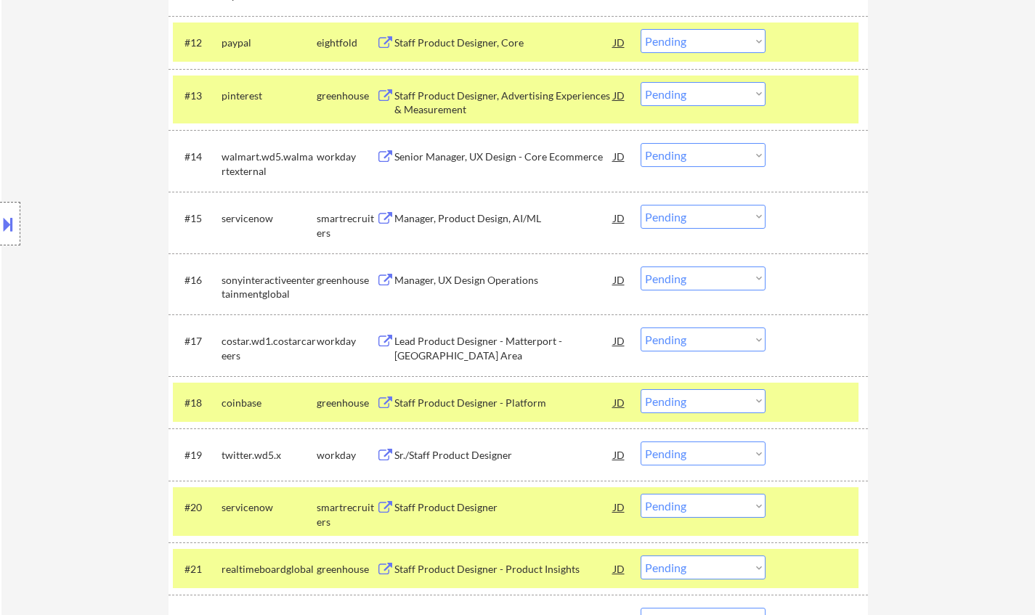
scroll to position [1162, 0]
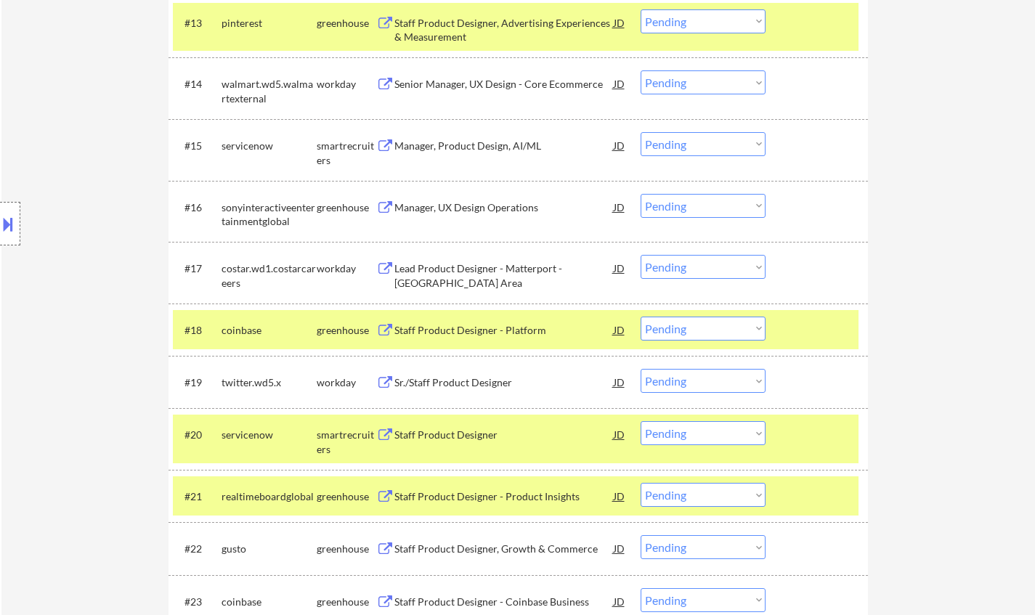
click at [464, 378] on div "Sr./Staff Product Designer" at bounding box center [503, 383] width 219 height 15
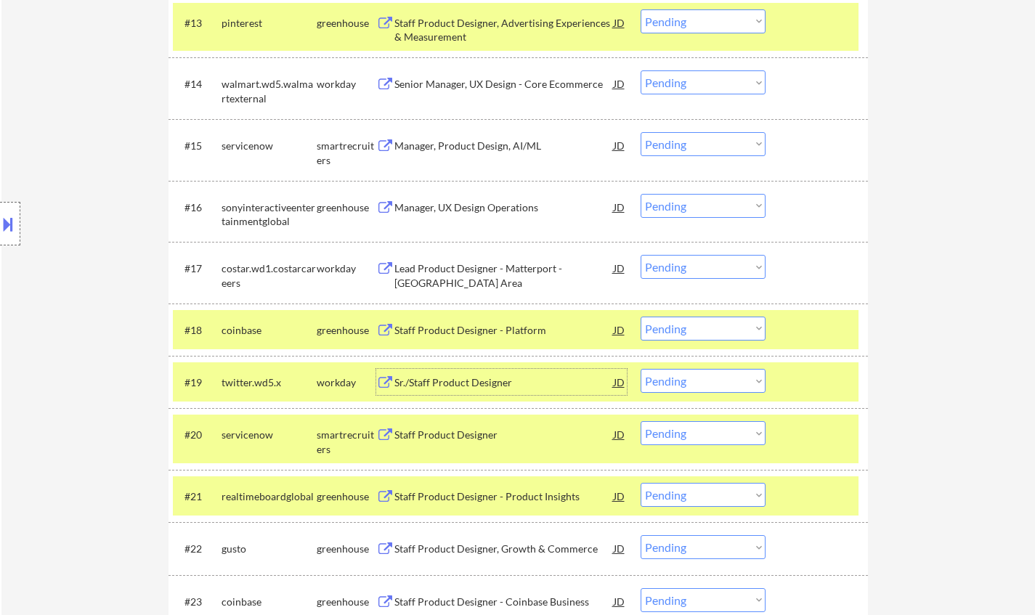
click at [721, 386] on select "Choose an option... Pending Applied Excluded (Questions) Excluded (Expired) Exc…" at bounding box center [703, 381] width 125 height 24
click at [641, 369] on select "Choose an option... Pending Applied Excluded (Questions) Excluded (Expired) Exc…" at bounding box center [703, 381] width 125 height 24
select select ""pending""
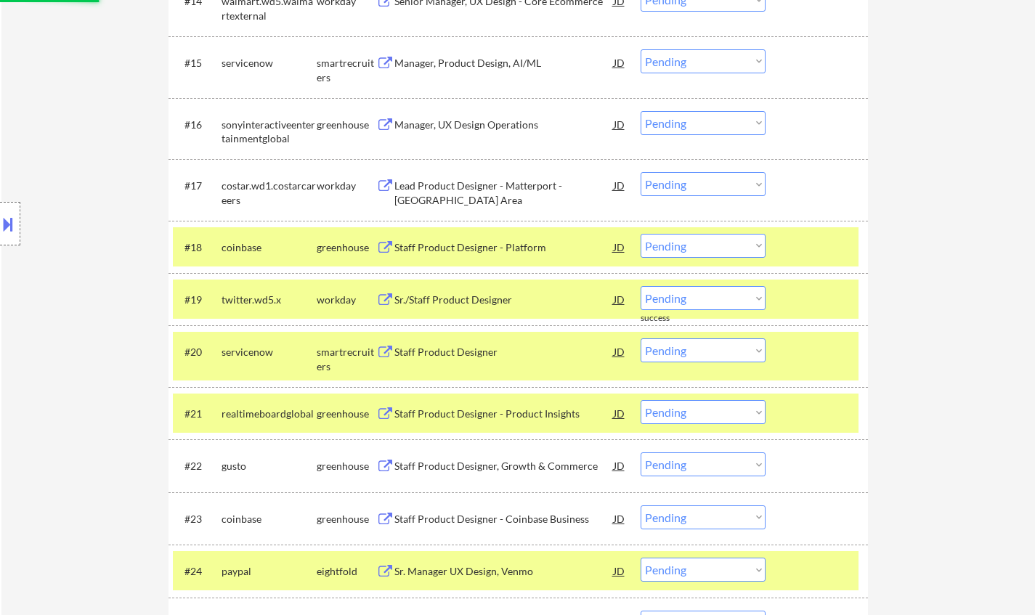
scroll to position [1380, 0]
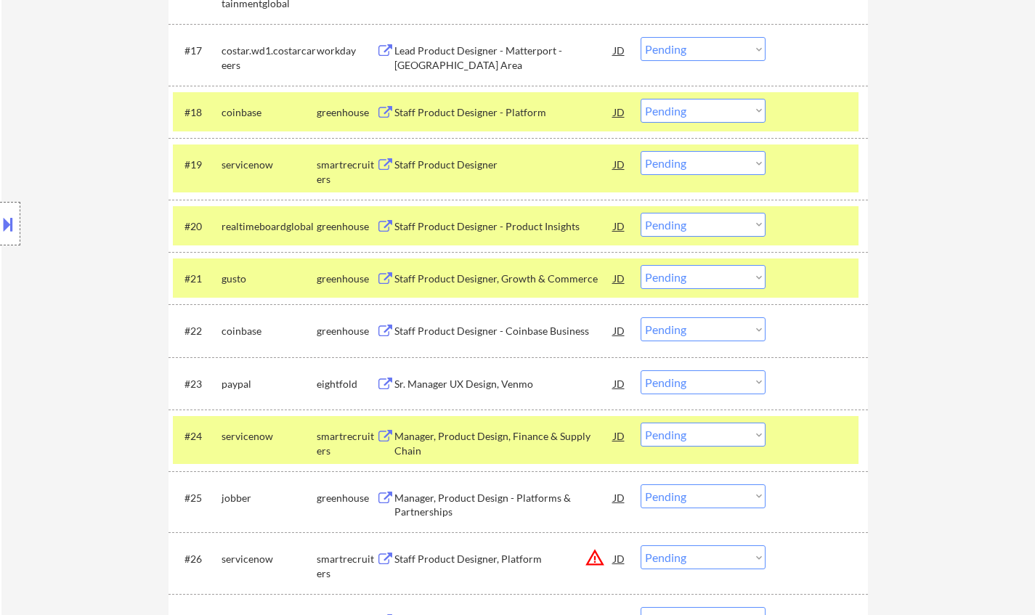
click at [476, 225] on div "Staff Product Designer - Product Insights" at bounding box center [503, 226] width 219 height 15
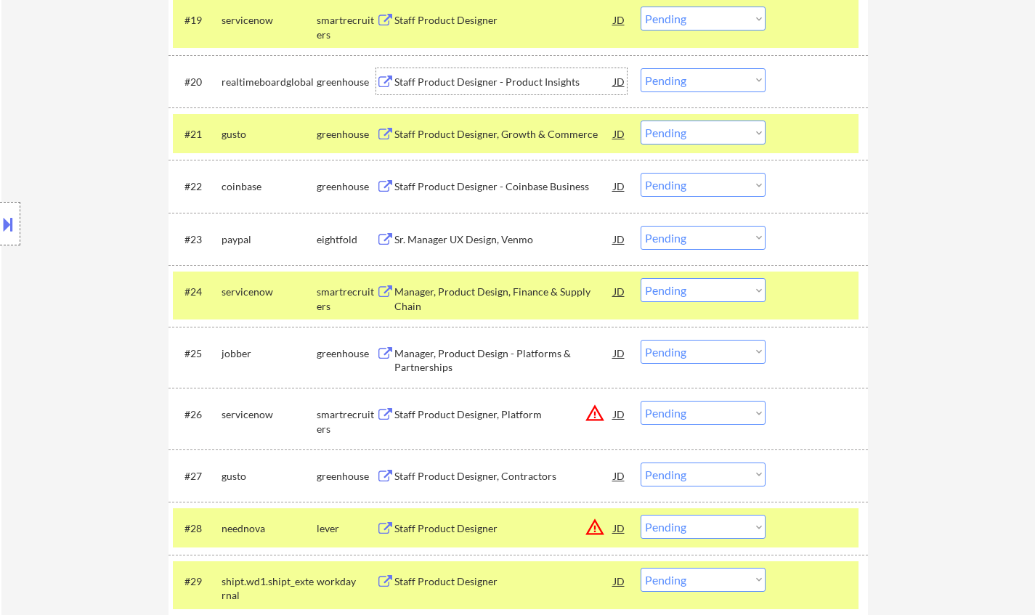
scroll to position [1526, 0]
click at [467, 78] on div "Staff Product Designer - Product Insights" at bounding box center [503, 81] width 219 height 15
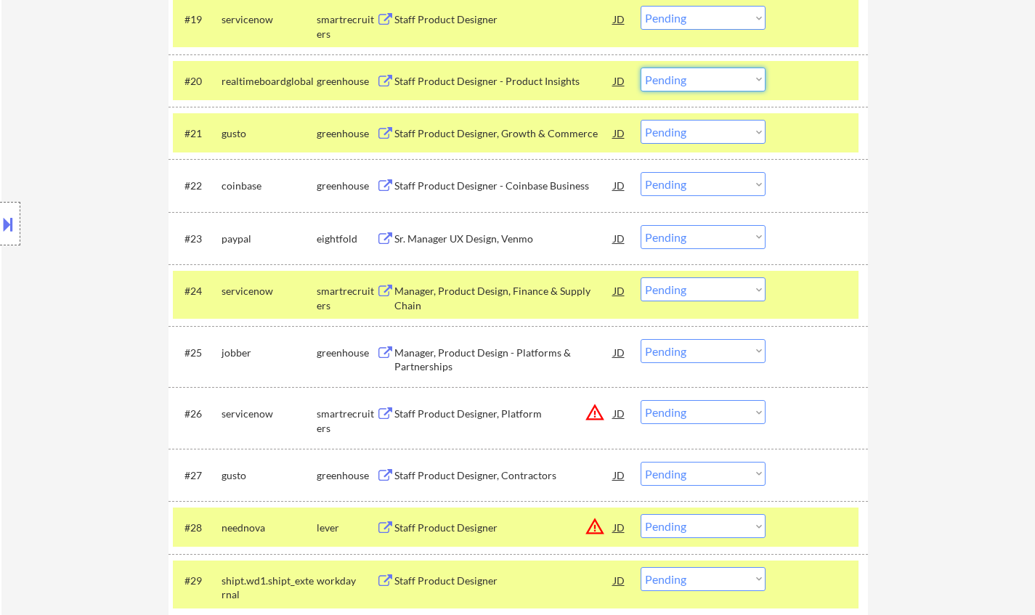
click at [695, 80] on select "Choose an option... Pending Applied Excluded (Questions) Excluded (Expired) Exc…" at bounding box center [703, 80] width 125 height 24
click at [641, 68] on select "Choose an option... Pending Applied Excluded (Questions) Excluded (Expired) Exc…" at bounding box center [703, 80] width 125 height 24
select select ""pending""
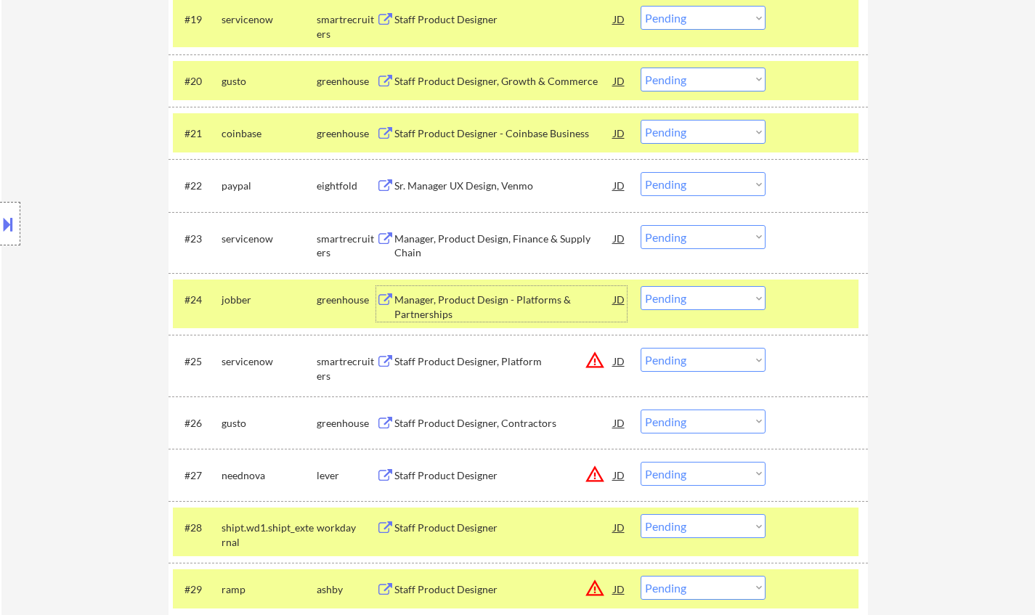
click at [464, 292] on div "Manager, Product Design - Platforms & Partnerships" at bounding box center [503, 303] width 219 height 35
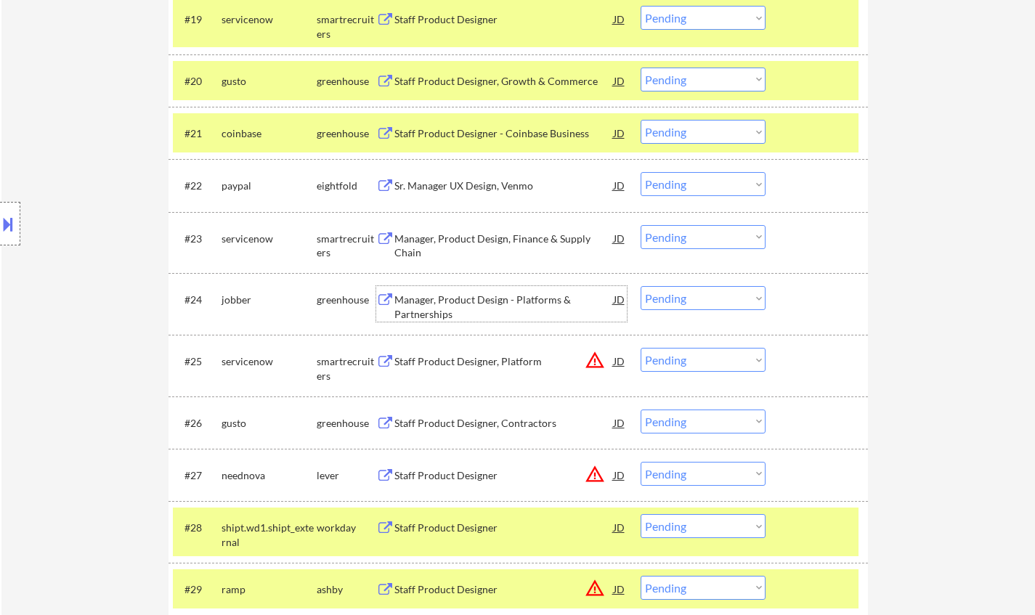
click at [734, 299] on select "Choose an option... Pending Applied Excluded (Questions) Excluded (Expired) Exc…" at bounding box center [703, 298] width 125 height 24
click at [641, 286] on select "Choose an option... Pending Applied Excluded (Questions) Excluded (Expired) Exc…" at bounding box center [703, 298] width 125 height 24
select select ""pending""
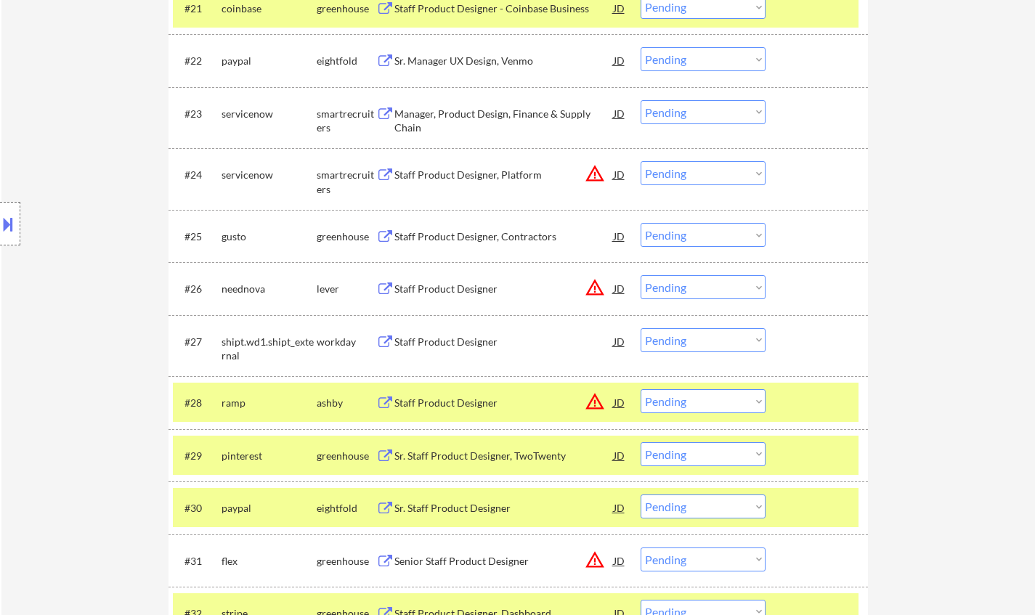
scroll to position [1744, 0]
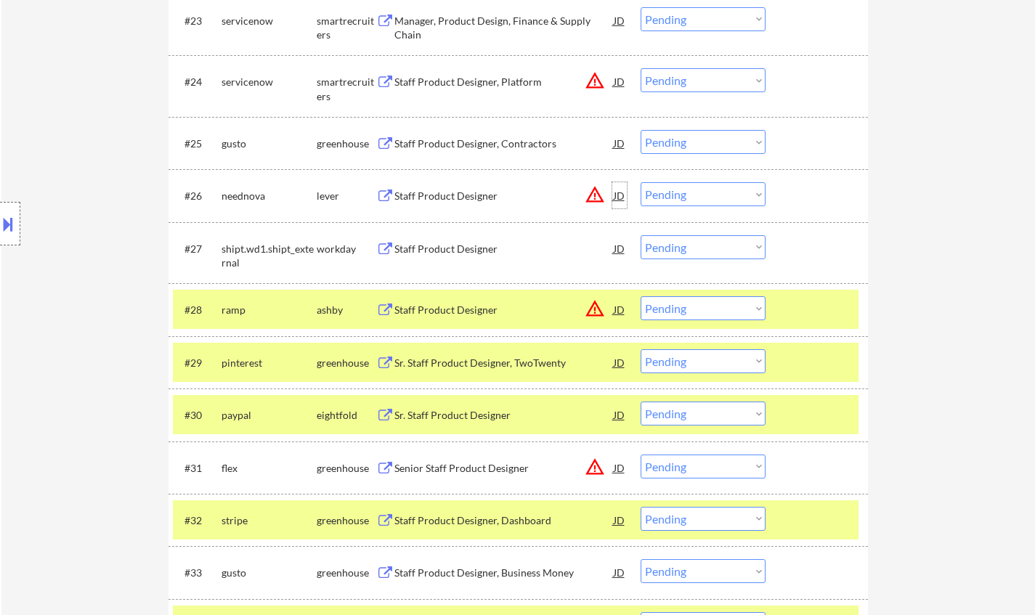
click at [615, 195] on div "JD" at bounding box center [619, 195] width 15 height 26
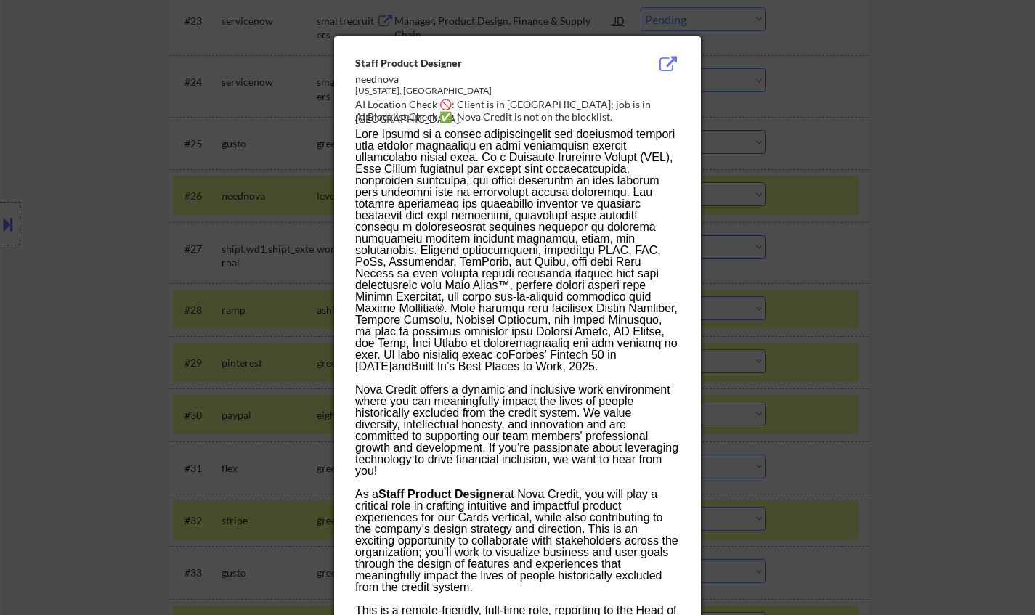
drag, startPoint x: 1009, startPoint y: 308, endPoint x: 929, endPoint y: 319, distance: 80.7
click at [1008, 308] on div at bounding box center [517, 307] width 1035 height 615
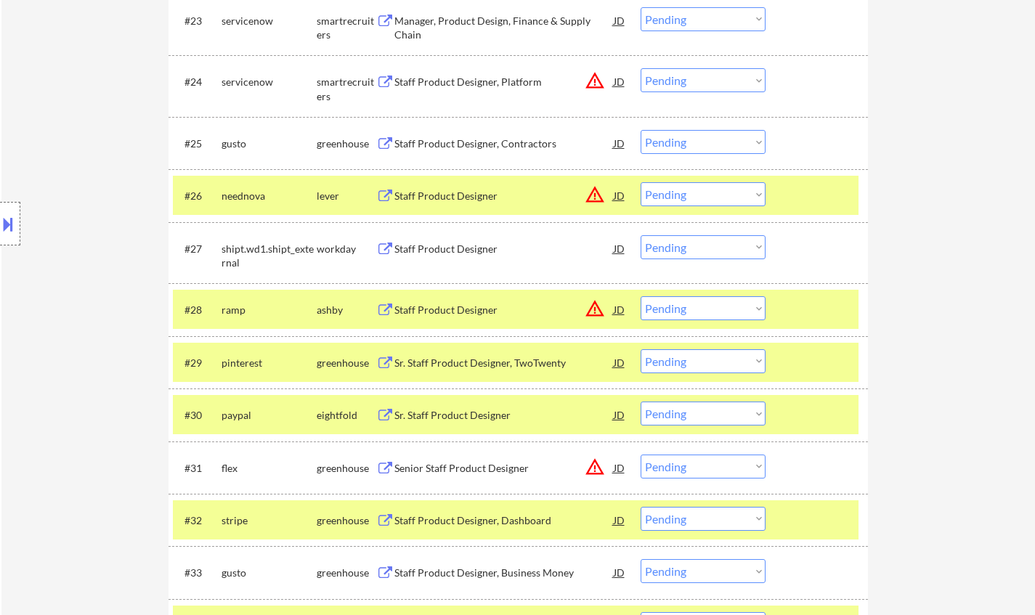
click at [691, 193] on select "Choose an option... Pending Applied Excluded (Questions) Excluded (Expired) Exc…" at bounding box center [703, 194] width 125 height 24
click at [641, 182] on select "Choose an option... Pending Applied Excluded (Questions) Excluded (Expired) Exc…" at bounding box center [703, 194] width 125 height 24
select select ""pending""
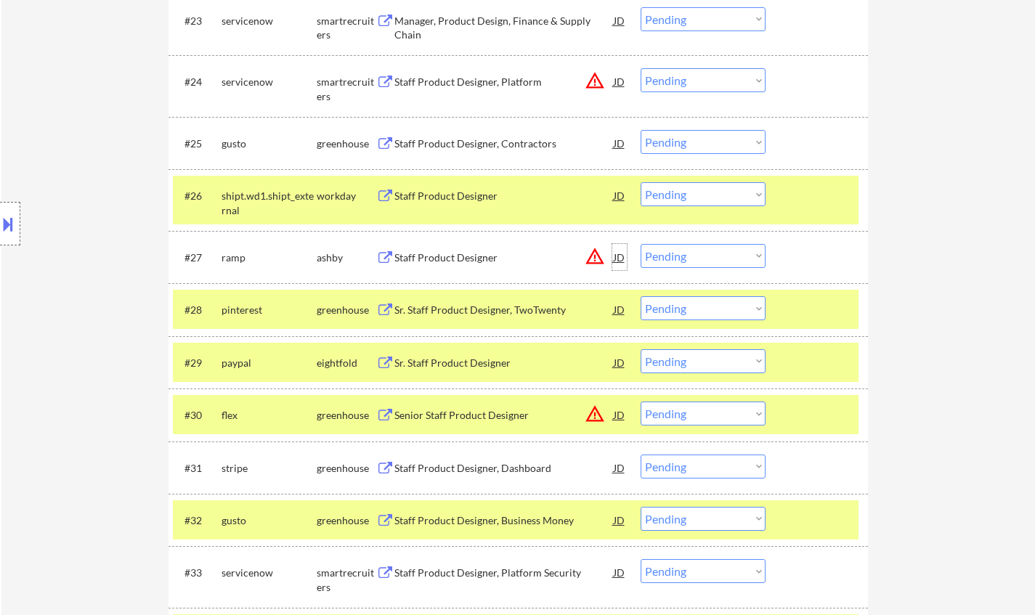
click at [618, 255] on div "JD" at bounding box center [619, 257] width 15 height 26
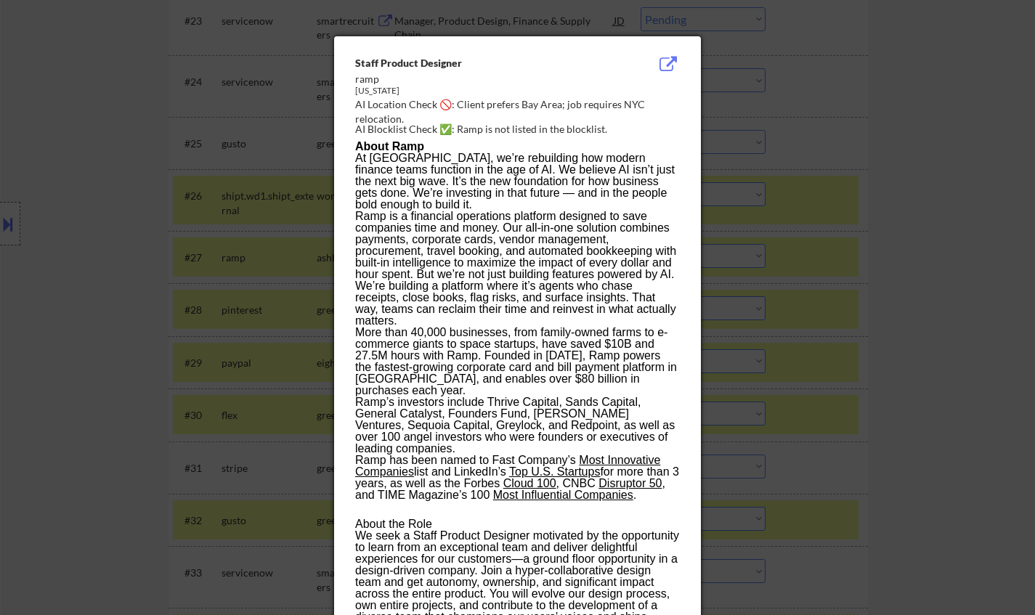
drag, startPoint x: 875, startPoint y: 299, endPoint x: 841, endPoint y: 300, distance: 34.2
click at [875, 300] on div at bounding box center [517, 307] width 1035 height 615
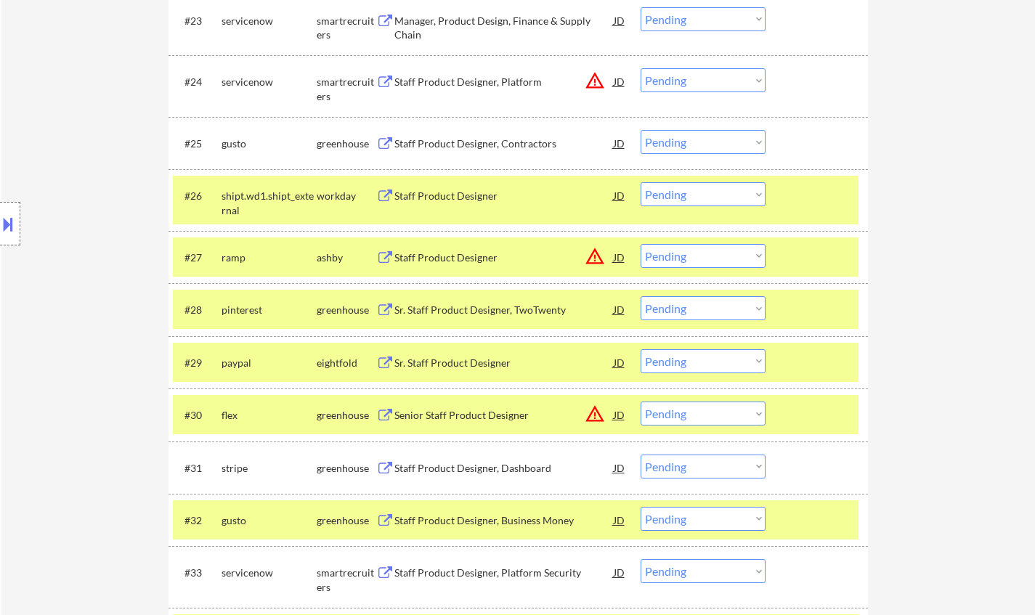
drag, startPoint x: 698, startPoint y: 254, endPoint x: 705, endPoint y: 256, distance: 7.6
click at [698, 254] on select "Choose an option... Pending Applied Excluded (Questions) Excluded (Expired) Exc…" at bounding box center [703, 256] width 125 height 24
click at [641, 244] on select "Choose an option... Pending Applied Excluded (Questions) Excluded (Expired) Exc…" at bounding box center [703, 256] width 125 height 24
select select ""pending""
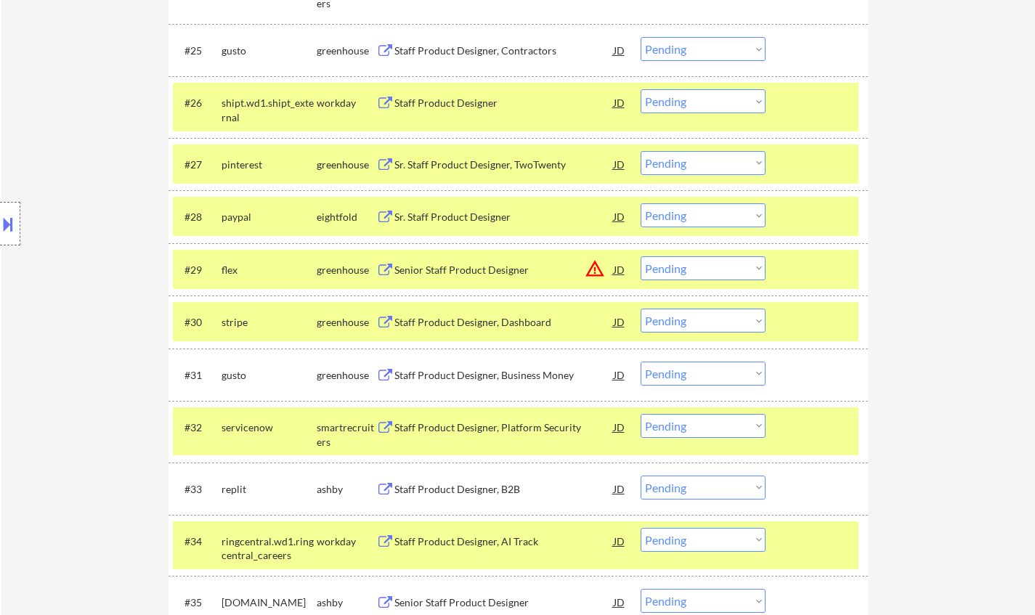
scroll to position [1889, 0]
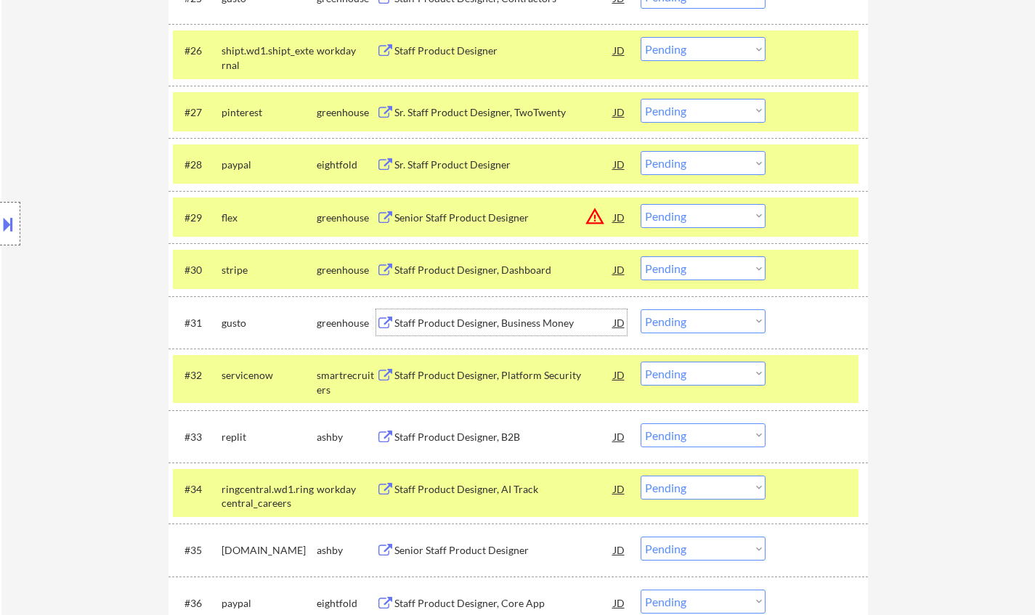
click at [497, 327] on div "Staff Product Designer, Business Money" at bounding box center [503, 323] width 219 height 15
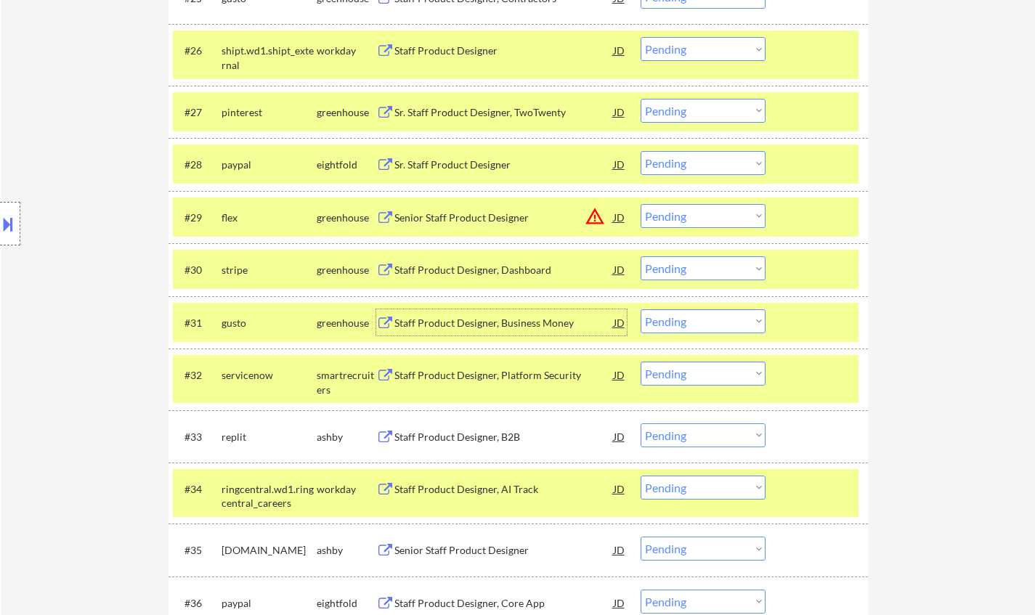
click at [689, 326] on select "Choose an option... Pending Applied Excluded (Questions) Excluded (Expired) Exc…" at bounding box center [703, 321] width 125 height 24
click at [728, 317] on select "Choose an option... Pending Applied Excluded (Questions) Excluded (Expired) Exc…" at bounding box center [703, 321] width 125 height 24
drag, startPoint x: 703, startPoint y: 316, endPoint x: 708, endPoint y: 331, distance: 15.4
click at [703, 316] on select "Choose an option... Pending Applied Excluded (Questions) Excluded (Expired) Exc…" at bounding box center [703, 321] width 125 height 24
click at [641, 309] on select "Choose an option... Pending Applied Excluded (Questions) Excluded (Expired) Exc…" at bounding box center [703, 321] width 125 height 24
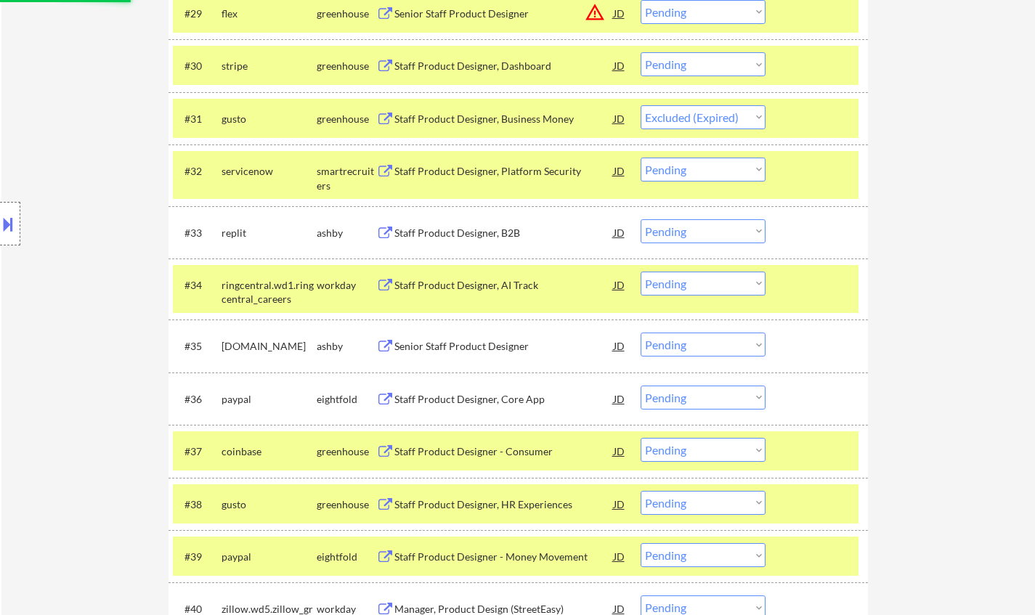
scroll to position [2107, 0]
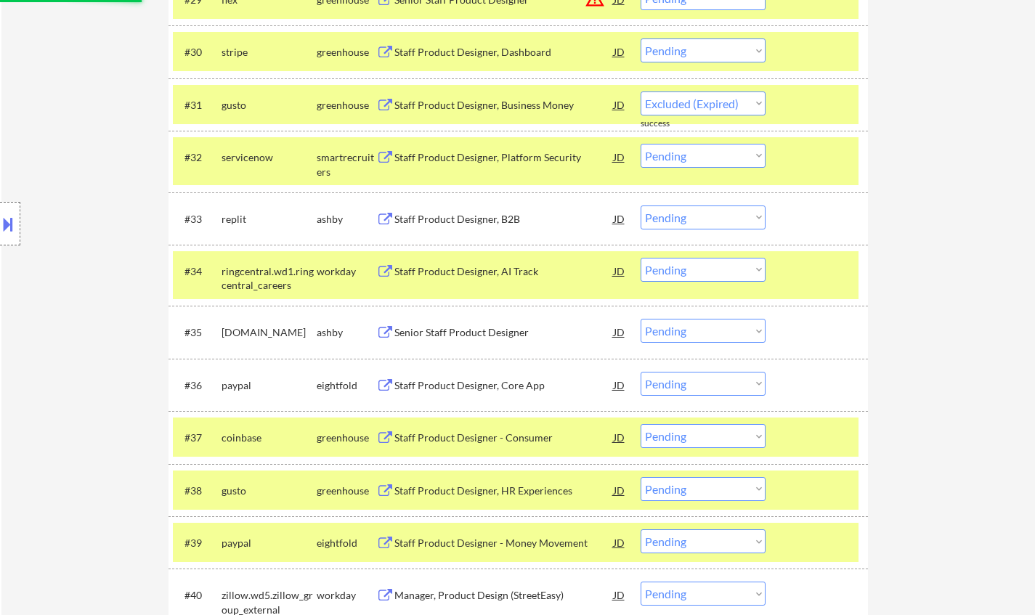
click at [465, 209] on div "Staff Product Designer, B2B" at bounding box center [503, 219] width 219 height 26
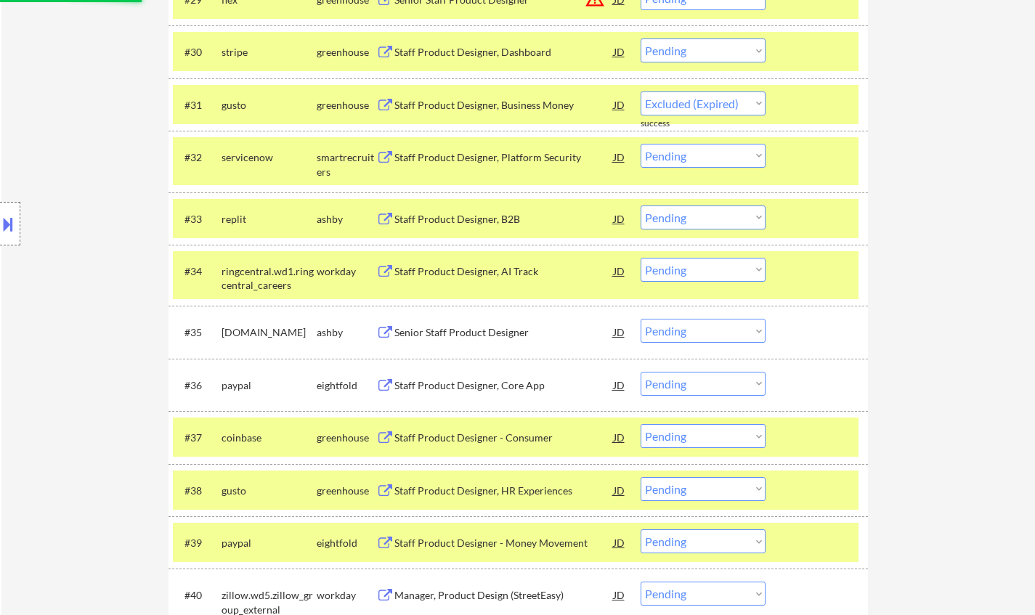
select select ""pending""
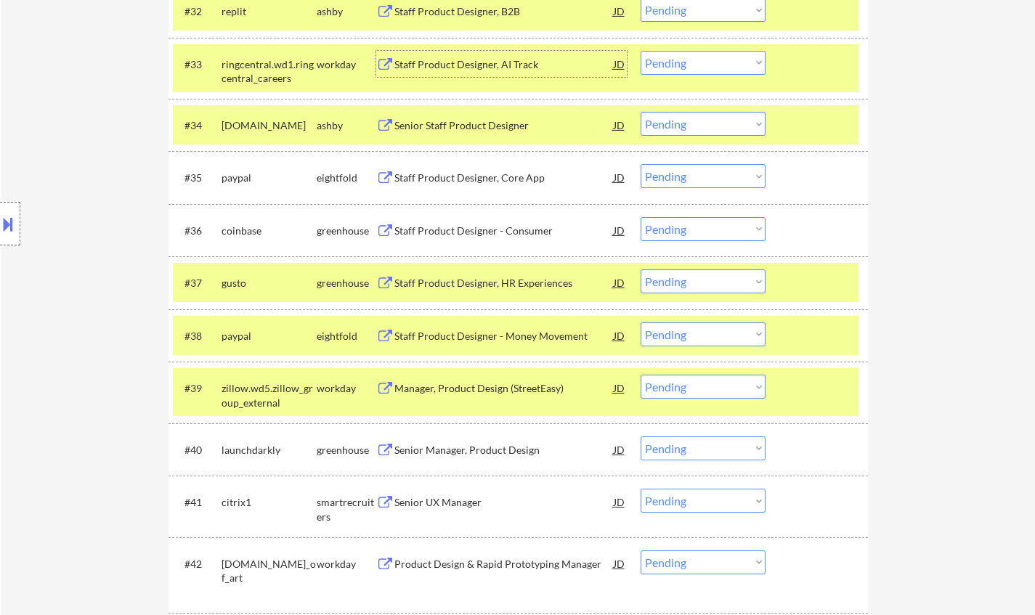
scroll to position [2397, 0]
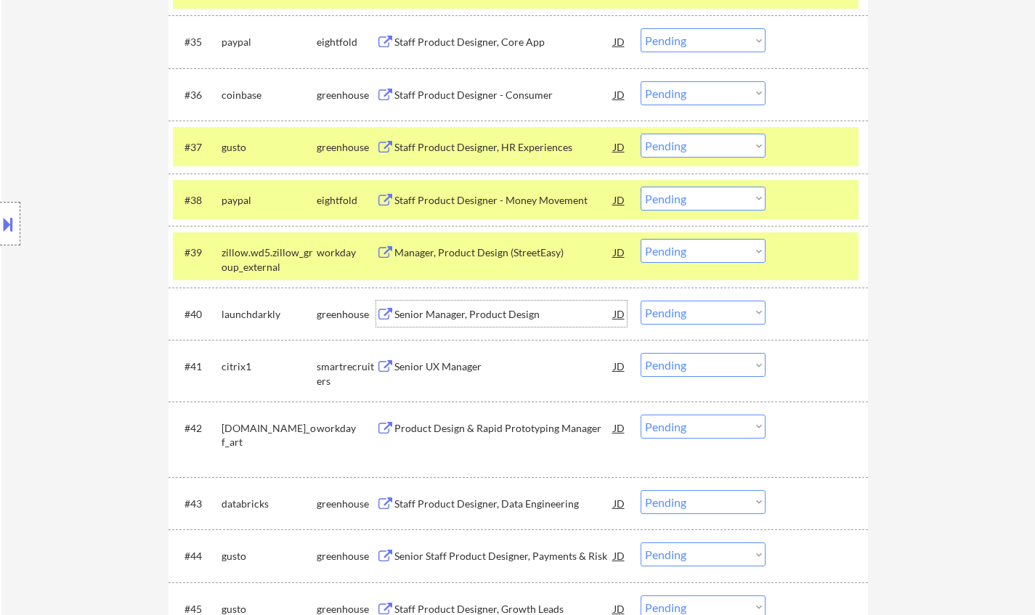
click at [463, 309] on div "Senior Manager, Product Design" at bounding box center [503, 314] width 219 height 15
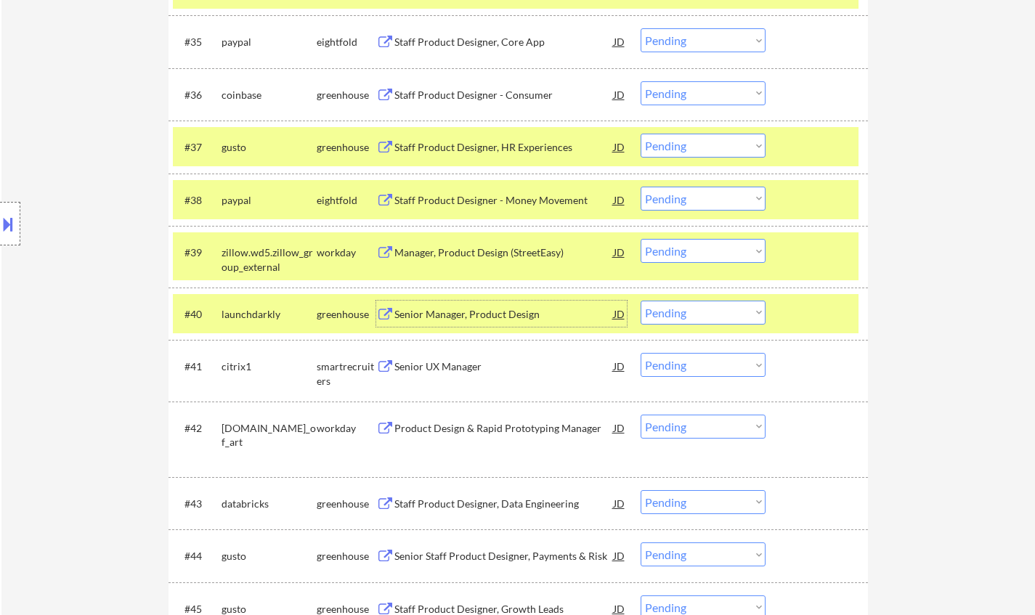
click at [732, 320] on select "Choose an option... Pending Applied Excluded (Questions) Excluded (Expired) Exc…" at bounding box center [703, 313] width 125 height 24
click at [641, 301] on select "Choose an option... Pending Applied Excluded (Questions) Excluded (Expired) Exc…" at bounding box center [703, 313] width 125 height 24
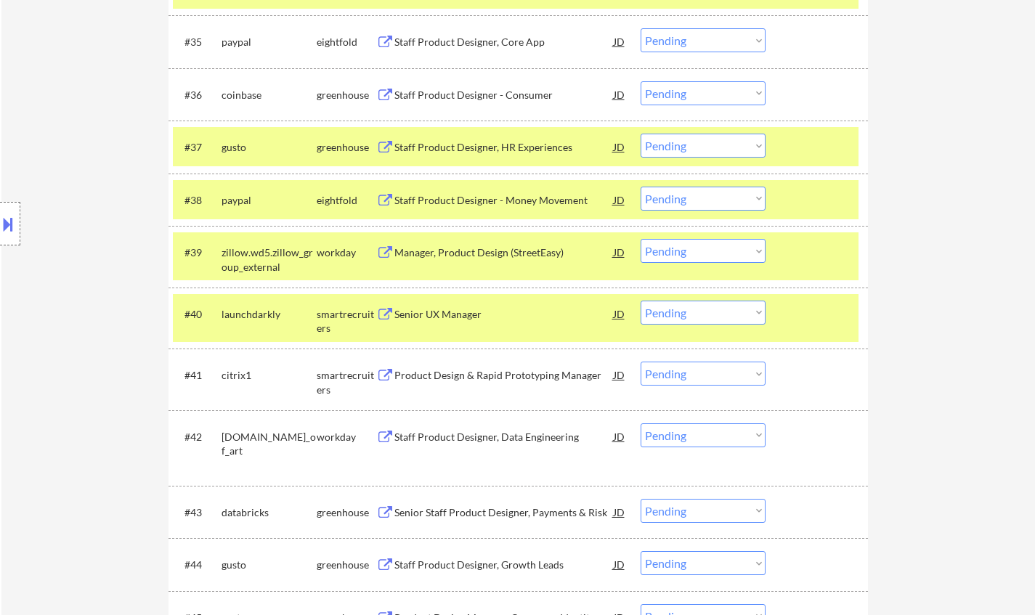
scroll to position [2543, 0]
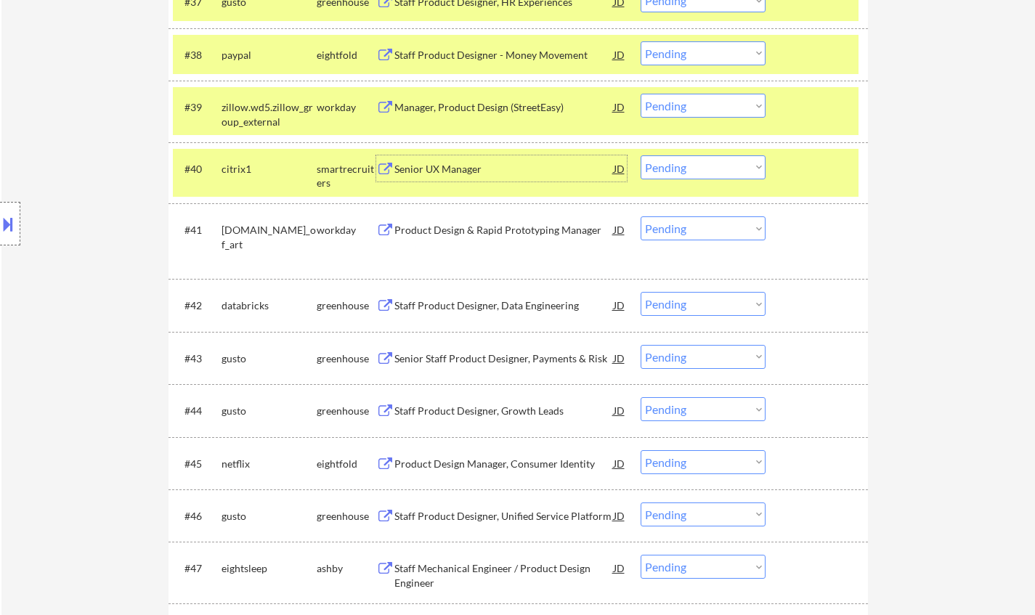
click at [466, 169] on div "Senior UX Manager" at bounding box center [503, 169] width 219 height 15
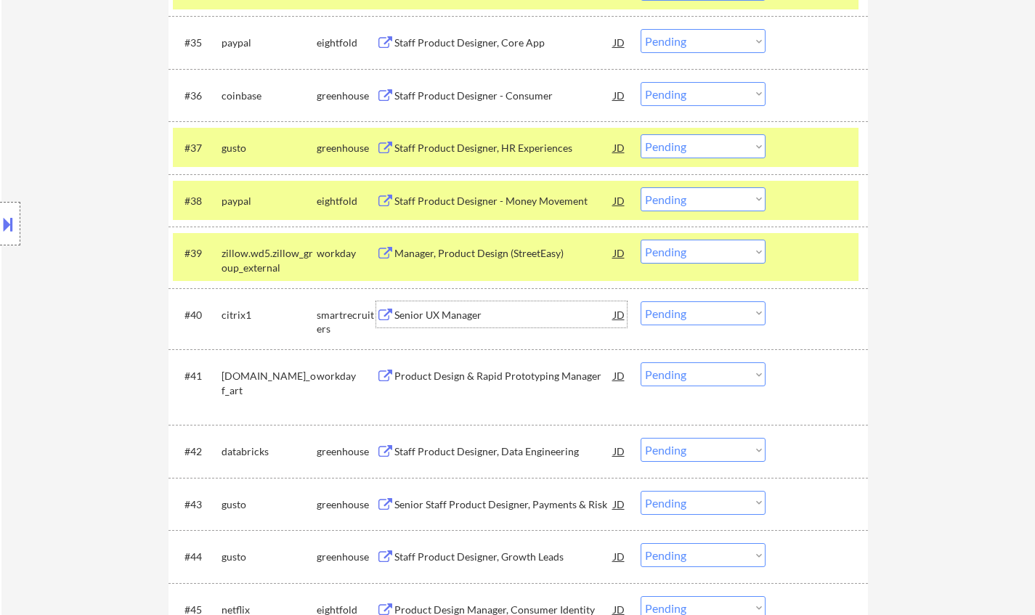
scroll to position [2397, 0]
click at [669, 315] on select "Choose an option... Pending Applied Excluded (Questions) Excluded (Expired) Exc…" at bounding box center [703, 313] width 125 height 24
click at [641, 301] on select "Choose an option... Pending Applied Excluded (Questions) Excluded (Expired) Exc…" at bounding box center [703, 313] width 125 height 24
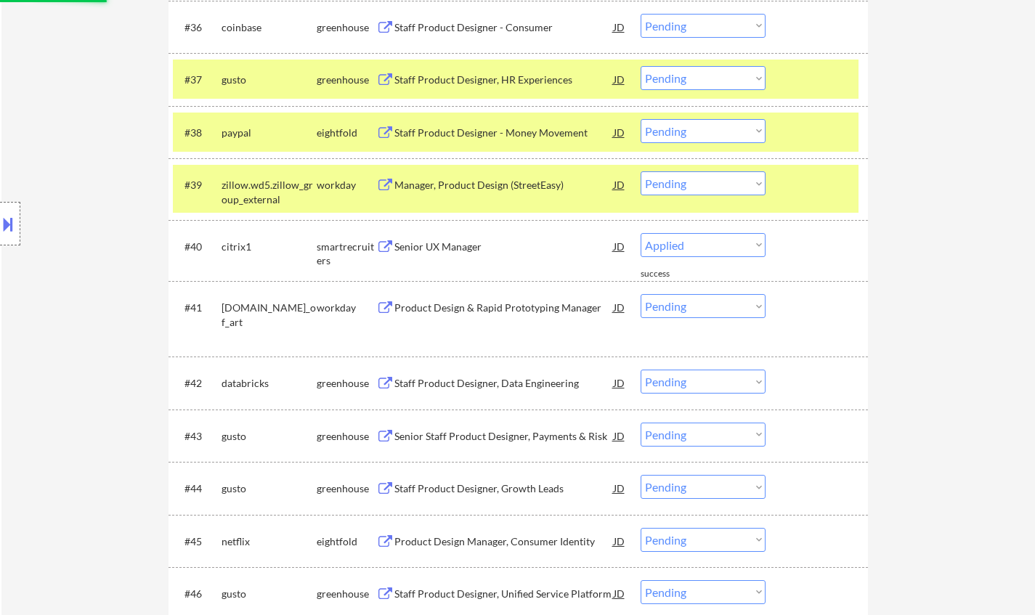
select select ""pending""
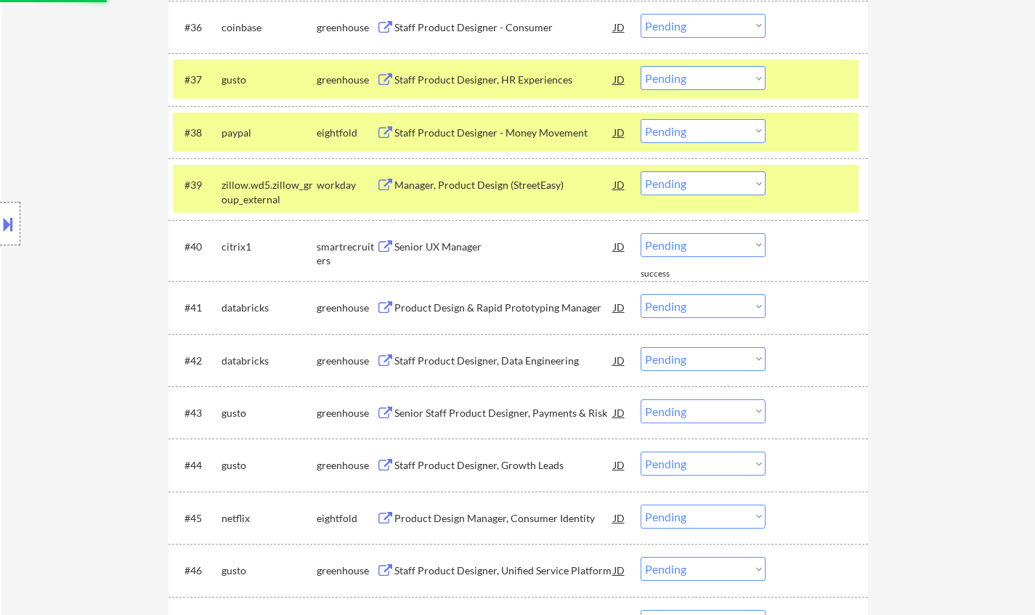
scroll to position [2615, 0]
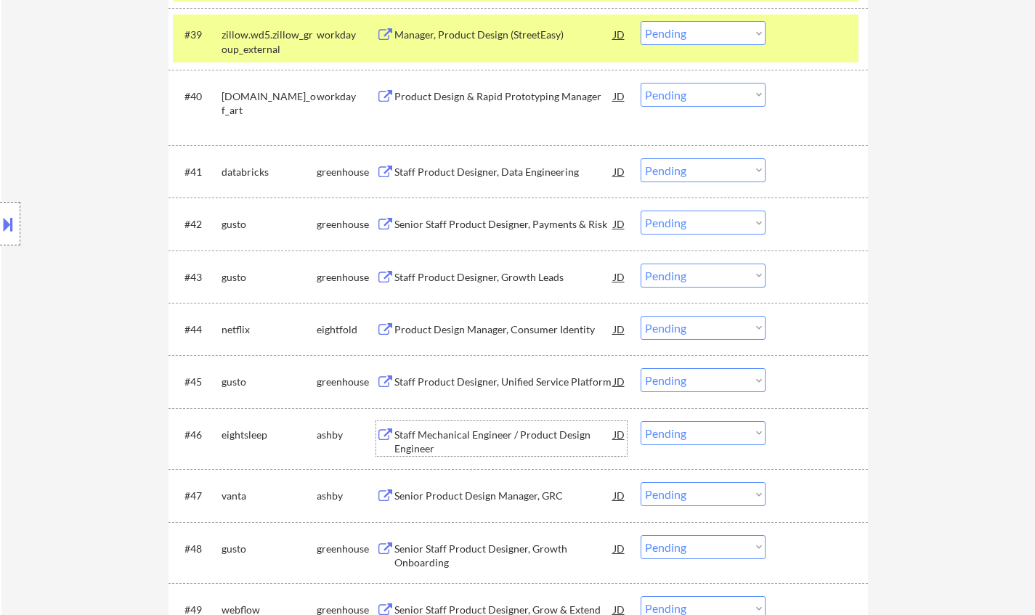
click at [480, 429] on div "Staff Mechanical Engineer / Product Design Engineer" at bounding box center [503, 442] width 219 height 28
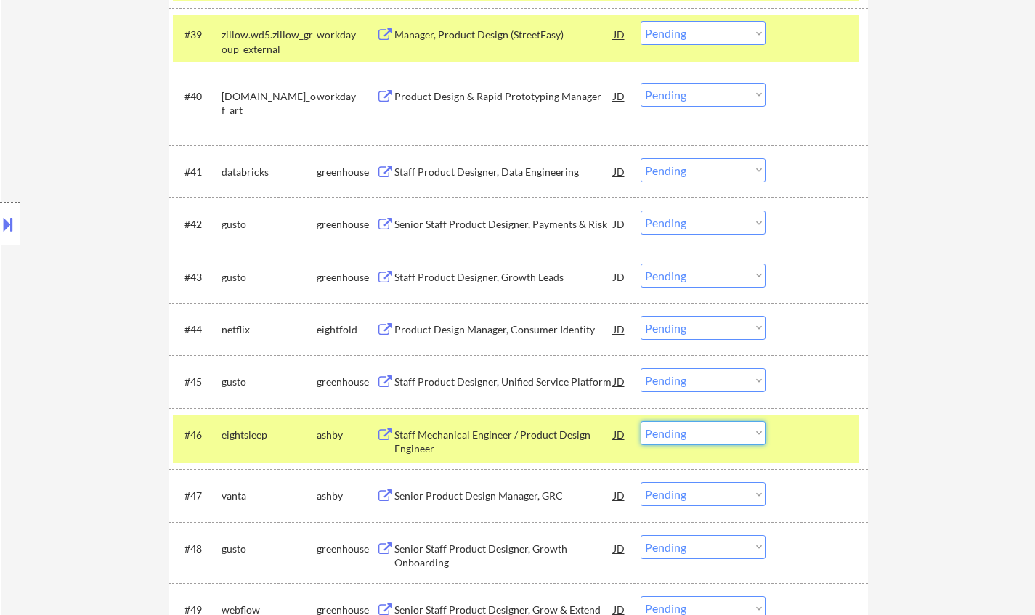
click at [700, 432] on select "Choose an option... Pending Applied Excluded (Questions) Excluded (Expired) Exc…" at bounding box center [703, 433] width 125 height 24
click at [641, 421] on select "Choose an option... Pending Applied Excluded (Questions) Excluded (Expired) Exc…" at bounding box center [703, 433] width 125 height 24
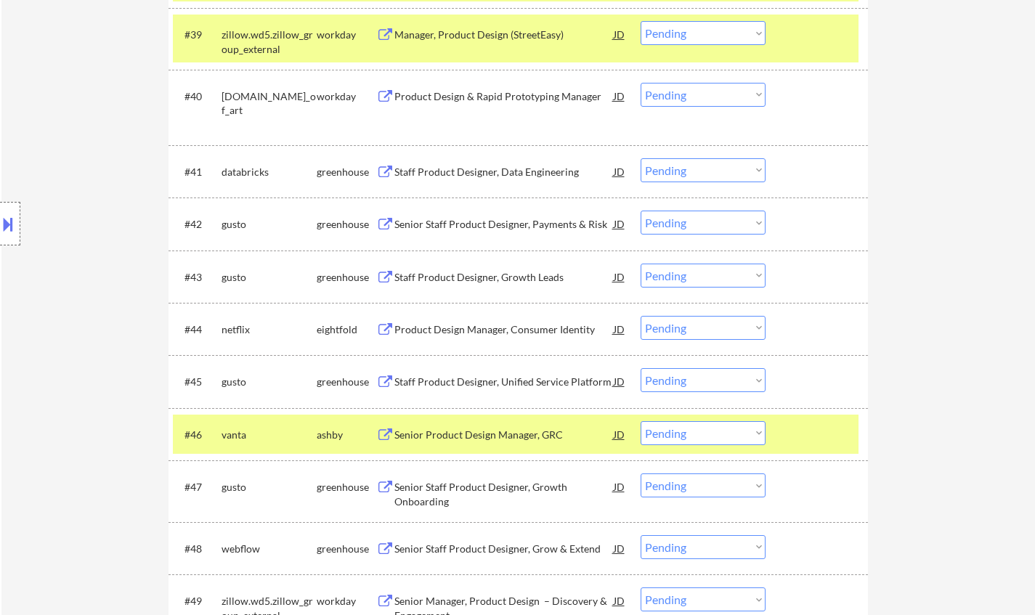
click at [475, 437] on div "Senior Product Design Manager, GRC" at bounding box center [503, 435] width 219 height 15
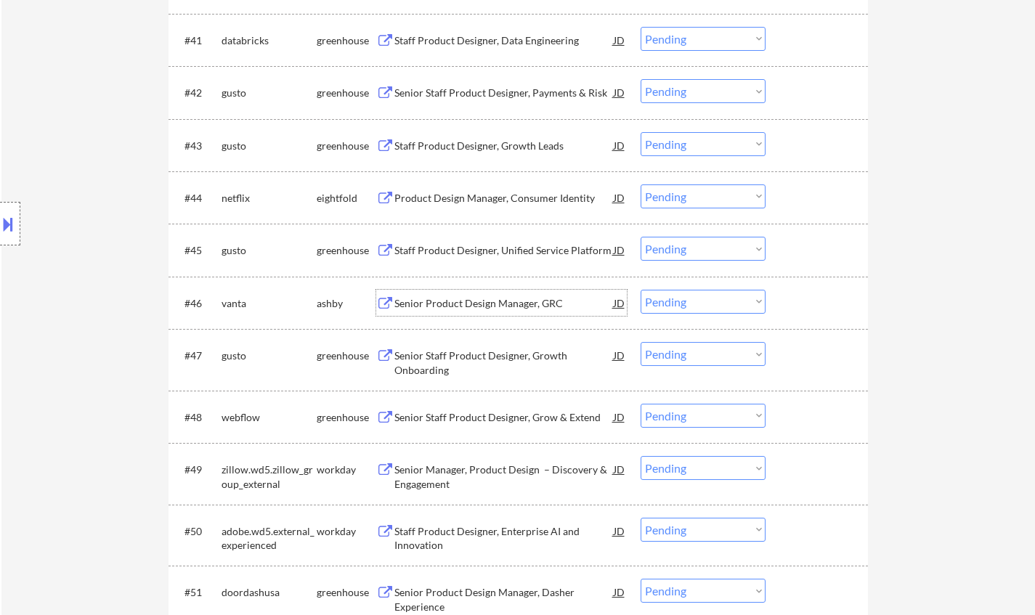
scroll to position [2761, 0]
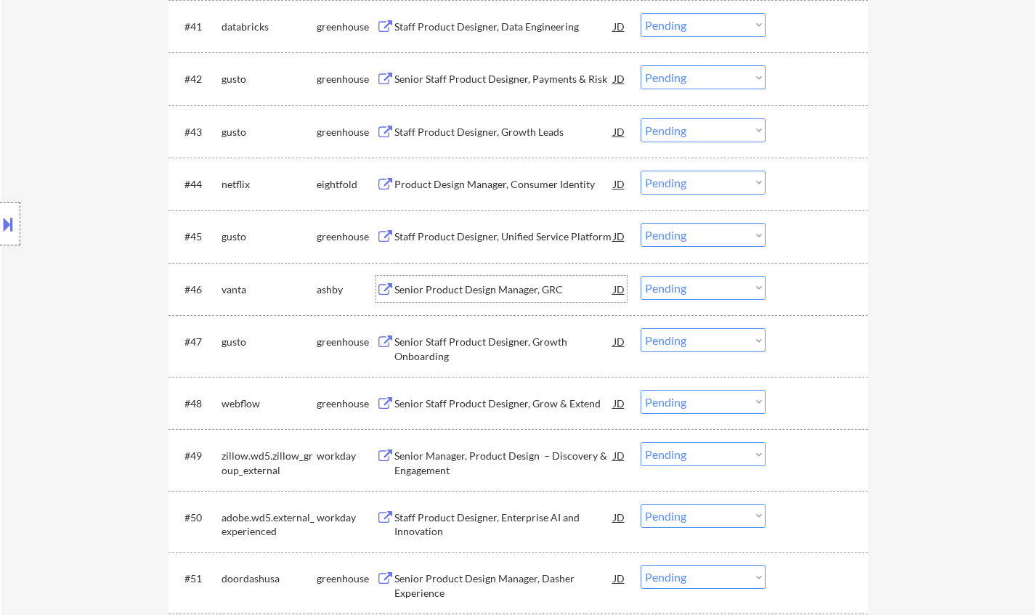
click at [695, 286] on select "Choose an option... Pending Applied Excluded (Questions) Excluded (Expired) Exc…" at bounding box center [703, 288] width 125 height 24
click at [641, 276] on select "Choose an option... Pending Applied Excluded (Questions) Excluded (Expired) Exc…" at bounding box center [703, 288] width 125 height 24
select select ""pending""
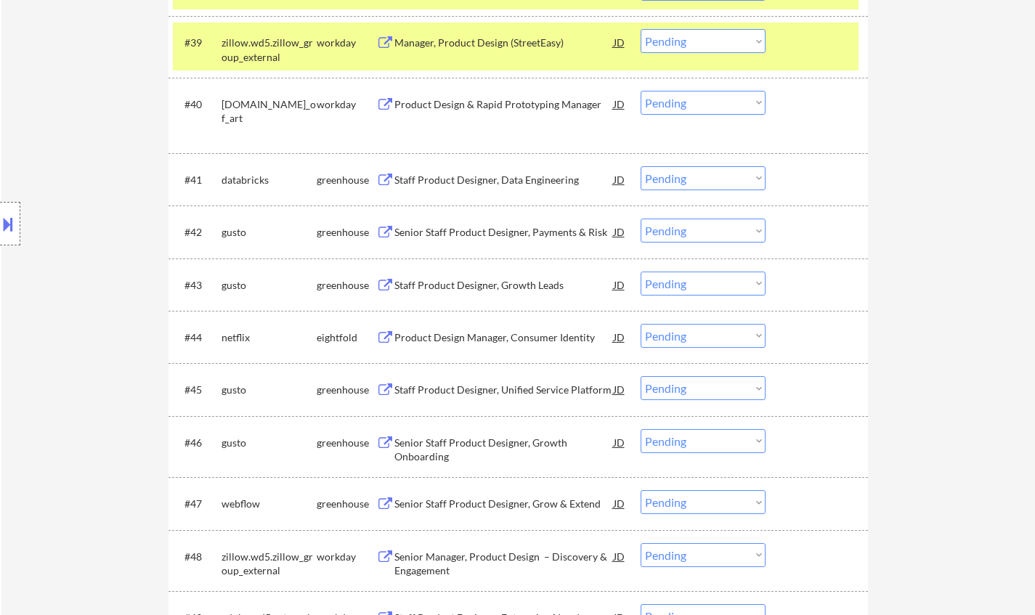
scroll to position [2615, 0]
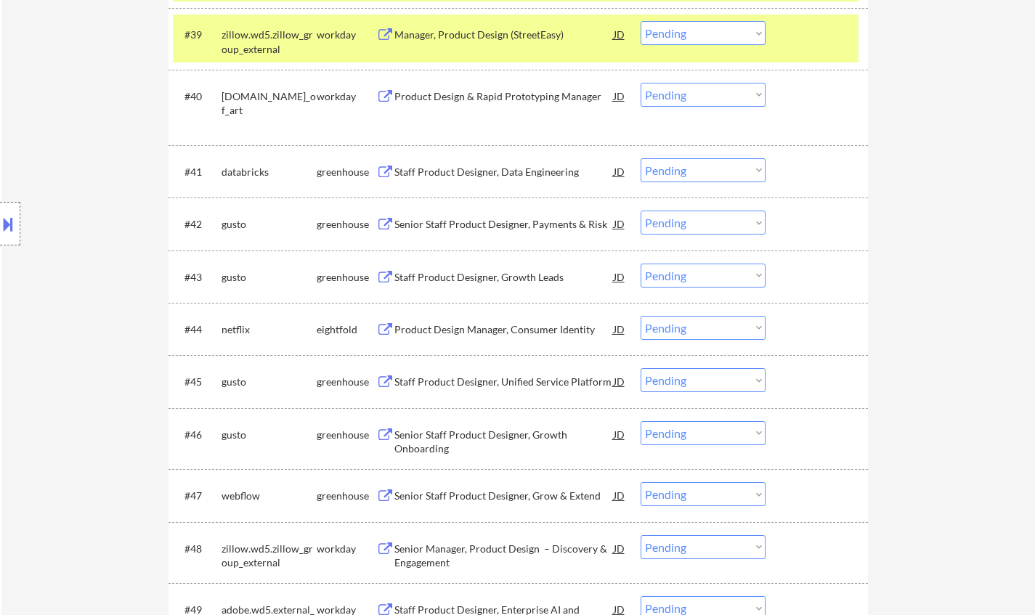
click at [463, 272] on div "Staff Product Designer, Growth Leads" at bounding box center [503, 277] width 219 height 15
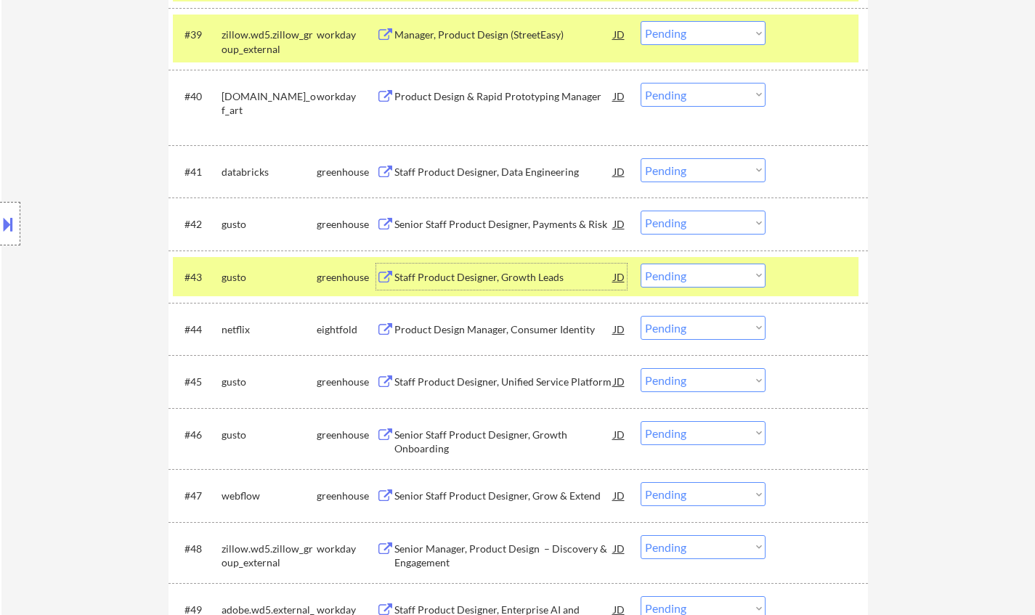
click at [699, 280] on select "Choose an option... Pending Applied Excluded (Questions) Excluded (Expired) Exc…" at bounding box center [703, 276] width 125 height 24
click at [641, 264] on select "Choose an option... Pending Applied Excluded (Questions) Excluded (Expired) Exc…" at bounding box center [703, 276] width 125 height 24
select select ""pending""
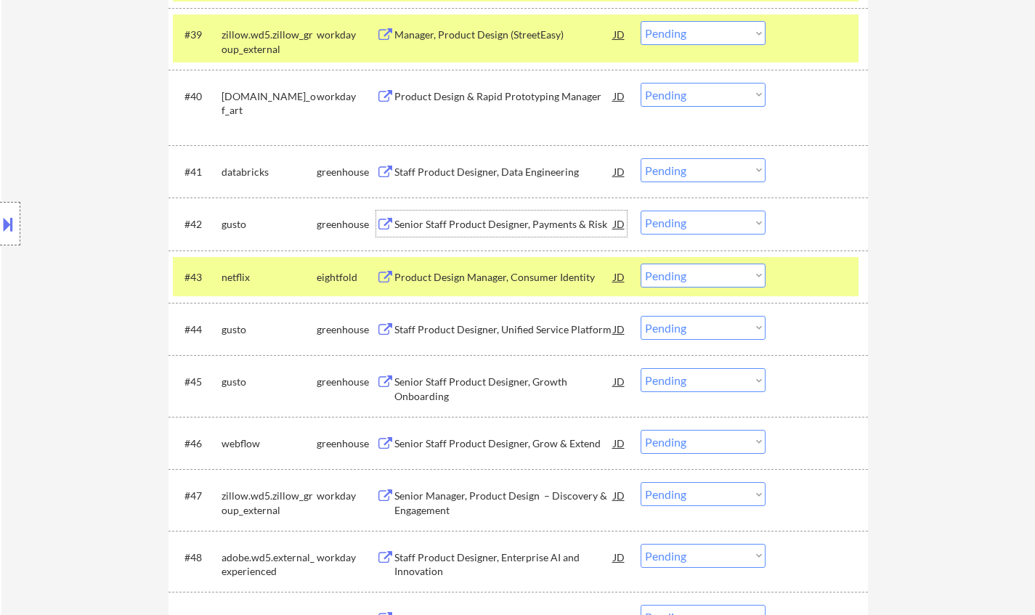
click at [463, 221] on div "Senior Staff Product Designer, Payments & Risk" at bounding box center [503, 224] width 219 height 15
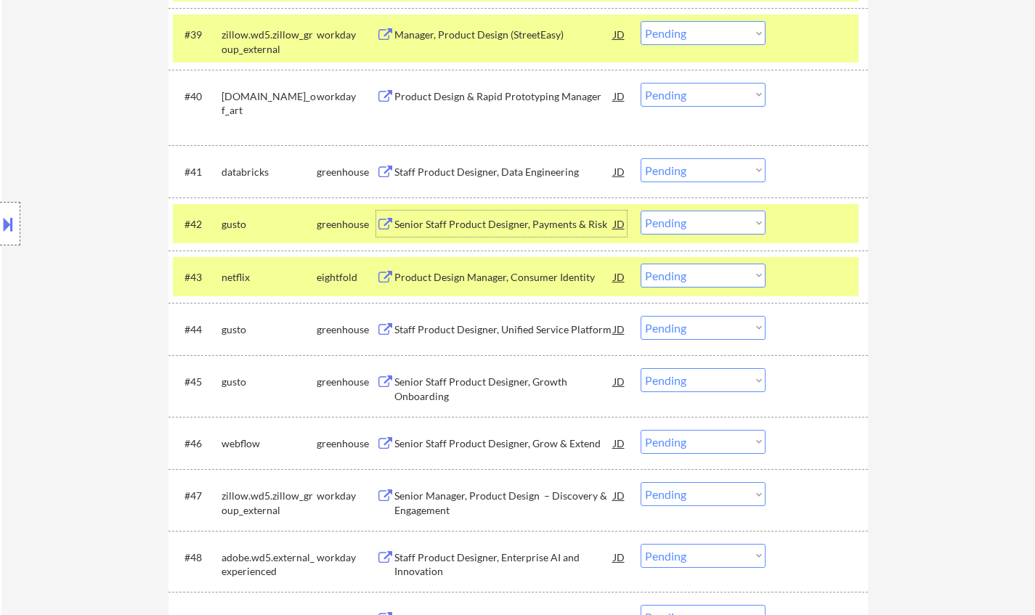
click at [471, 234] on div "Senior Staff Product Designer, Payments & Risk" at bounding box center [503, 224] width 219 height 26
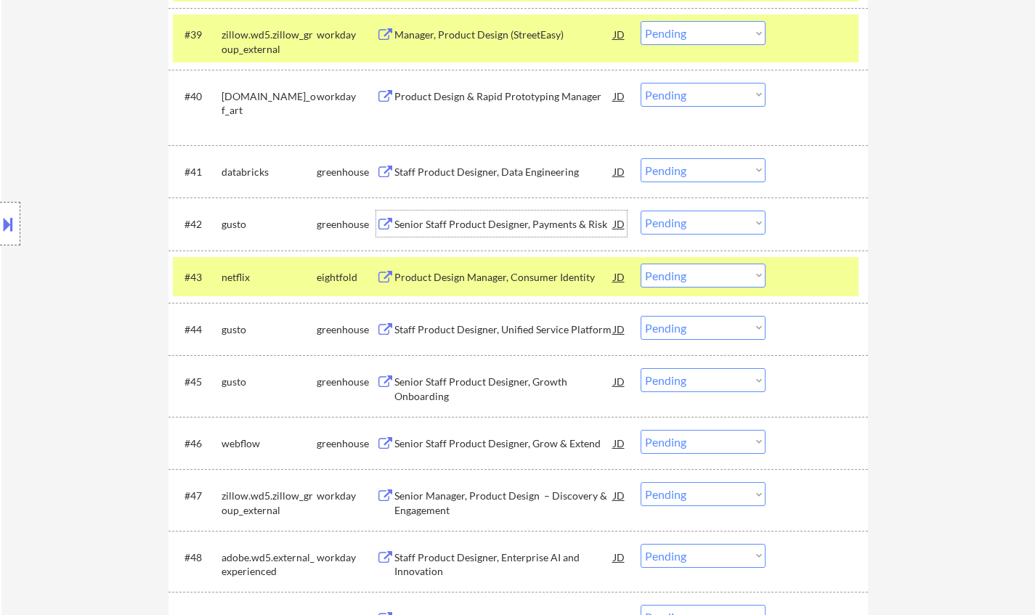
drag, startPoint x: 548, startPoint y: 225, endPoint x: 542, endPoint y: 215, distance: 12.1
click at [548, 225] on div "Senior Staff Product Designer, Payments & Risk" at bounding box center [503, 224] width 219 height 15
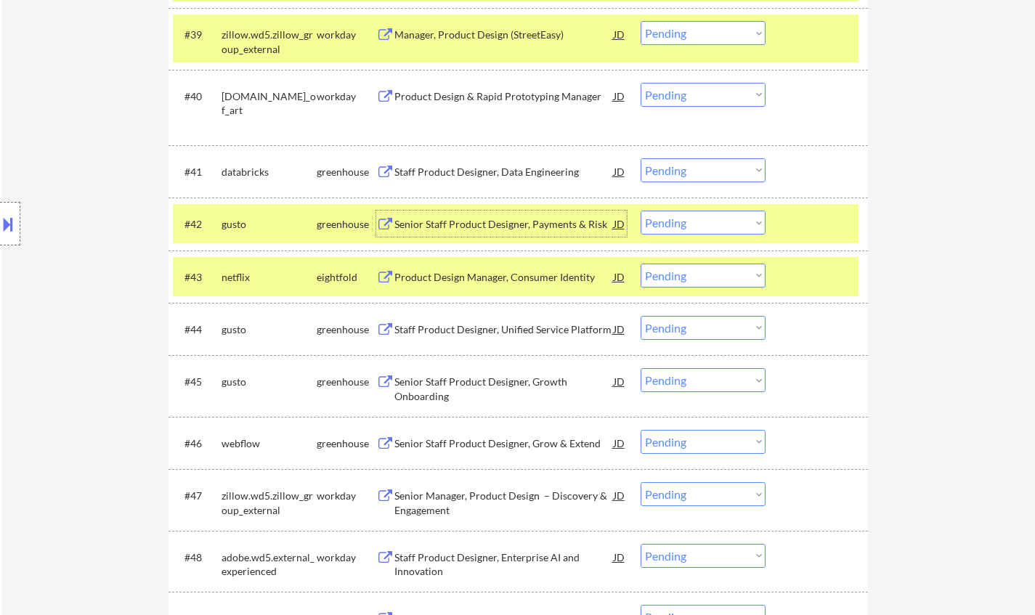
click at [677, 223] on select "Choose an option... Pending Applied Excluded (Questions) Excluded (Expired) Exc…" at bounding box center [703, 223] width 125 height 24
click at [641, 211] on select "Choose an option... Pending Applied Excluded (Questions) Excluded (Expired) Exc…" at bounding box center [703, 223] width 125 height 24
select select ""pending""
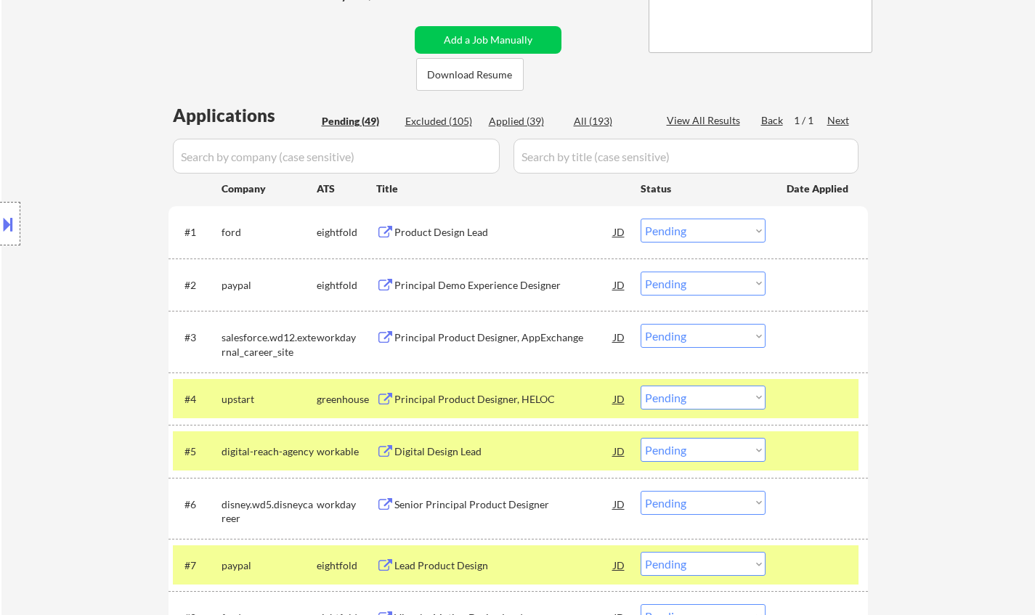
scroll to position [509, 0]
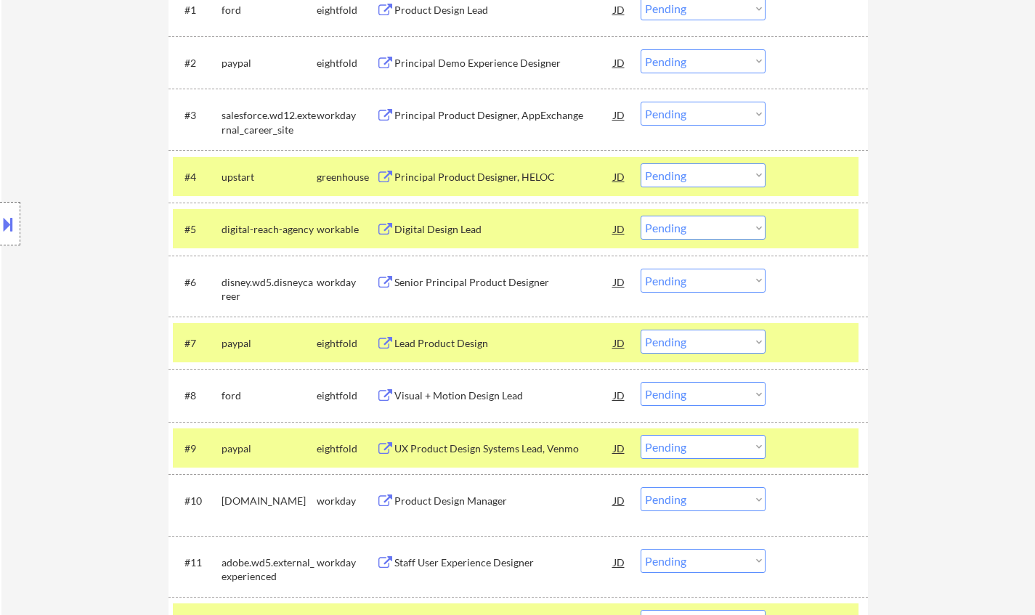
click at [429, 230] on div "Digital Design Lead" at bounding box center [503, 229] width 219 height 15
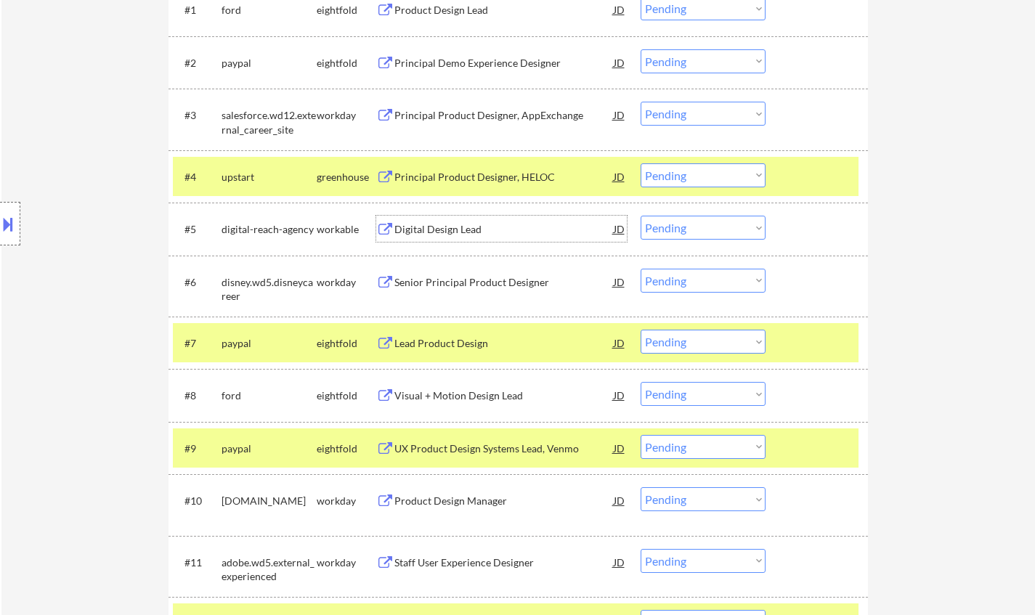
click at [699, 227] on select "Choose an option... Pending Applied Excluded (Questions) Excluded (Expired) Exc…" at bounding box center [703, 228] width 125 height 24
click at [641, 216] on select "Choose an option... Pending Applied Excluded (Questions) Excluded (Expired) Exc…" at bounding box center [703, 228] width 125 height 24
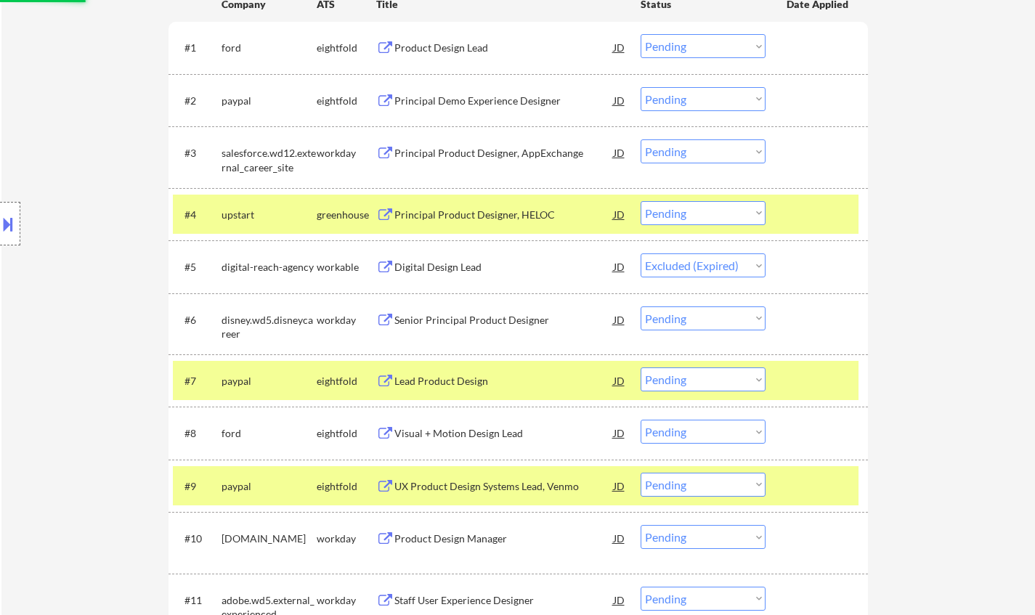
scroll to position [363, 0]
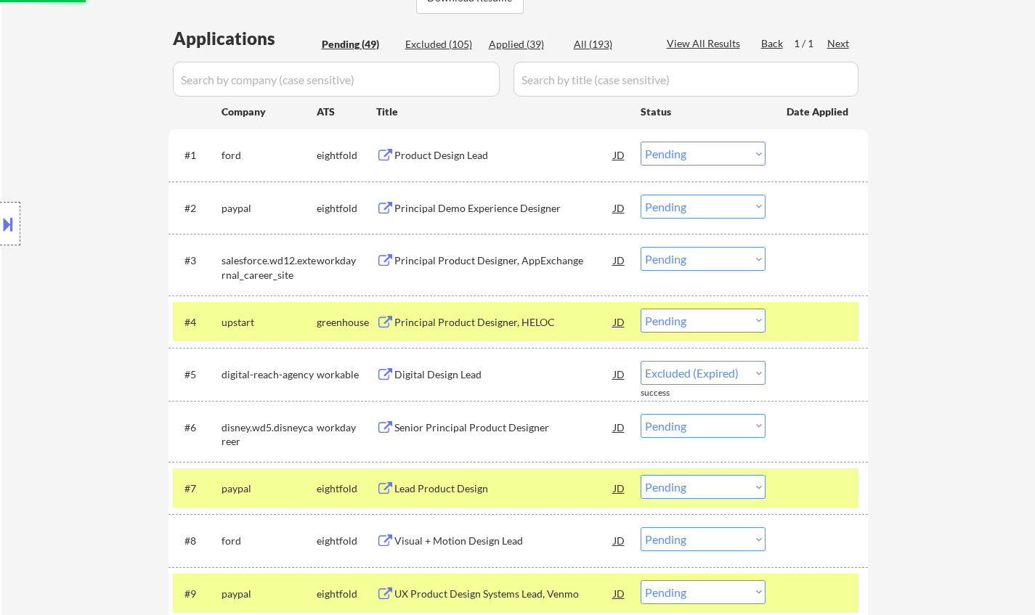
select select ""pending""
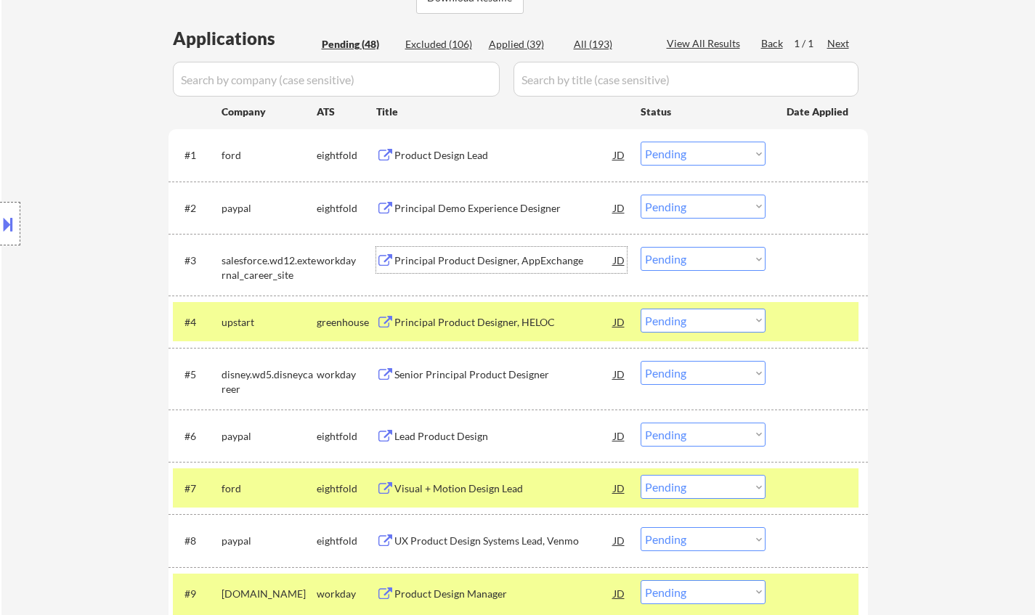
click at [491, 259] on div "Principal Product Designer, AppExchange" at bounding box center [503, 261] width 219 height 15
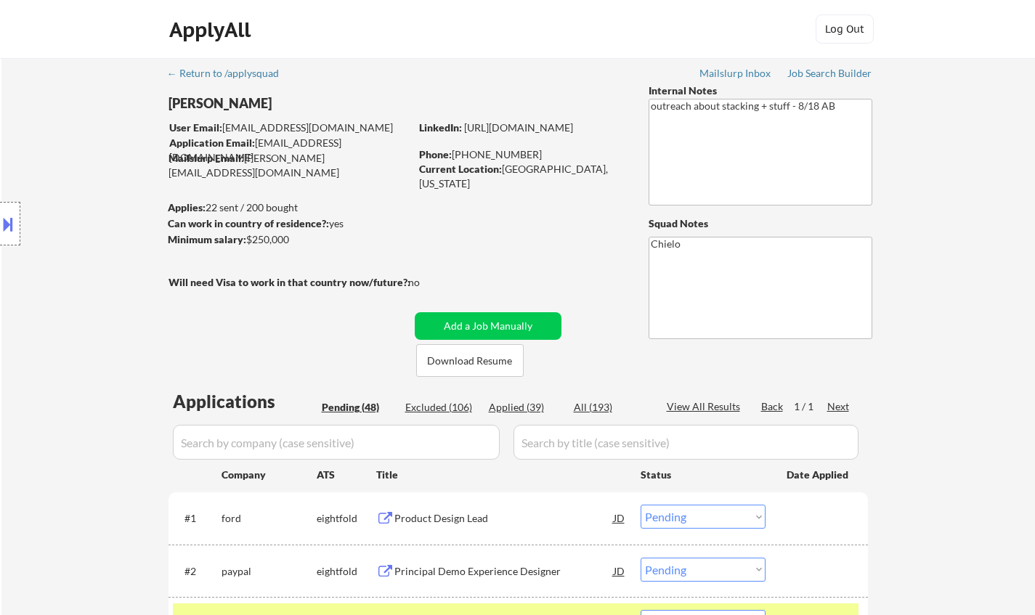
select select ""pending""
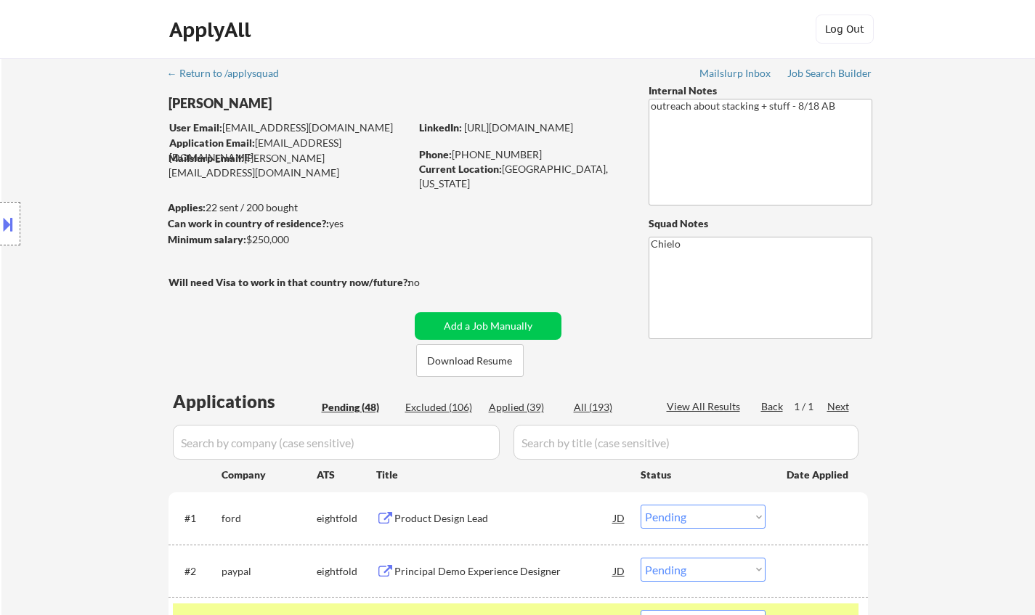
select select ""pending""
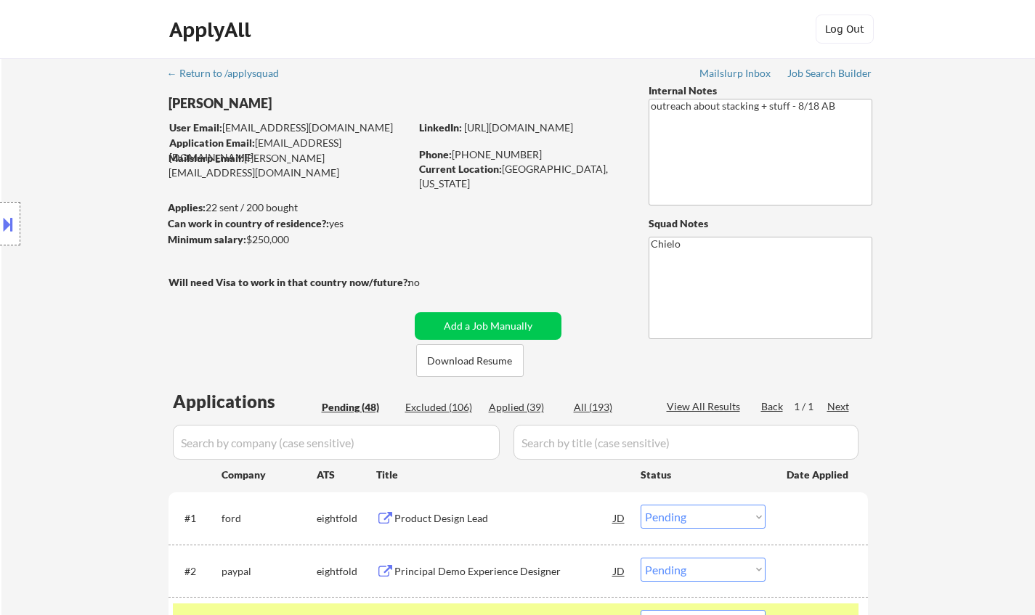
select select ""pending""
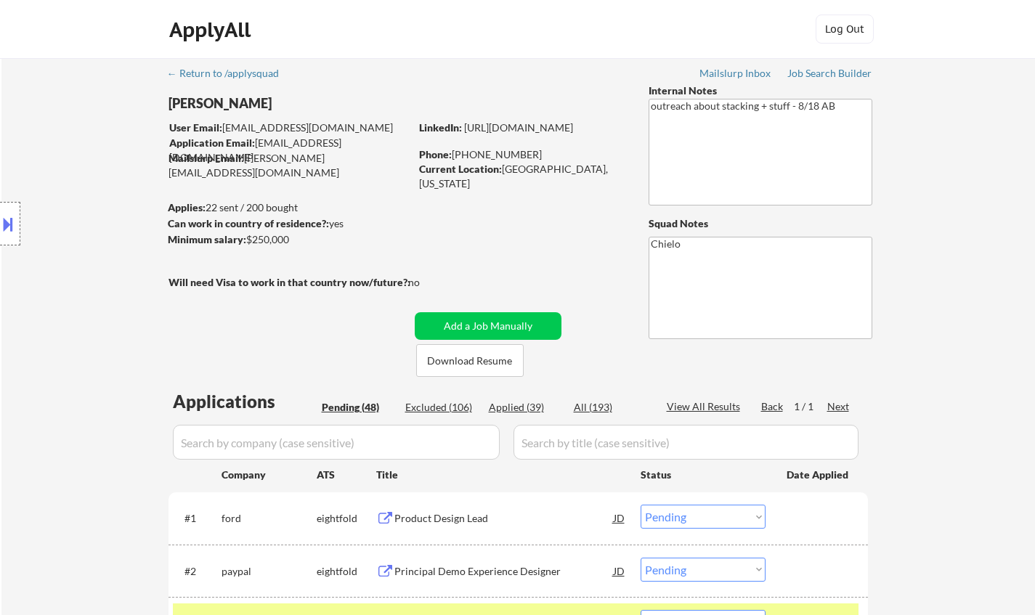
select select ""pending""
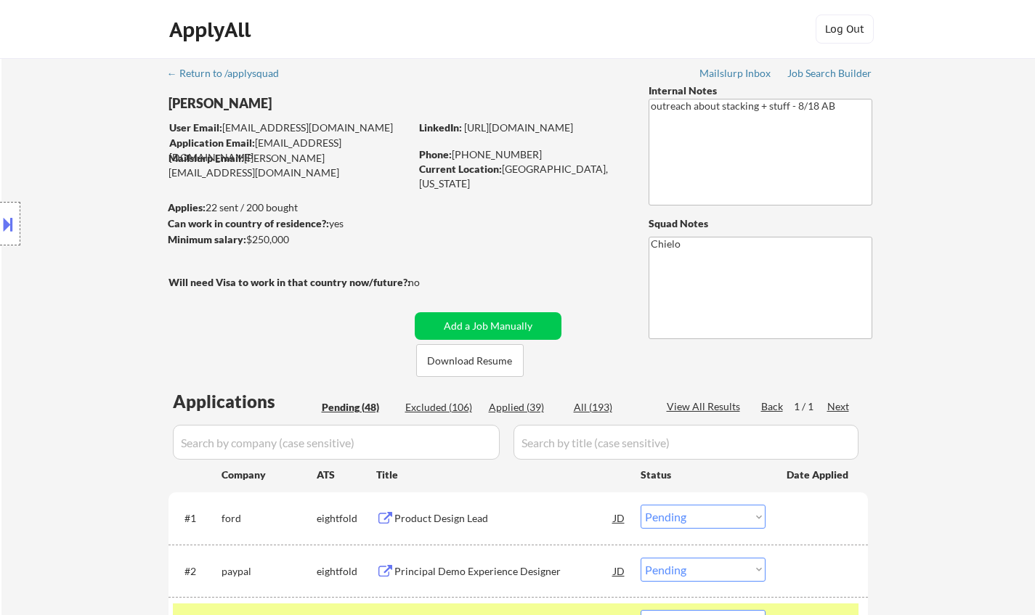
select select ""pending""
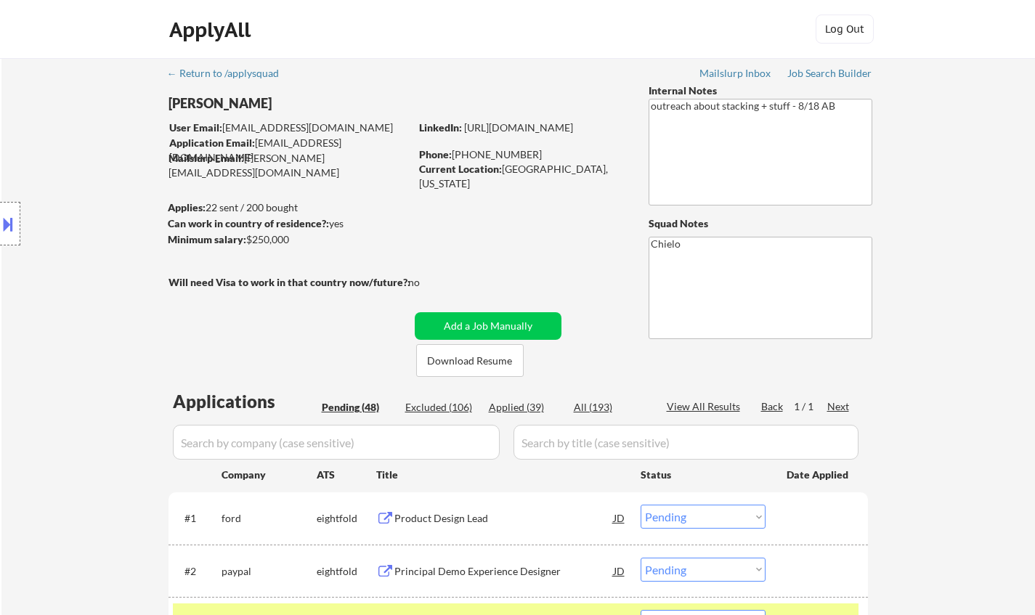
select select ""pending""
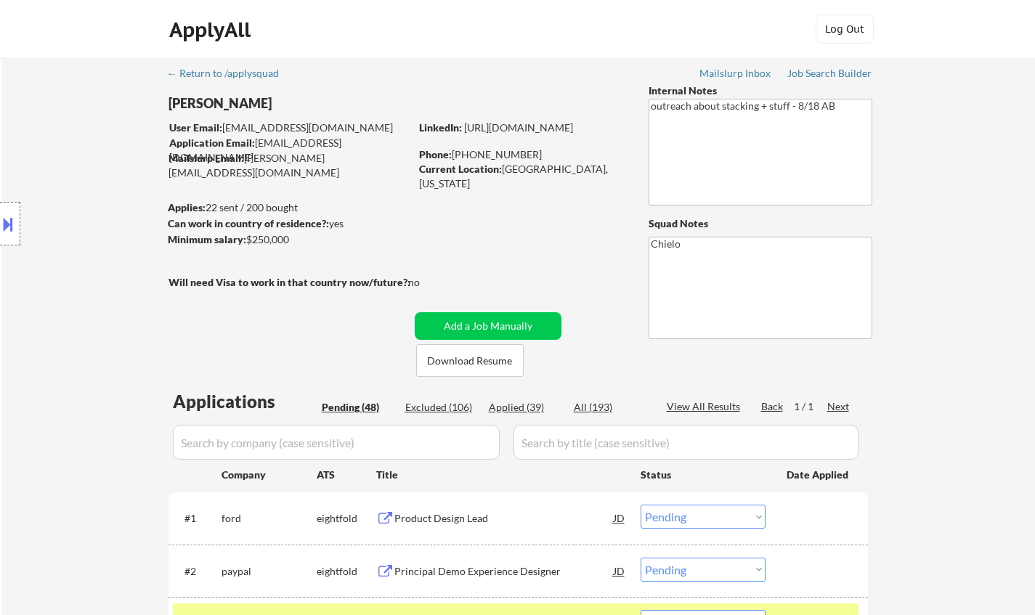
select select ""pending""
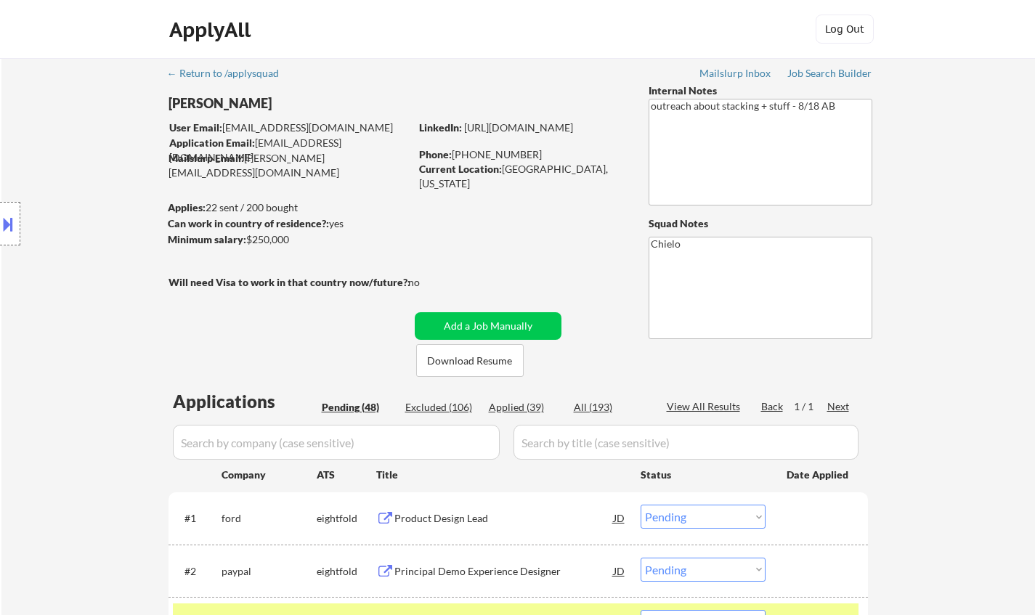
select select ""pending""
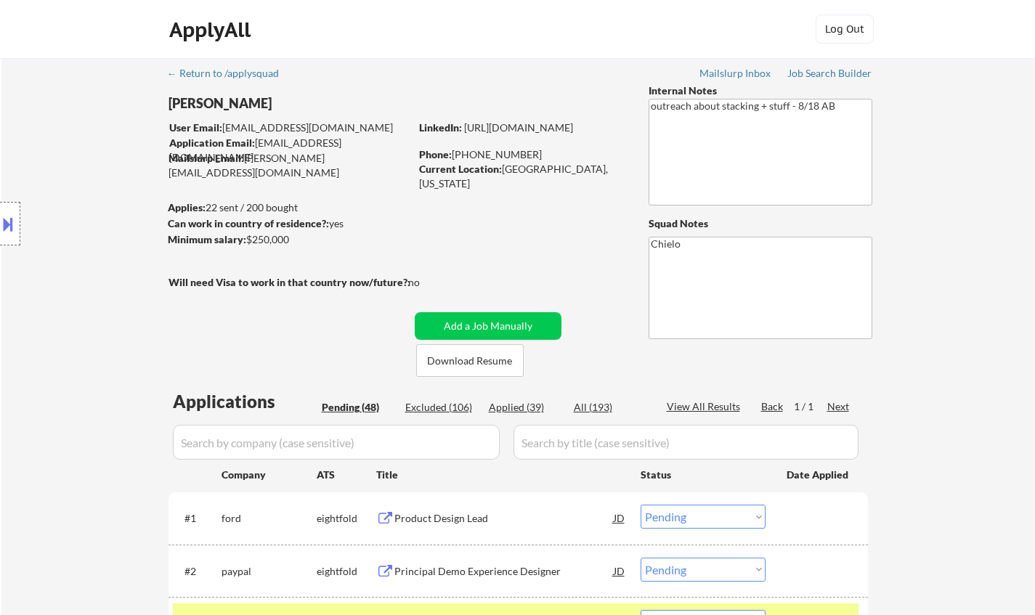
select select ""pending""
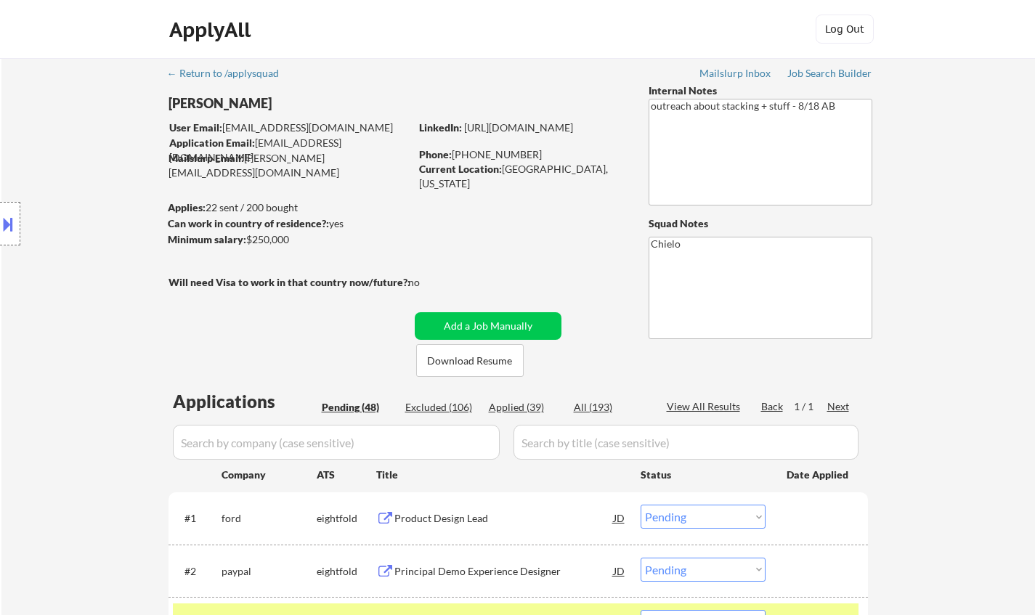
select select ""pending""
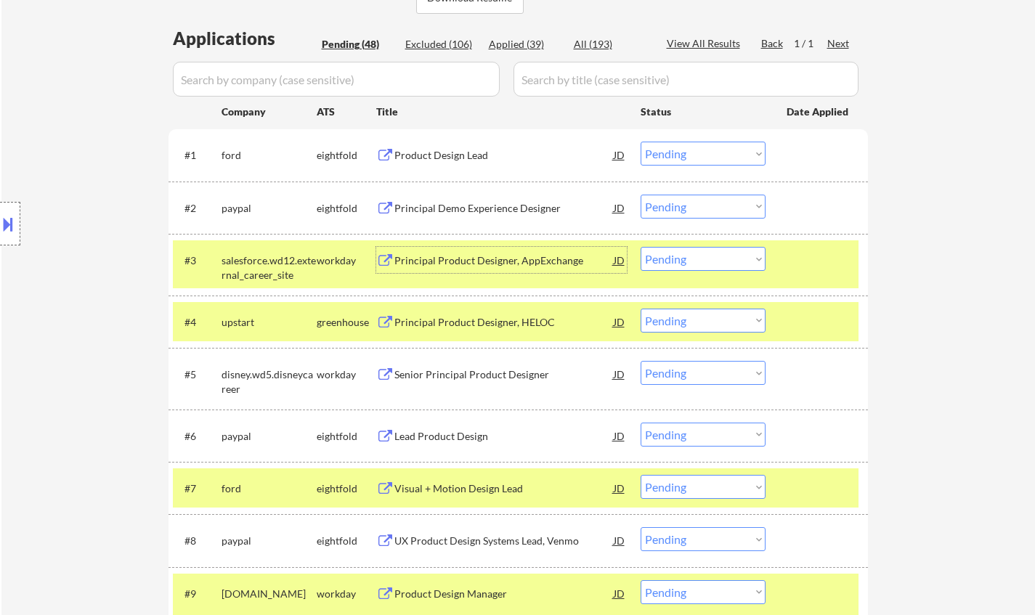
click at [703, 261] on select "Choose an option... Pending Applied Excluded (Questions) Excluded (Expired) Exc…" at bounding box center [703, 259] width 125 height 24
click at [641, 247] on select "Choose an option... Pending Applied Excluded (Questions) Excluded (Expired) Exc…" at bounding box center [703, 259] width 125 height 24
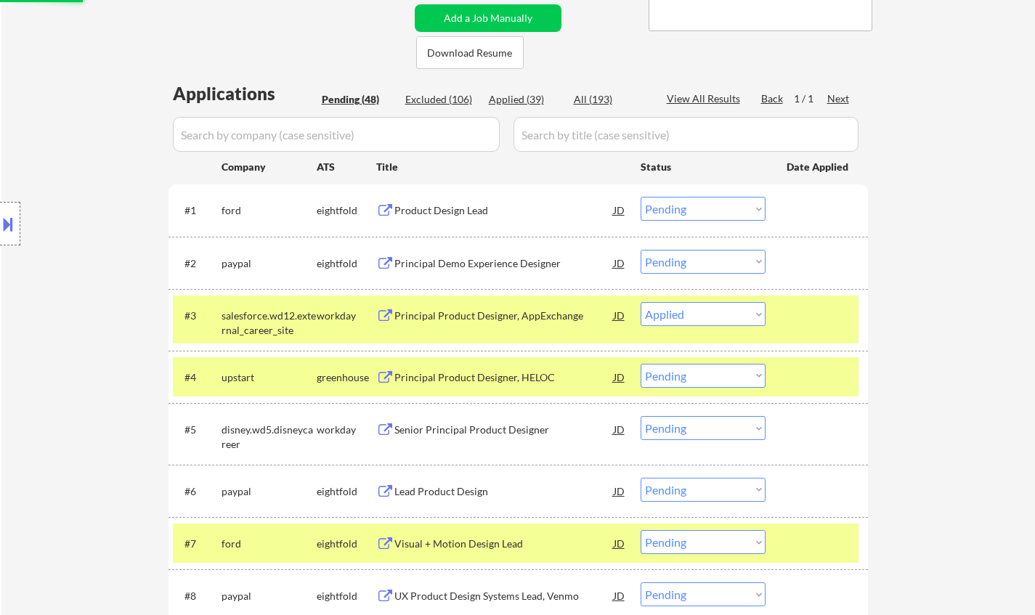
scroll to position [291, 0]
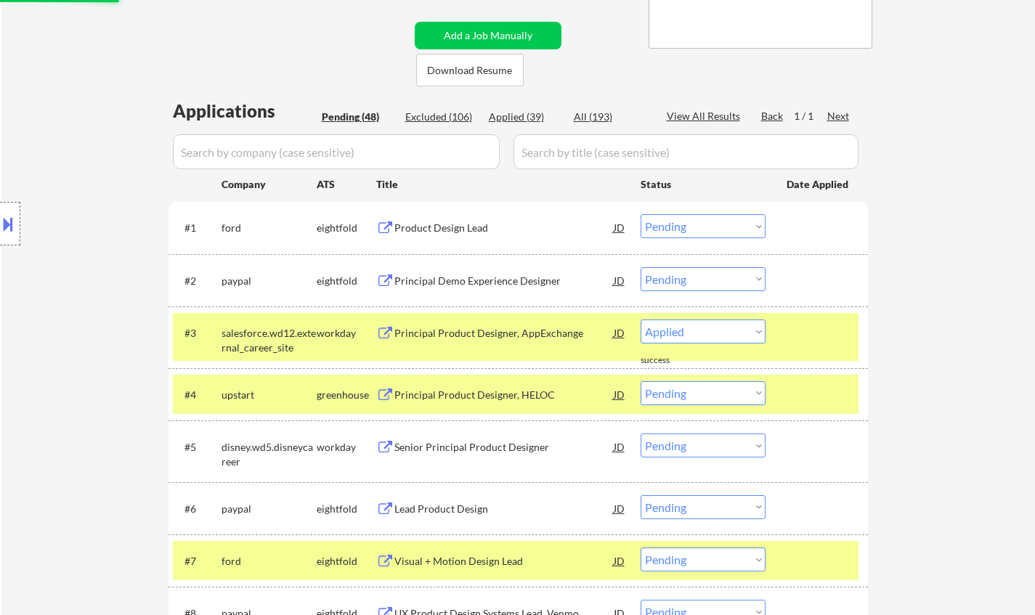
select select ""pending""
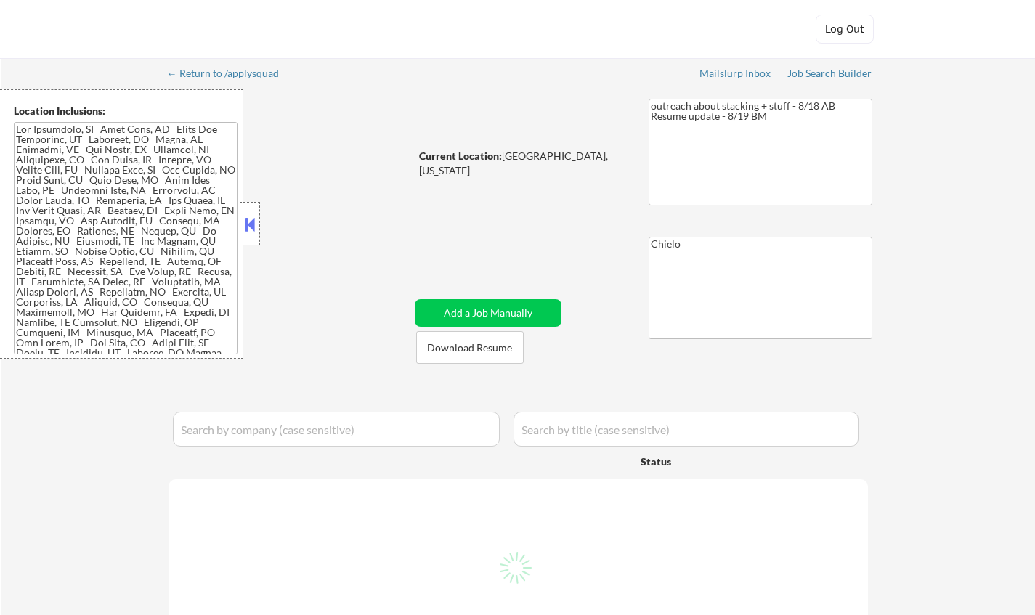
select select ""pending""
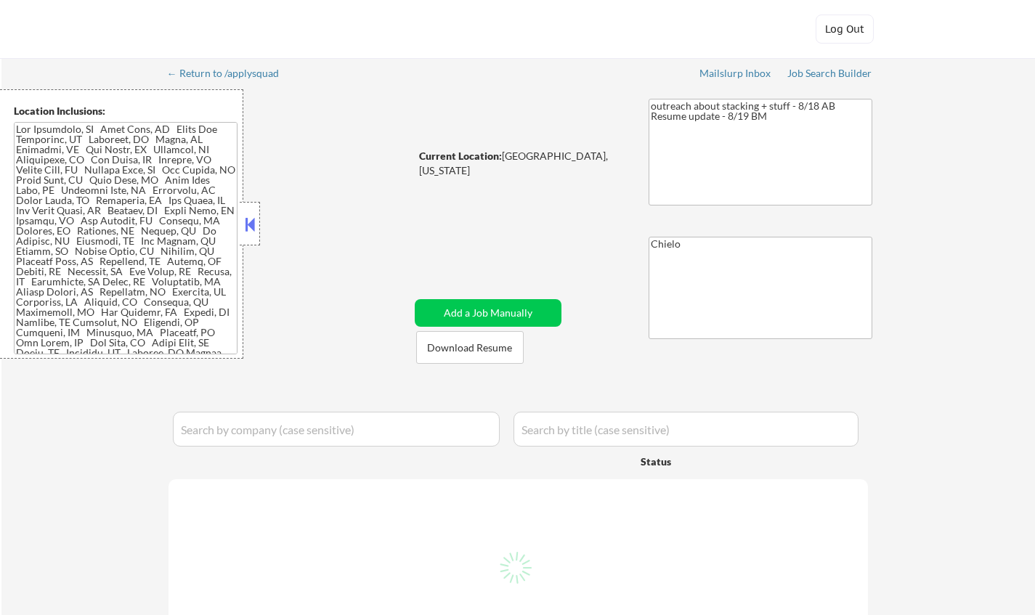
select select ""pending""
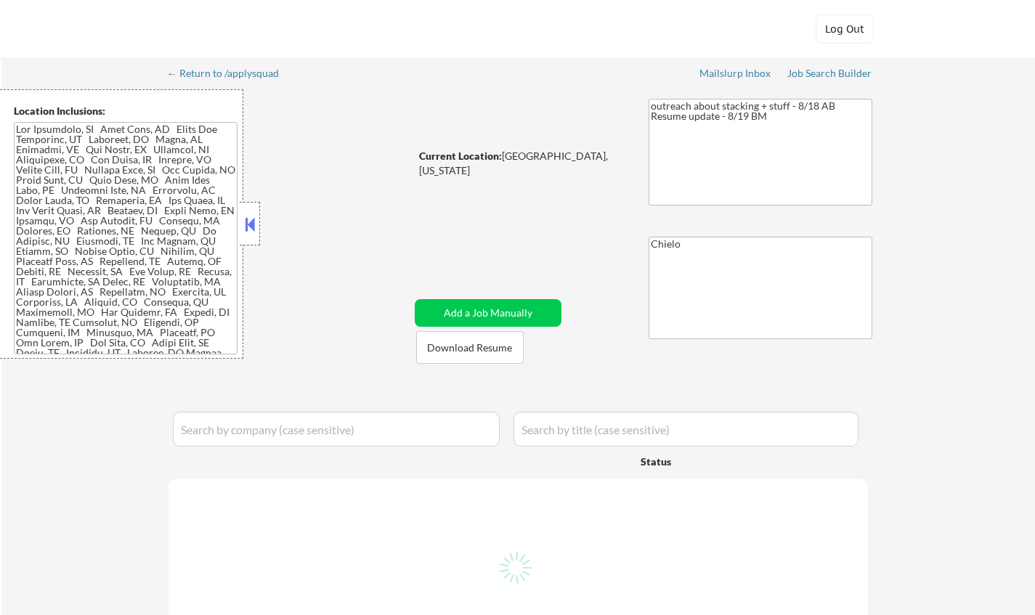
select select ""pending""
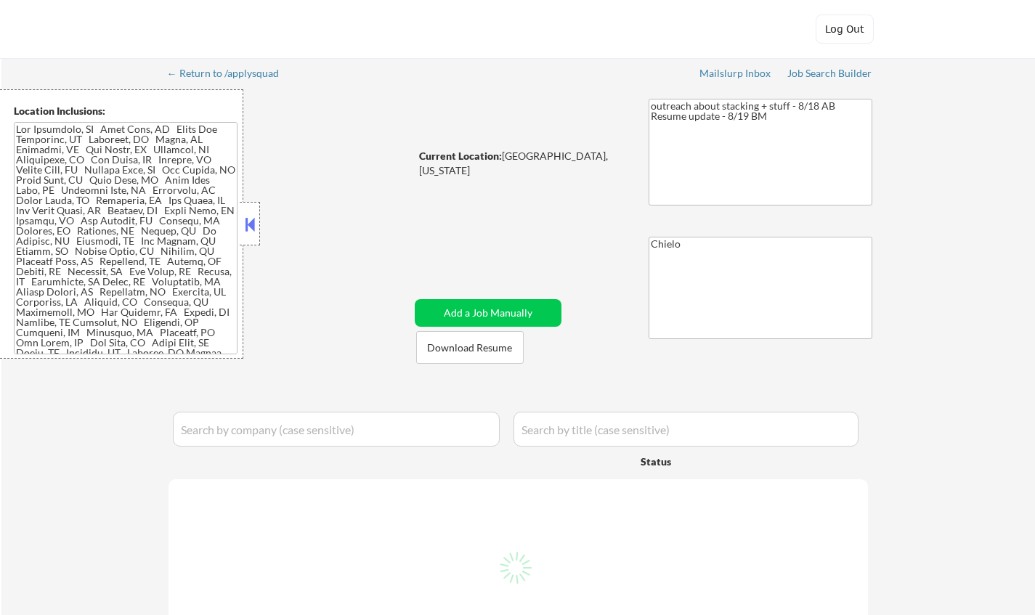
select select ""pending""
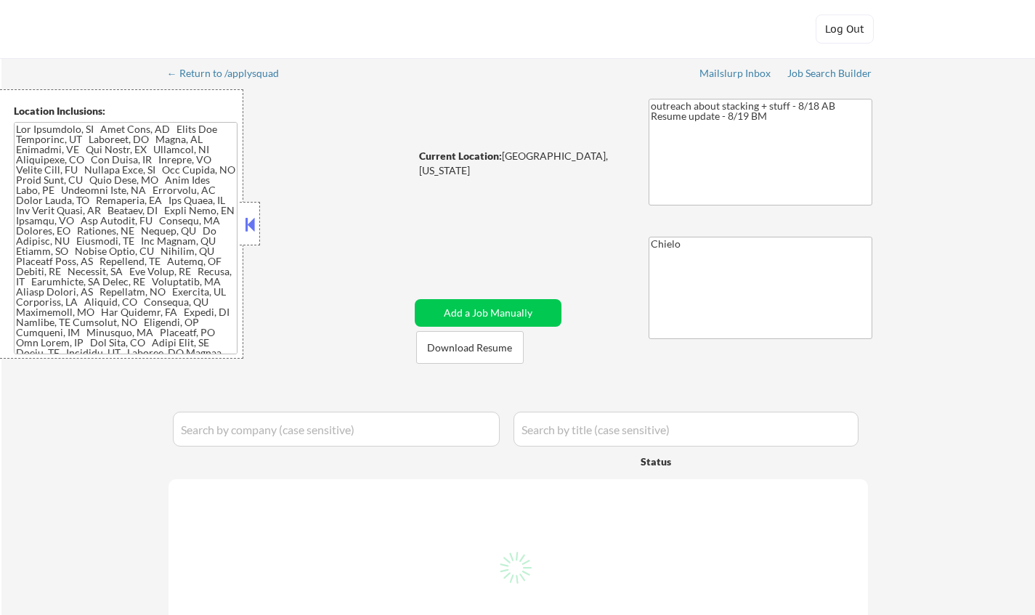
select select ""pending""
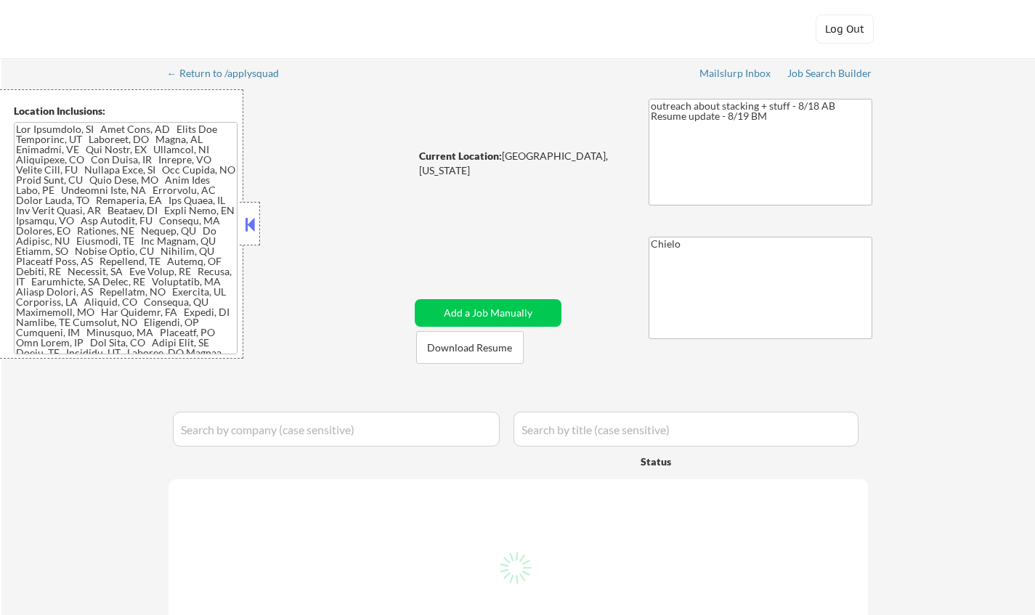
select select ""pending""
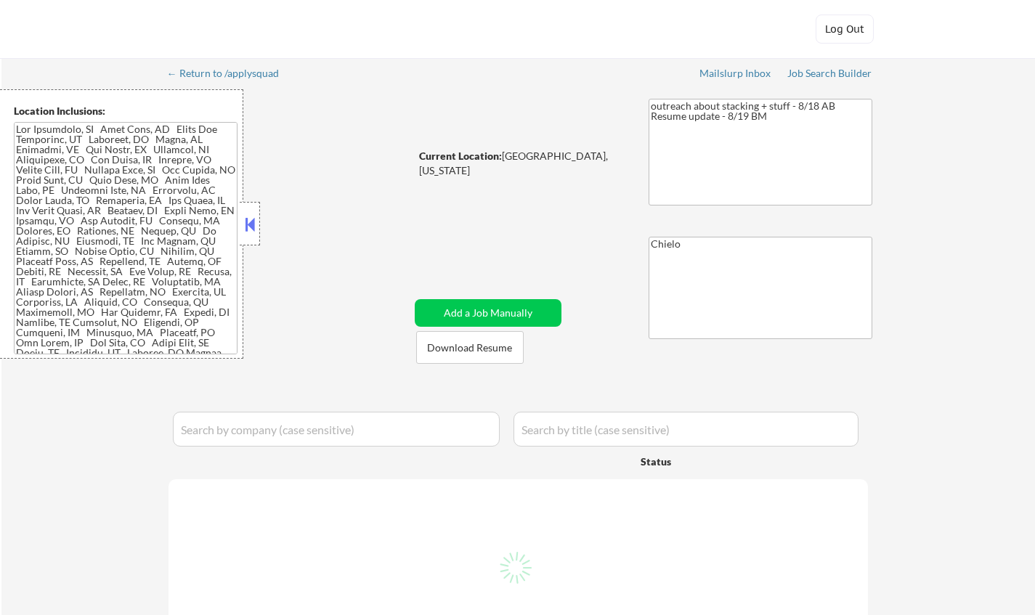
select select ""pending""
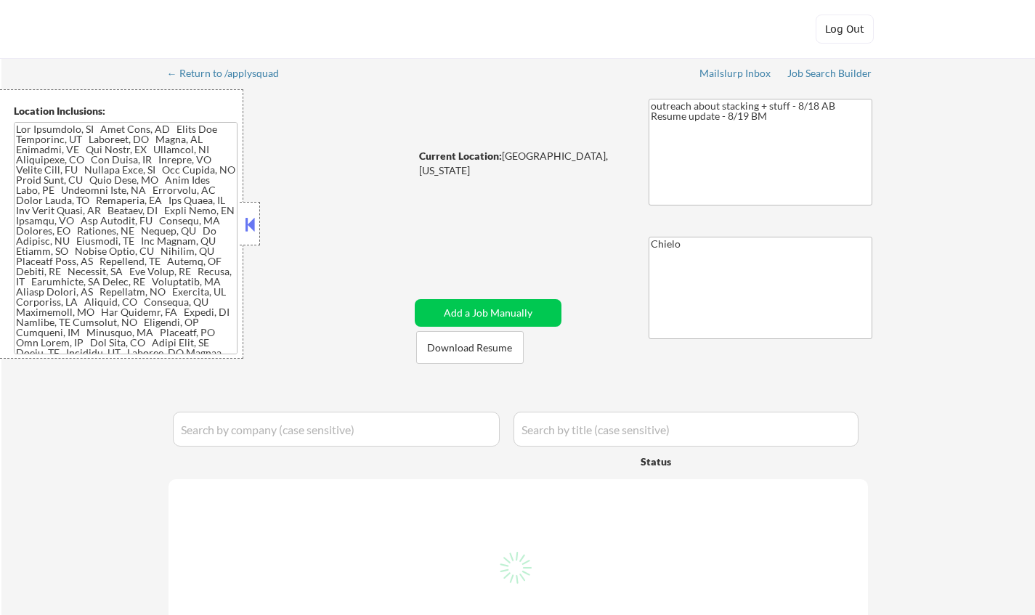
select select ""pending""
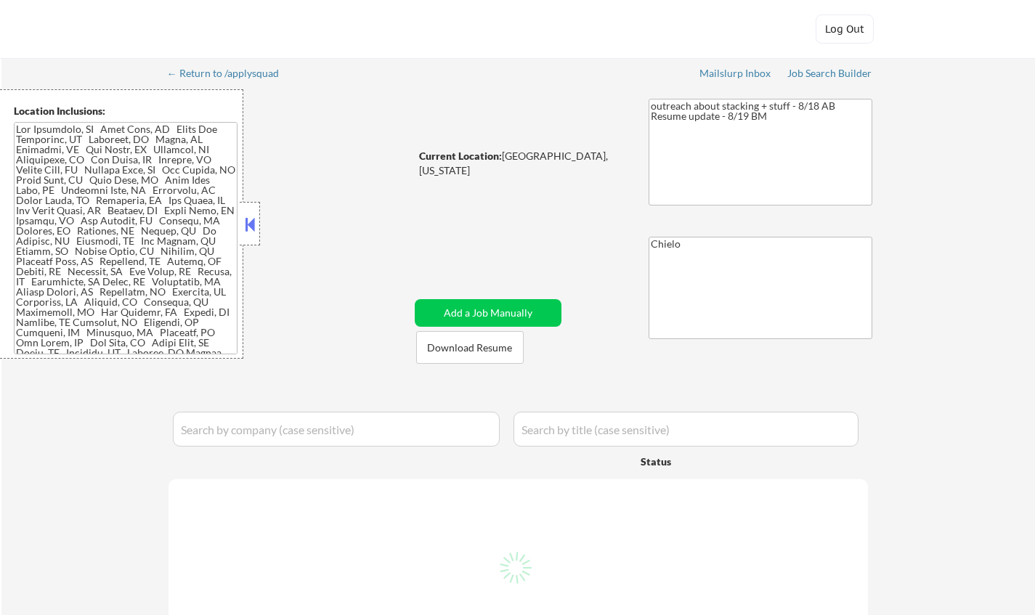
select select ""pending""
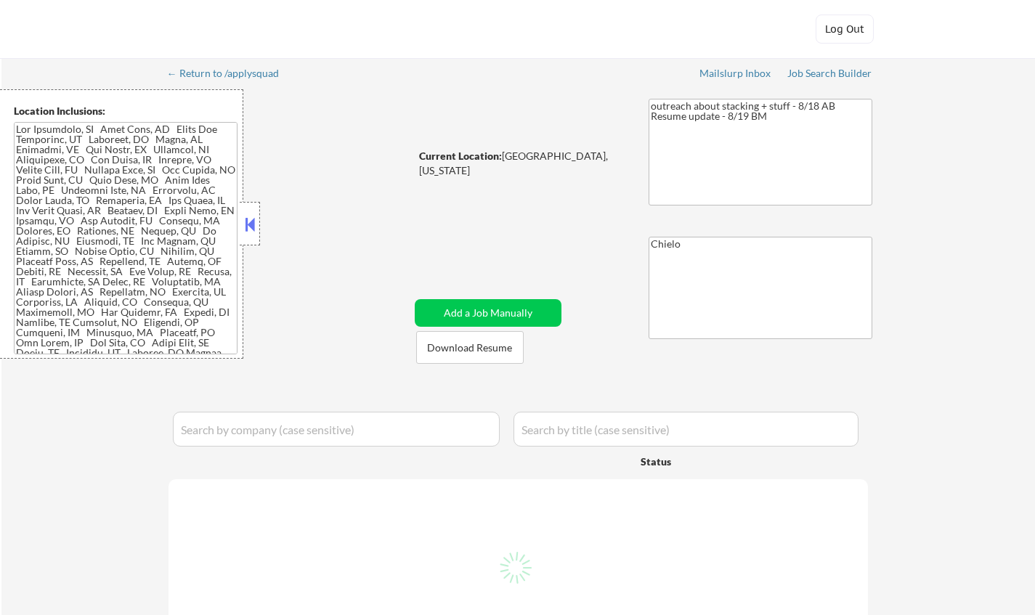
select select ""pending""
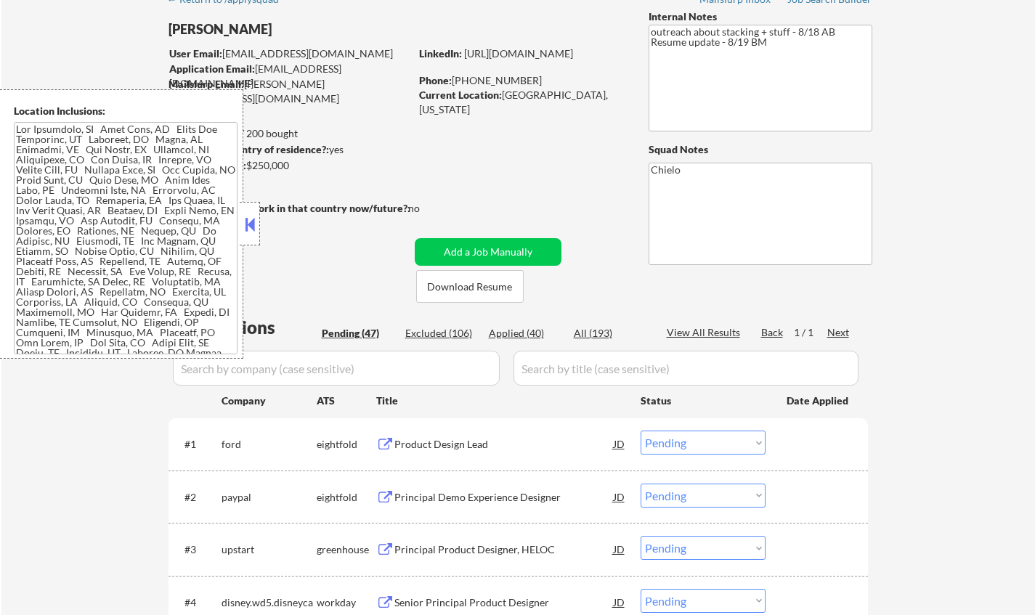
scroll to position [145, 0]
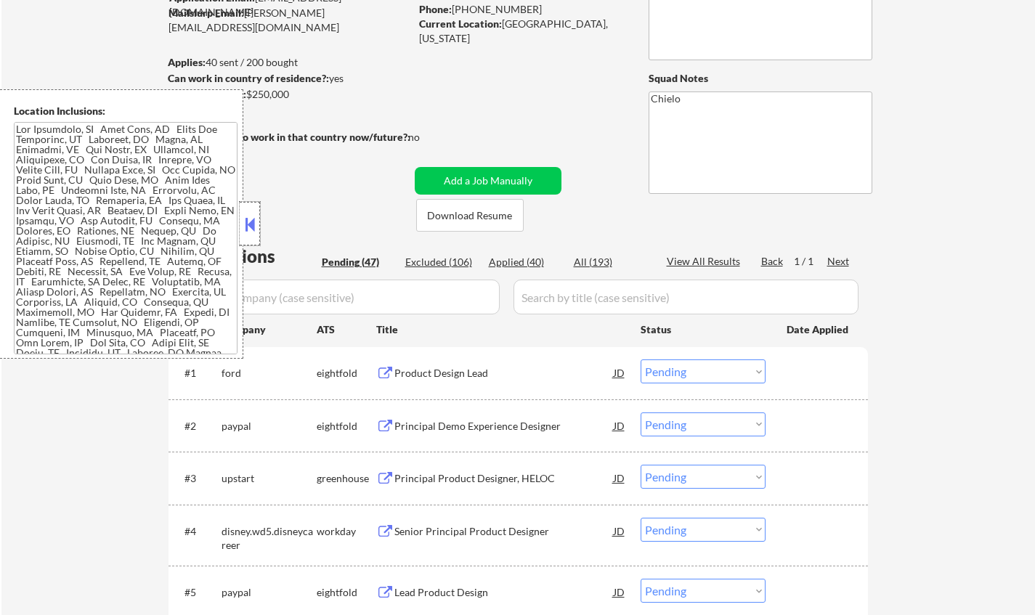
click at [258, 225] on div at bounding box center [250, 224] width 20 height 44
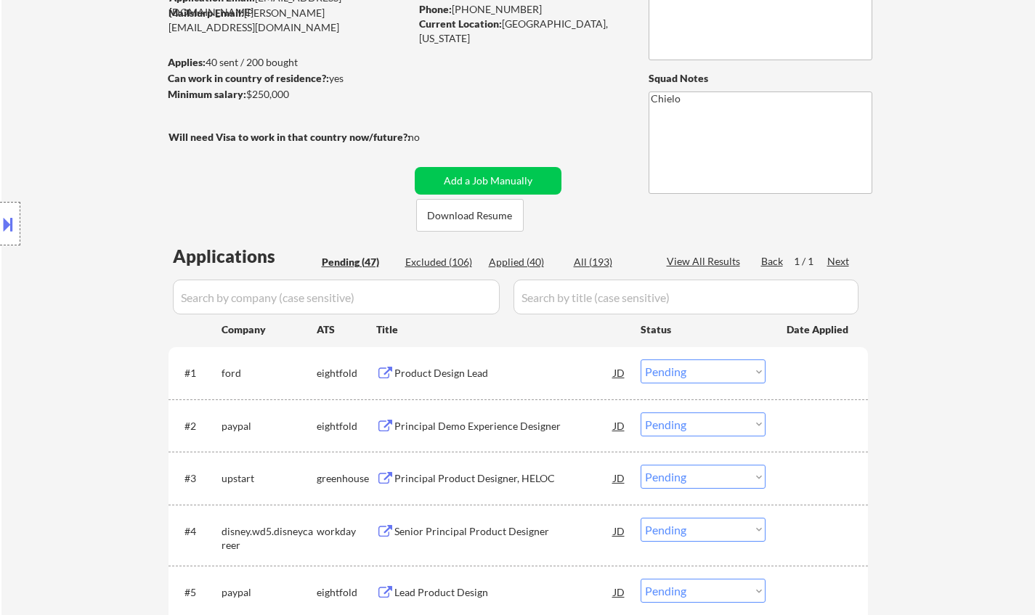
click at [468, 424] on div "Principal Demo Experience Designer" at bounding box center [503, 426] width 219 height 15
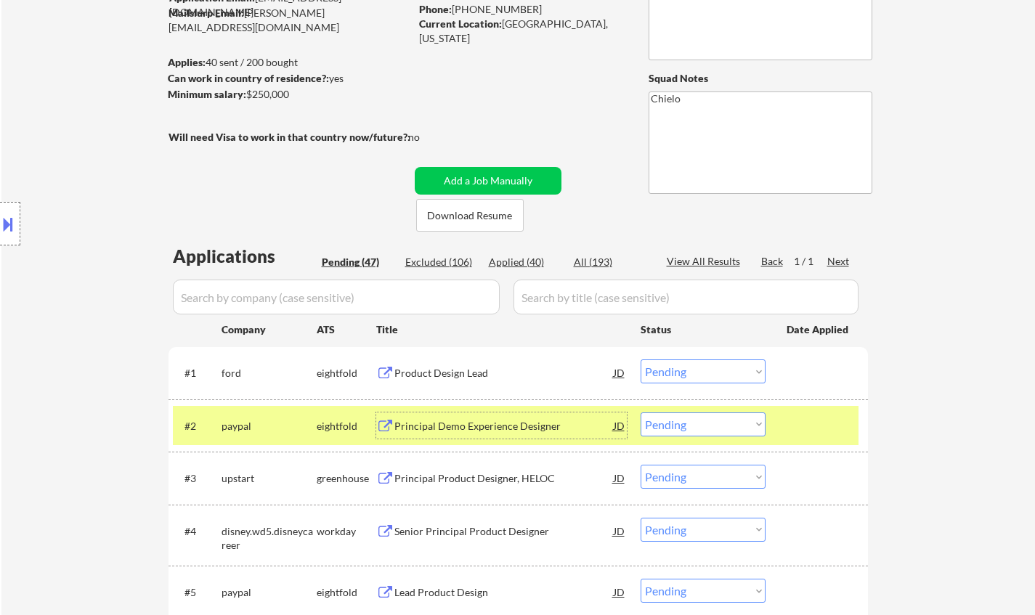
click at [695, 421] on select "Choose an option... Pending Applied Excluded (Questions) Excluded (Expired) Exc…" at bounding box center [703, 425] width 125 height 24
click at [641, 413] on select "Choose an option... Pending Applied Excluded (Questions) Excluded (Expired) Exc…" at bounding box center [703, 425] width 125 height 24
select select ""pending""
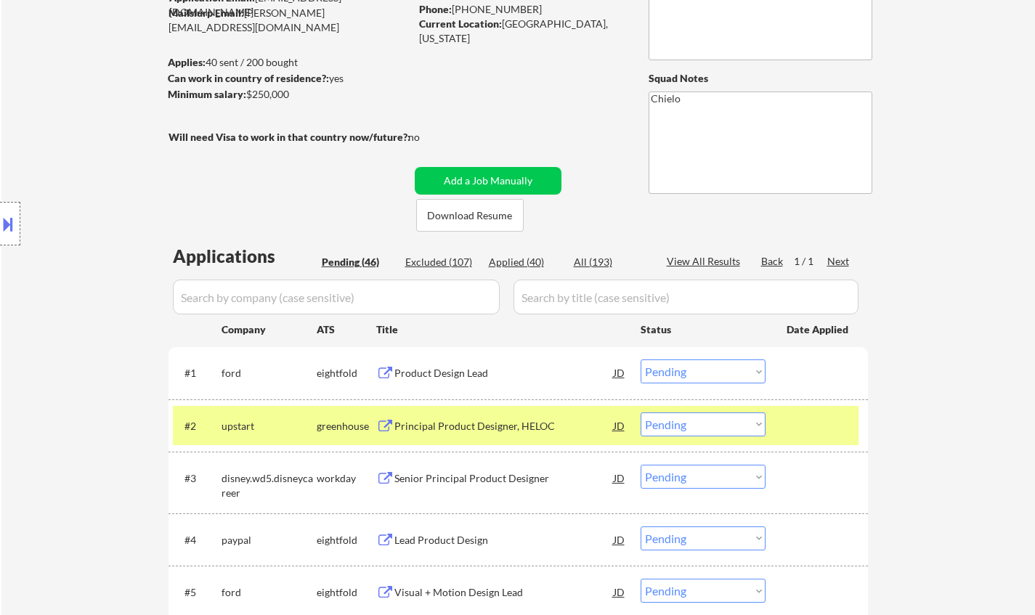
click at [486, 477] on div "Senior Principal Product Designer" at bounding box center [503, 478] width 219 height 15
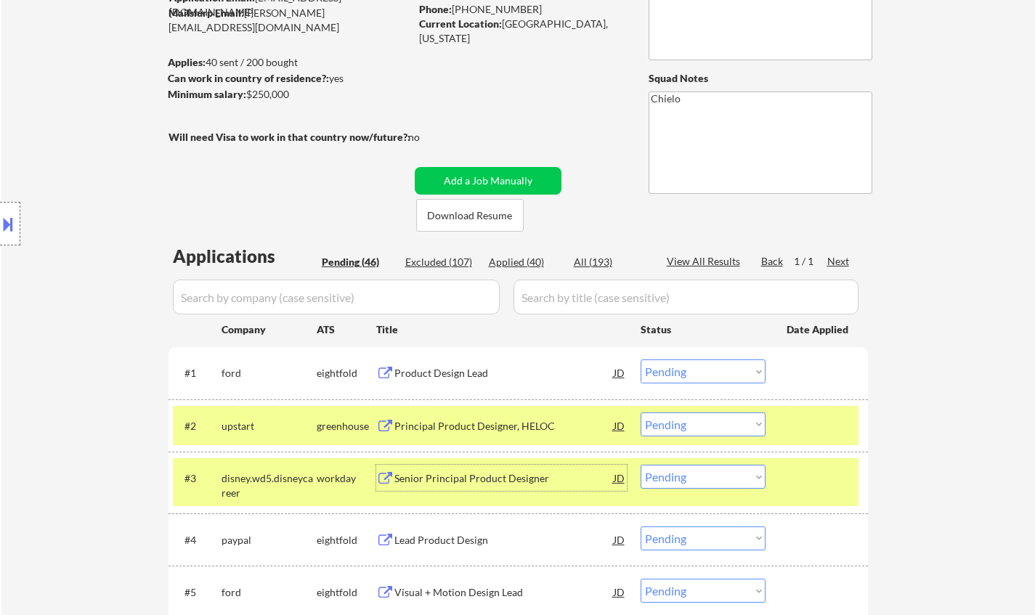
scroll to position [218, 0]
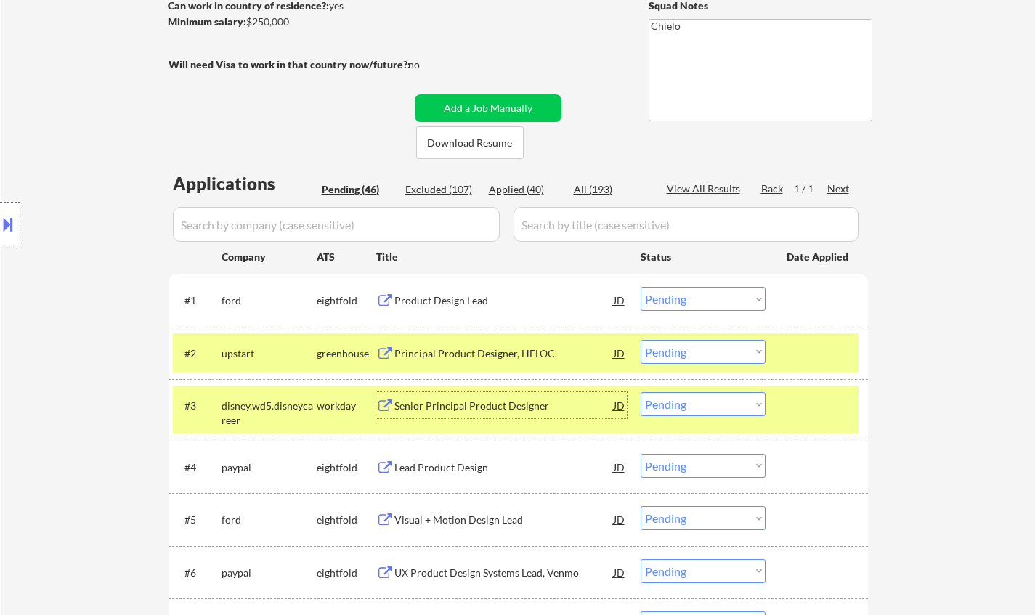
drag, startPoint x: 692, startPoint y: 399, endPoint x: 708, endPoint y: 400, distance: 15.3
click at [694, 399] on select "Choose an option... Pending Applied Excluded (Questions) Excluded (Expired) Exc…" at bounding box center [703, 404] width 125 height 24
click at [641, 392] on select "Choose an option... Pending Applied Excluded (Questions) Excluded (Expired) Exc…" at bounding box center [703, 404] width 125 height 24
select select ""pending""
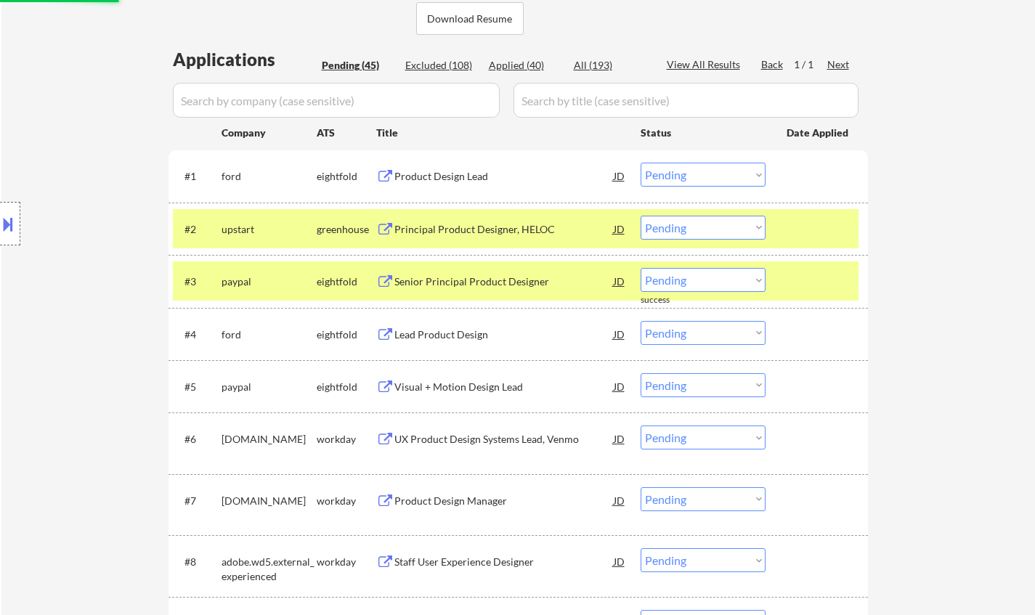
scroll to position [363, 0]
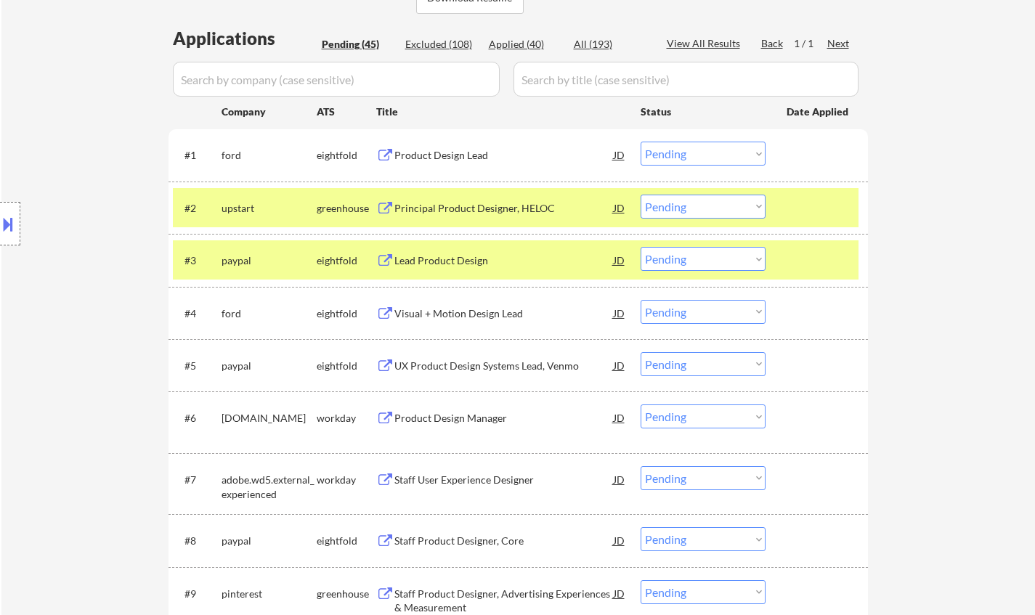
click at [448, 262] on div "Lead Product Design" at bounding box center [503, 261] width 219 height 15
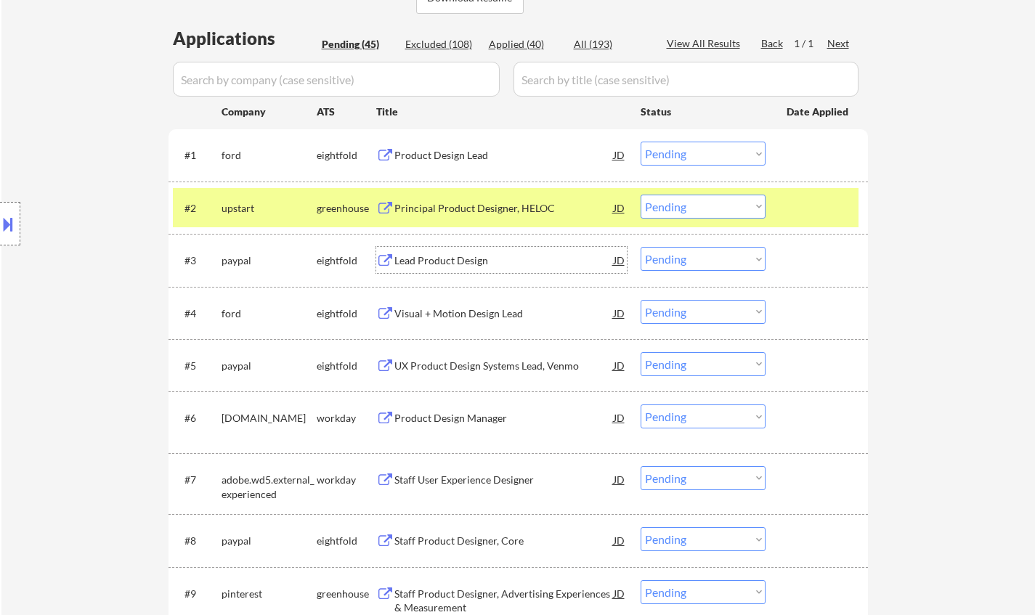
click at [514, 43] on div "Applied (40)" at bounding box center [525, 44] width 73 height 15
select select ""applied""
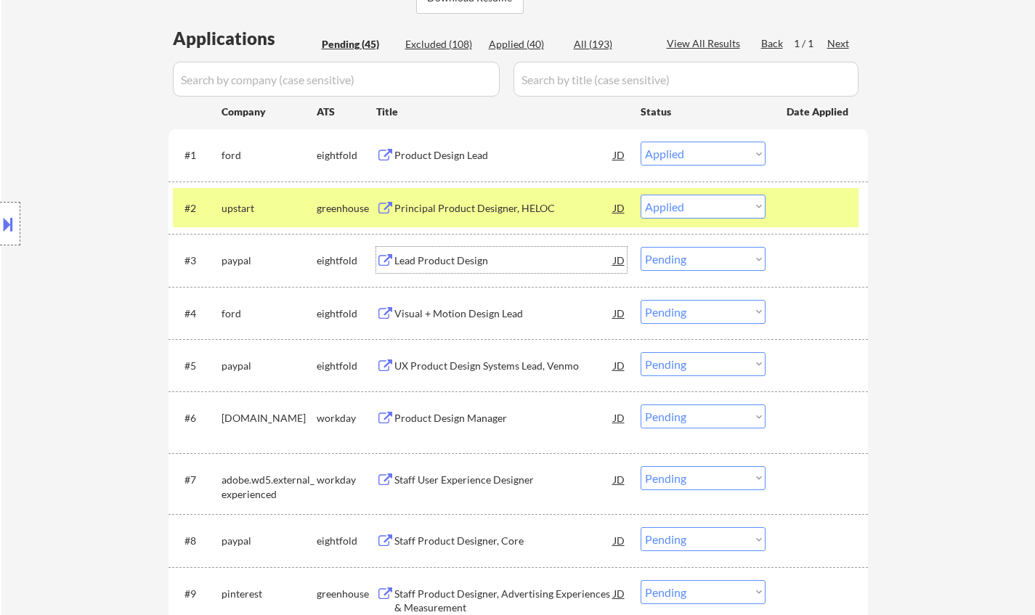
select select ""applied""
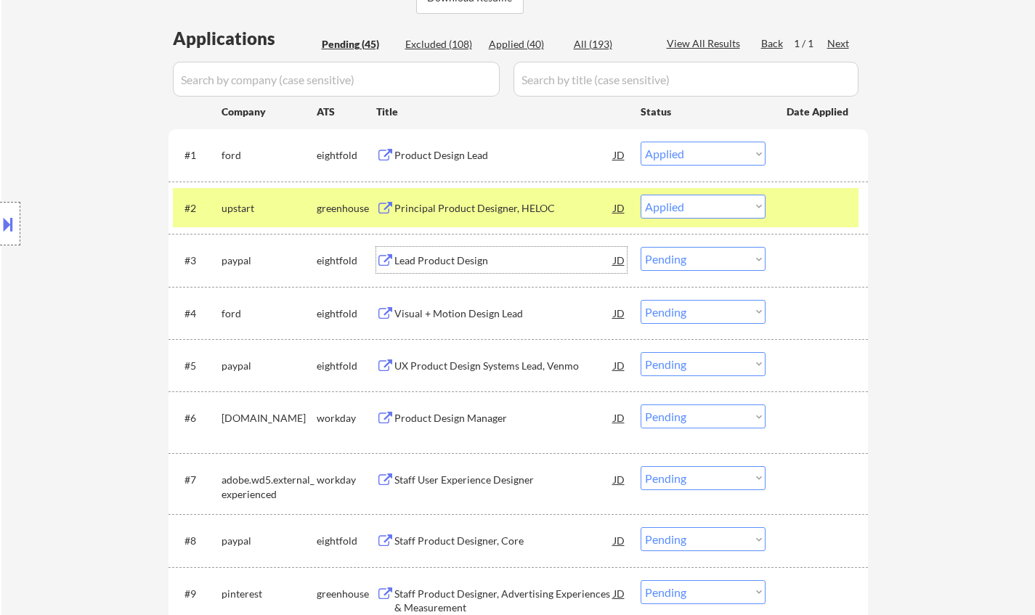
select select ""applied""
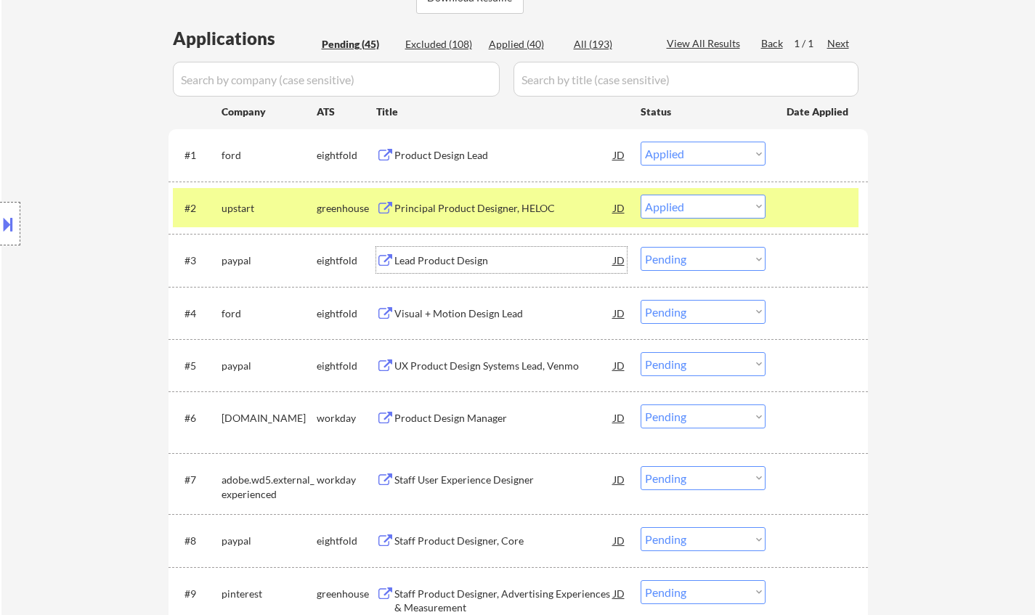
select select ""applied""
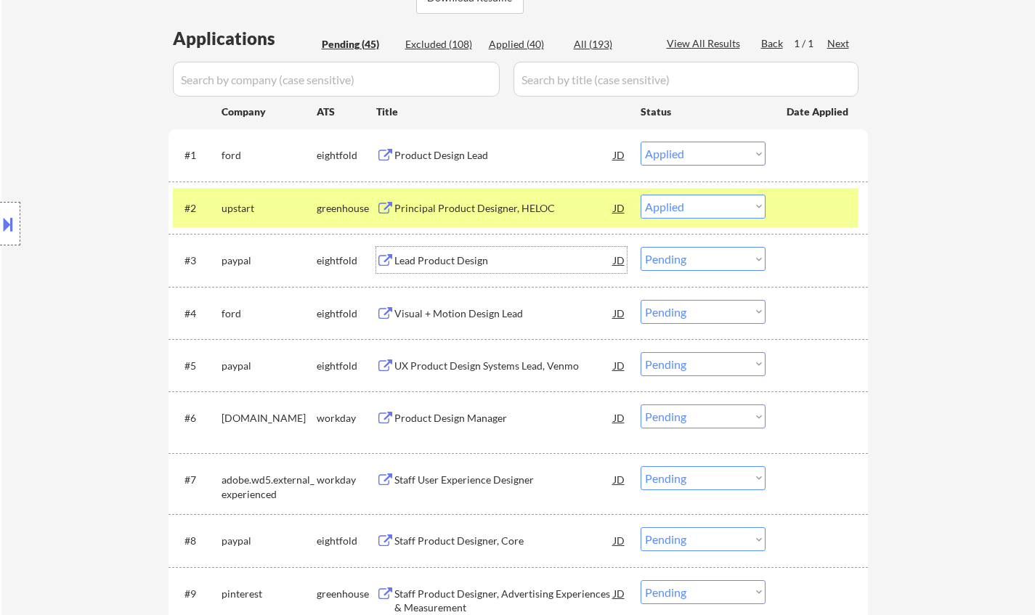
select select ""applied""
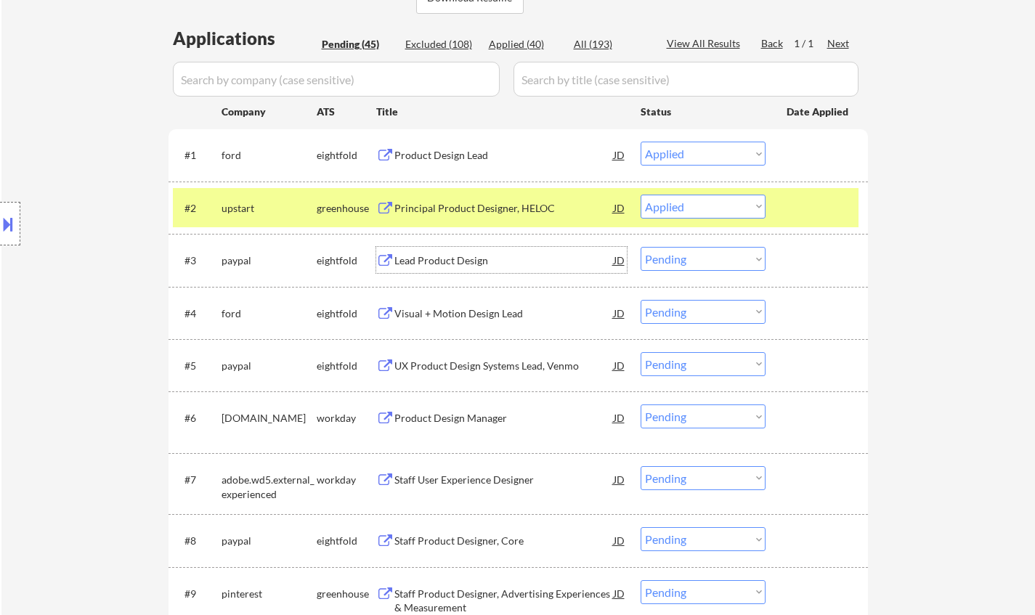
select select ""applied""
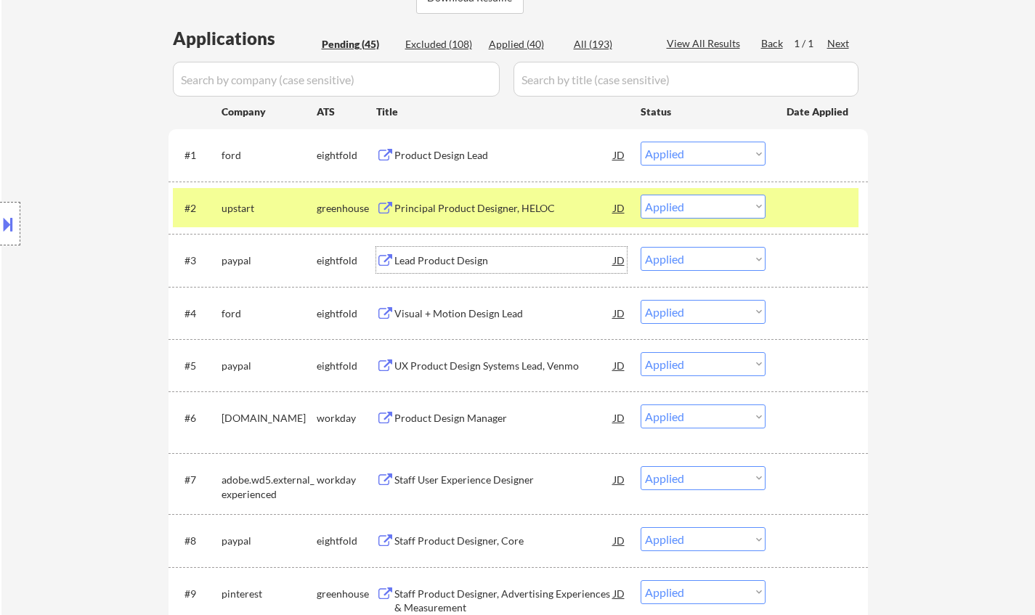
select select ""applied""
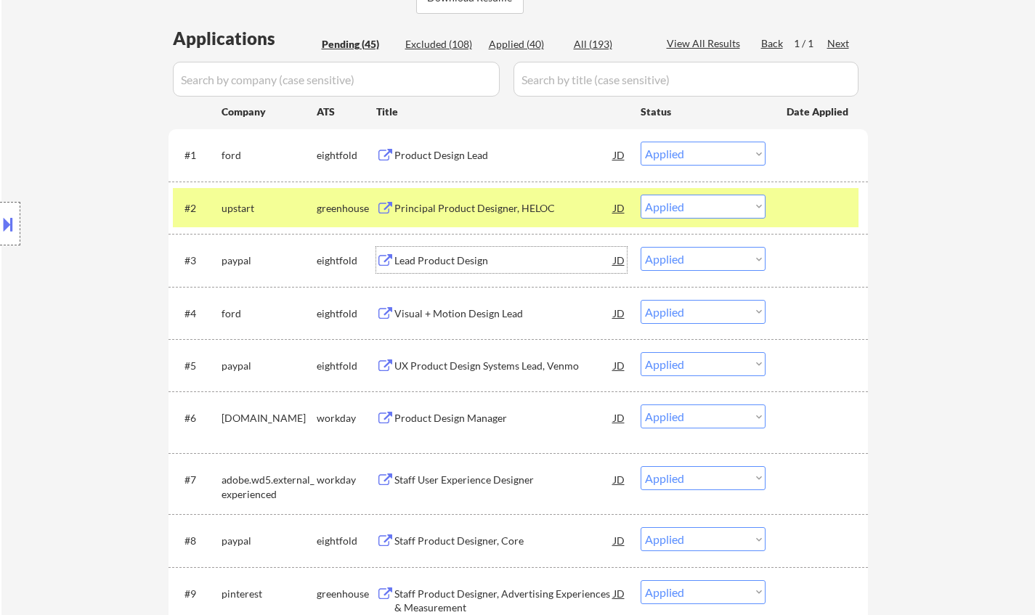
select select ""applied""
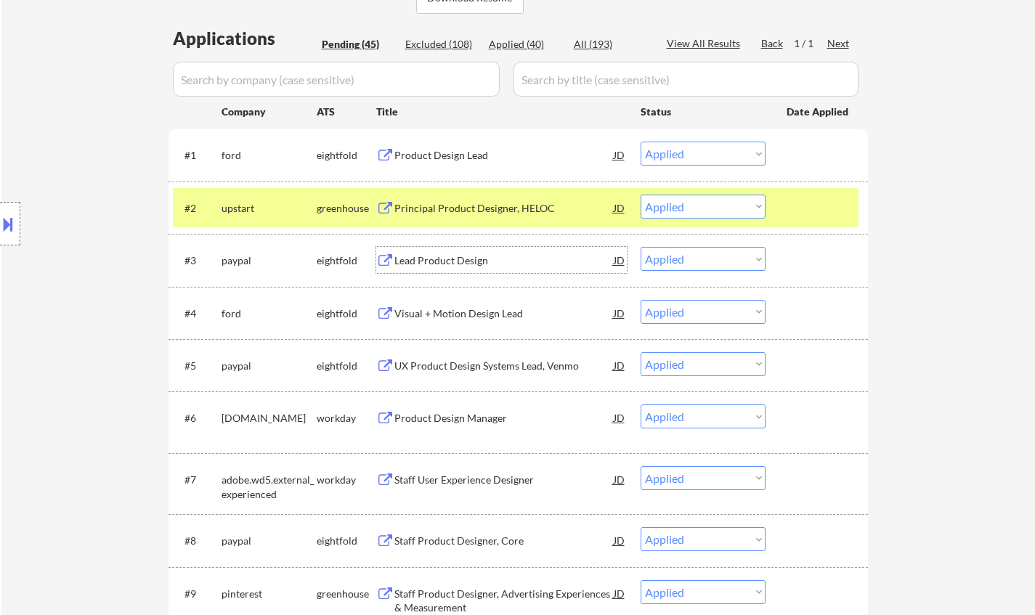
select select ""applied""
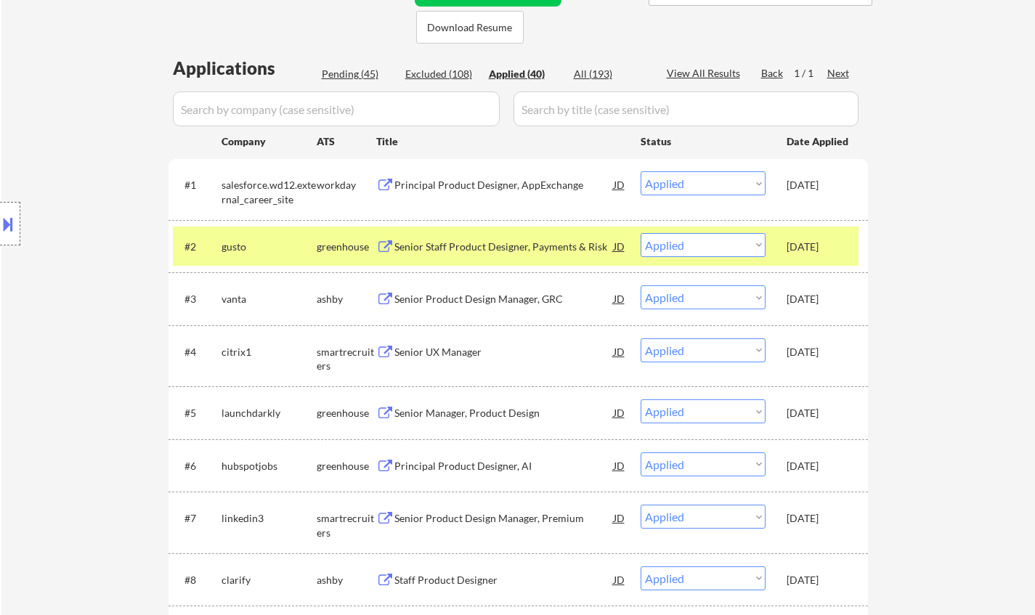
scroll to position [291, 0]
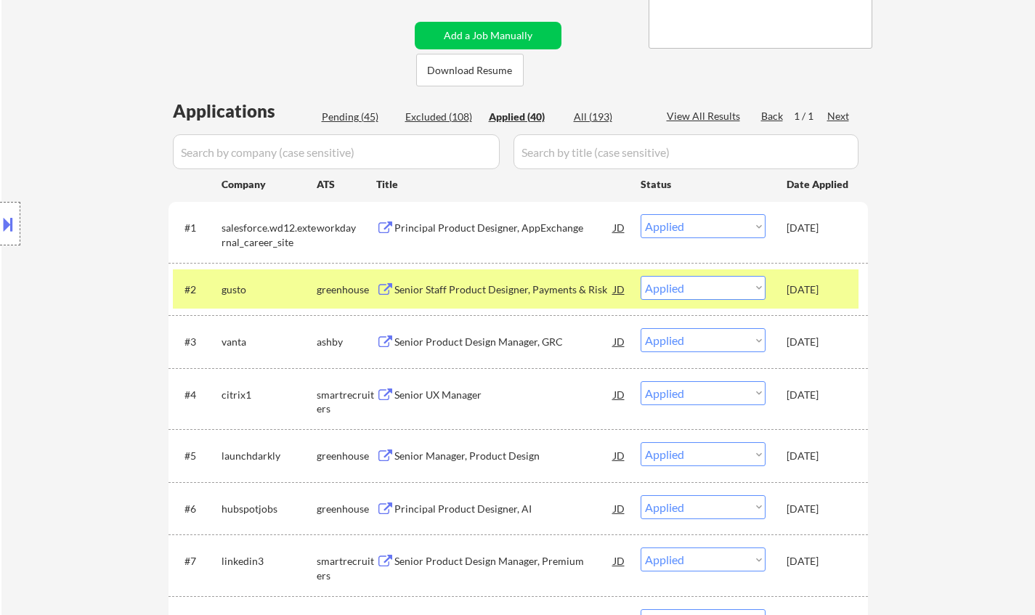
click at [359, 113] on div "Pending (45)" at bounding box center [358, 117] width 73 height 15
select select ""pending""
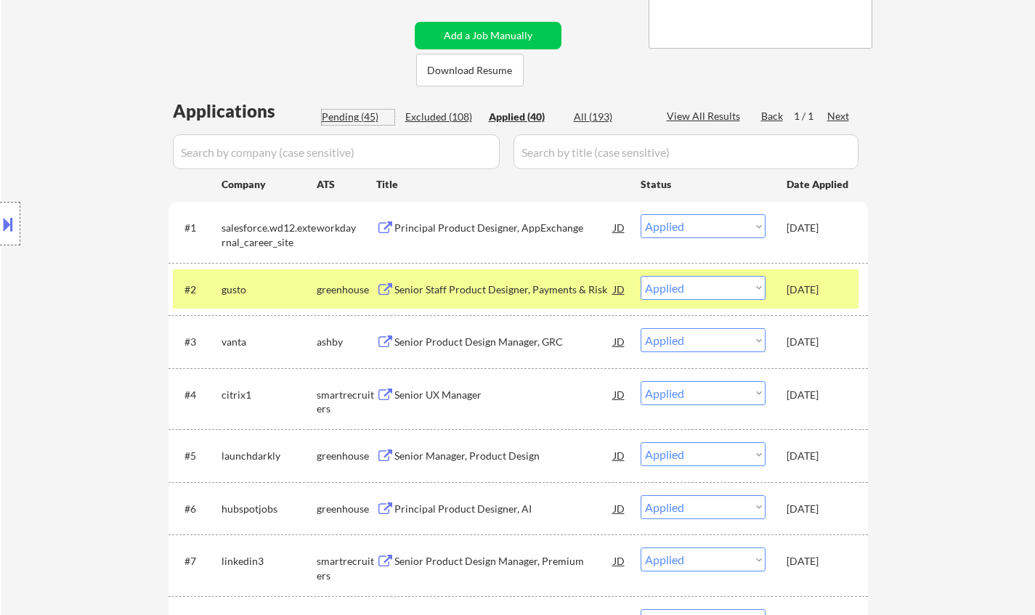
select select ""pending""
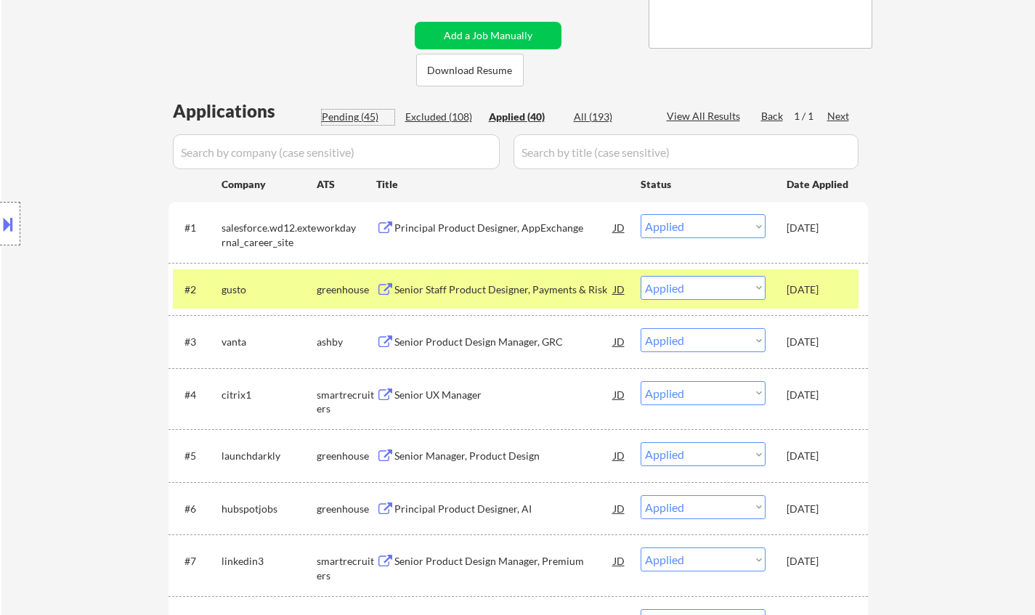
select select ""pending""
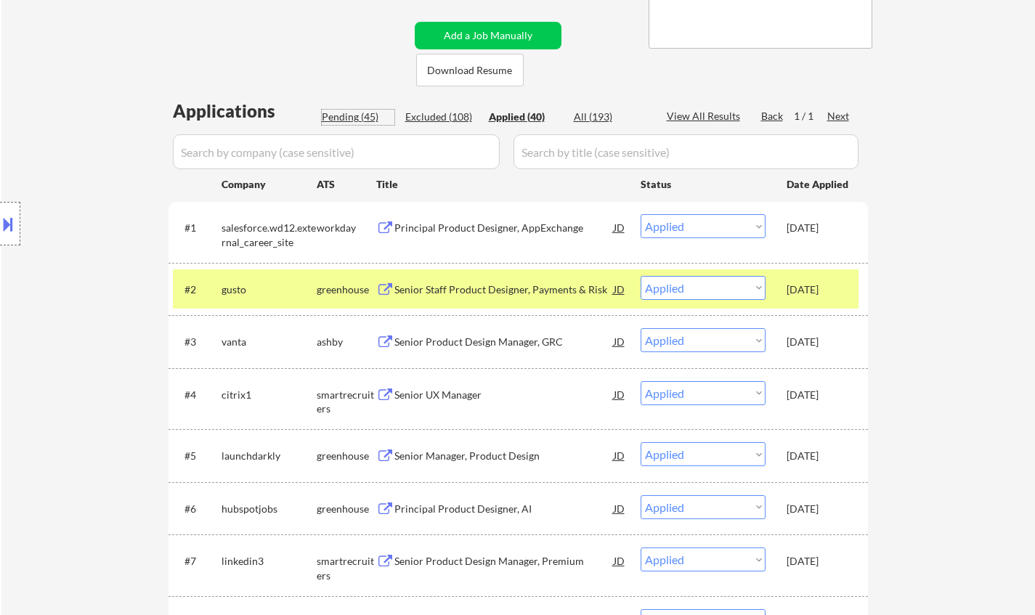
select select ""pending""
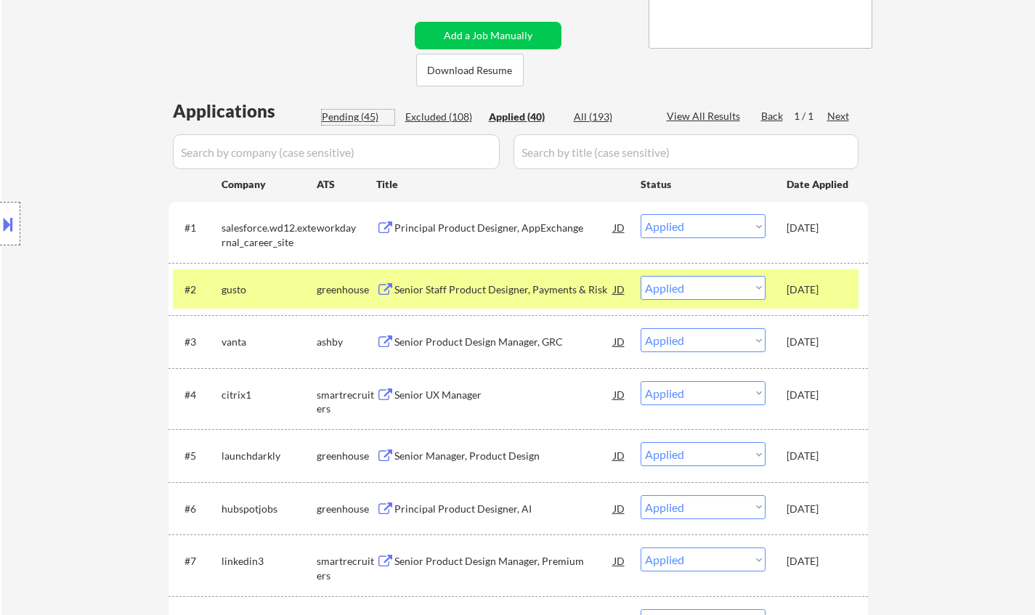
select select ""pending""
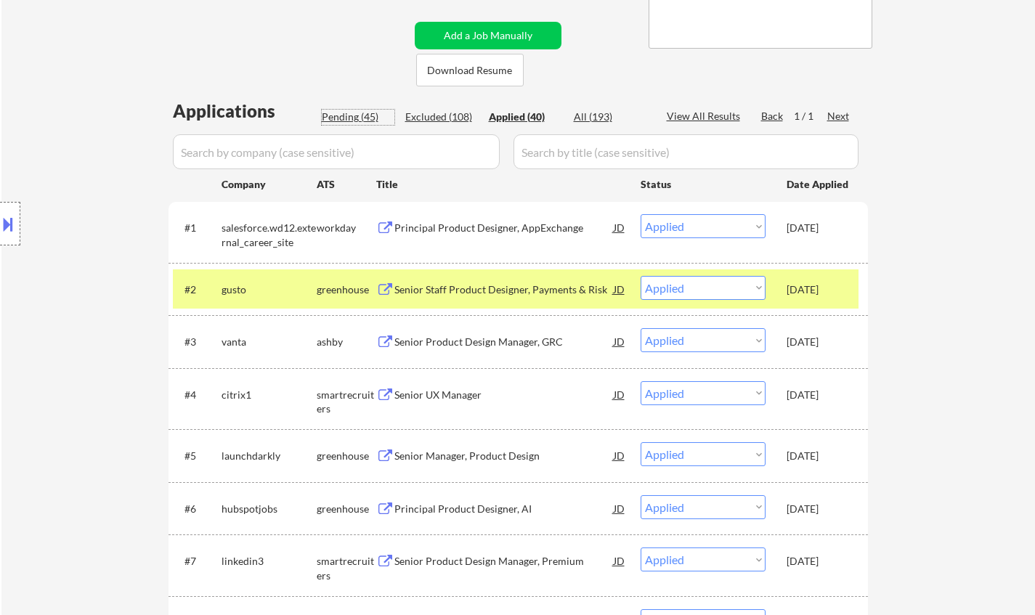
select select ""pending""
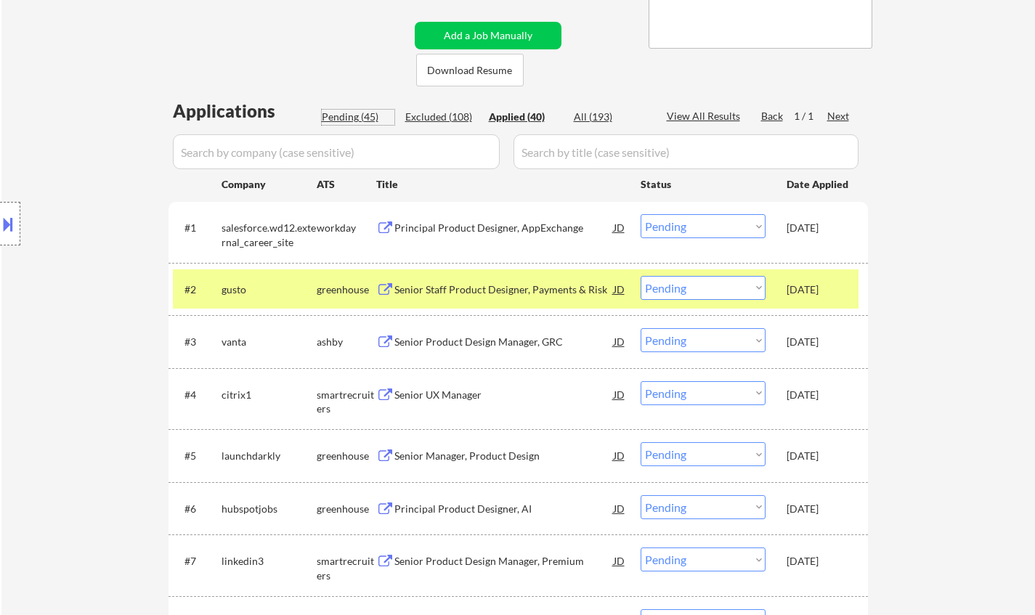
select select ""pending""
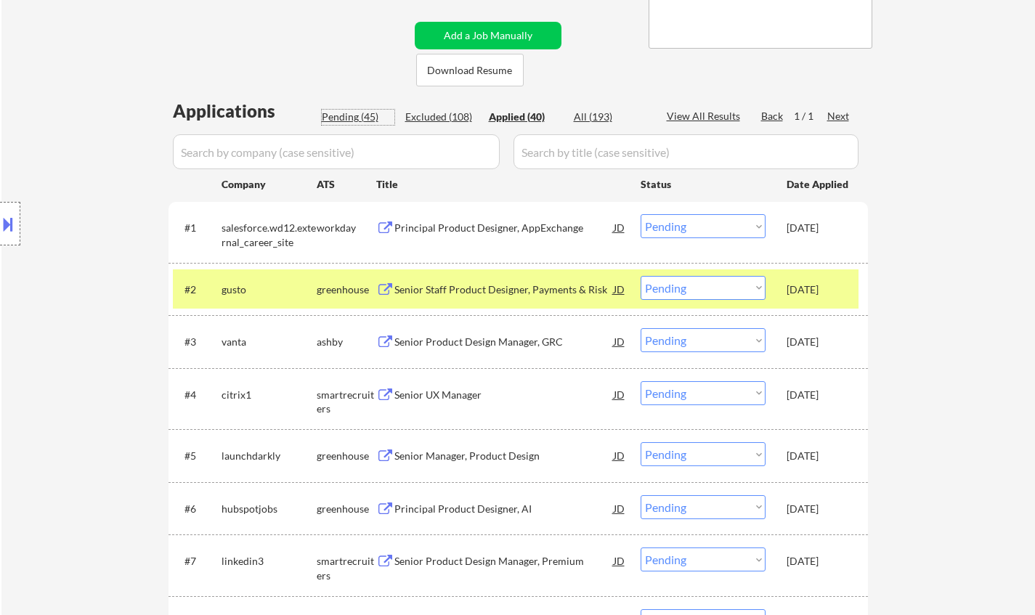
select select ""pending""
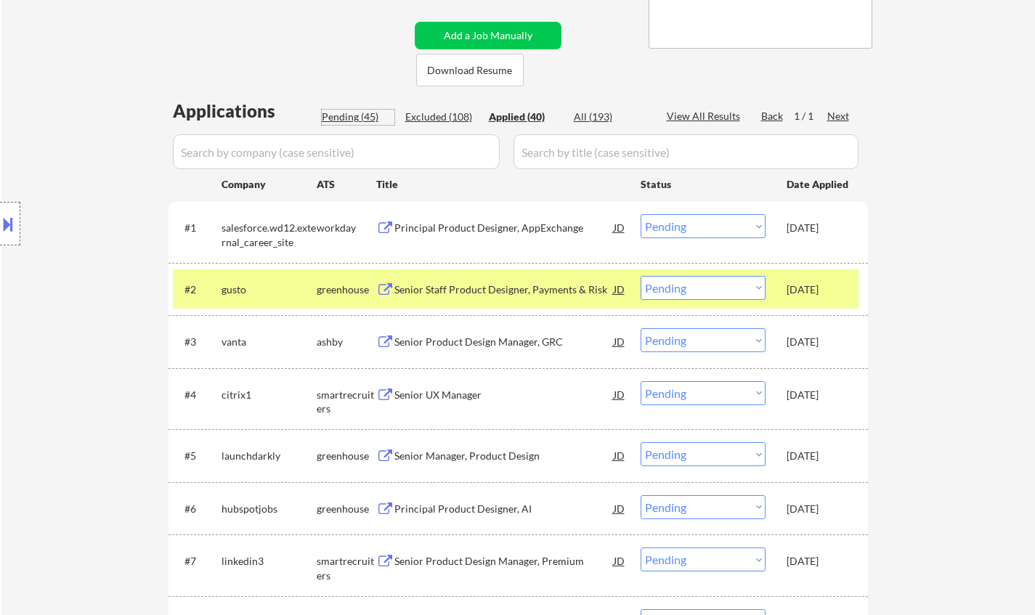
select select ""pending""
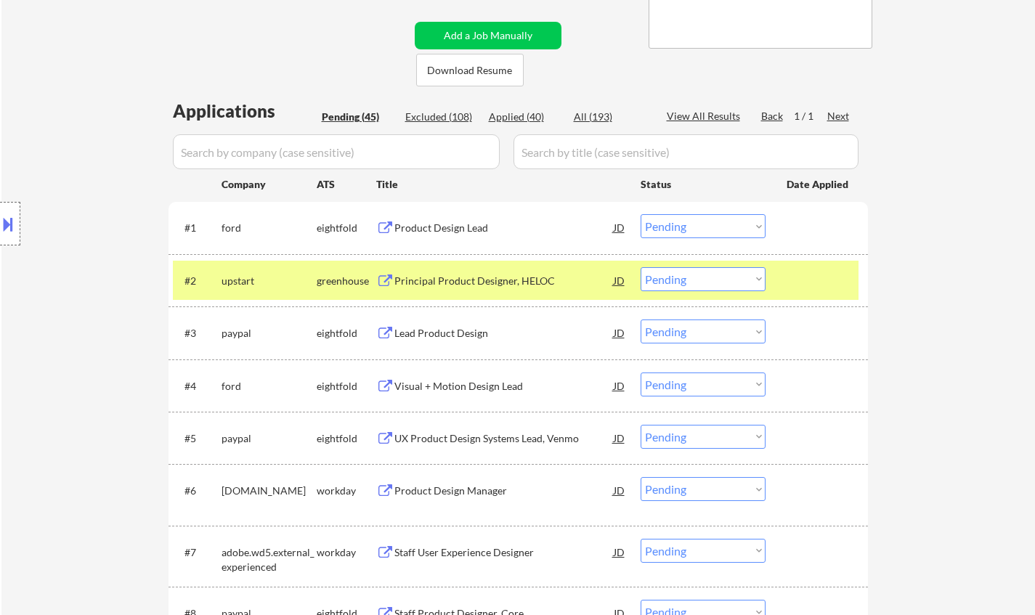
click at [612, 333] on div "JD" at bounding box center [619, 333] width 15 height 26
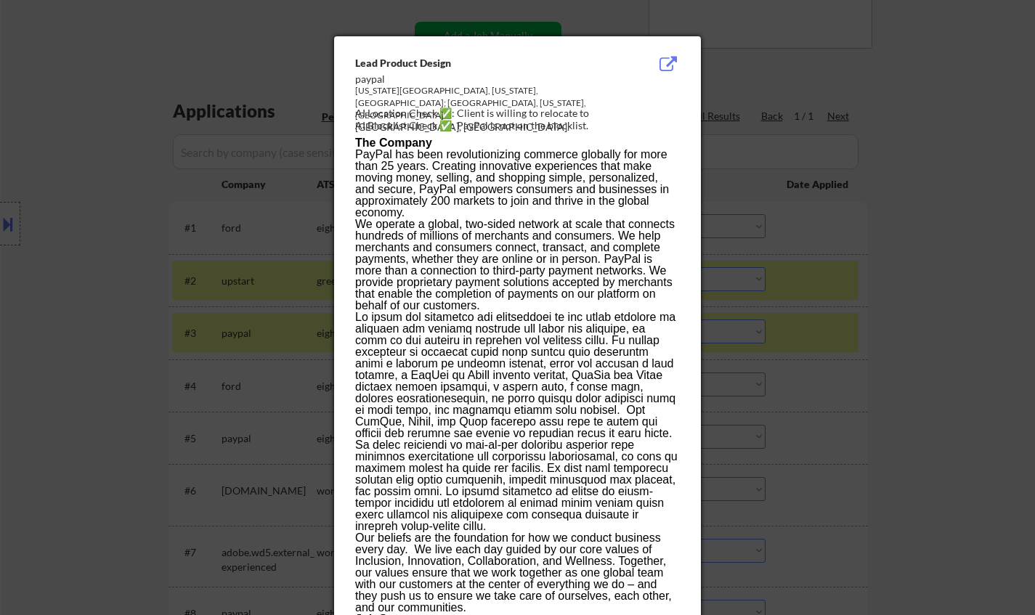
click at [5, 226] on div at bounding box center [517, 307] width 1035 height 615
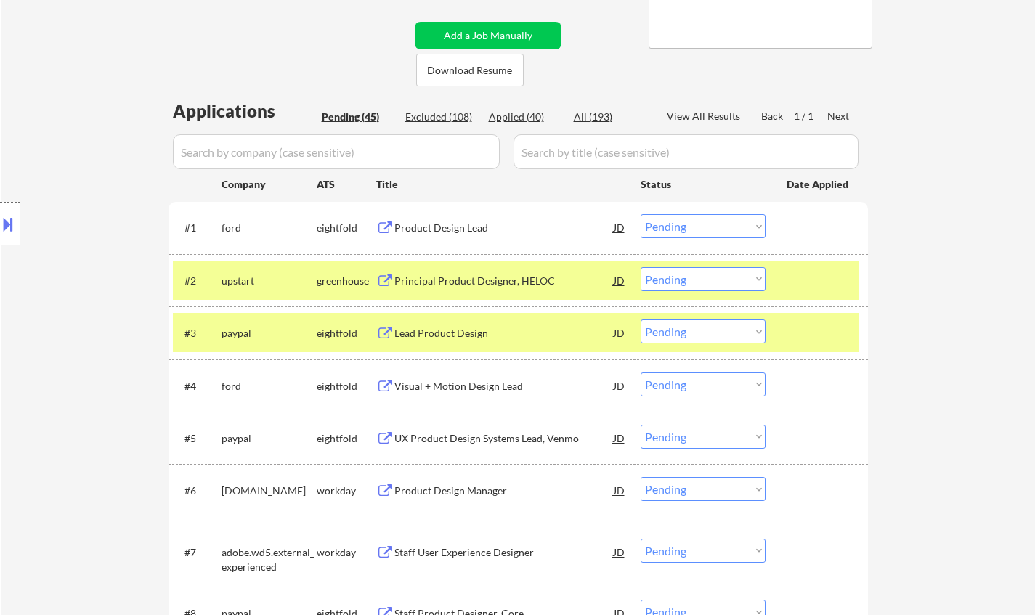
click at [12, 222] on button at bounding box center [8, 224] width 16 height 24
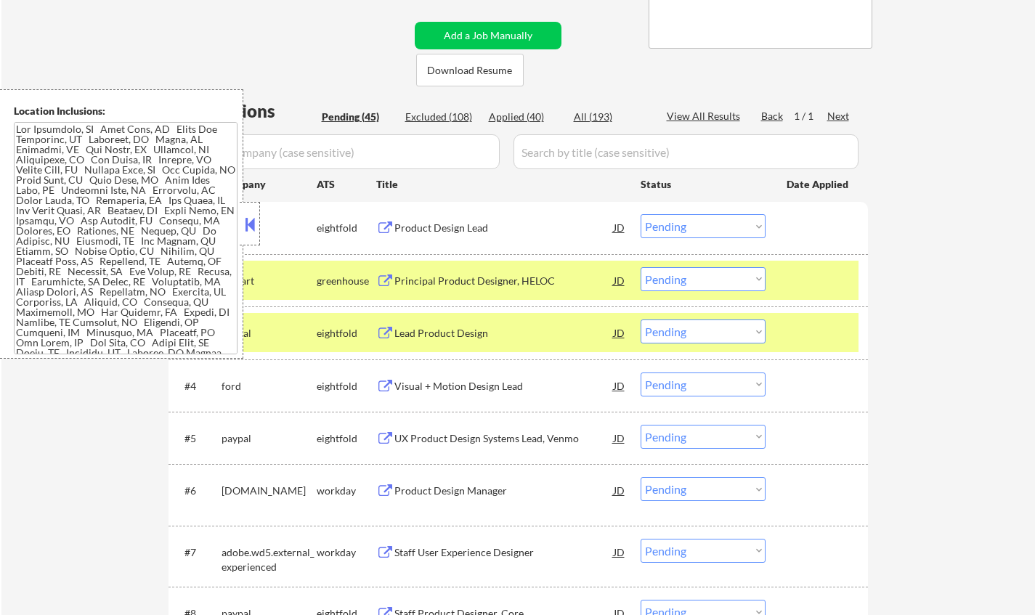
click at [247, 231] on button at bounding box center [250, 225] width 16 height 22
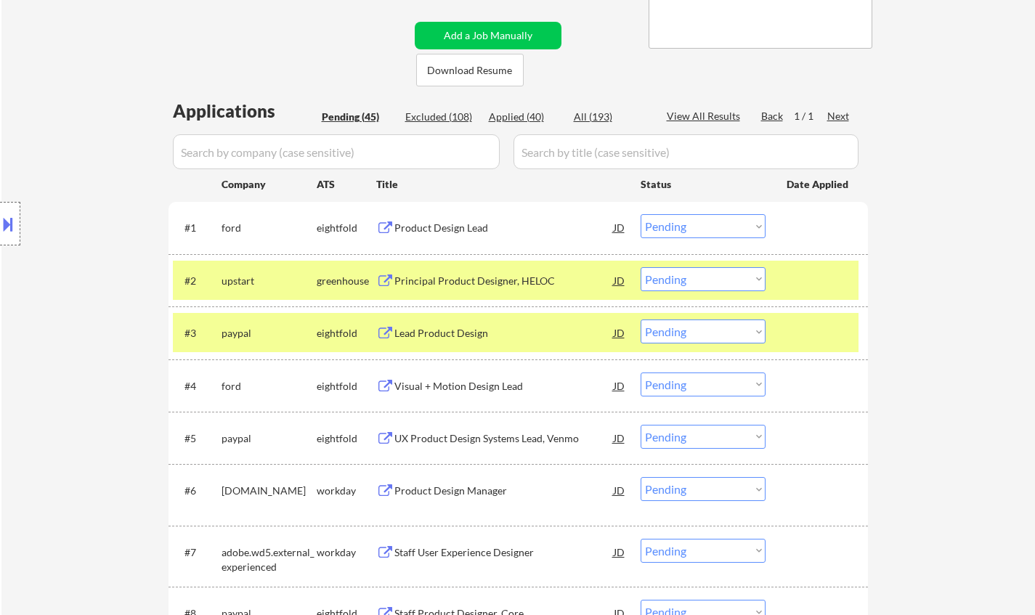
click at [514, 440] on div "UX Product Design Systems Lead, Venmo" at bounding box center [503, 439] width 219 height 15
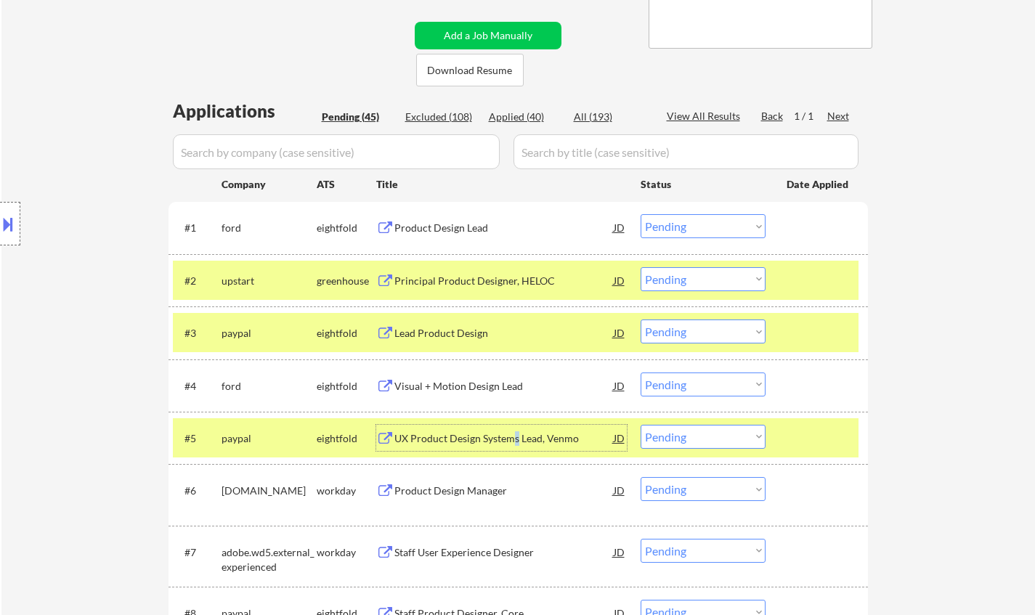
click at [695, 440] on select "Choose an option... Pending Applied Excluded (Questions) Excluded (Expired) Exc…" at bounding box center [703, 437] width 125 height 24
click at [641, 425] on select "Choose an option... Pending Applied Excluded (Questions) Excluded (Expired) Exc…" at bounding box center [703, 437] width 125 height 24
select select ""pending""
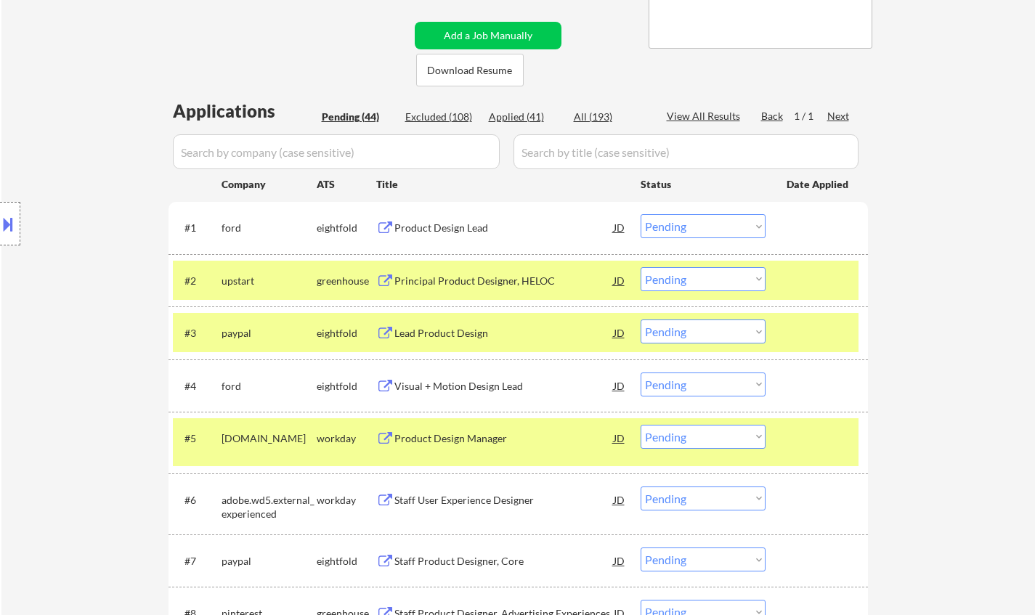
scroll to position [436, 0]
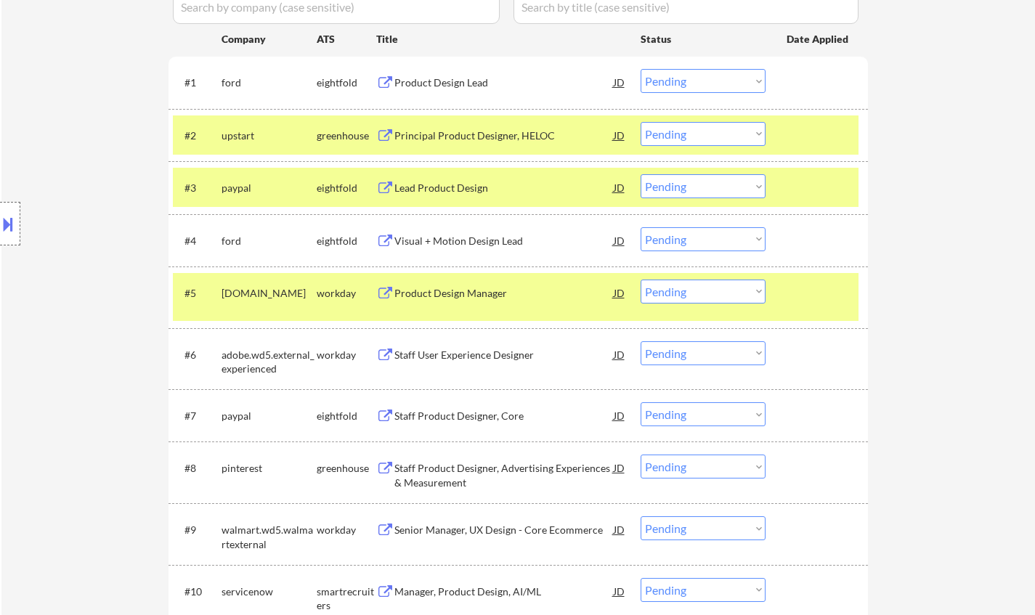
click at [468, 349] on div "Staff User Experience Designer" at bounding box center [503, 355] width 219 height 15
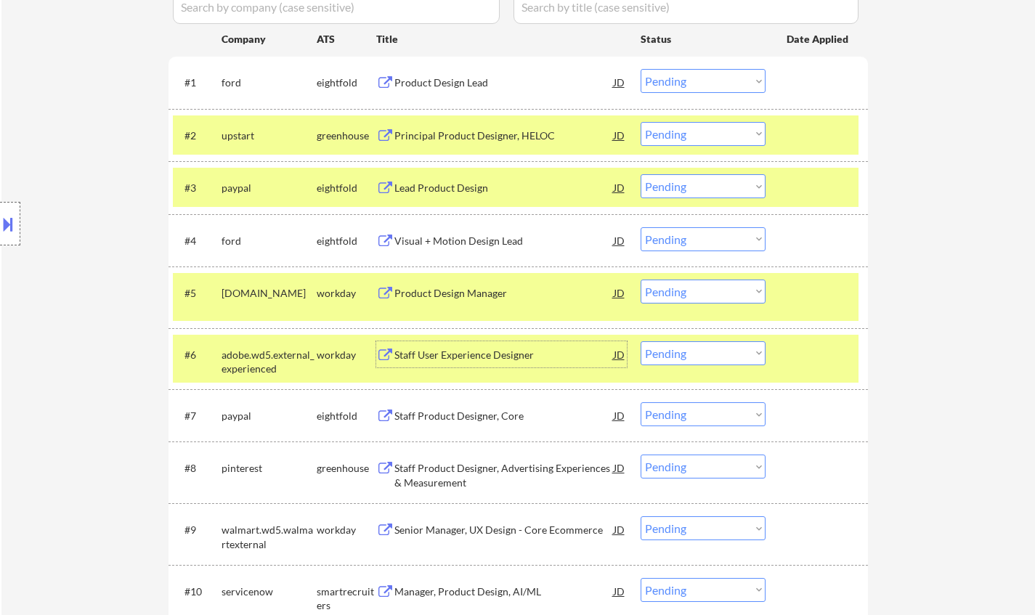
click at [439, 358] on div "Staff User Experience Designer" at bounding box center [503, 355] width 219 height 15
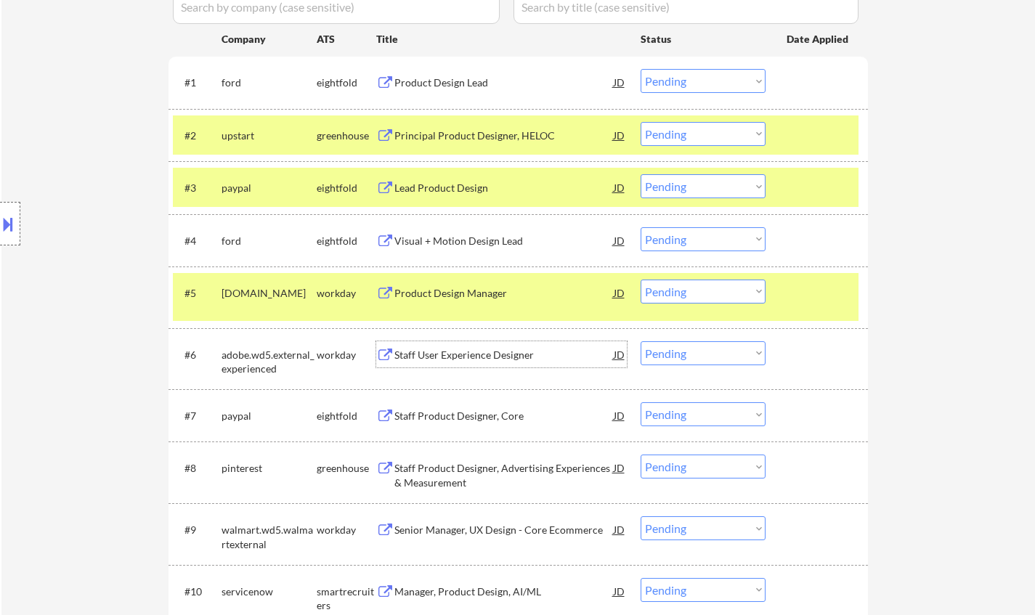
click at [438, 349] on div "Staff User Experience Designer" at bounding box center [503, 355] width 219 height 15
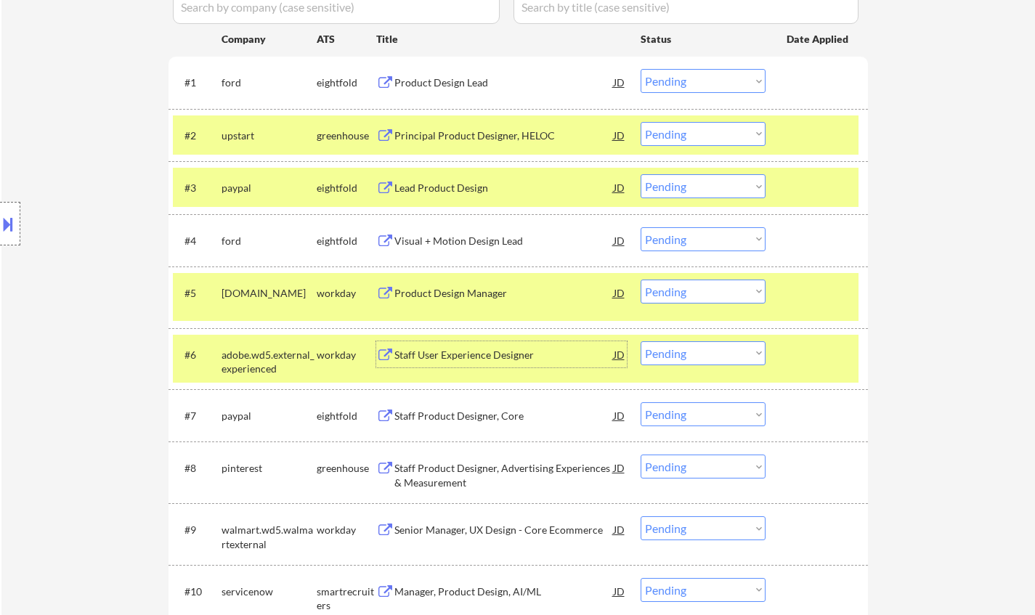
click at [710, 349] on select "Choose an option... Pending Applied Excluded (Questions) Excluded (Expired) Exc…" at bounding box center [703, 353] width 125 height 24
click at [641, 341] on select "Choose an option... Pending Applied Excluded (Questions) Excluded (Expired) Exc…" at bounding box center [703, 353] width 125 height 24
select select ""pending""
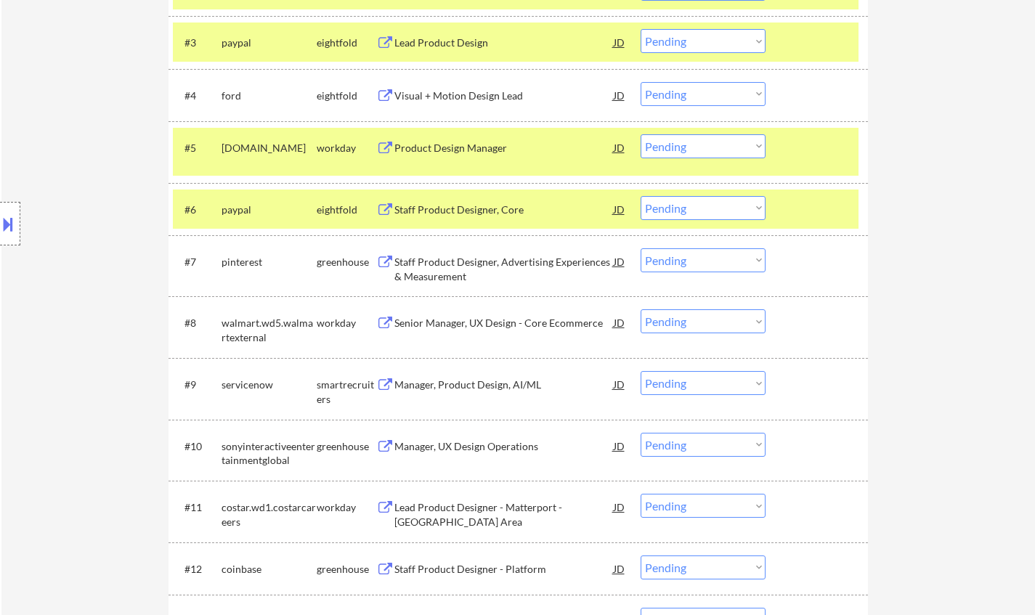
scroll to position [654, 0]
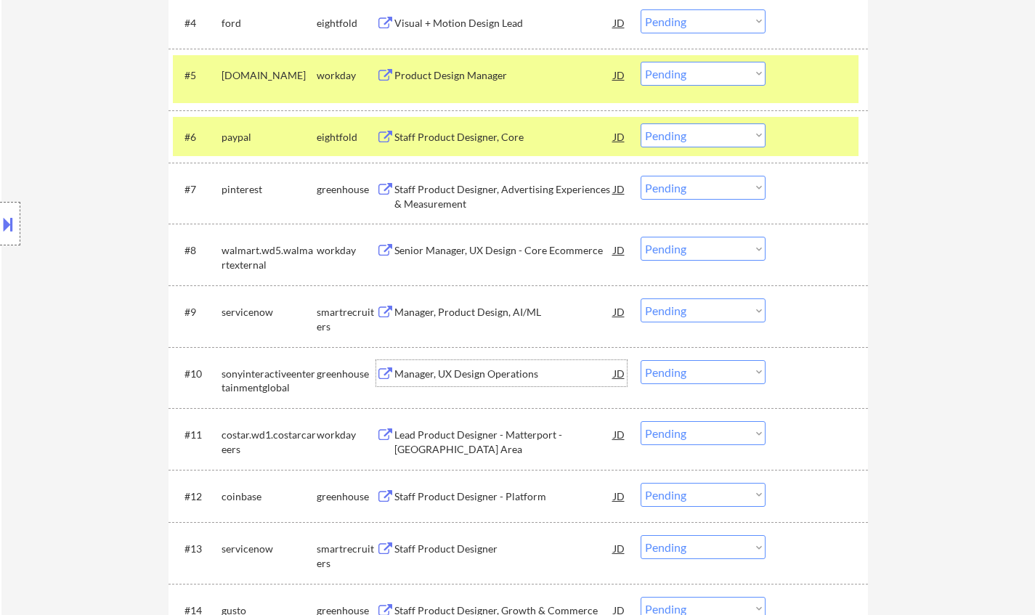
click at [451, 372] on div "Manager, UX Design Operations" at bounding box center [503, 374] width 219 height 15
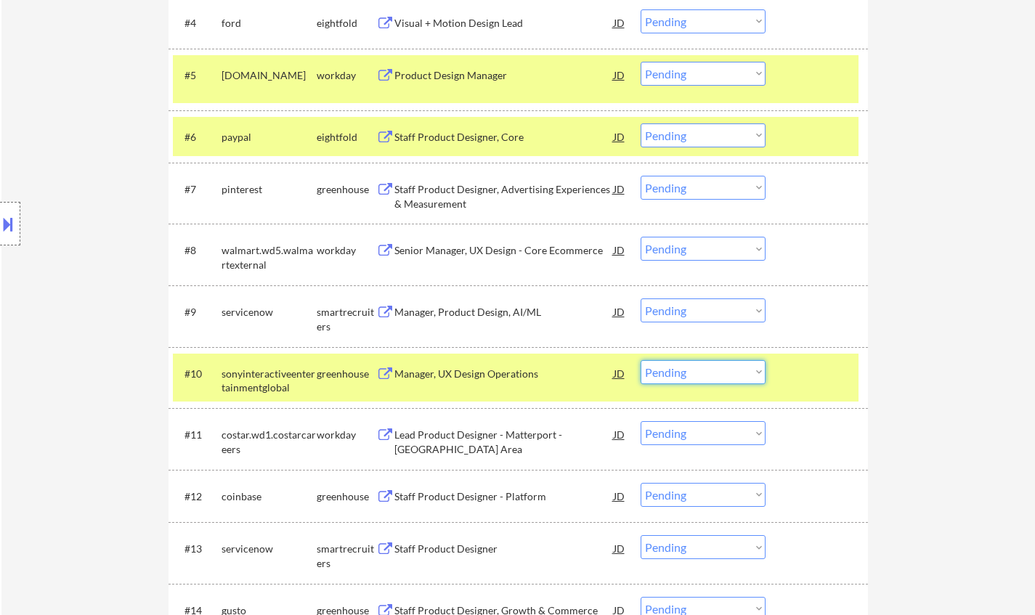
click at [731, 373] on select "Choose an option... Pending Applied Excluded (Questions) Excluded (Expired) Exc…" at bounding box center [703, 372] width 125 height 24
click at [641, 360] on select "Choose an option... Pending Applied Excluded (Questions) Excluded (Expired) Exc…" at bounding box center [703, 372] width 125 height 24
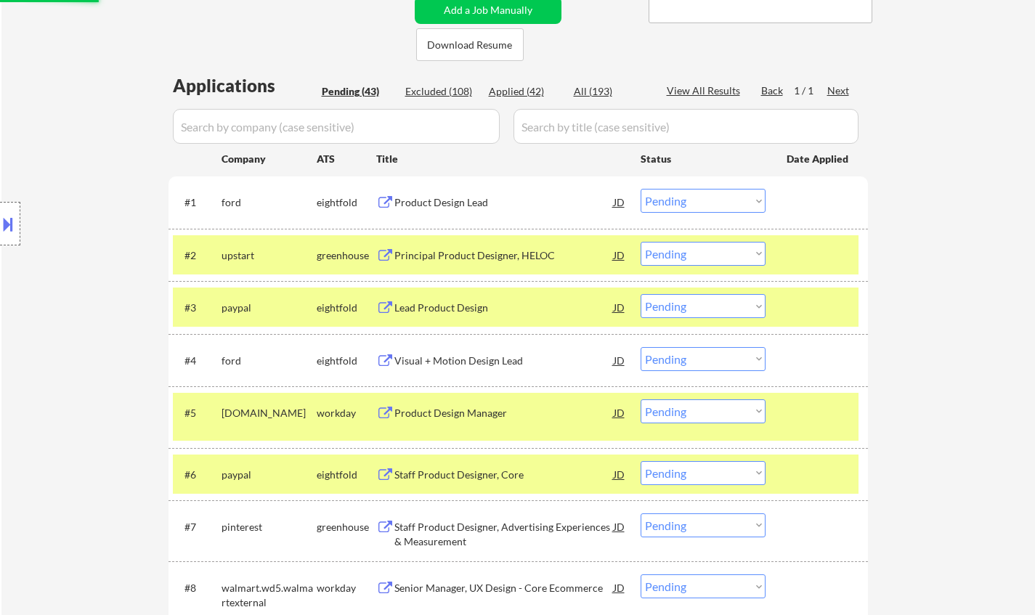
select select ""pending""
